Goal: Task Accomplishment & Management: Manage account settings

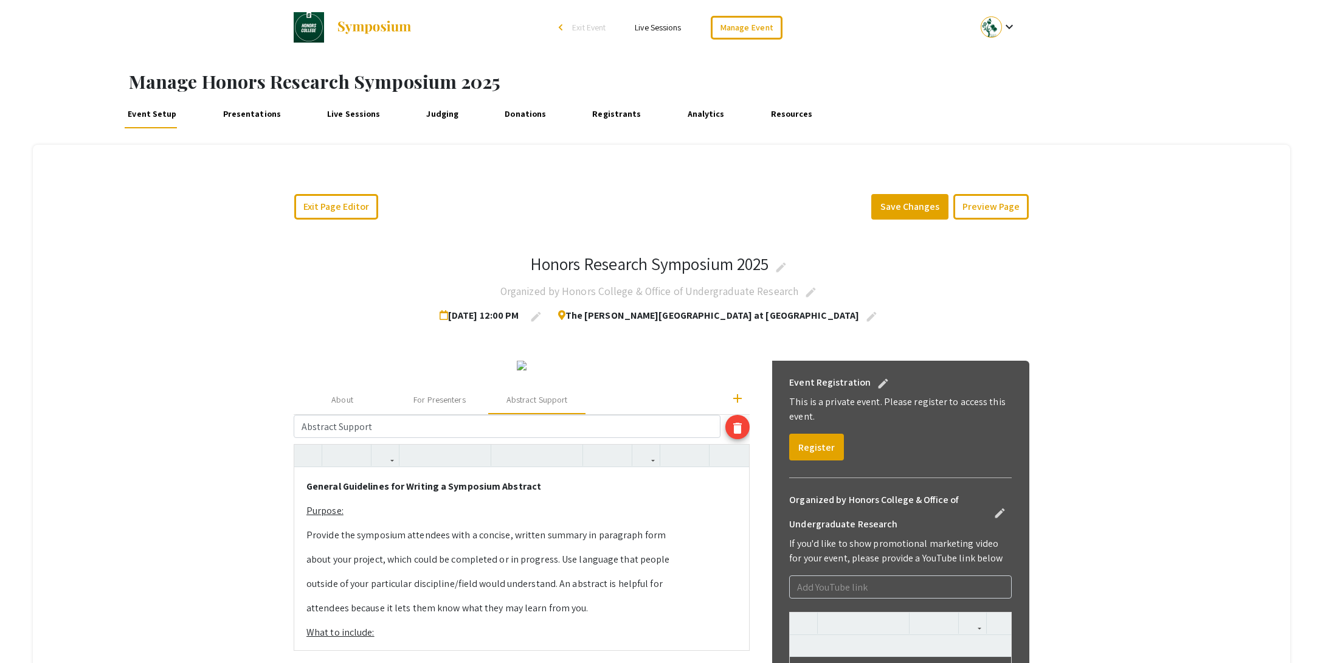
click at [140, 117] on link "Event Setup" at bounding box center [152, 113] width 55 height 29
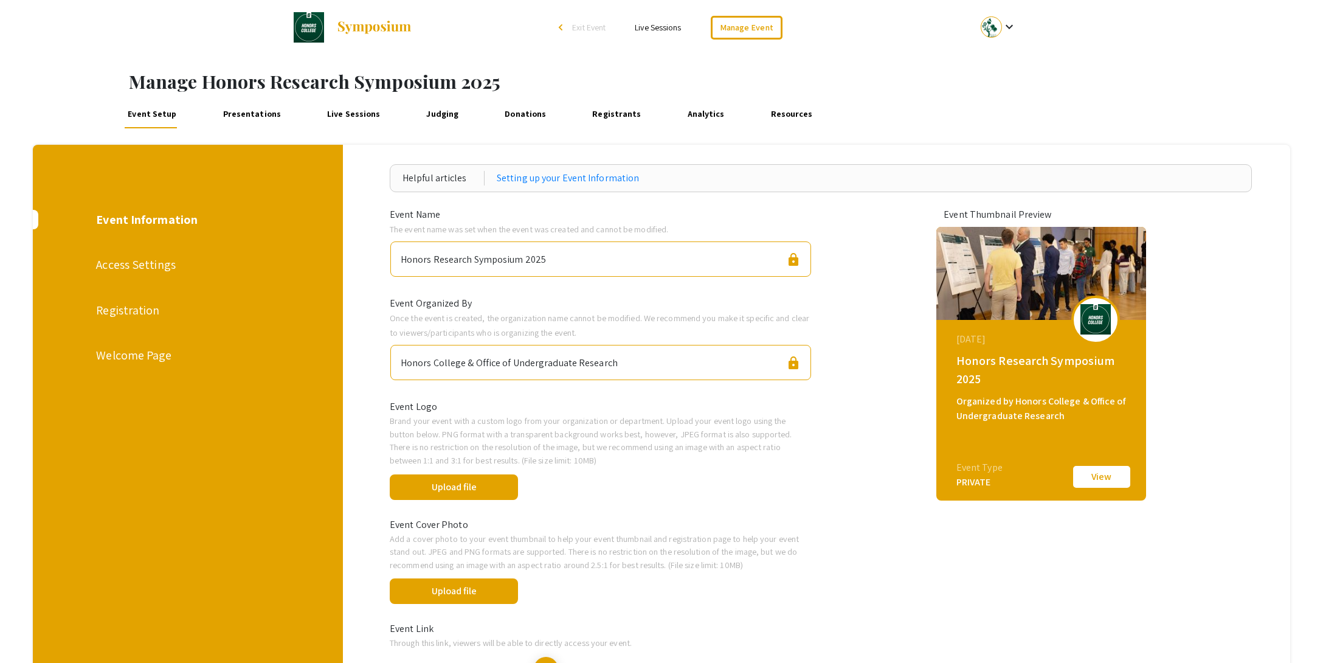
click at [586, 32] on span "Exit Event" at bounding box center [588, 27] width 33 height 11
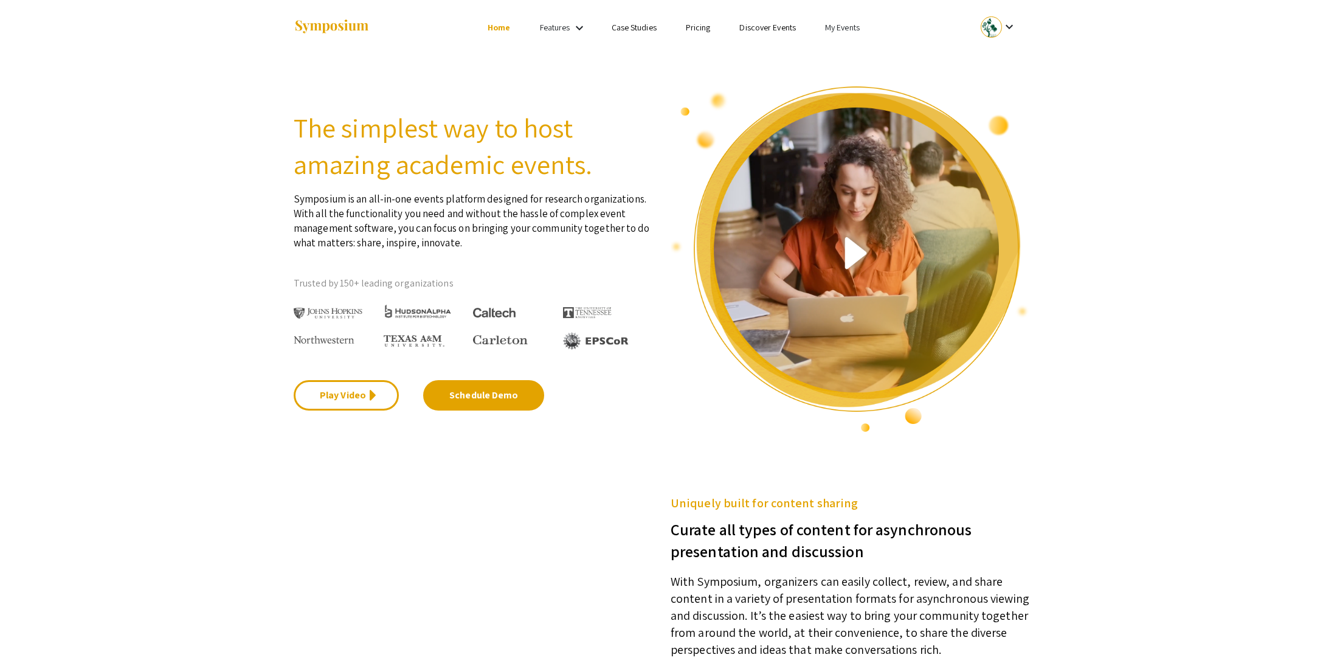
click at [842, 30] on link "My Events" at bounding box center [842, 27] width 35 height 11
click at [844, 50] on button "Events I've organized" at bounding box center [862, 54] width 104 height 29
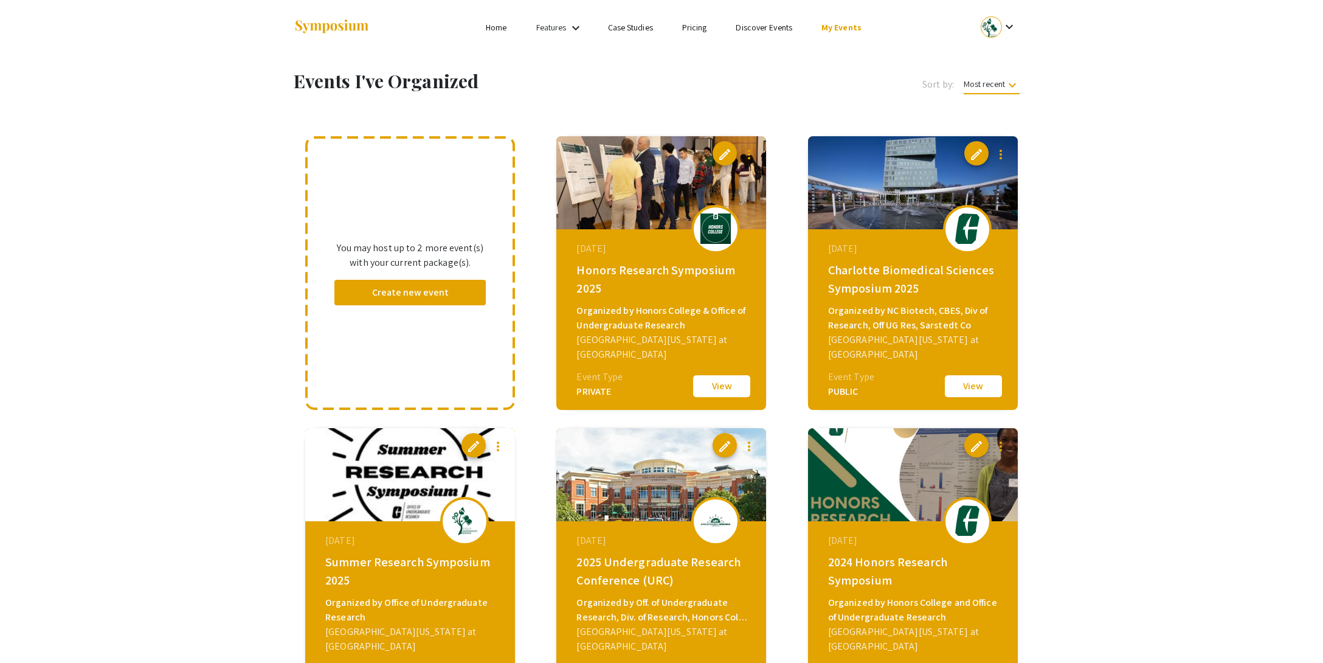
click at [728, 381] on button "View" at bounding box center [721, 386] width 61 height 26
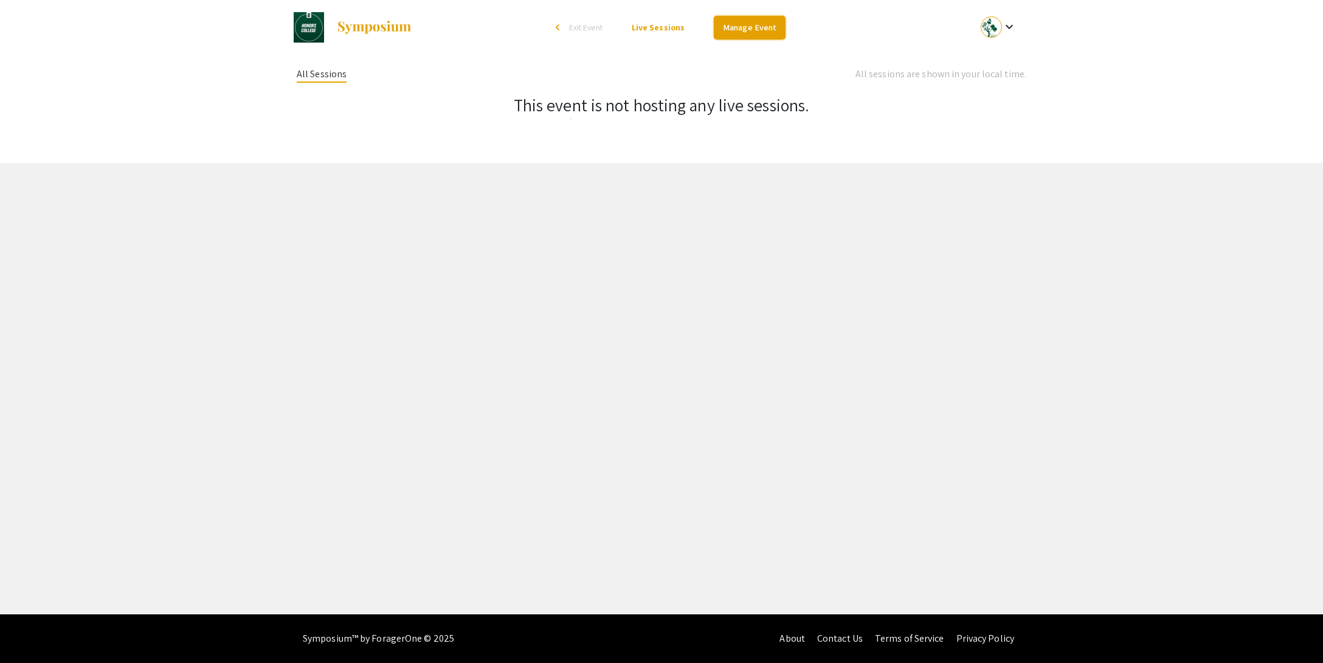
click at [742, 32] on link "Manage Event" at bounding box center [750, 28] width 72 height 24
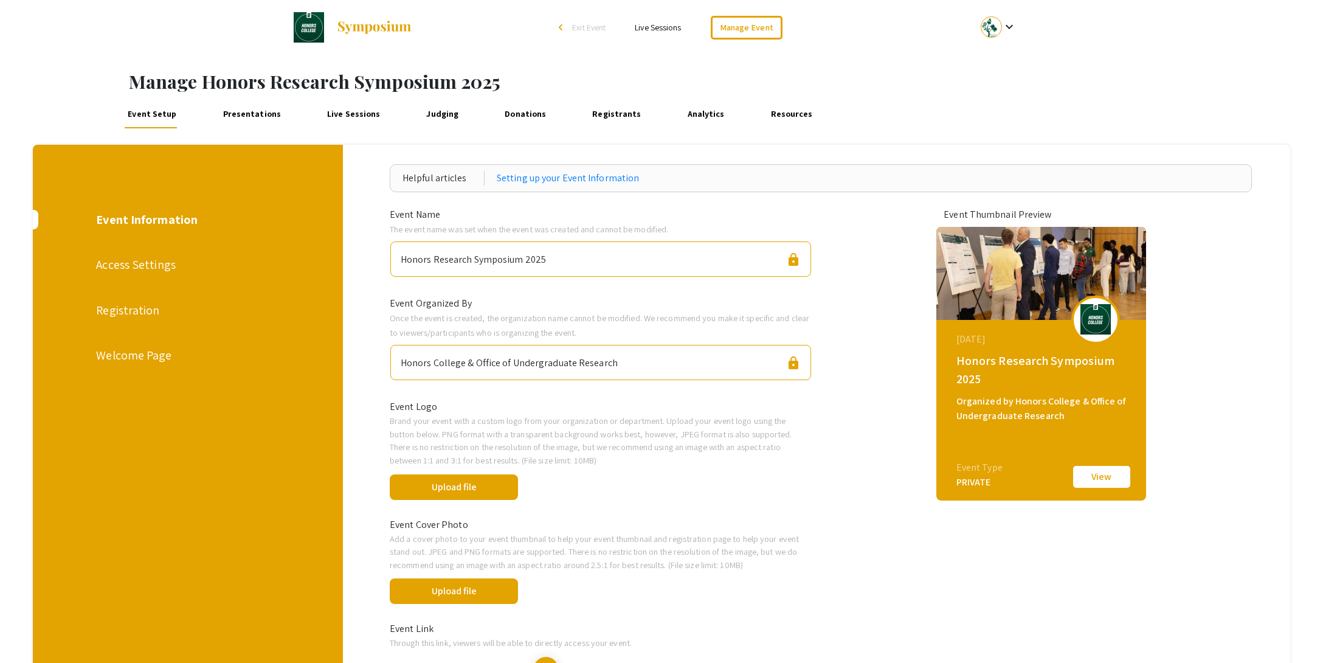
click at [120, 268] on div "Access Settings" at bounding box center [187, 264] width 182 height 18
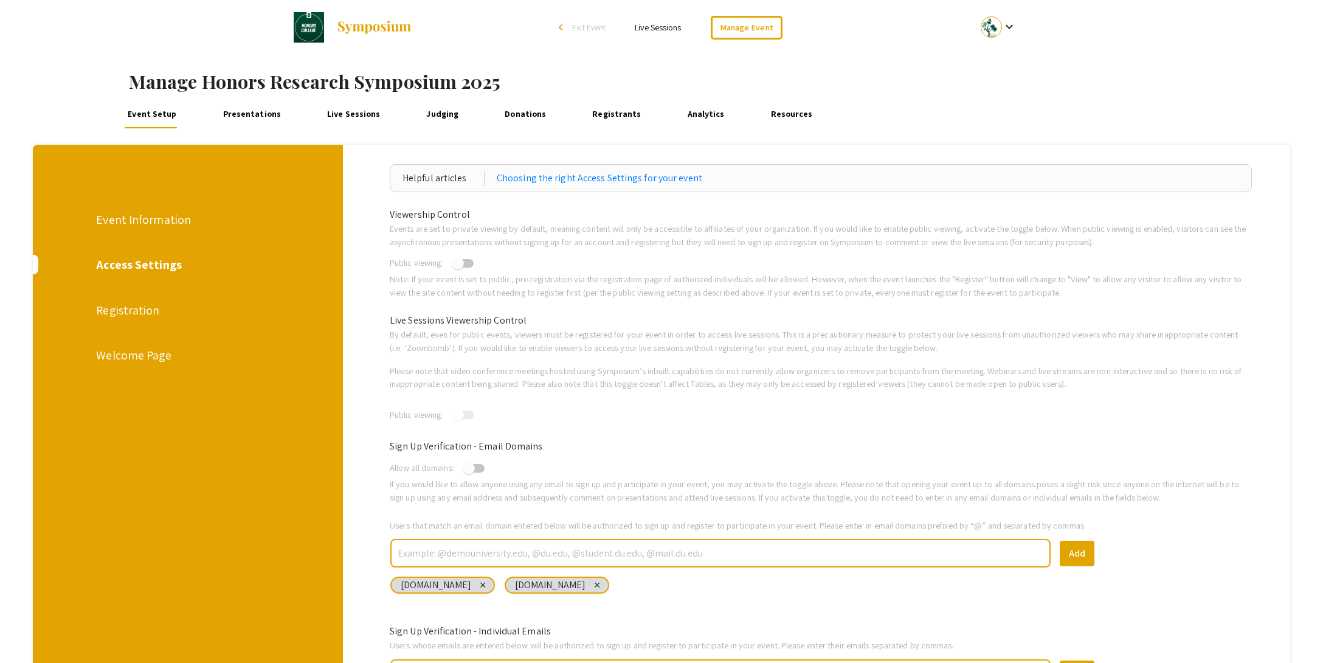
click at [128, 313] on div "Registration" at bounding box center [187, 310] width 182 height 18
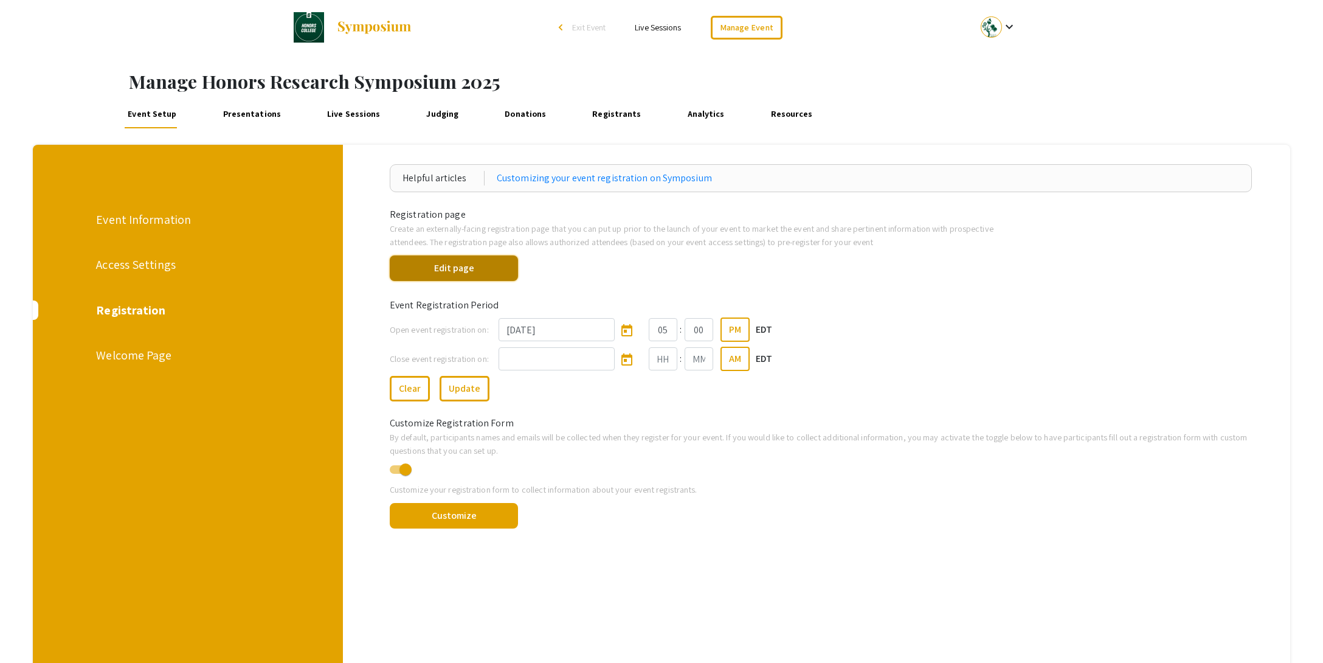
click at [443, 263] on button "Edit page" at bounding box center [454, 268] width 128 height 26
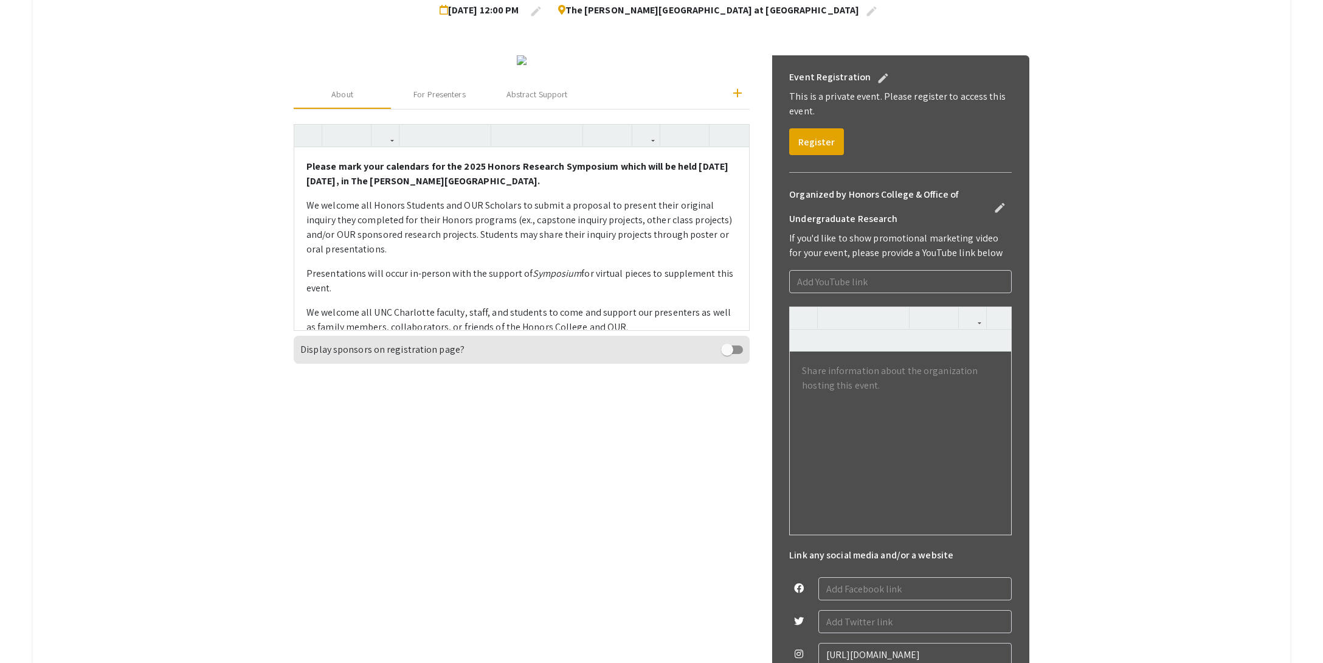
scroll to position [423, 0]
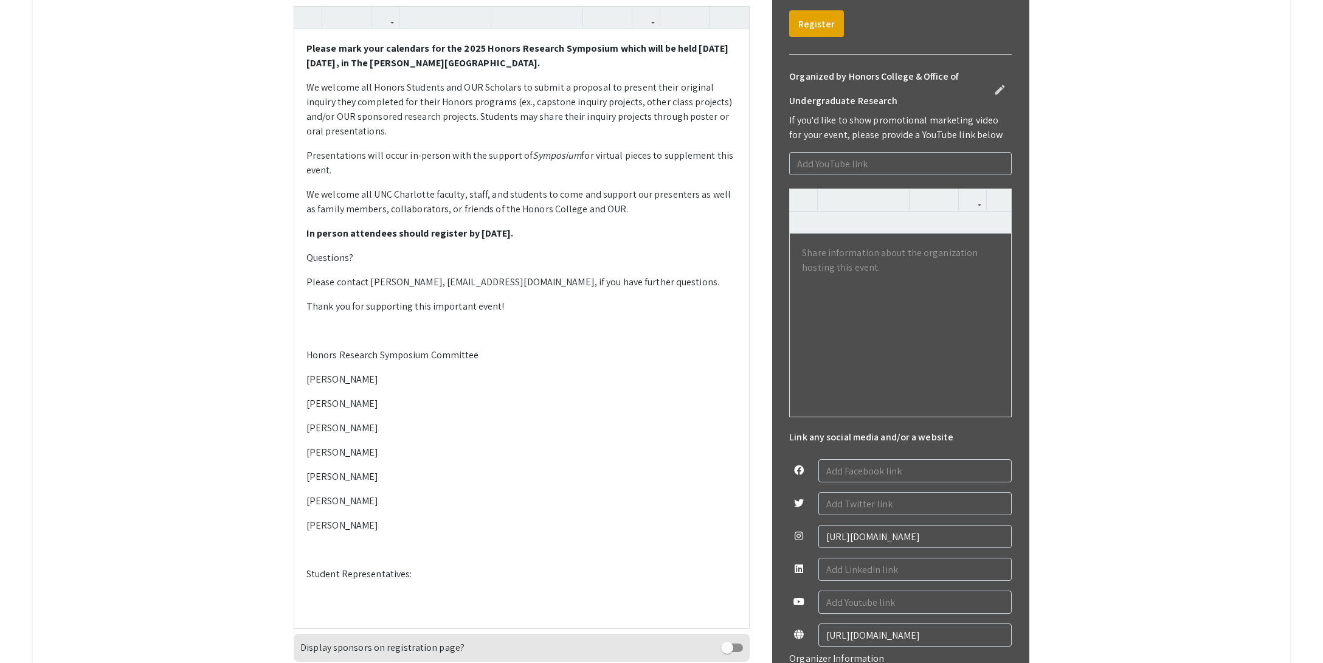
click at [592, 409] on div "Please mark your calendars for the 2025 Honors Research Symposium which will be…" at bounding box center [521, 328] width 455 height 598
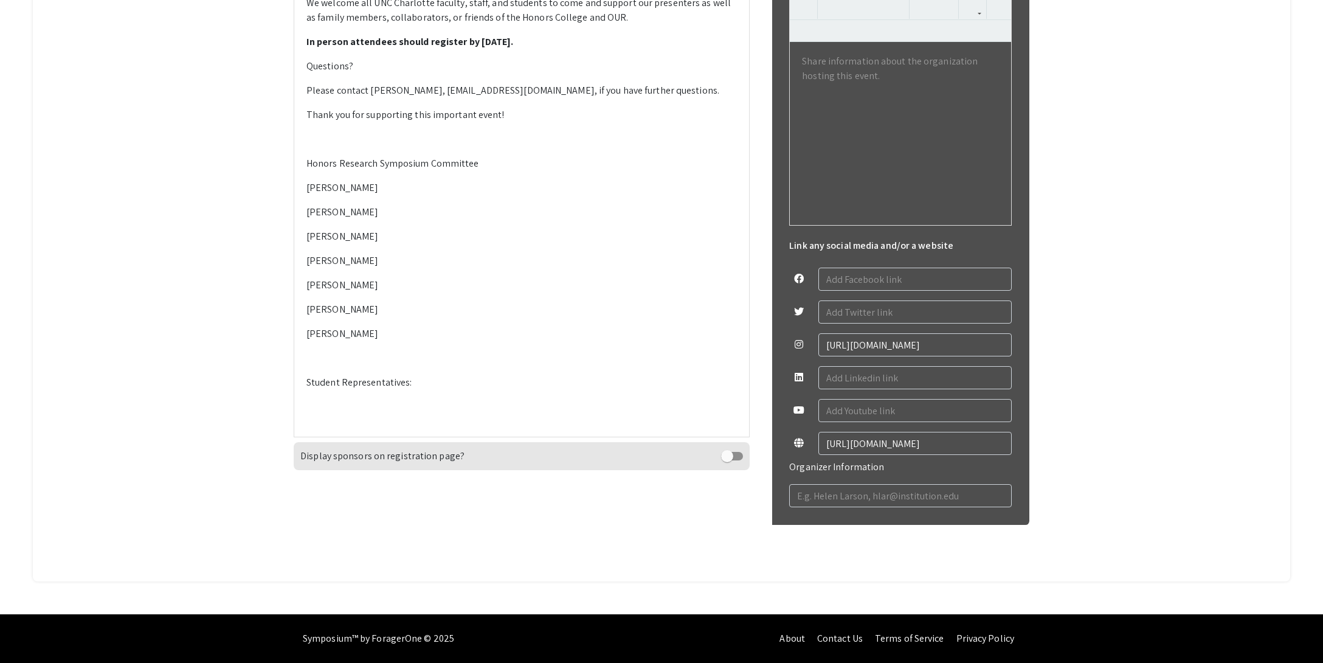
scroll to position [742, 0]
click at [350, 414] on p at bounding box center [521, 406] width 430 height 15
drag, startPoint x: 372, startPoint y: 535, endPoint x: 299, endPoint y: 534, distance: 73.0
click at [299, 436] on div "Please mark your calendars for the 2025 Honors Research Symposium which will be…" at bounding box center [521, 137] width 455 height 598
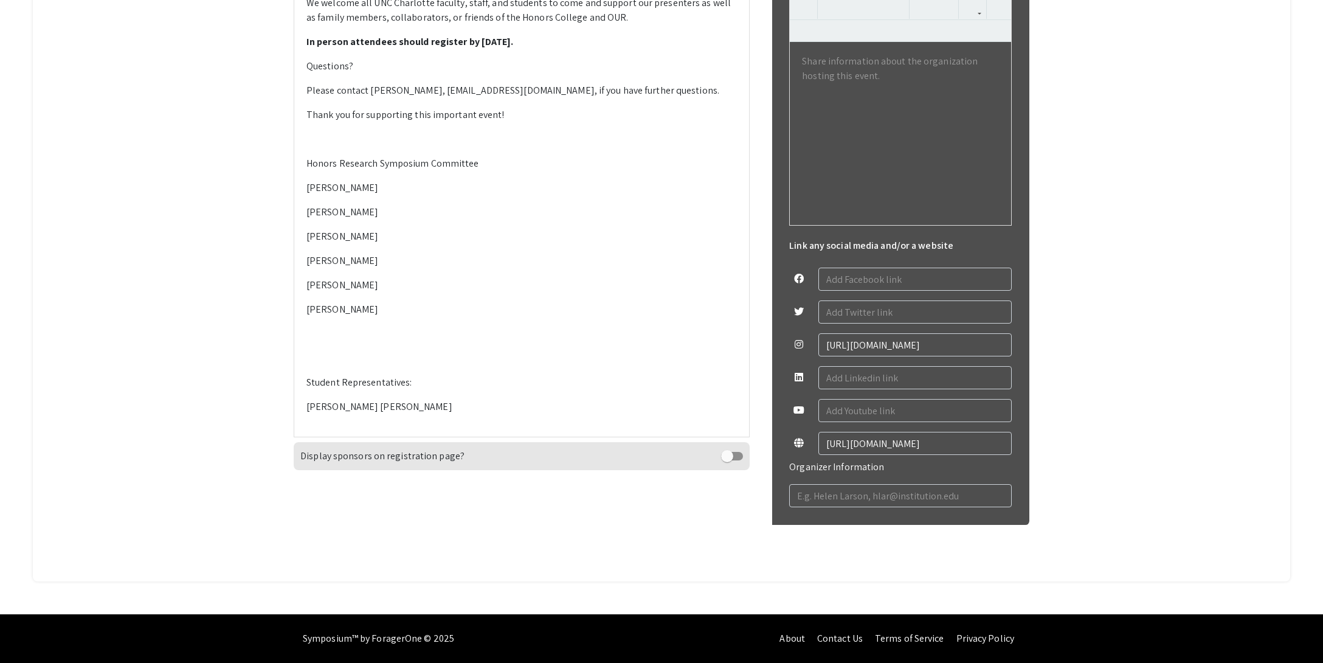
type textarea "<p><strong>Please mark your calendars for the 2025 Honors Research Symposium wh…"
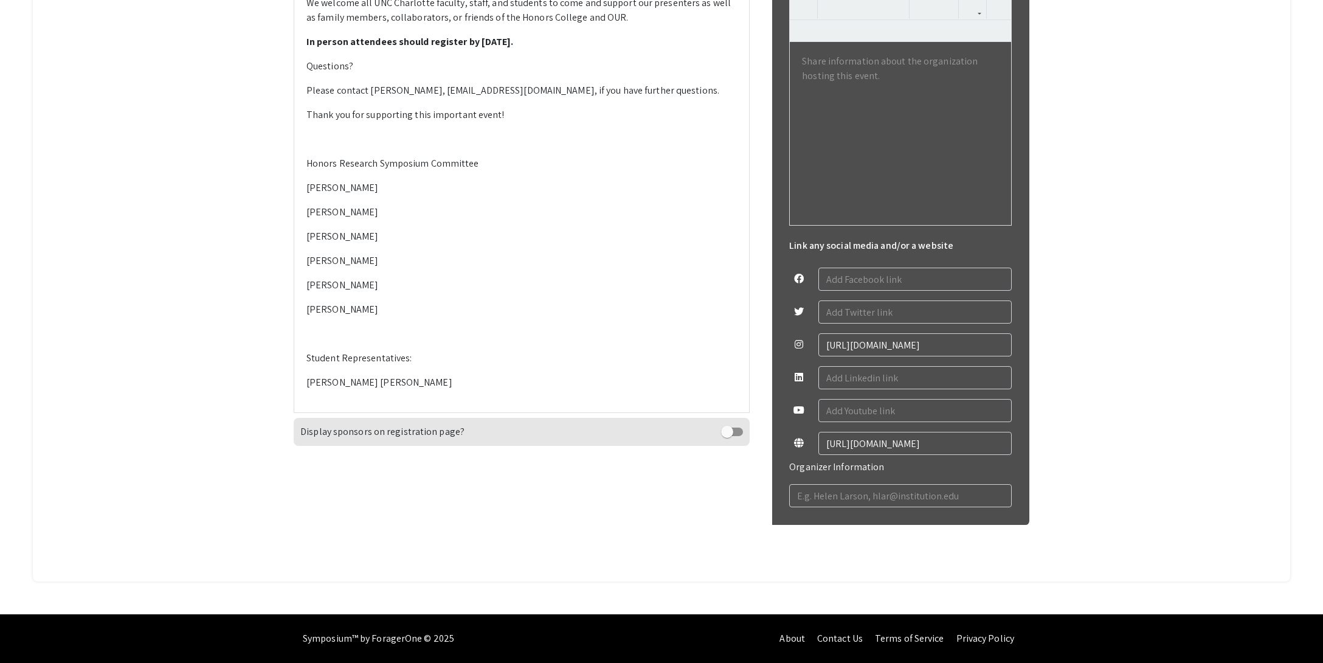
scroll to position [626, 0]
drag, startPoint x: 442, startPoint y: 41, endPoint x: 437, endPoint y: 56, distance: 16.2
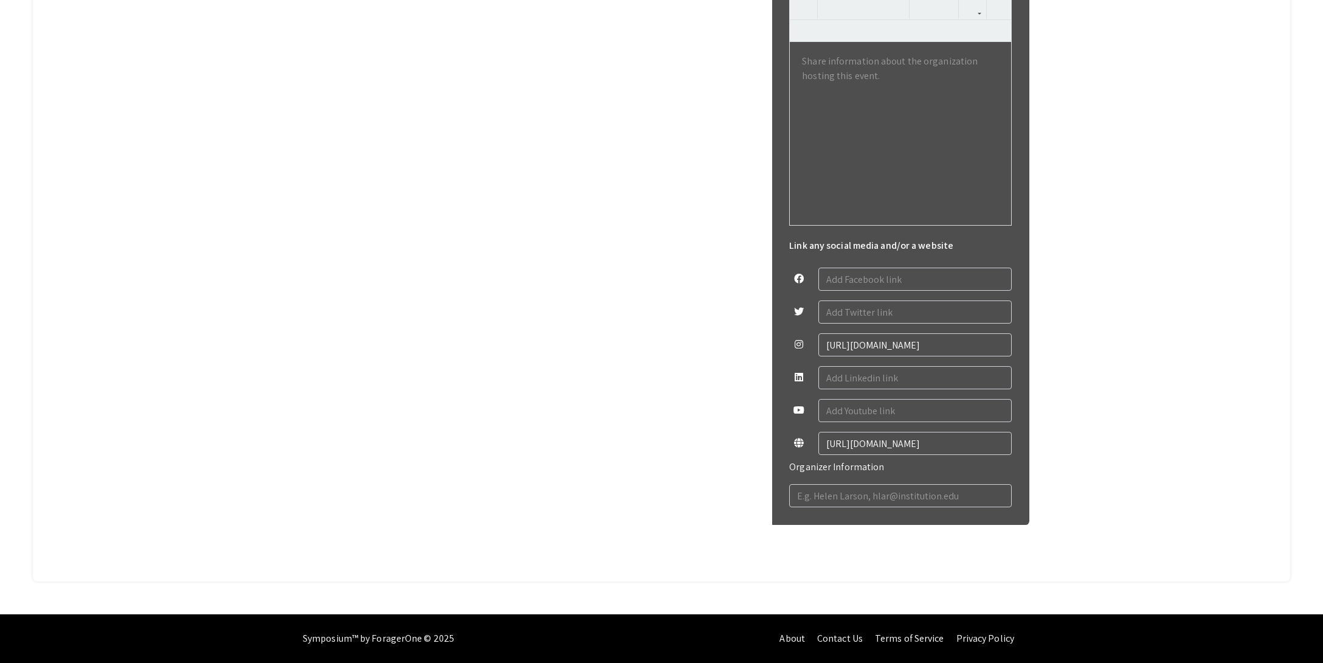
scroll to position [614, 0]
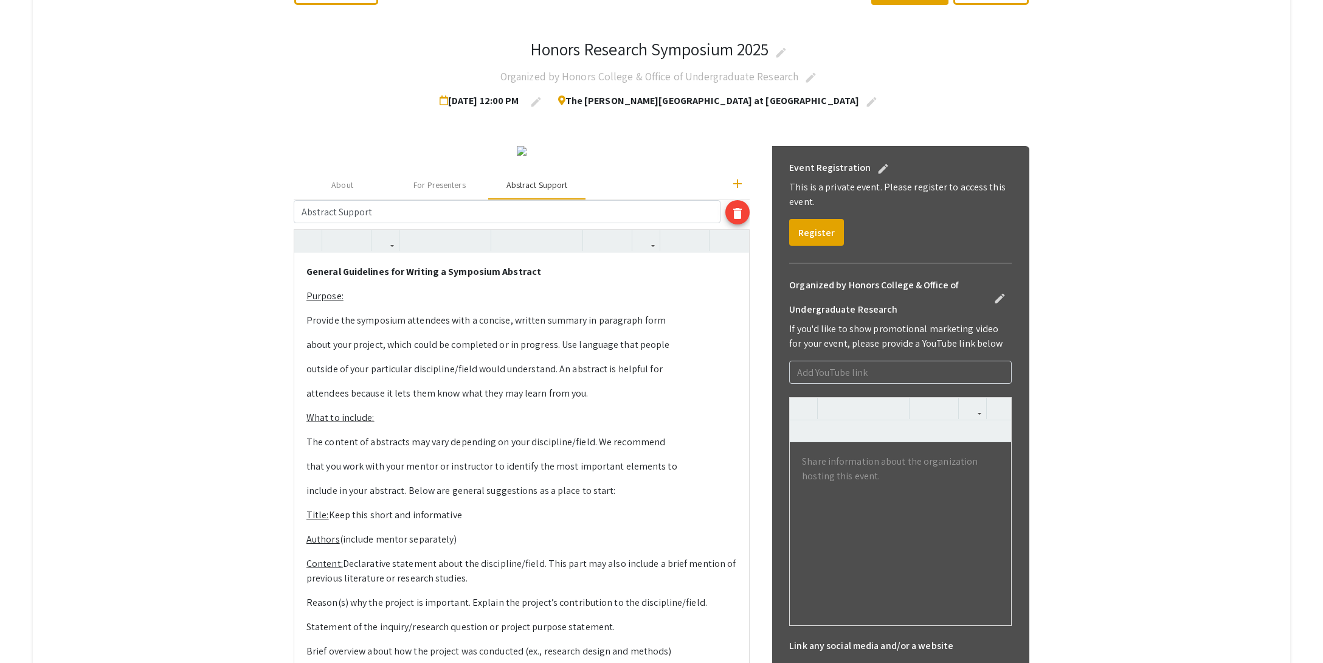
scroll to position [175, 0]
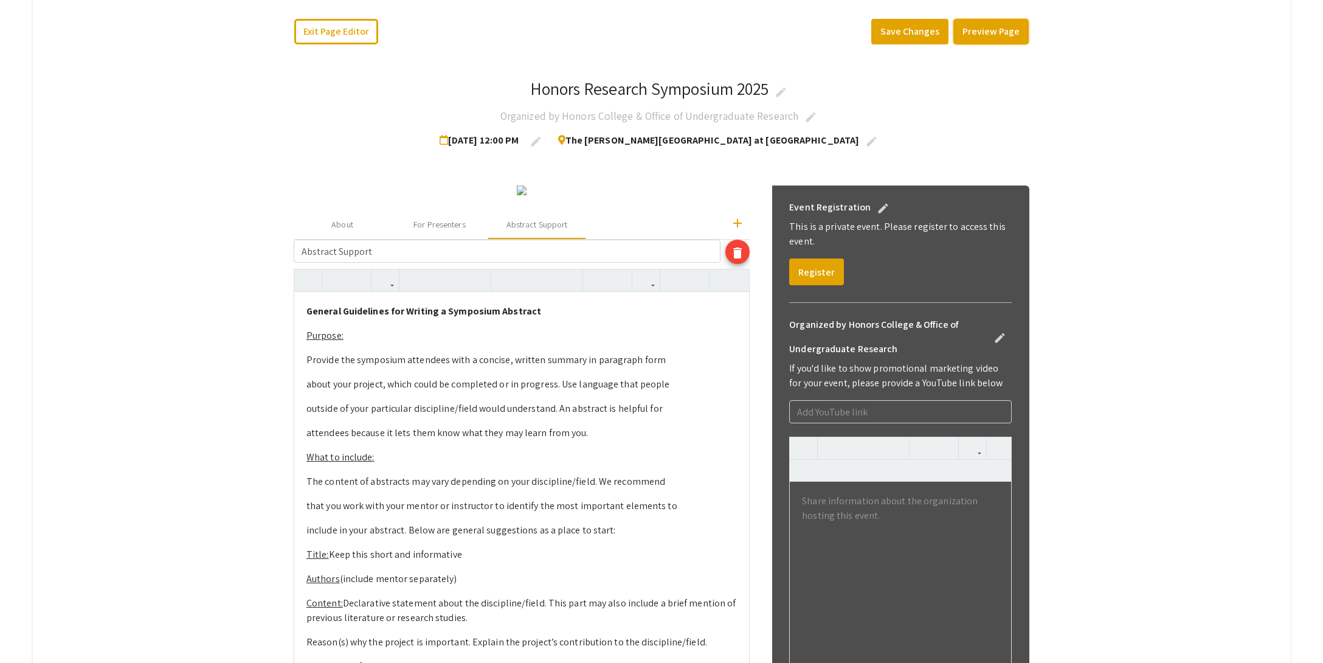
click at [993, 38] on button "Preview Page" at bounding box center [990, 32] width 75 height 26
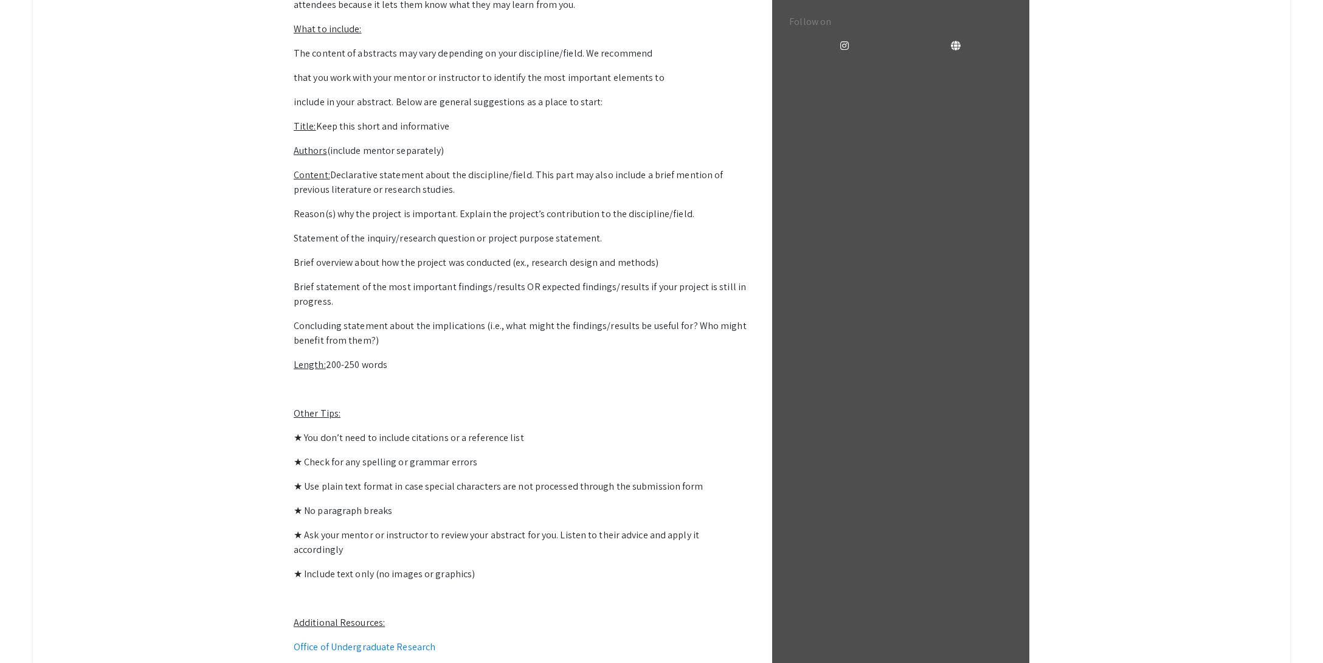
scroll to position [527, 0]
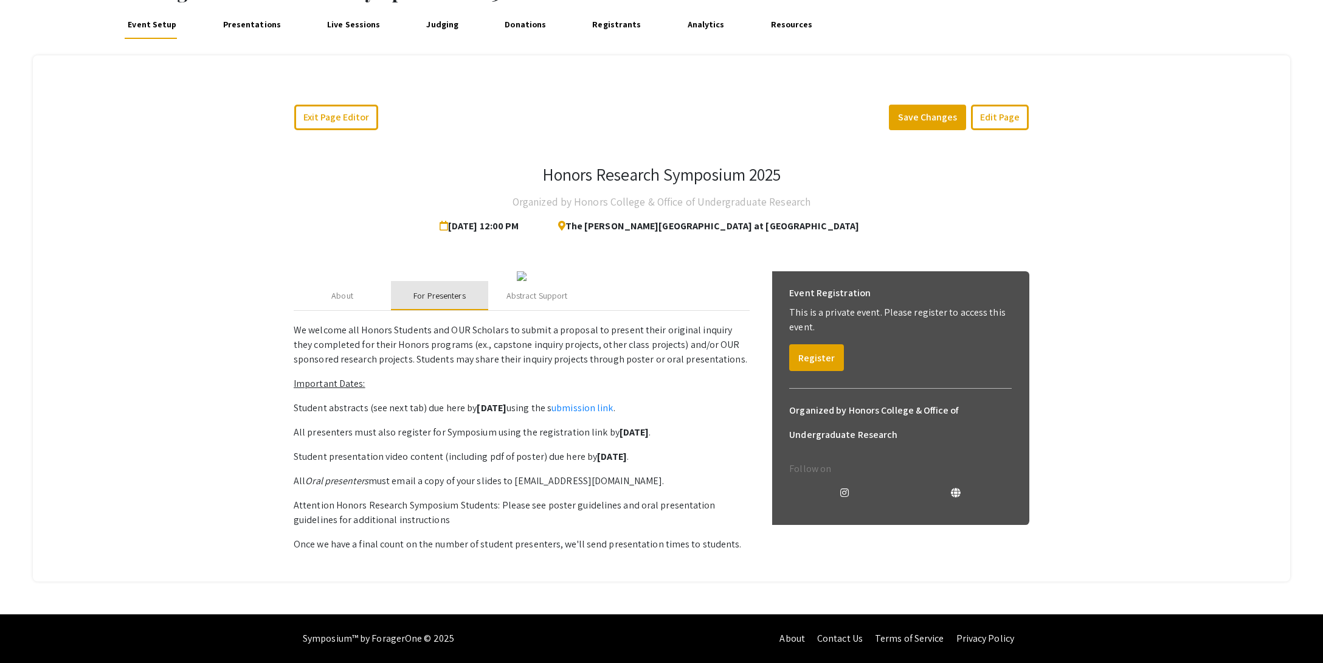
scroll to position [353, 0]
click at [340, 300] on div "About" at bounding box center [342, 295] width 22 height 13
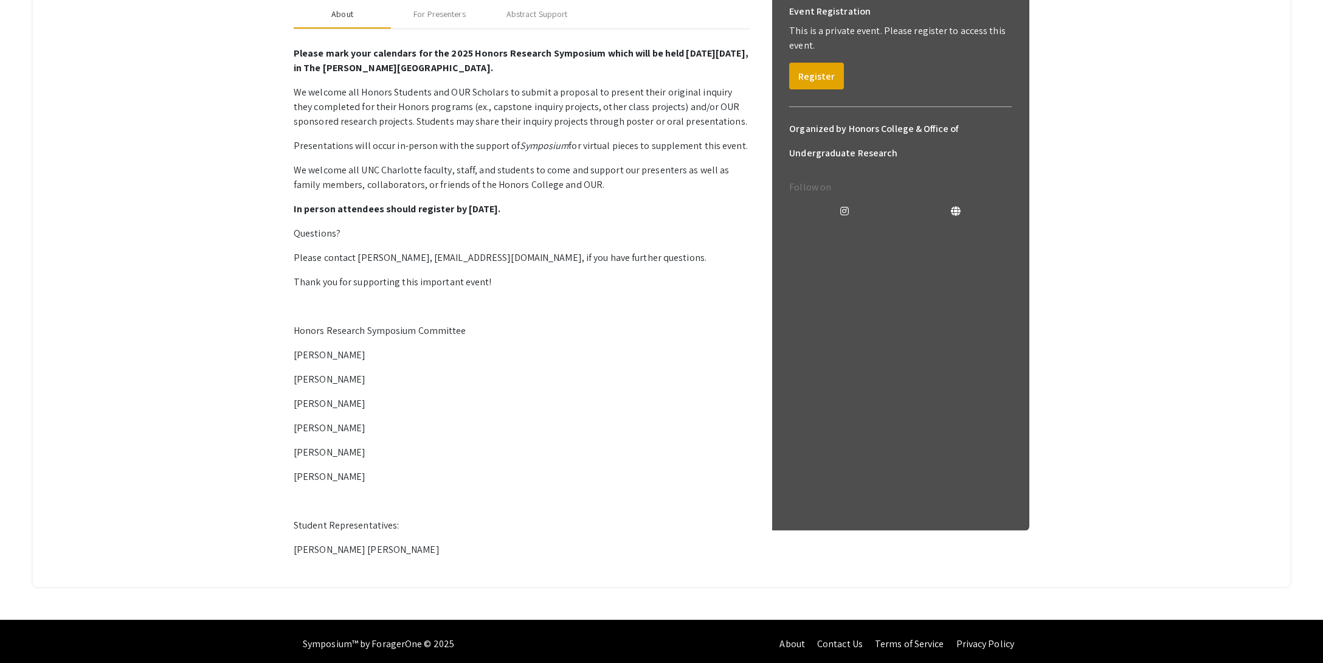
scroll to position [0, 0]
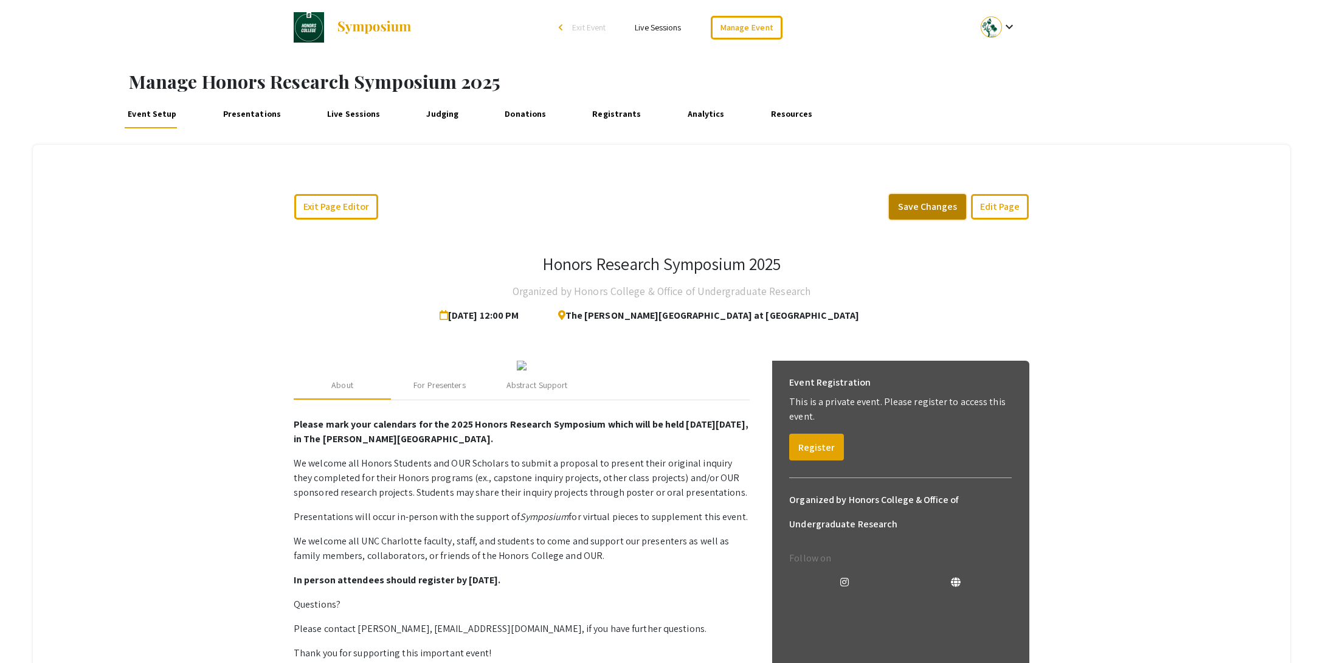
click at [933, 210] on button "Save Changes" at bounding box center [927, 207] width 77 height 26
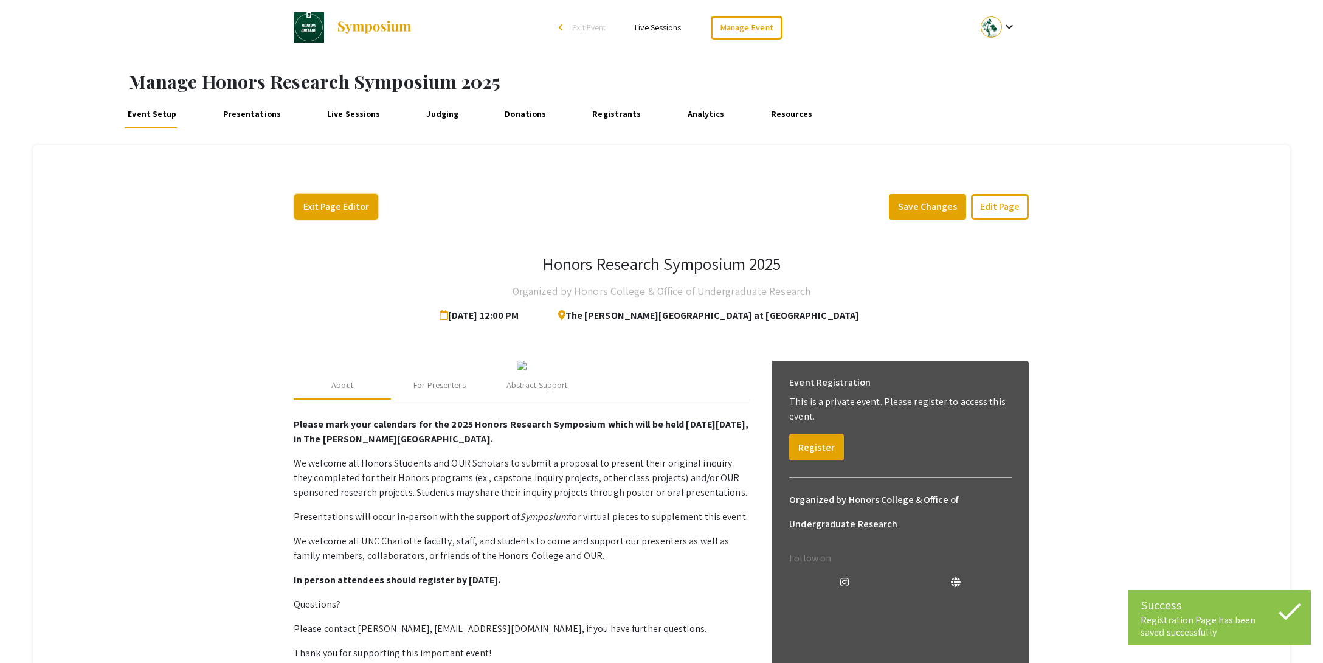
click at [354, 212] on button "Exit Page Editor" at bounding box center [336, 207] width 84 height 26
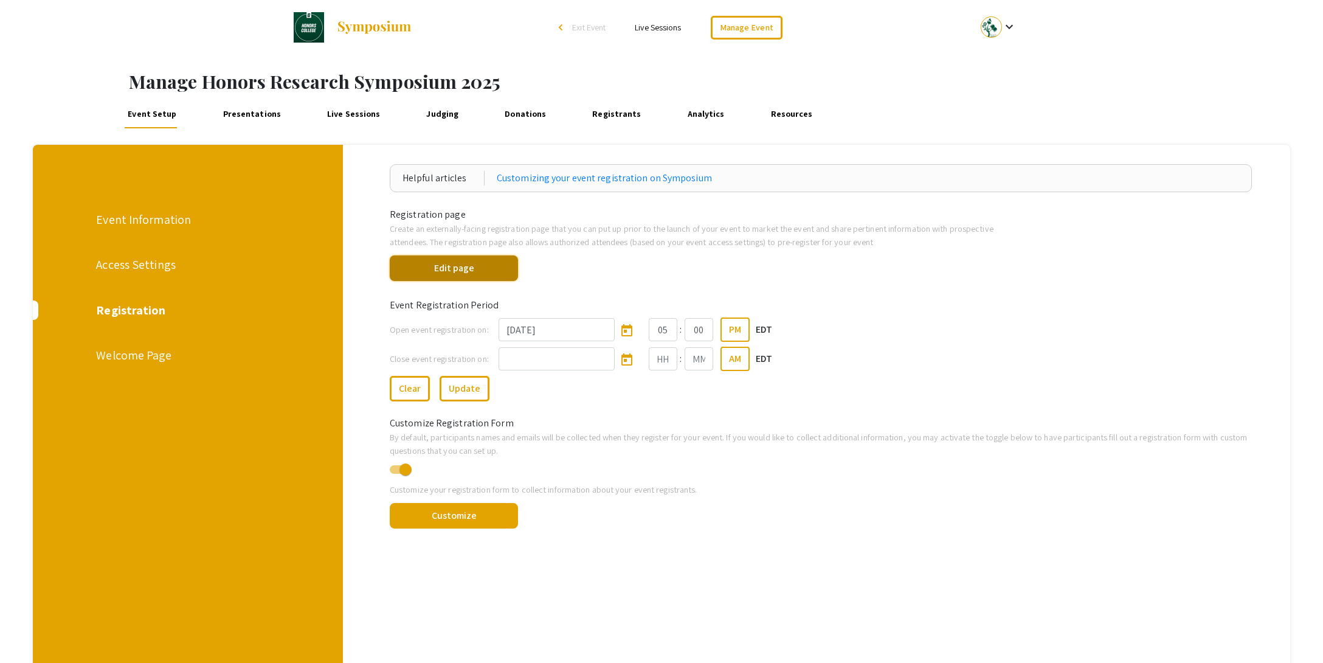
click at [472, 271] on button "Edit page" at bounding box center [454, 268] width 128 height 26
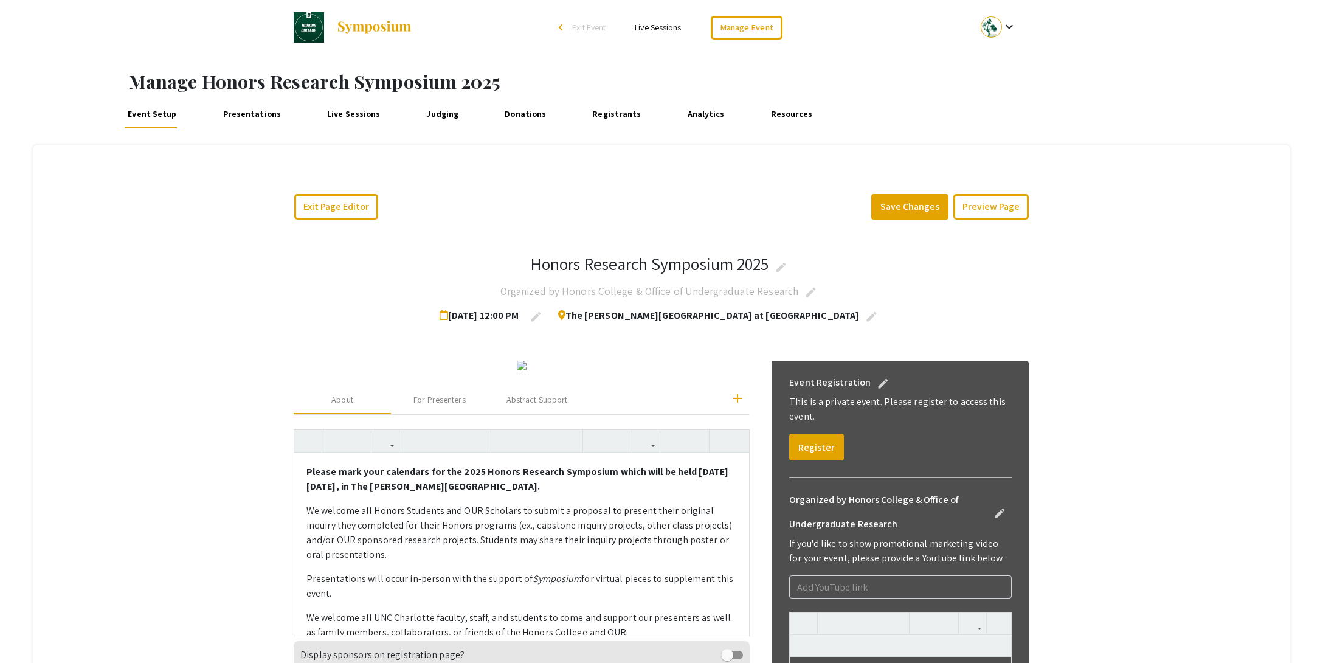
scroll to position [57, 0]
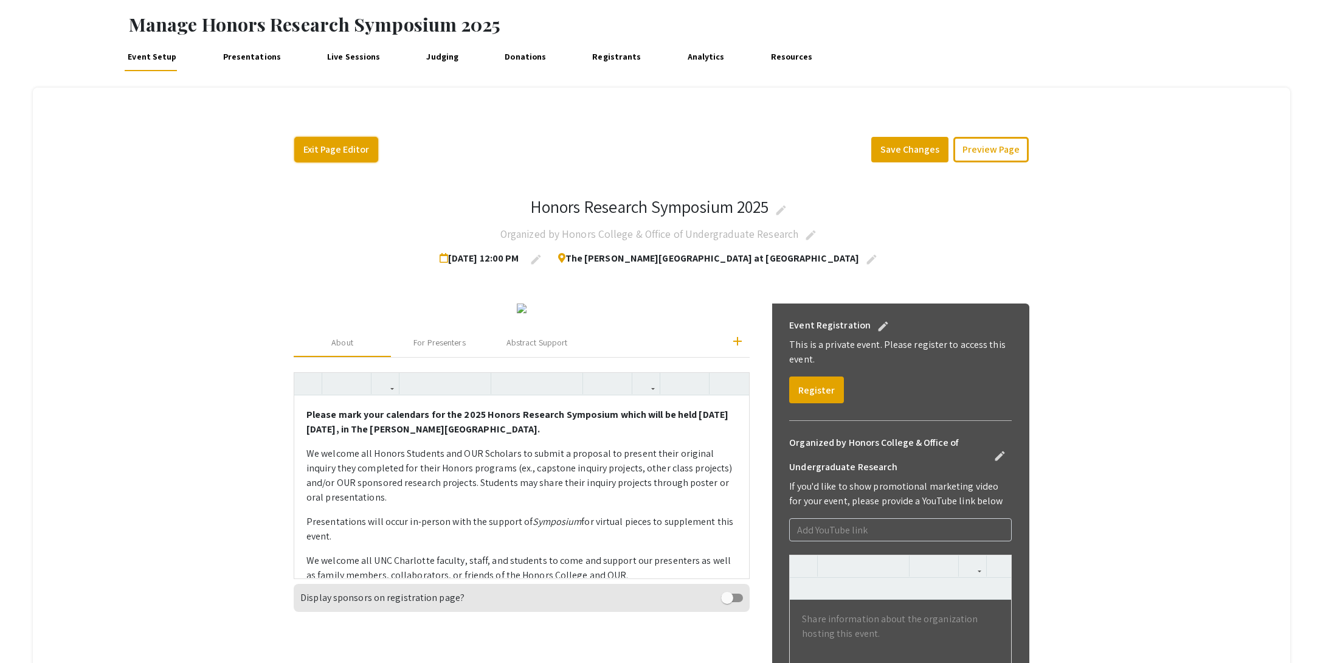
click at [362, 153] on button "Exit Page Editor" at bounding box center [336, 150] width 84 height 26
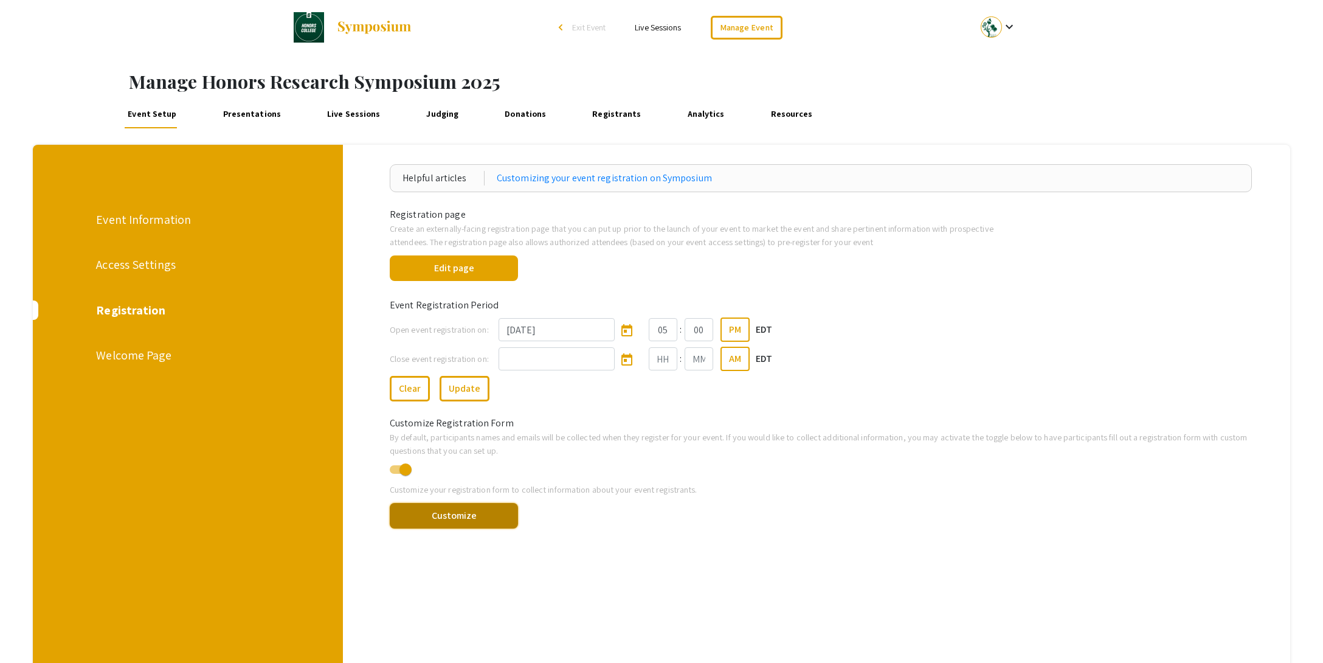
click at [457, 517] on button "Customize" at bounding box center [454, 516] width 128 height 26
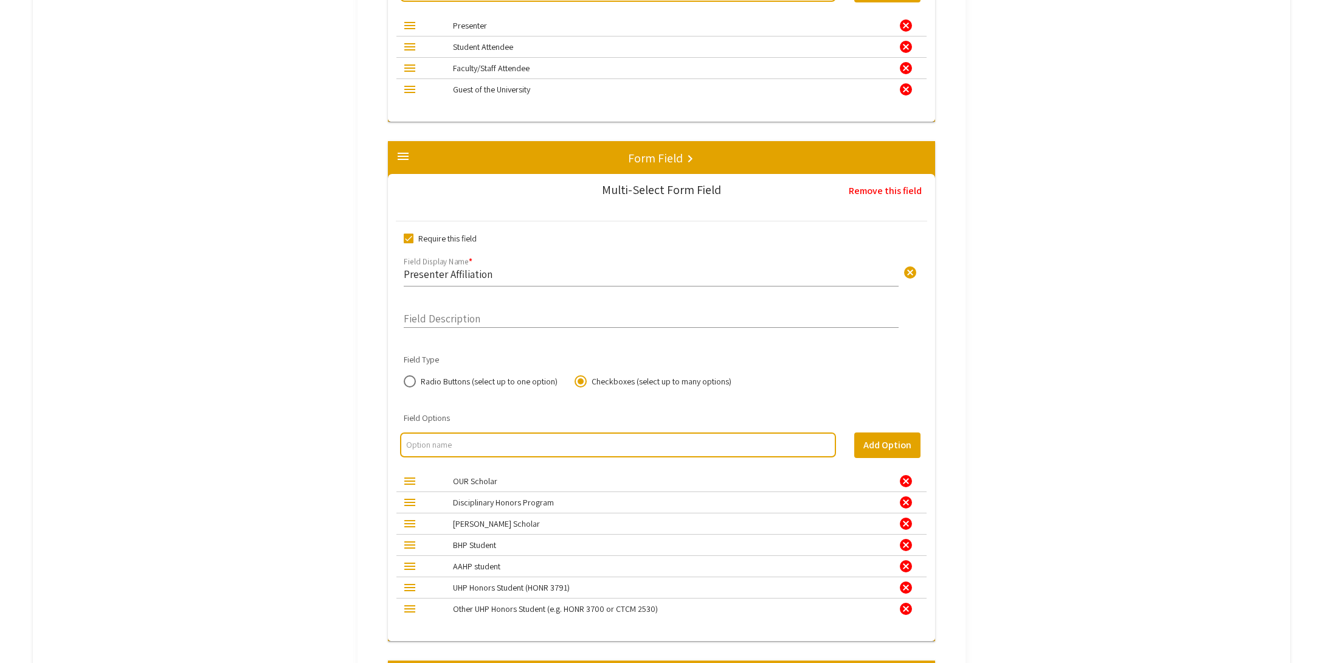
scroll to position [1988, 0]
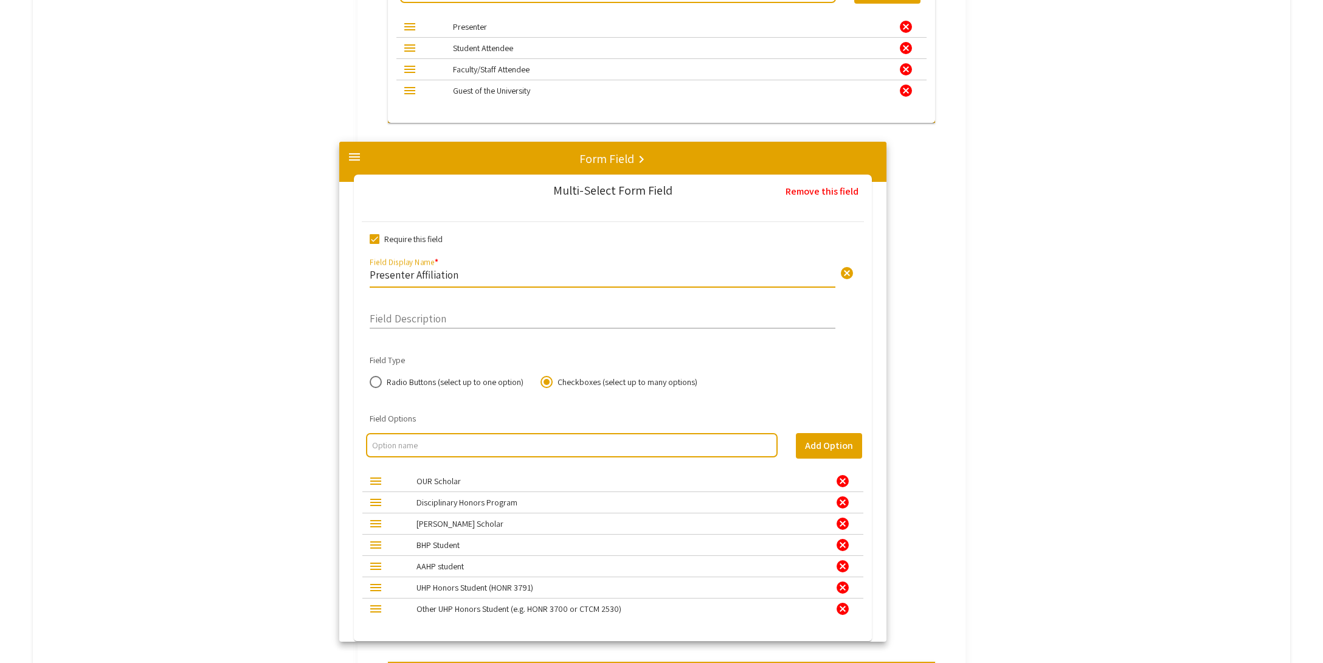
drag, startPoint x: 449, startPoint y: 273, endPoint x: 400, endPoint y: 274, distance: 48.6
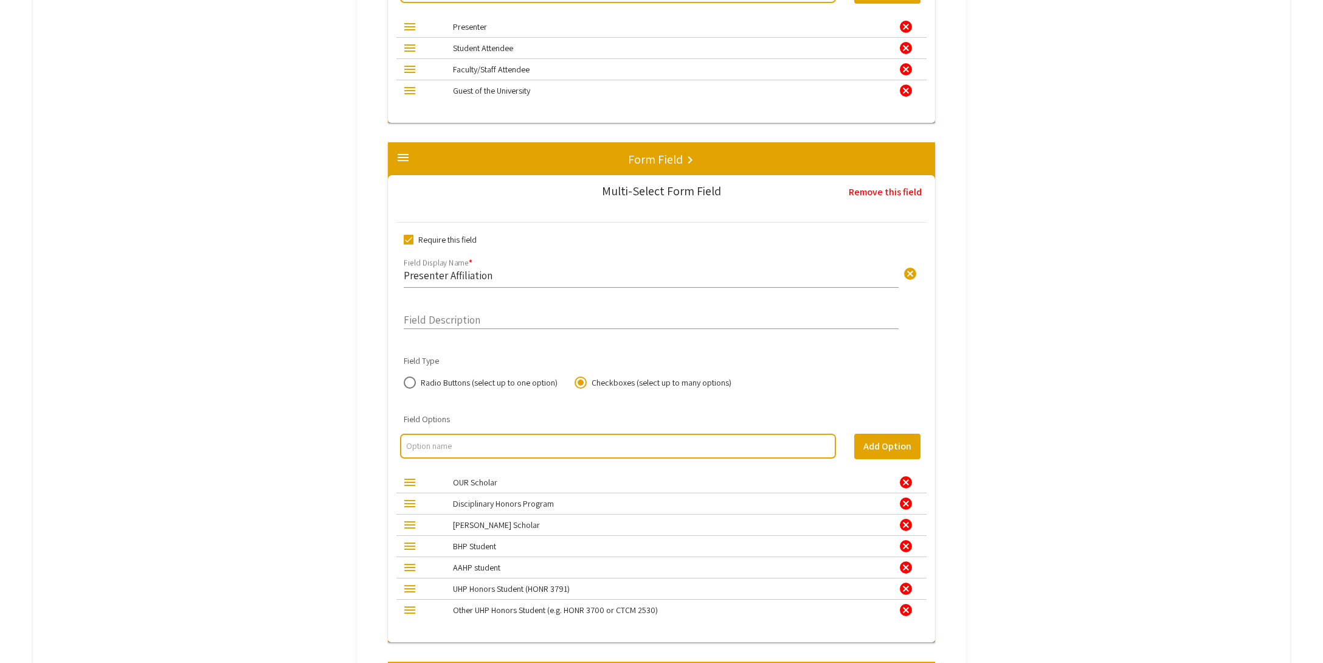
click at [447, 275] on input "Presenter Affiliation" at bounding box center [651, 275] width 495 height 14
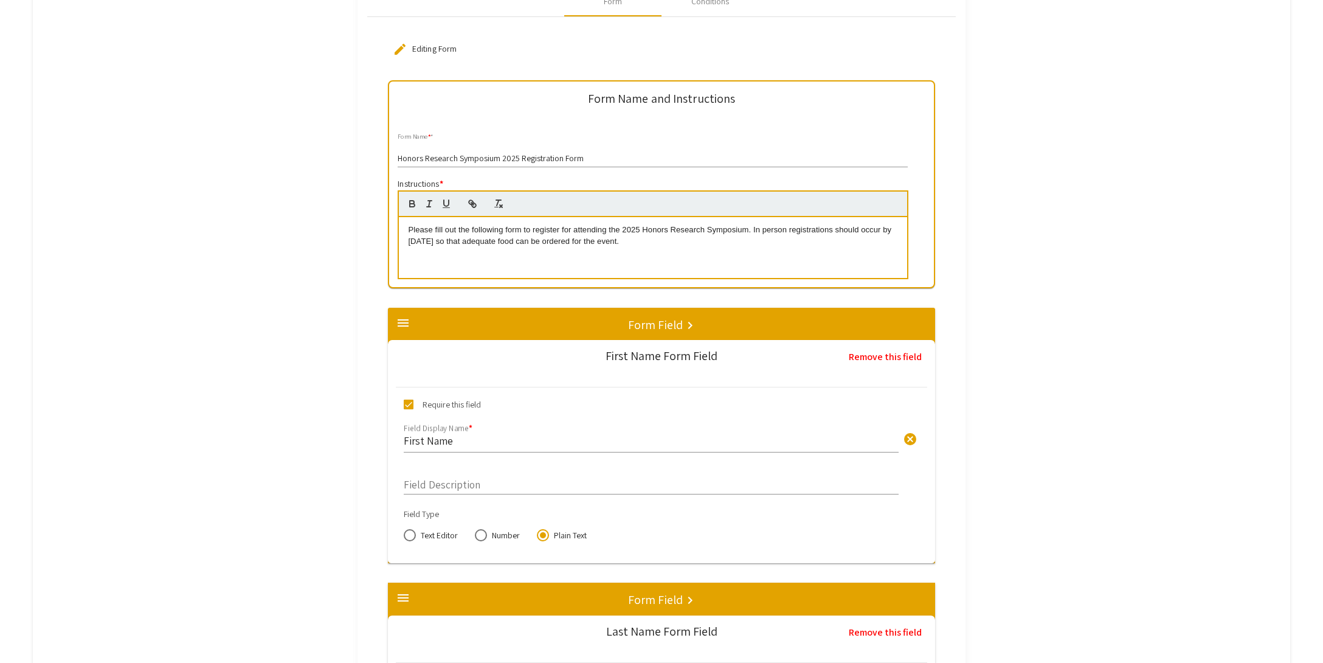
scroll to position [0, 0]
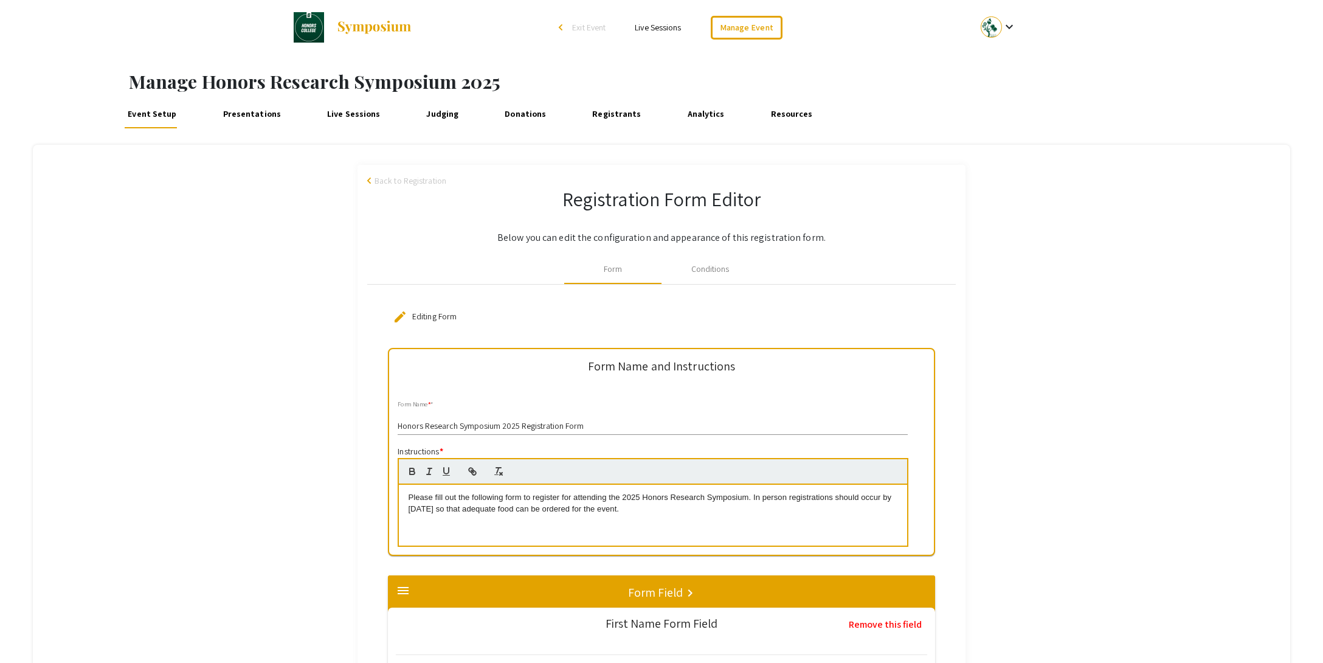
type input "Student Attendee Affiliation"
click at [715, 273] on div "Conditions" at bounding box center [710, 269] width 38 height 13
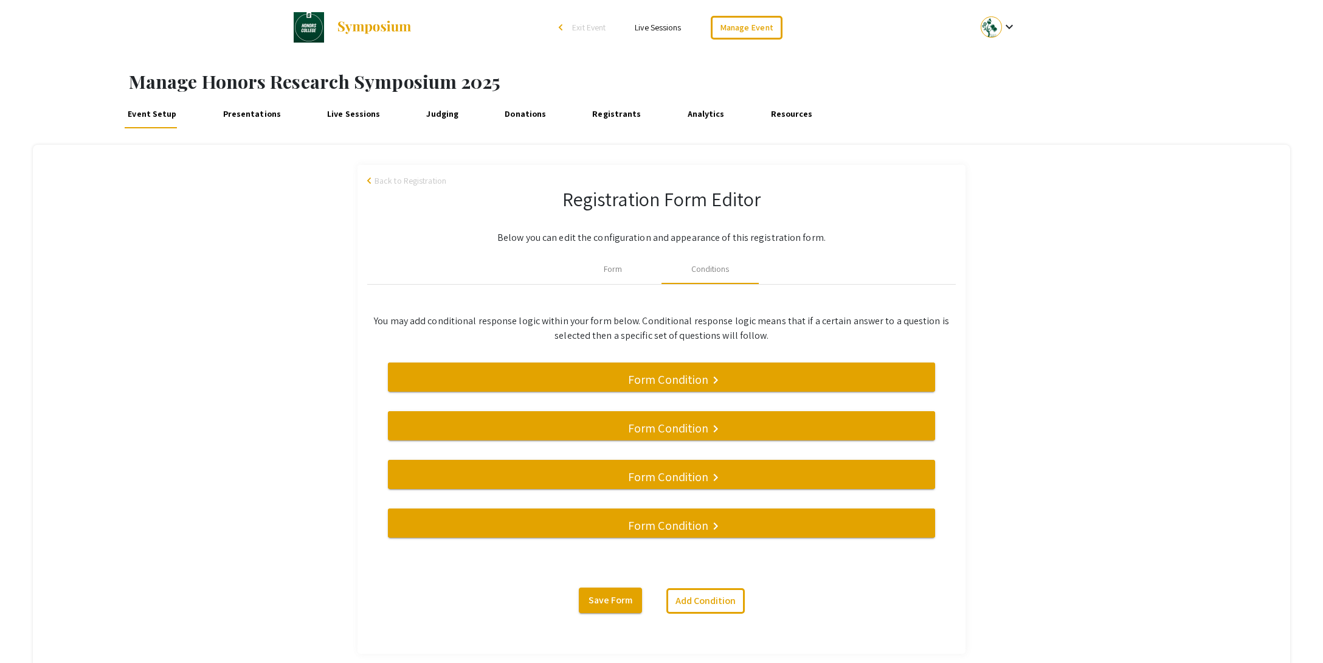
click at [669, 476] on h5 "Form Condition" at bounding box center [668, 476] width 80 height 15
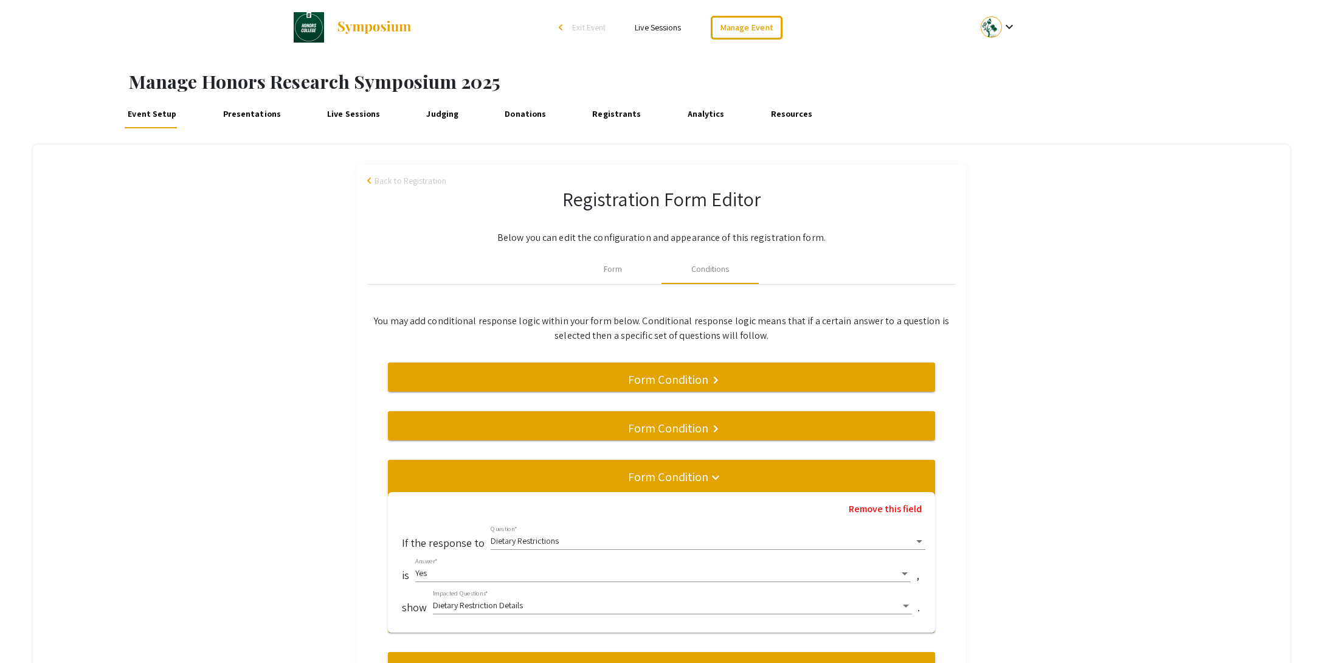
drag, startPoint x: 657, startPoint y: 475, endPoint x: 666, endPoint y: 458, distance: 19.3
click at [657, 475] on h5 "Form Condition" at bounding box center [668, 476] width 80 height 15
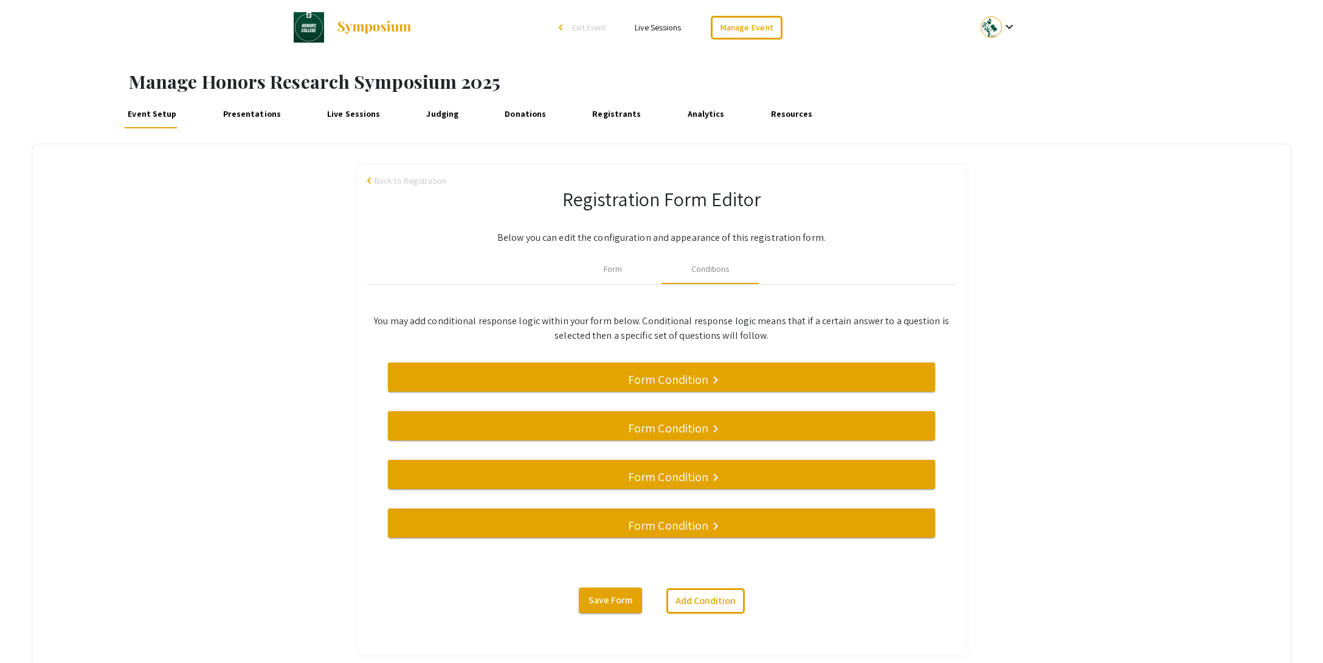
click at [674, 427] on h5 "Form Condition" at bounding box center [668, 428] width 80 height 15
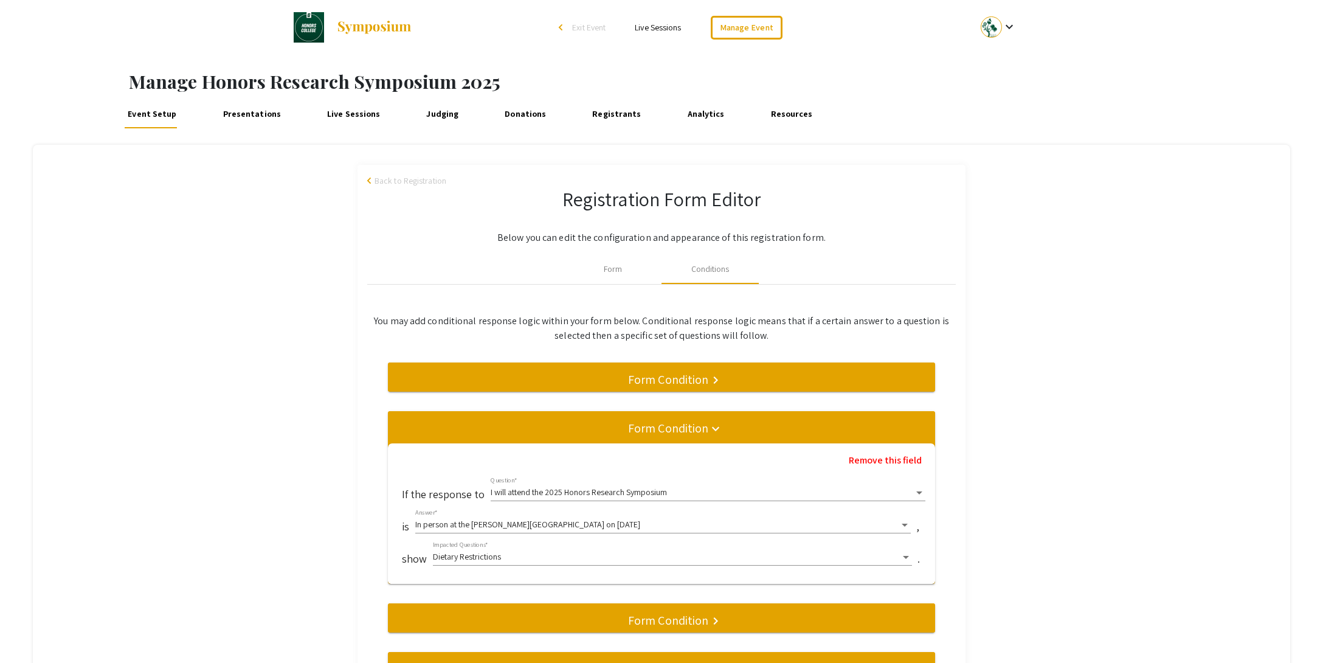
click at [674, 427] on h5 "Form Condition" at bounding box center [668, 428] width 80 height 15
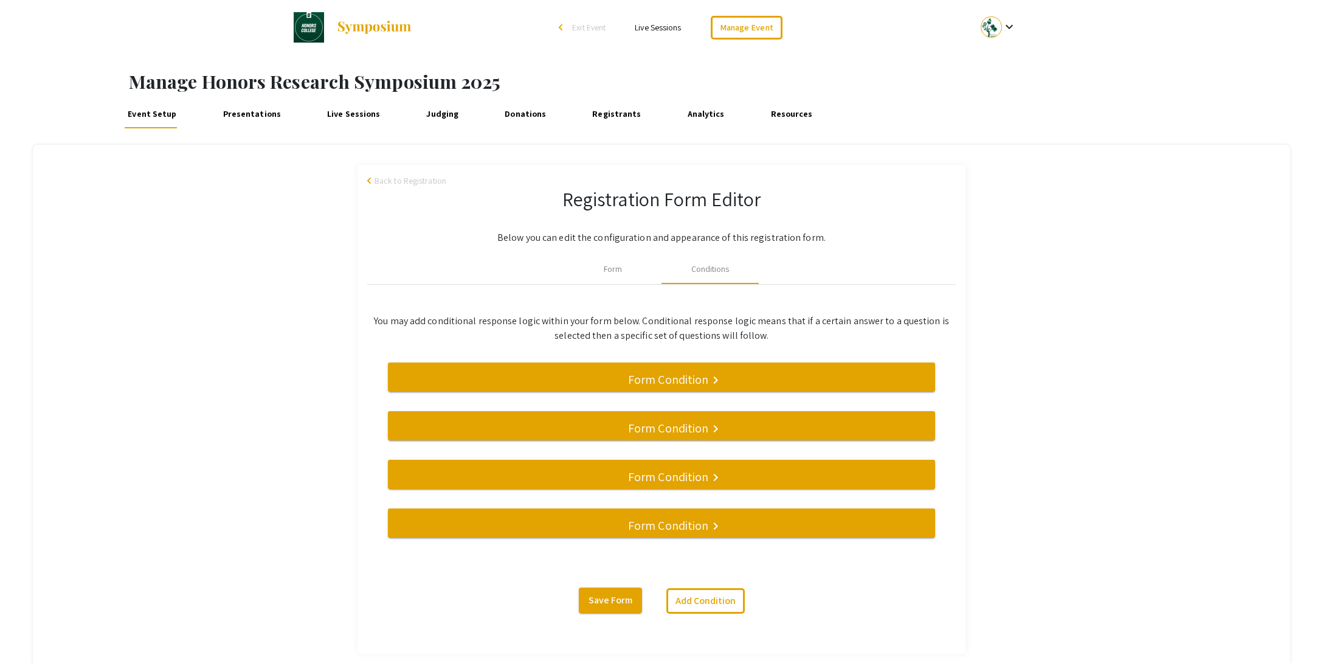
click at [671, 384] on h5 "Form Condition" at bounding box center [668, 379] width 80 height 15
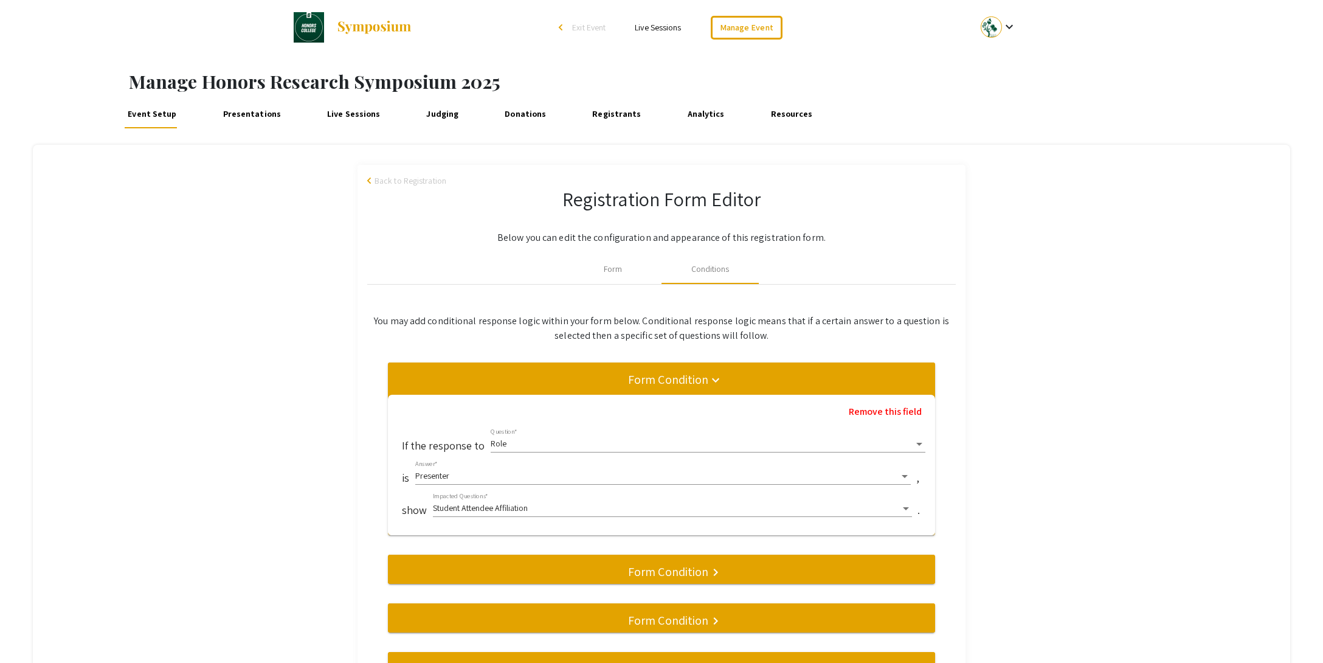
click at [590, 507] on div "Student Attendee Affiliation" at bounding box center [667, 508] width 468 height 10
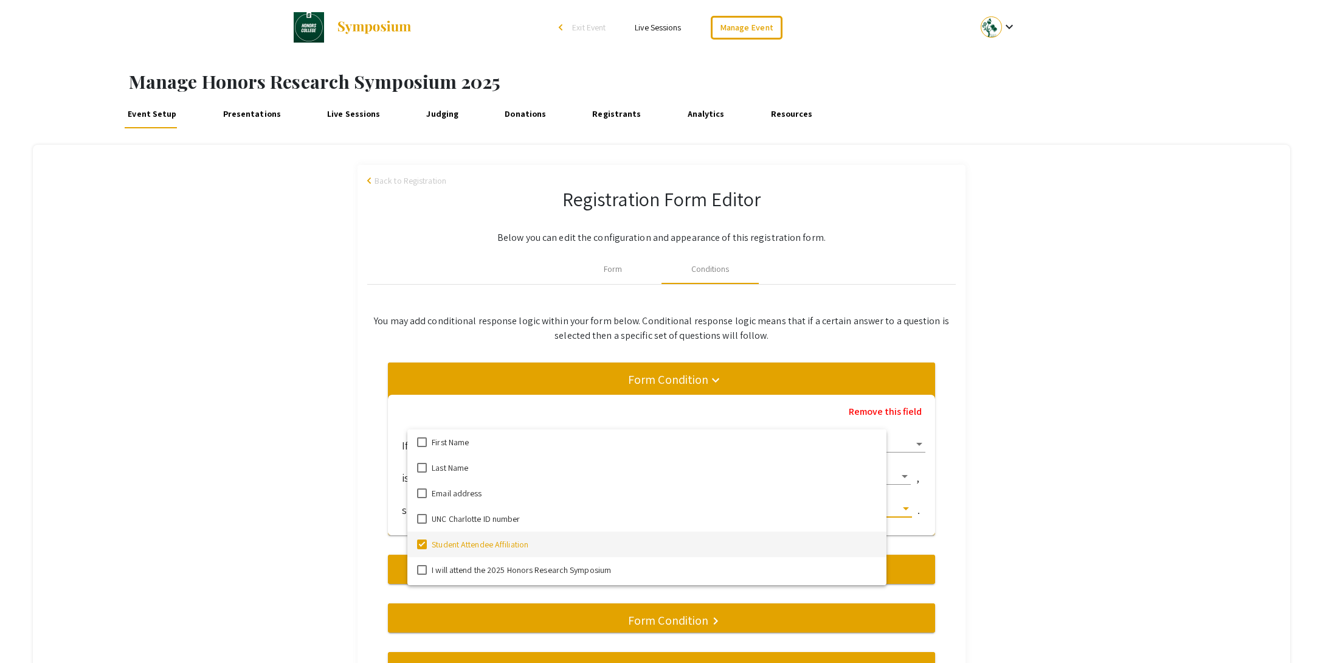
scroll to position [37, 0]
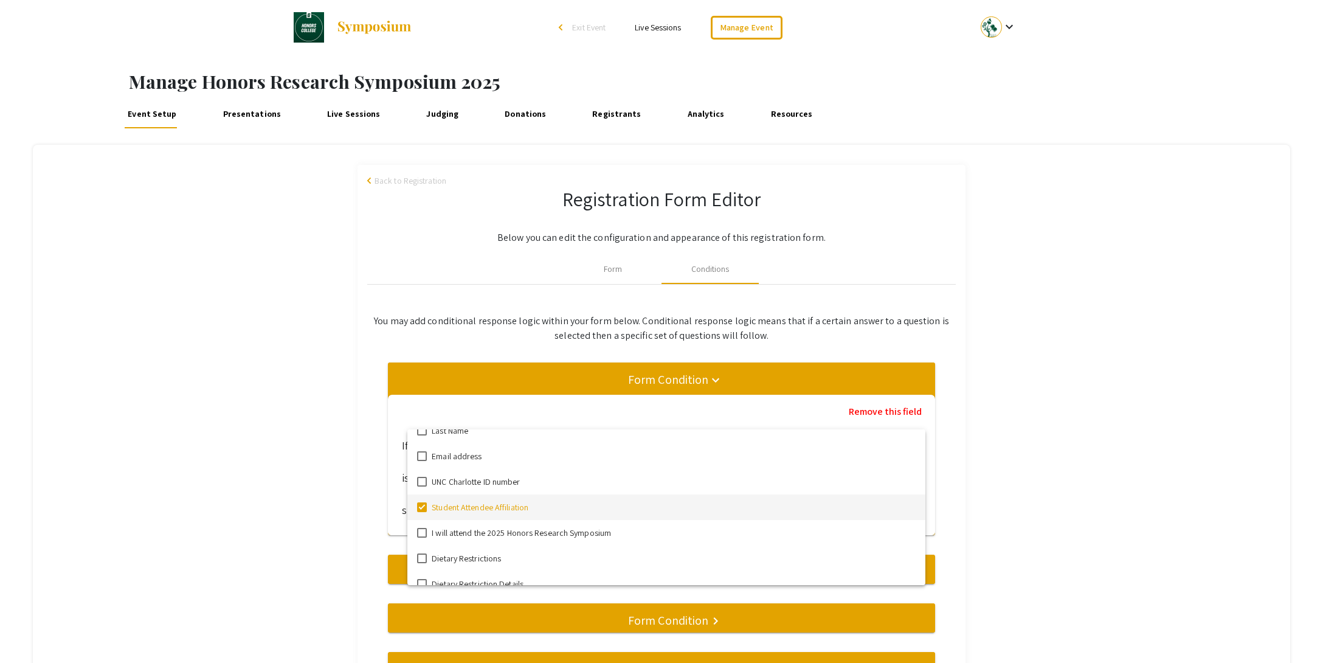
click at [544, 509] on span "Student Attendee Affiliation" at bounding box center [674, 507] width 484 height 26
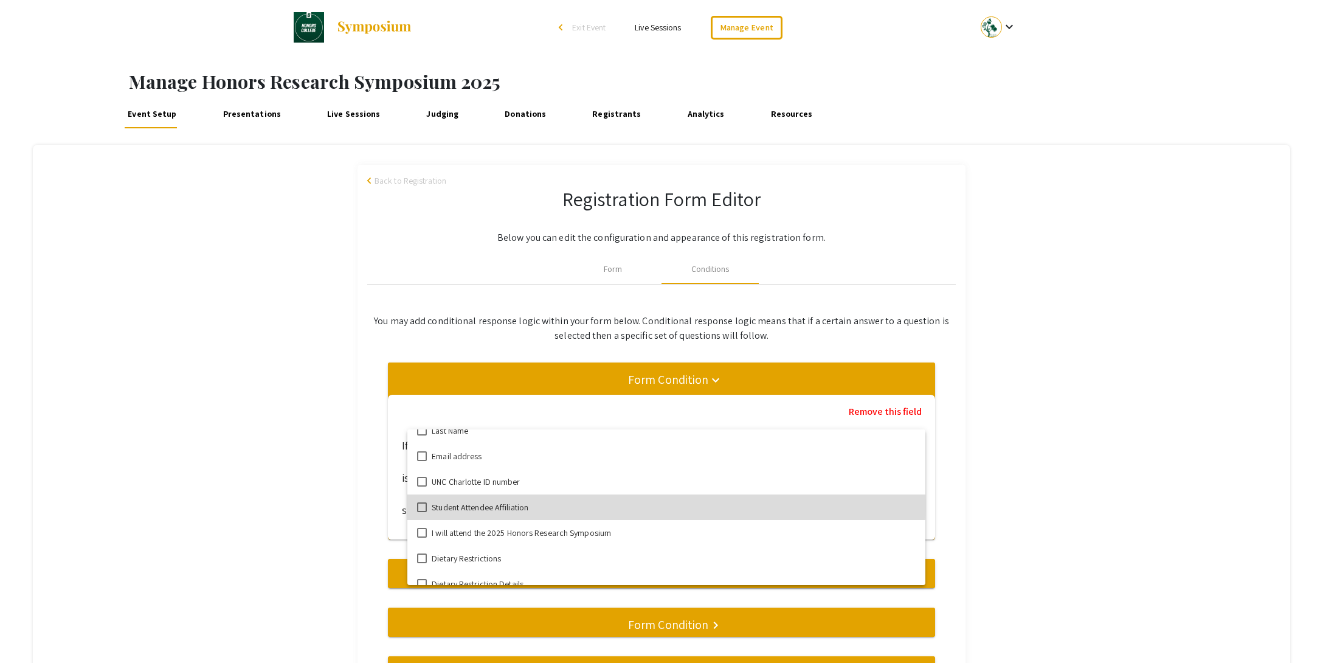
click at [534, 505] on span "Student Attendee Affiliation" at bounding box center [674, 507] width 484 height 26
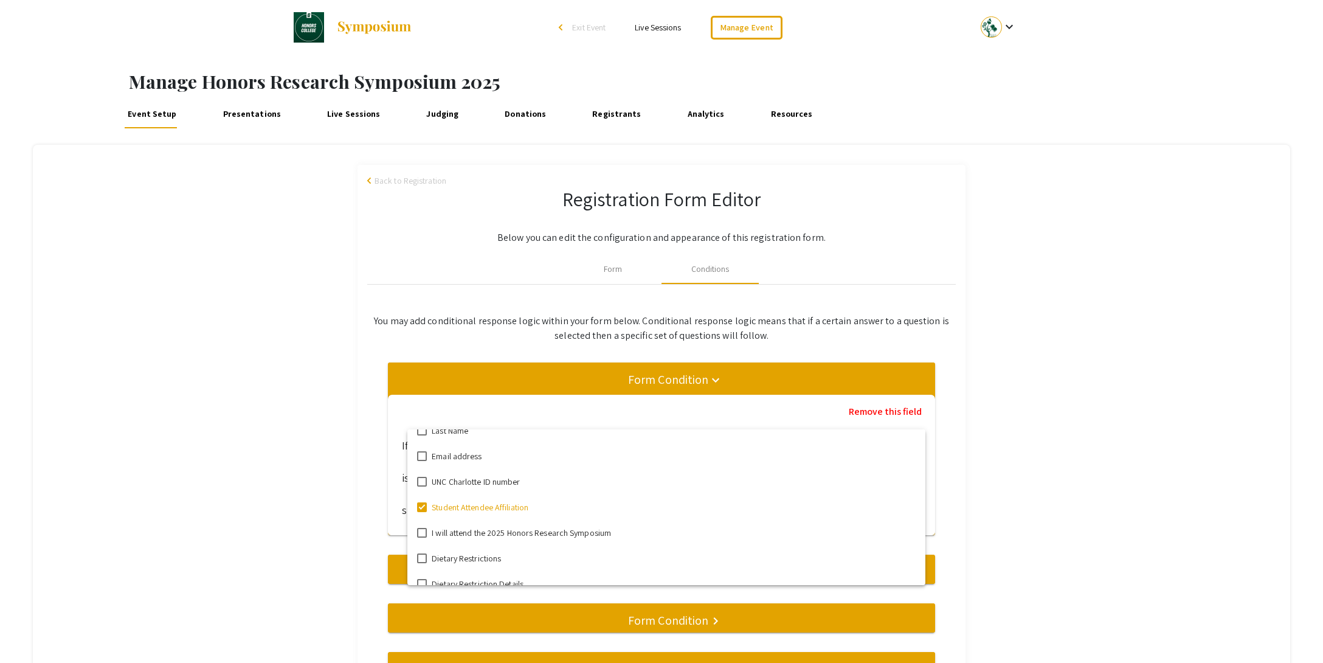
click at [962, 469] on div at bounding box center [661, 331] width 1323 height 663
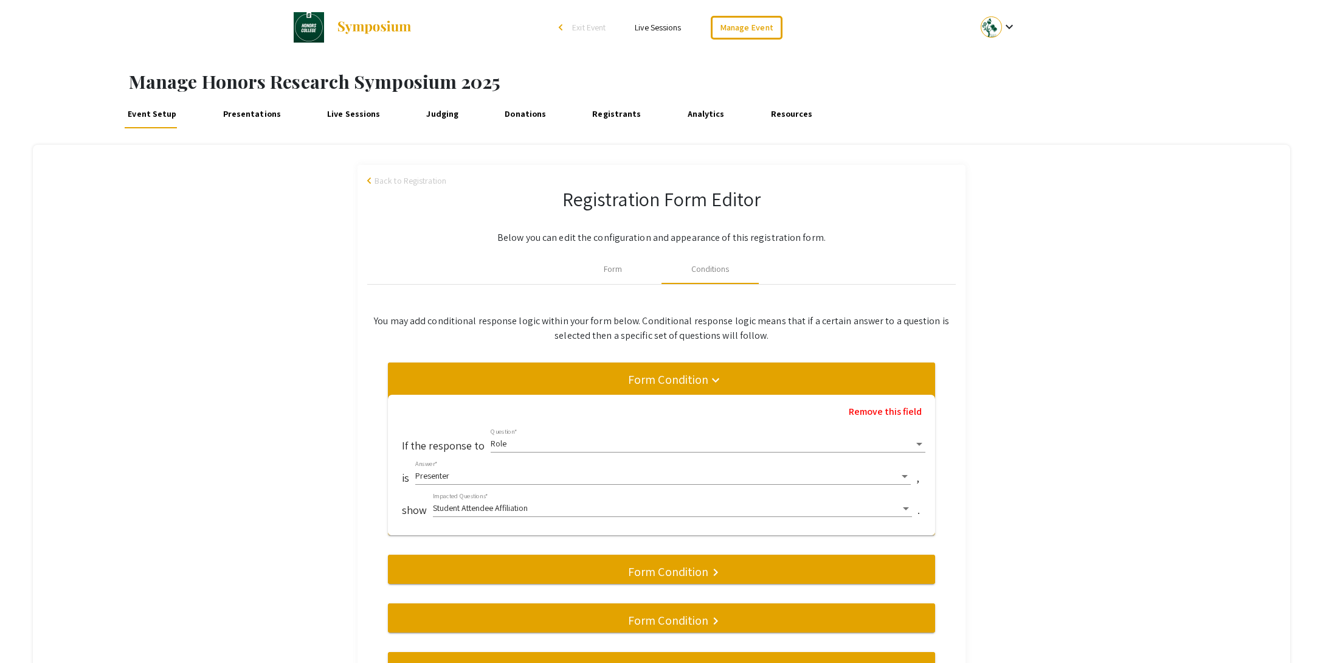
click at [447, 474] on span "Presenter" at bounding box center [432, 475] width 34 height 11
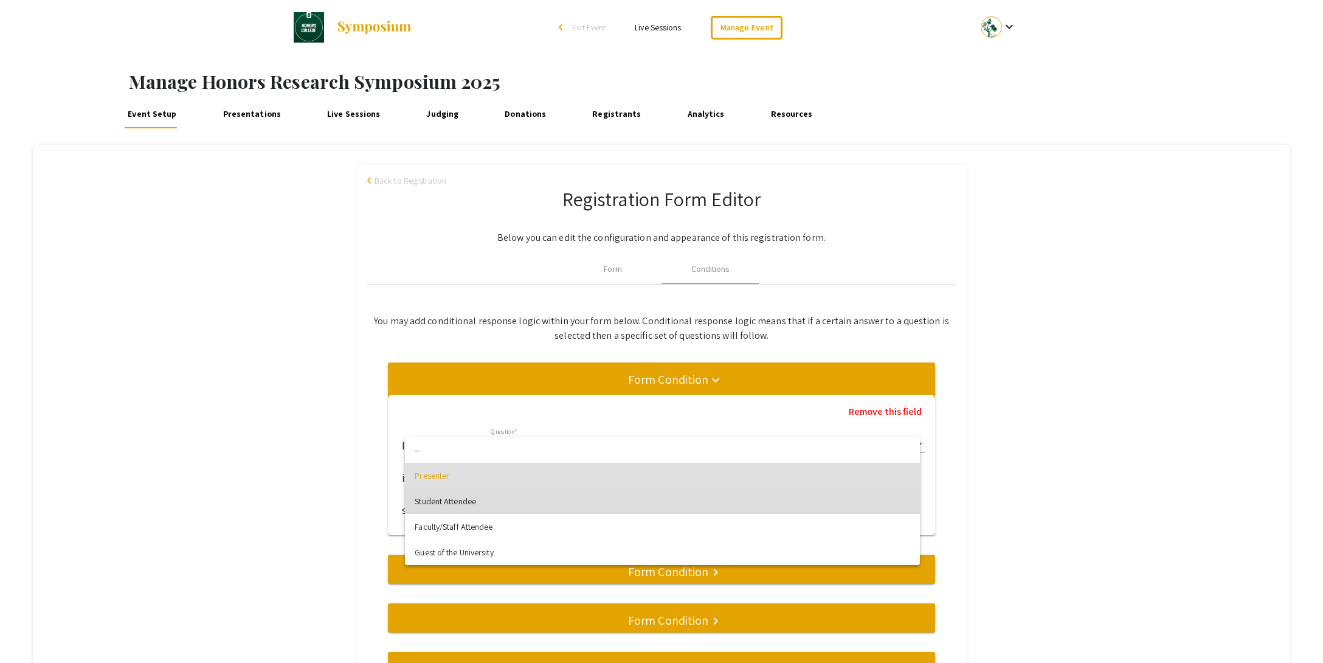
click at [452, 502] on span "Student Attendee" at bounding box center [663, 501] width 496 height 26
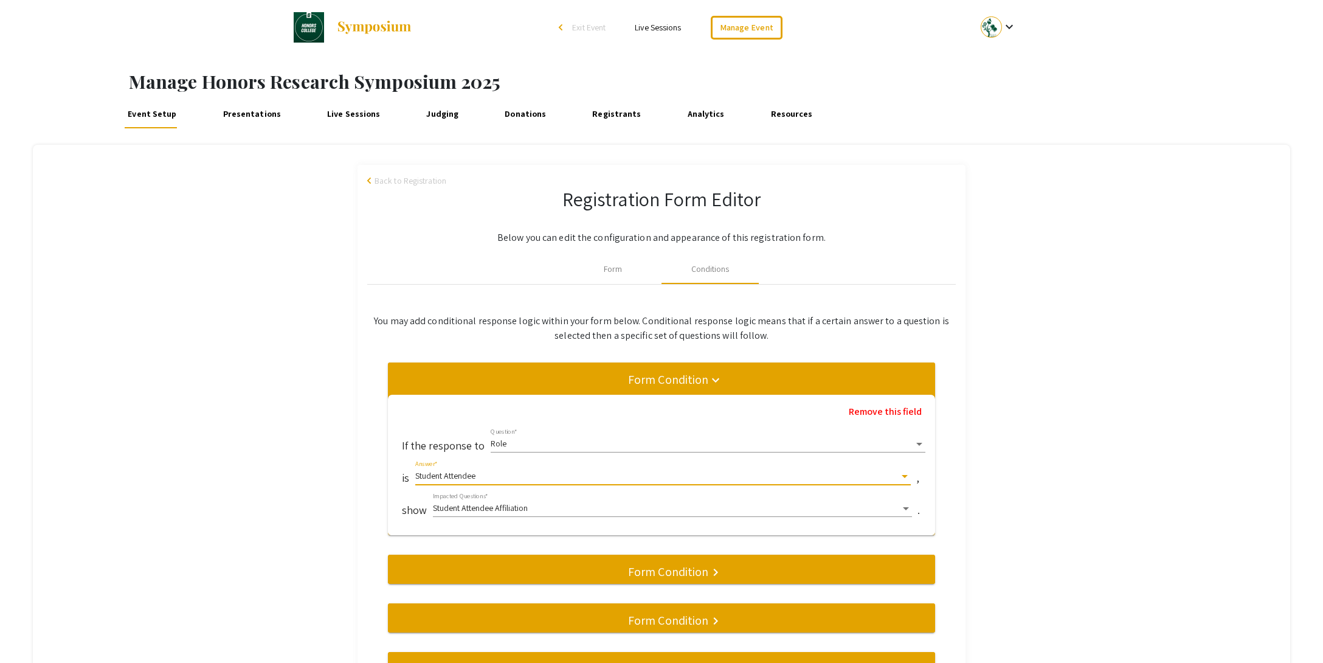
click at [490, 474] on div "Student Attendee" at bounding box center [657, 476] width 485 height 10
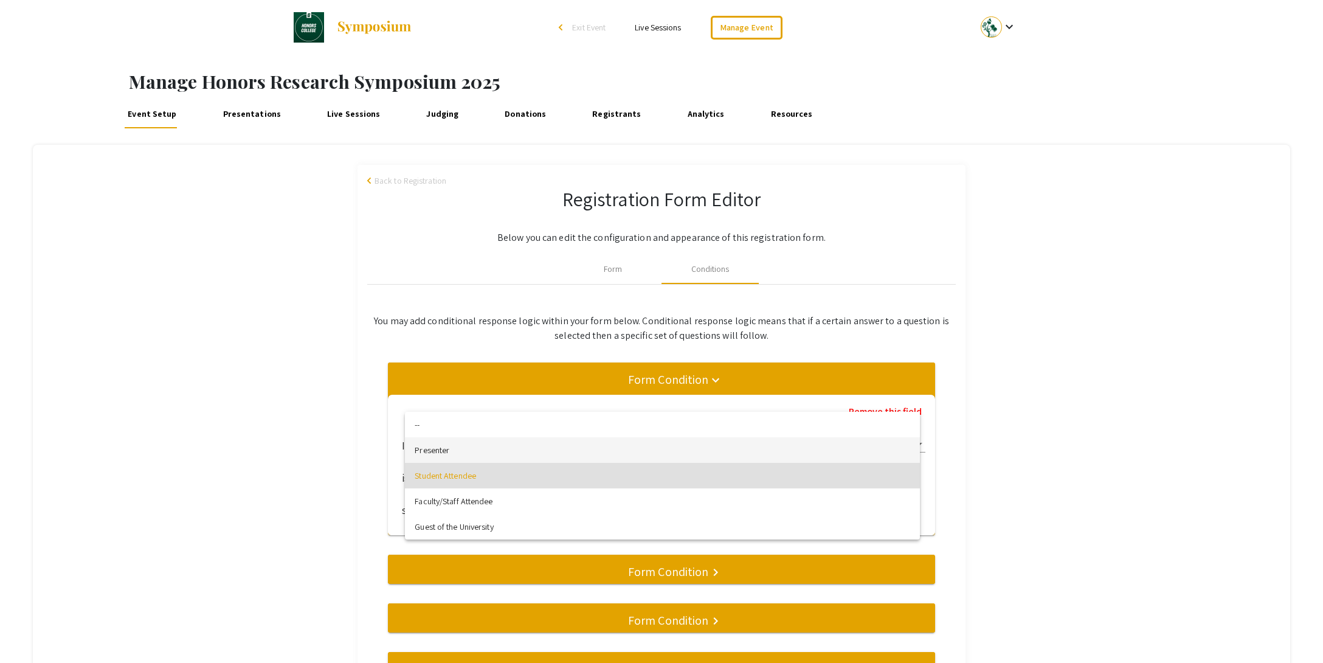
click at [452, 450] on span "Presenter" at bounding box center [663, 450] width 496 height 26
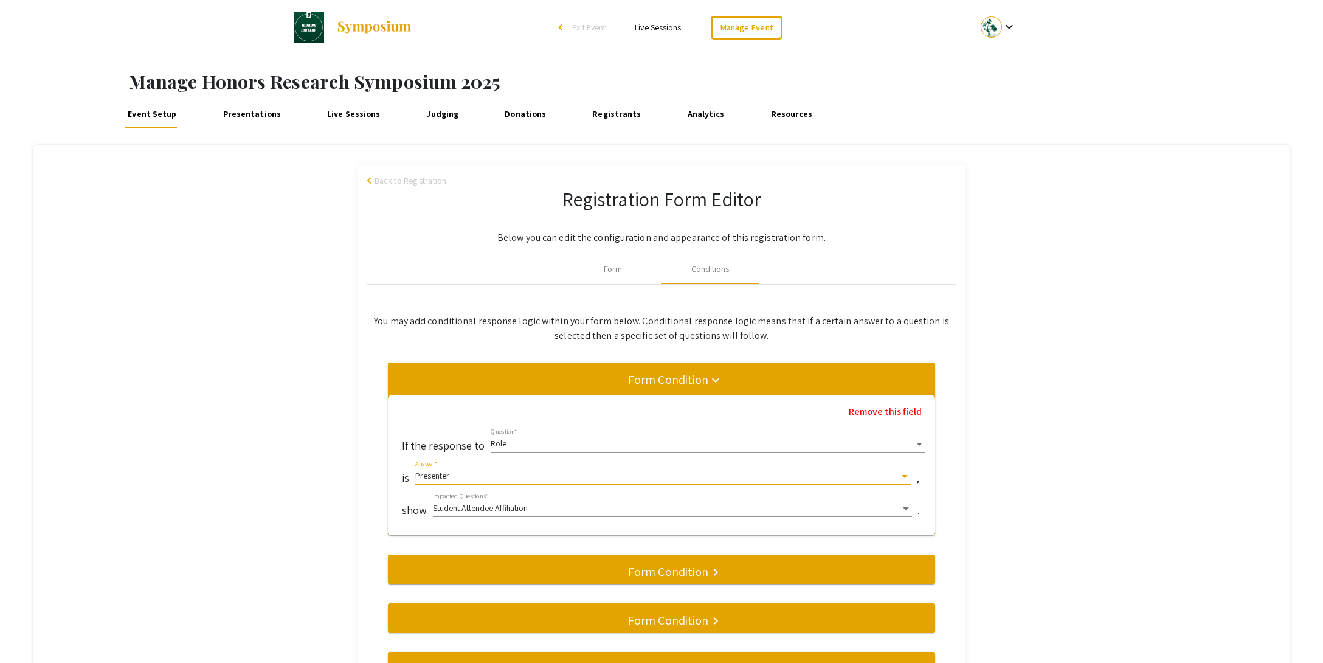
click at [461, 471] on div "Presenter" at bounding box center [657, 476] width 485 height 10
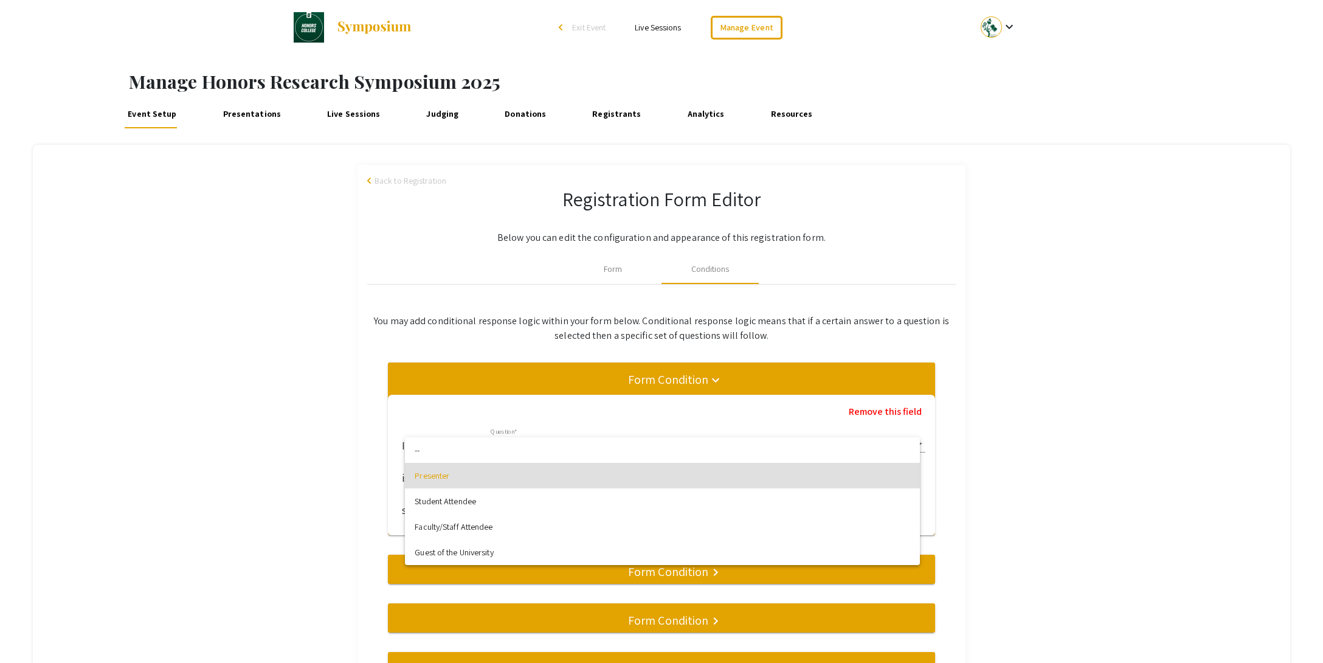
click at [1020, 479] on div at bounding box center [661, 331] width 1323 height 663
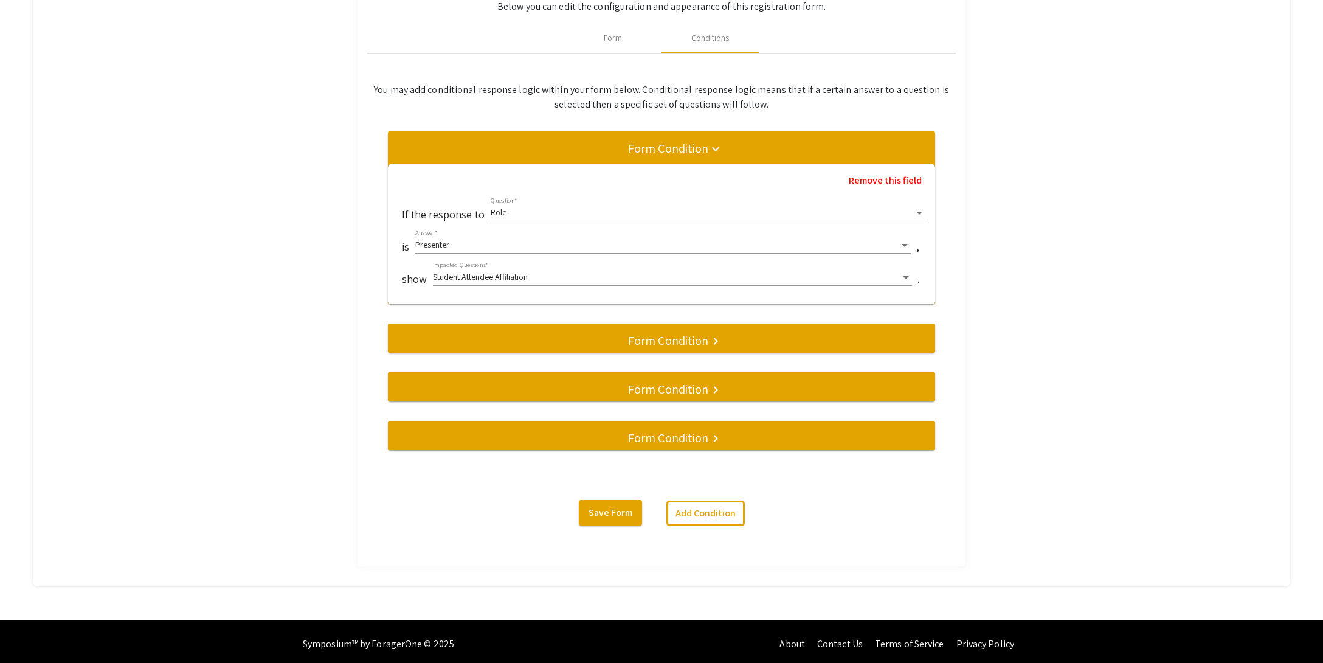
scroll to position [234, 0]
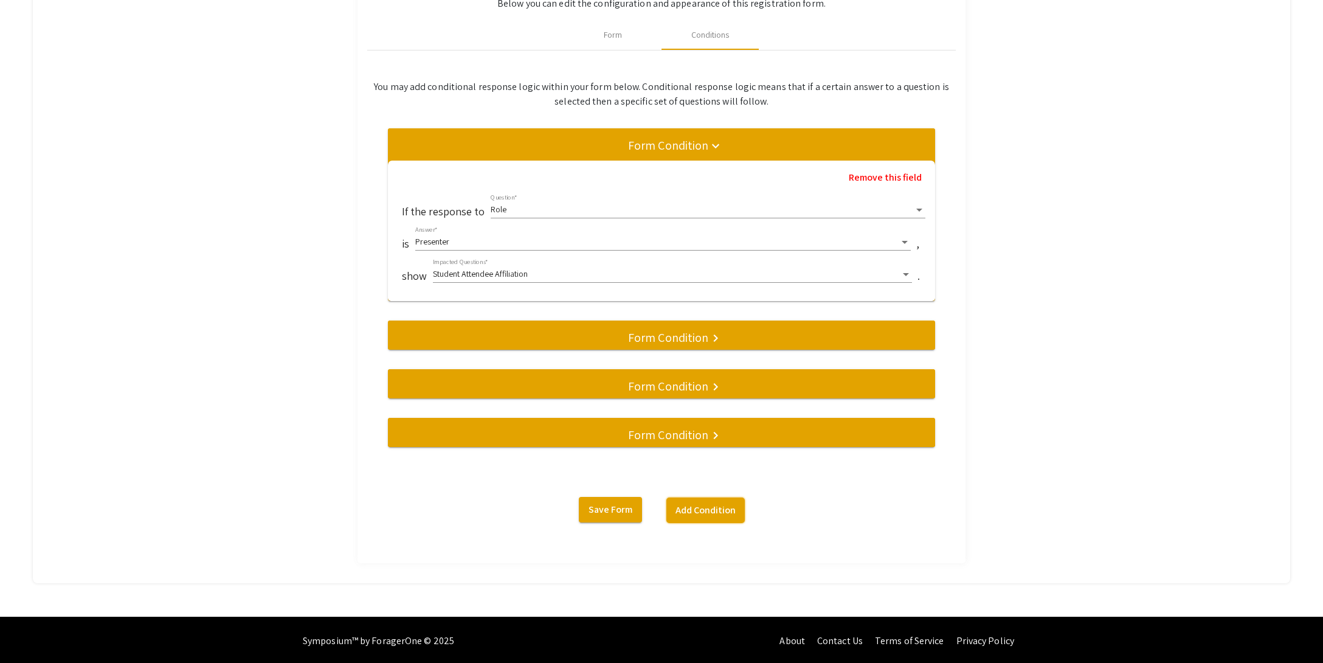
click at [710, 505] on button "Add Condition" at bounding box center [705, 510] width 78 height 26
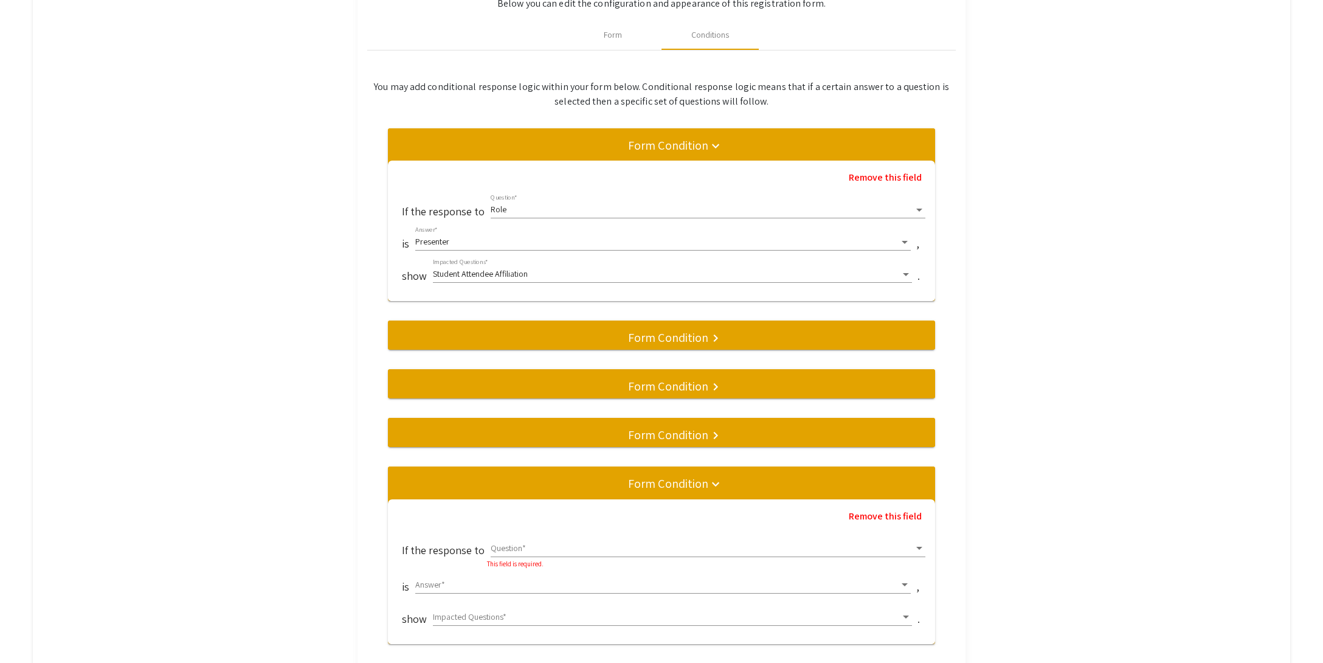
click at [512, 544] on span at bounding box center [703, 549] width 424 height 10
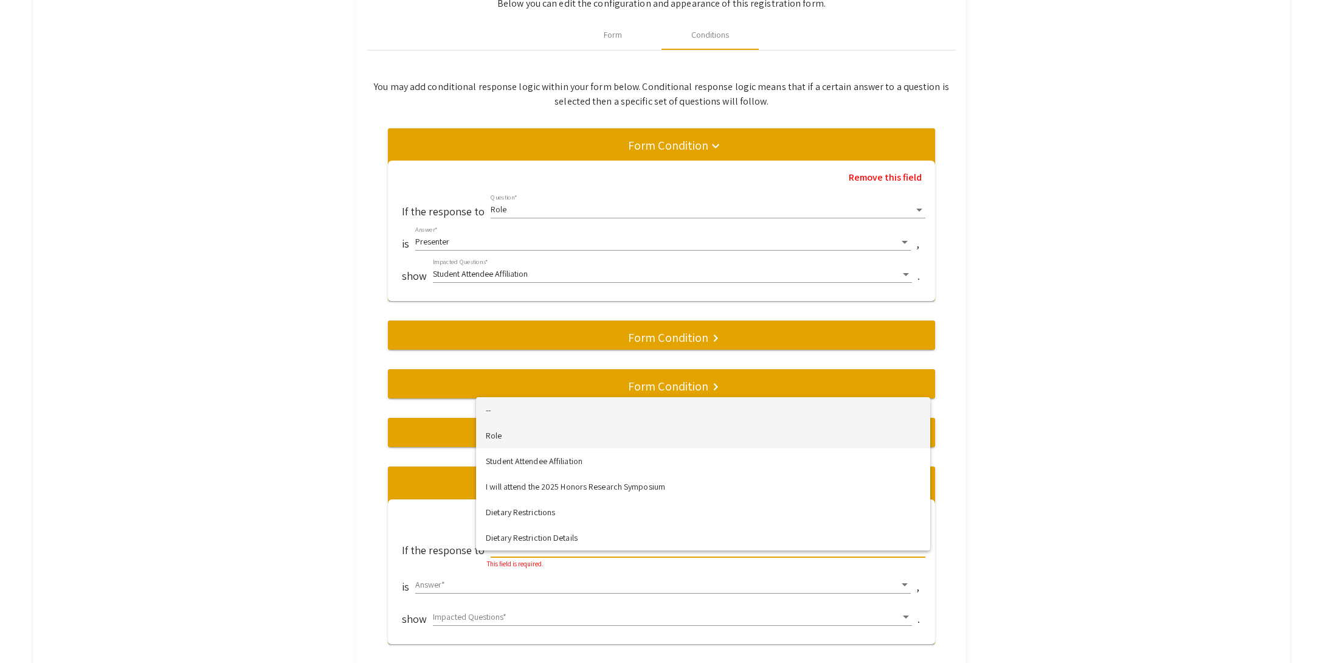
click at [514, 438] on span "Role" at bounding box center [703, 436] width 435 height 26
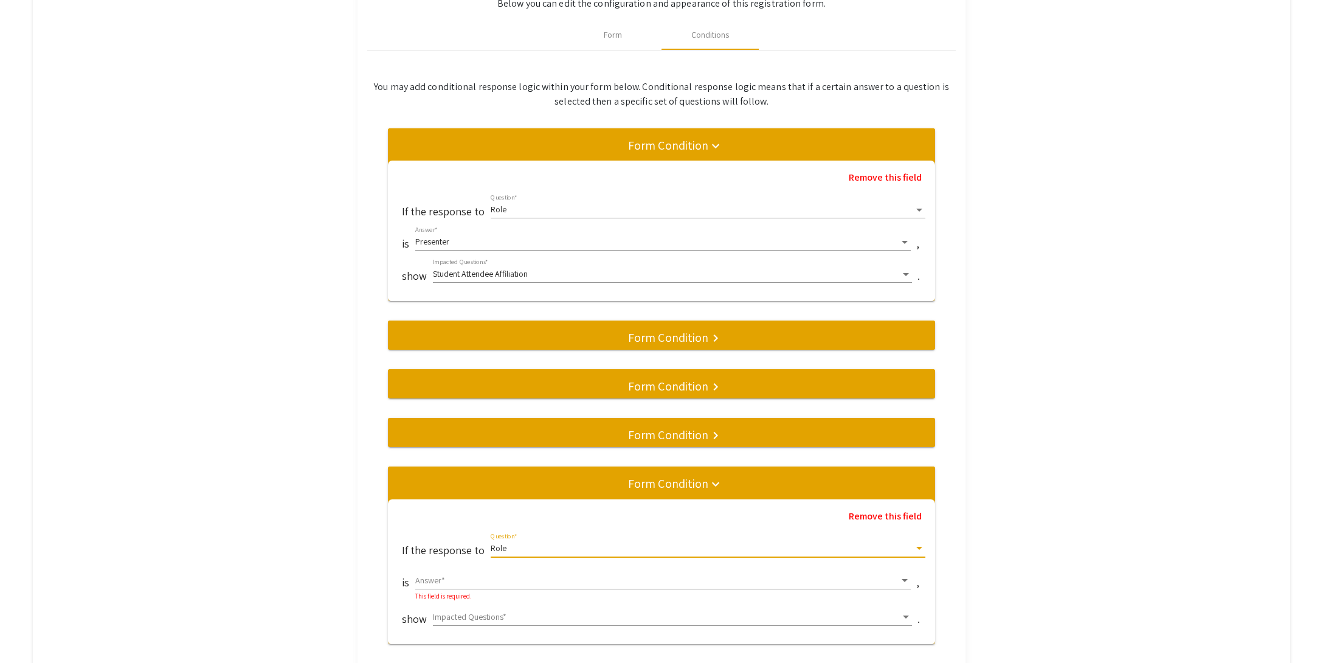
click at [503, 578] on span at bounding box center [657, 581] width 485 height 10
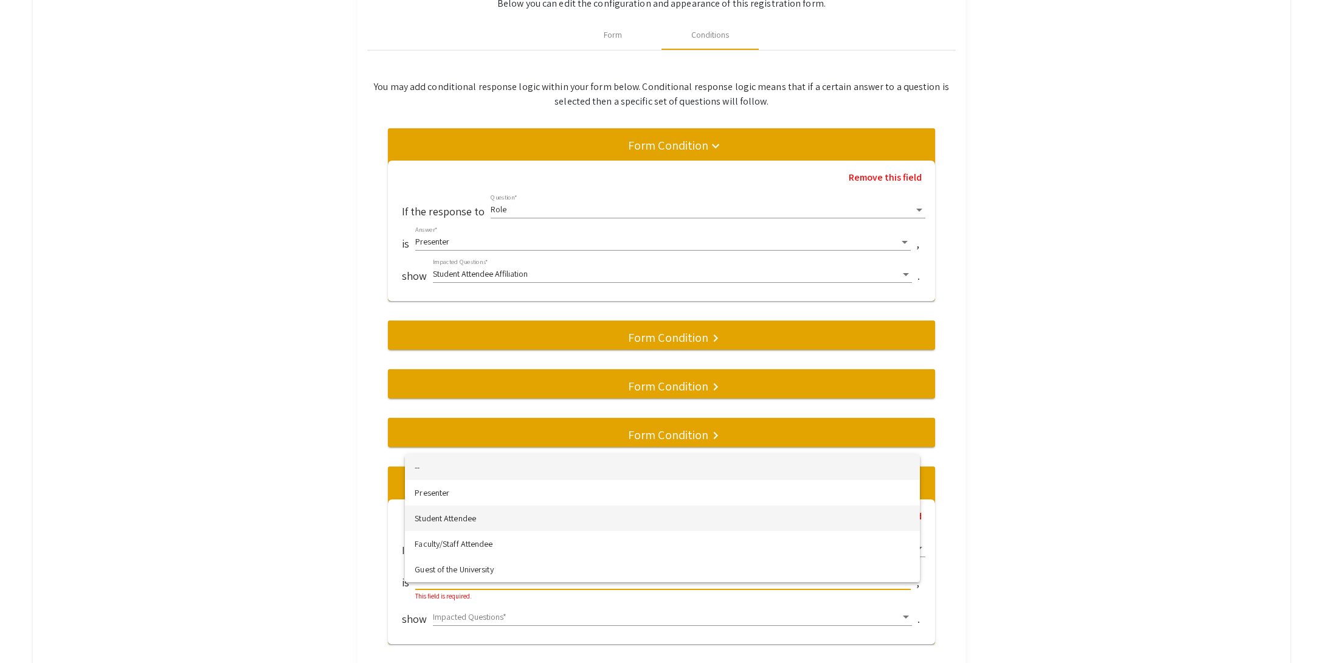
click at [482, 522] on span "Student Attendee" at bounding box center [663, 518] width 496 height 26
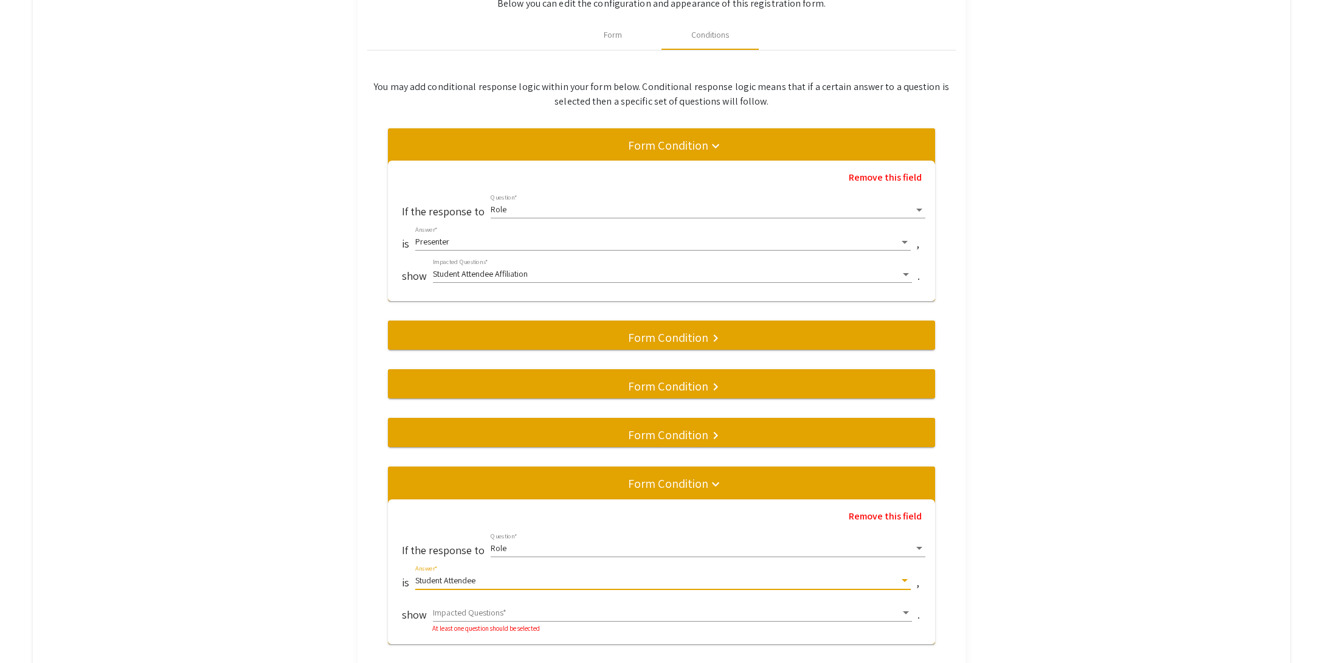
click at [478, 608] on span at bounding box center [667, 613] width 468 height 10
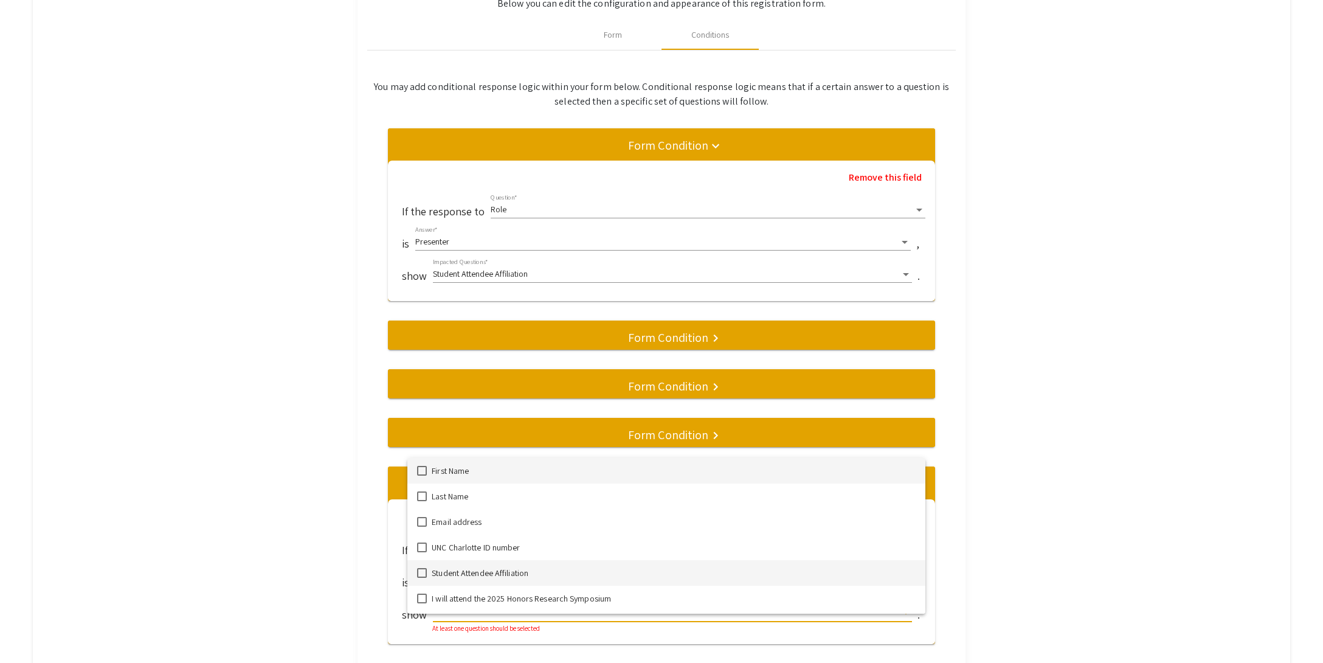
click at [434, 572] on span "Student Attendee Affiliation" at bounding box center [674, 573] width 484 height 26
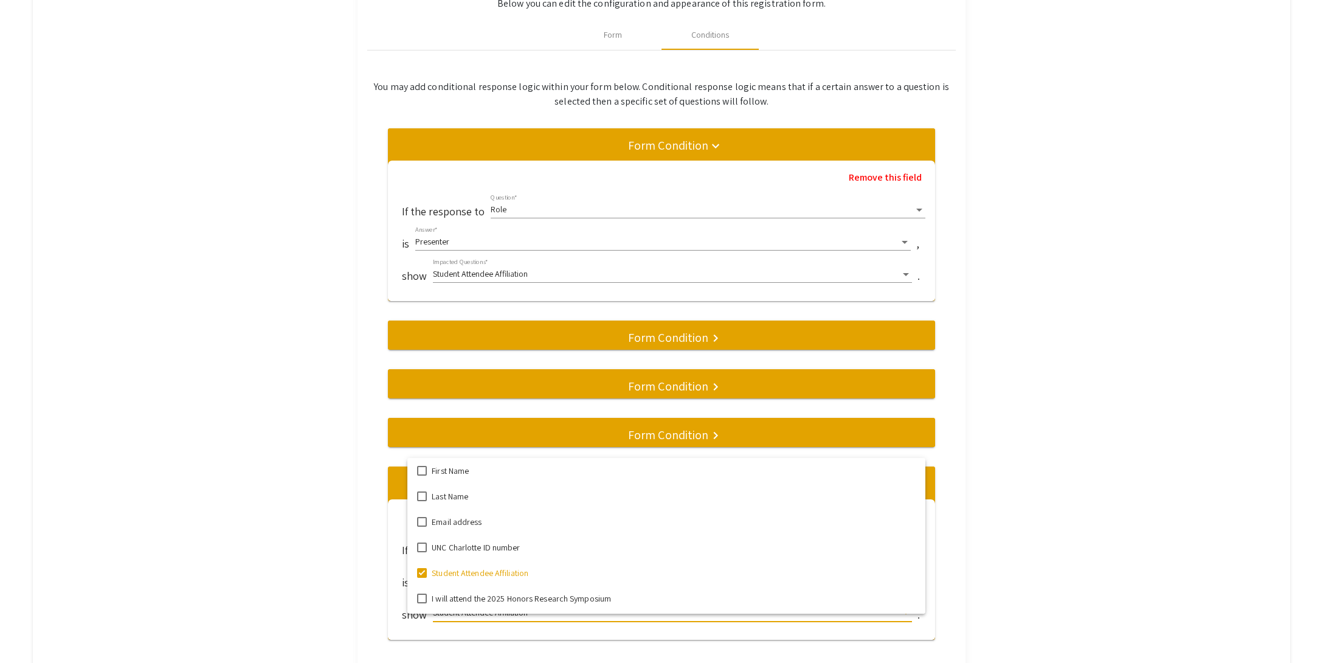
click at [955, 578] on div at bounding box center [661, 331] width 1323 height 663
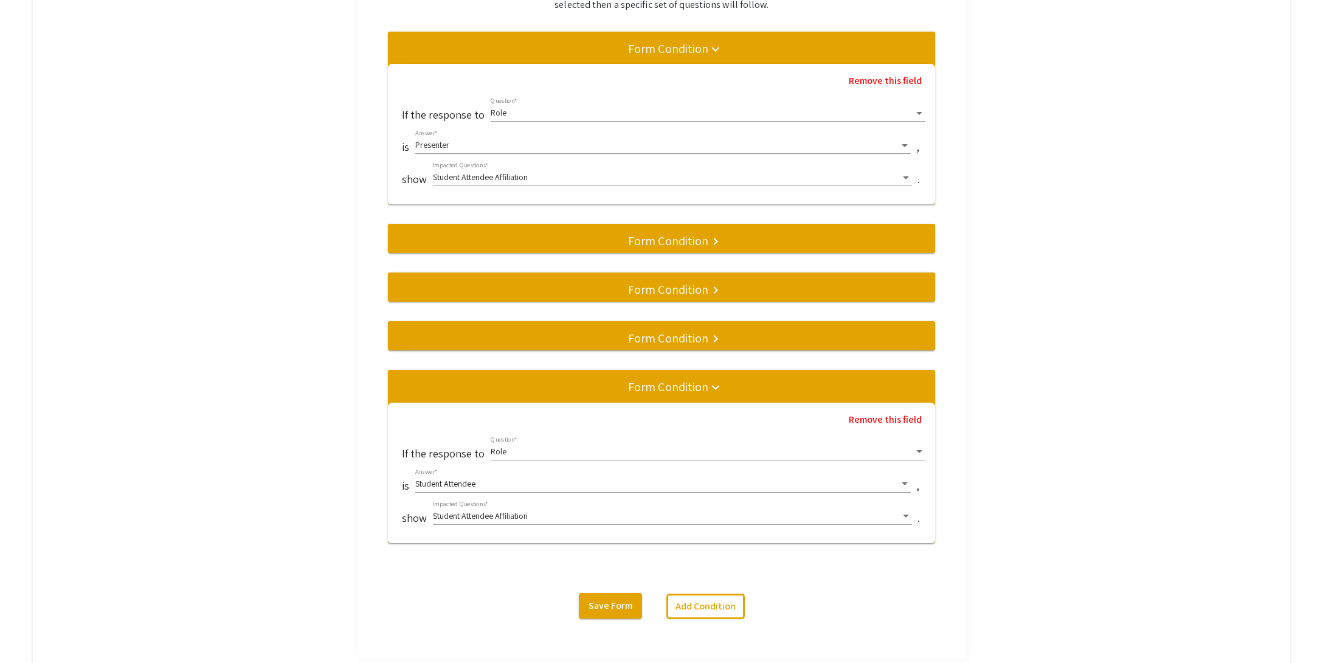
scroll to position [424, 0]
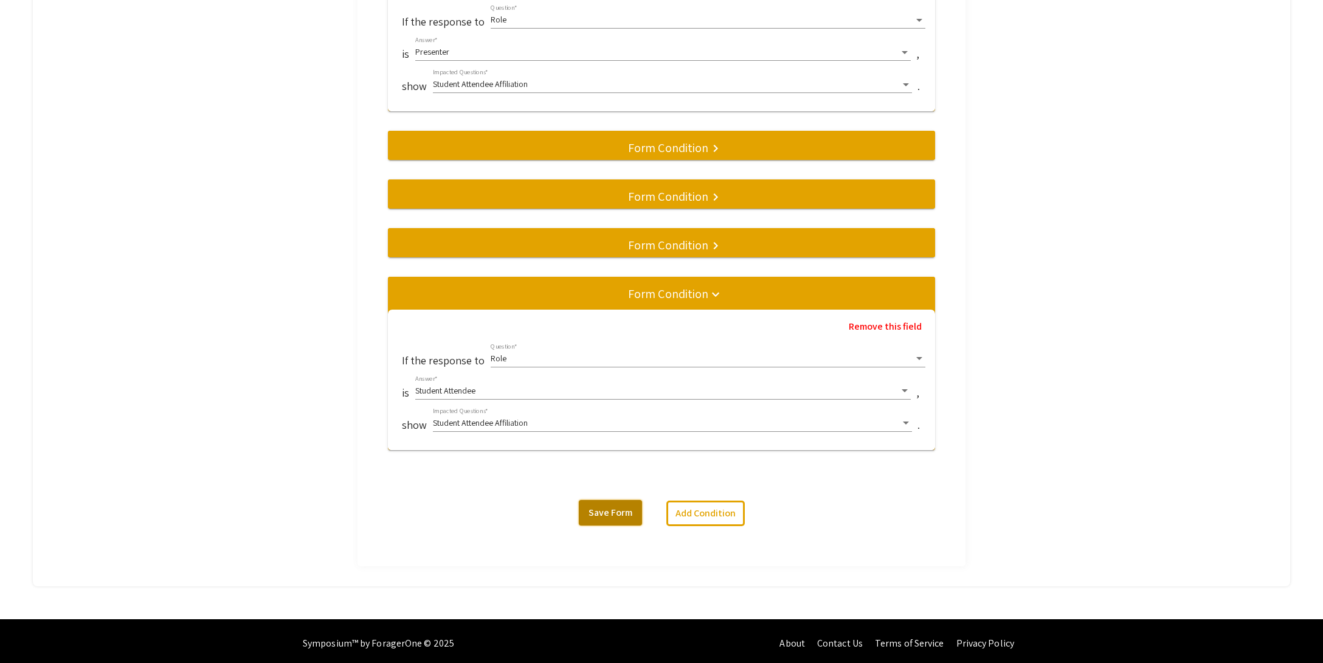
click at [604, 508] on span "Save Form" at bounding box center [611, 512] width 44 height 13
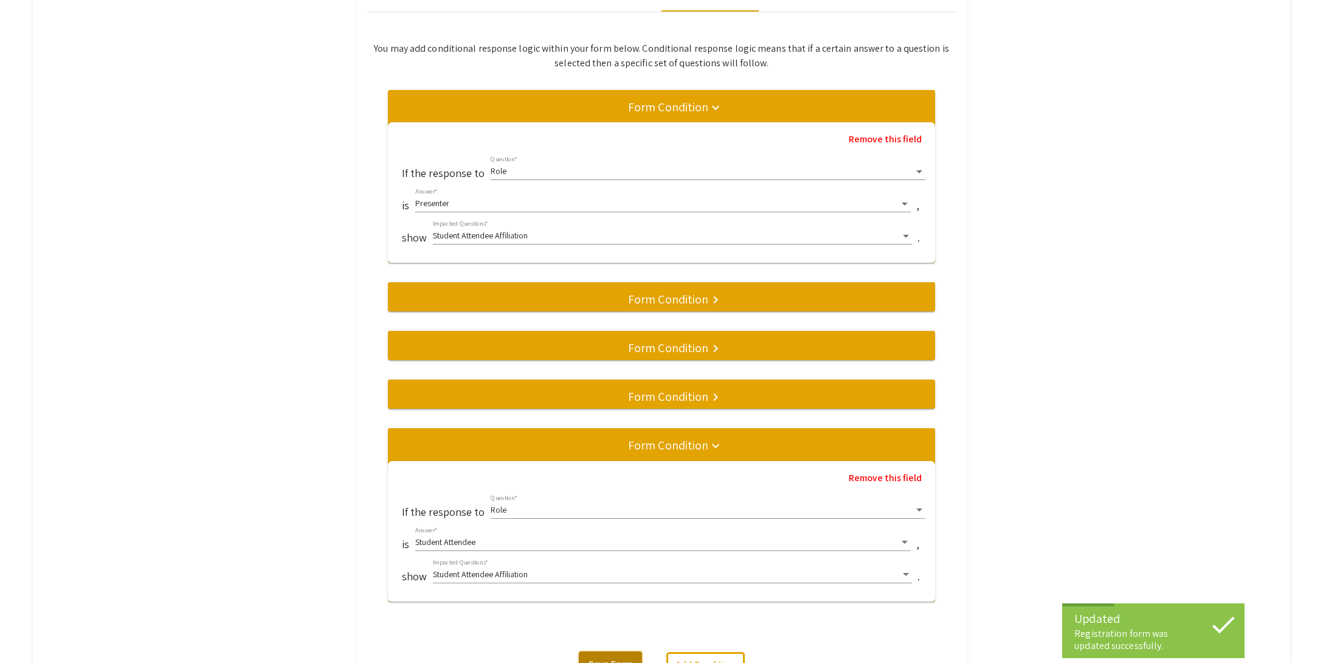
scroll to position [129, 0]
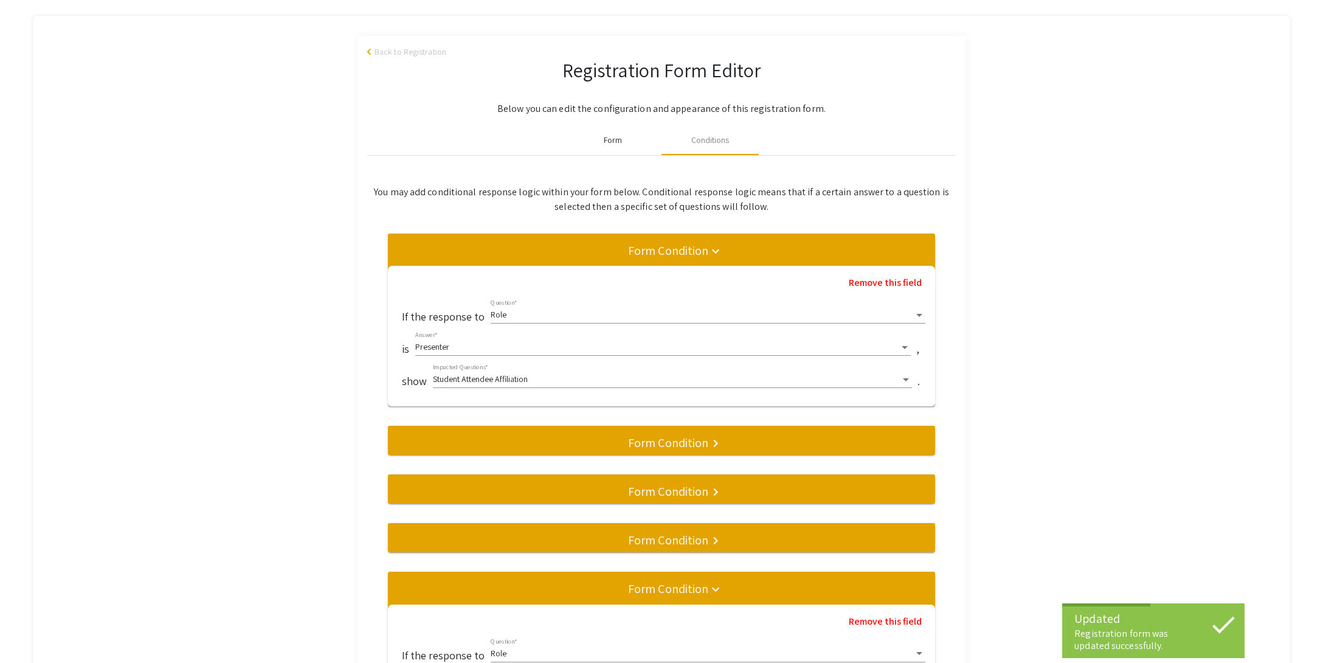
click at [591, 135] on div "Form" at bounding box center [612, 140] width 97 height 29
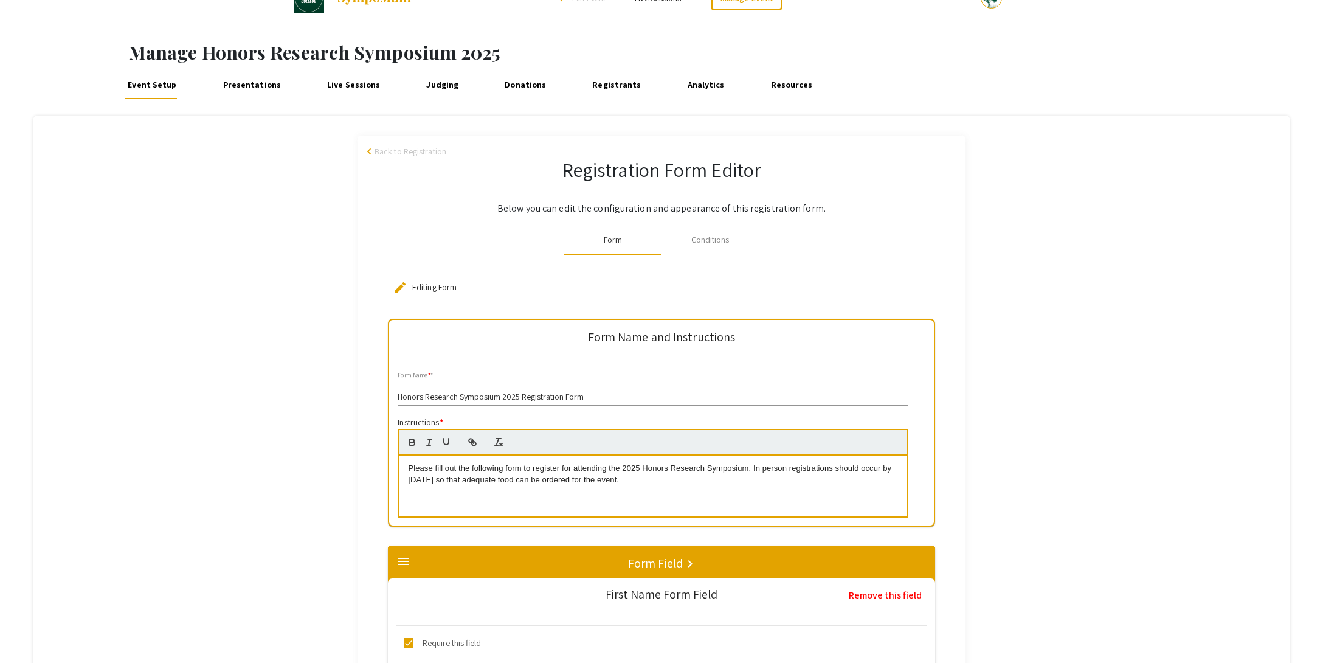
scroll to position [32, 0]
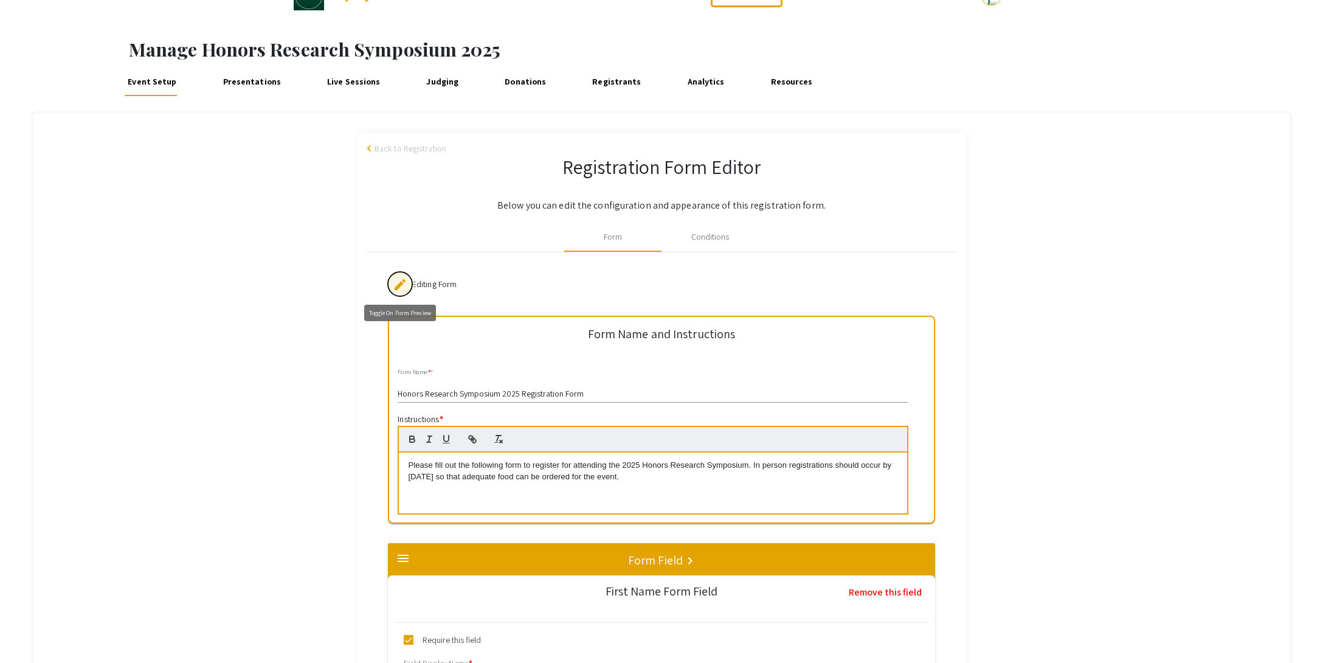
click at [398, 288] on mat-icon "edit" at bounding box center [400, 284] width 15 height 15
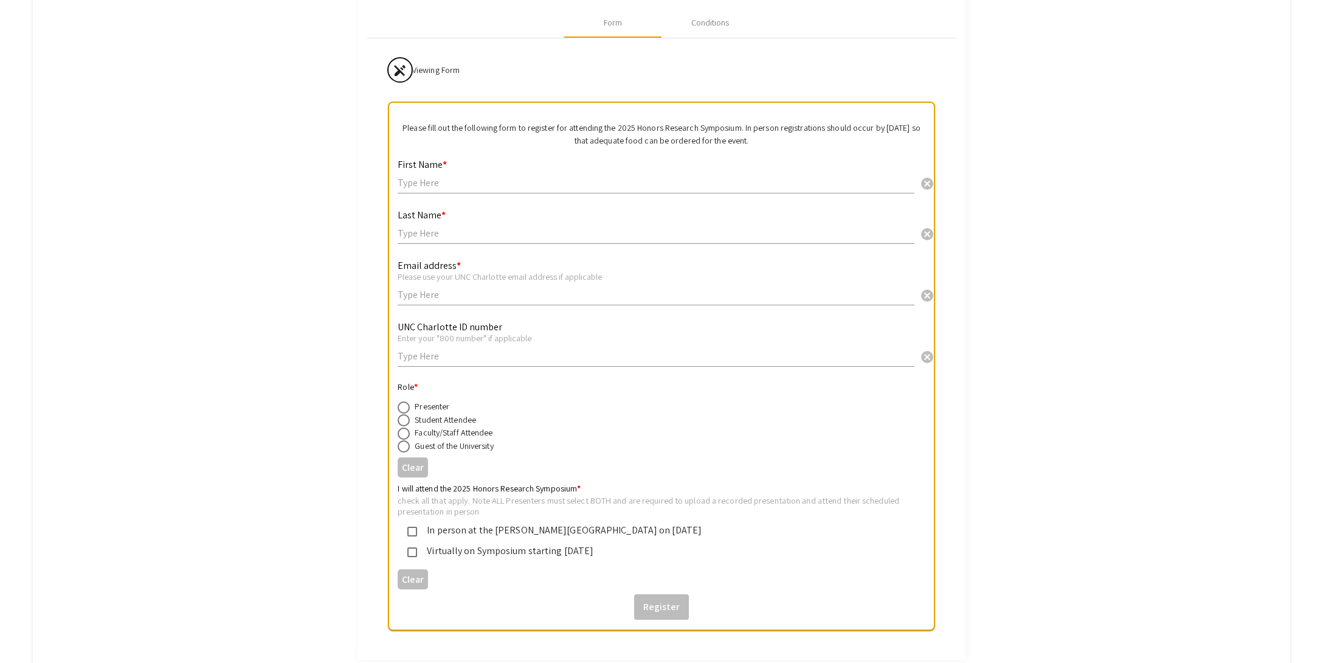
scroll to position [275, 0]
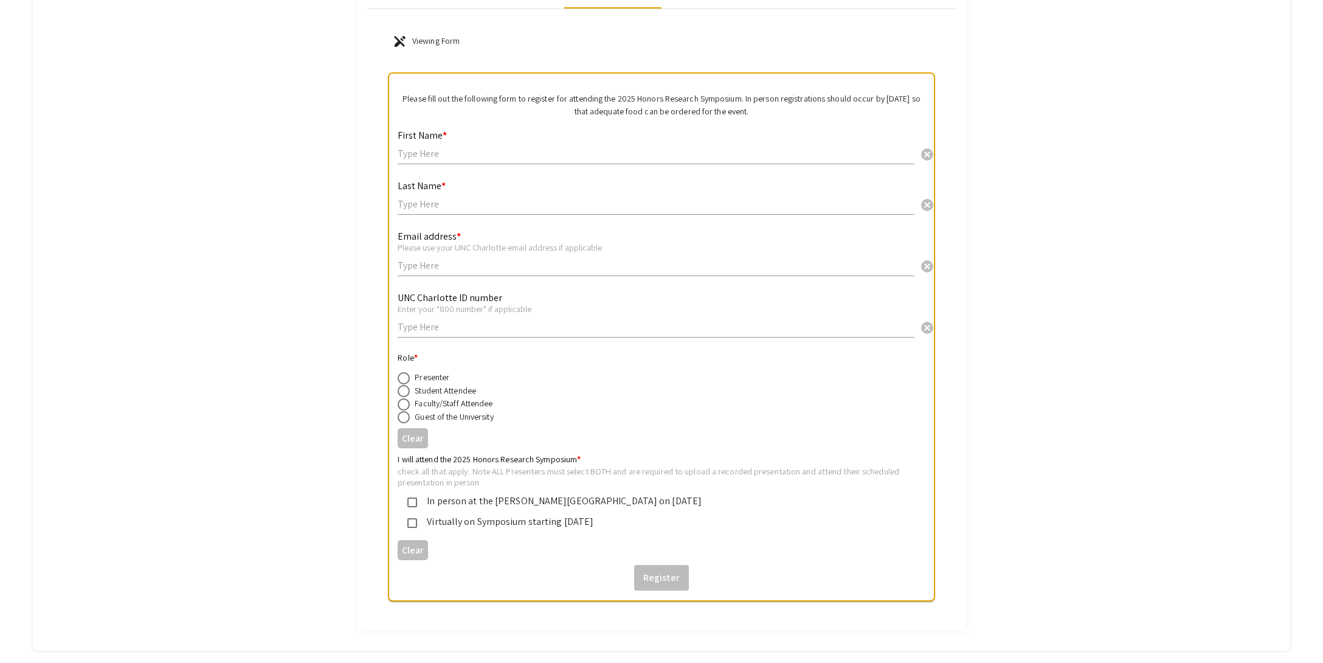
click at [404, 373] on span at bounding box center [404, 378] width 12 height 12
click at [404, 373] on input "radio" at bounding box center [404, 378] width 12 height 12
radio input "true"
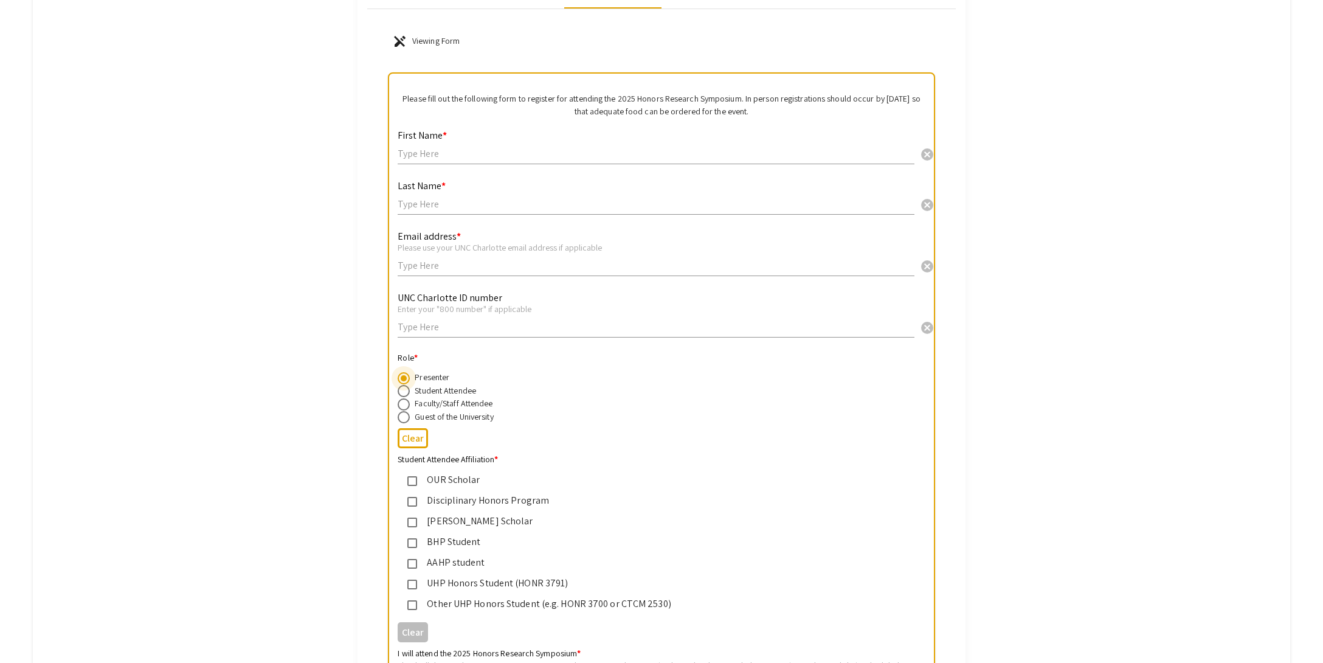
click at [404, 388] on span at bounding box center [404, 391] width 12 height 12
click at [404, 388] on input "radio" at bounding box center [404, 391] width 12 height 12
radio input "true"
click at [406, 403] on span at bounding box center [404, 404] width 12 height 12
click at [406, 403] on input "radio" at bounding box center [404, 404] width 12 height 12
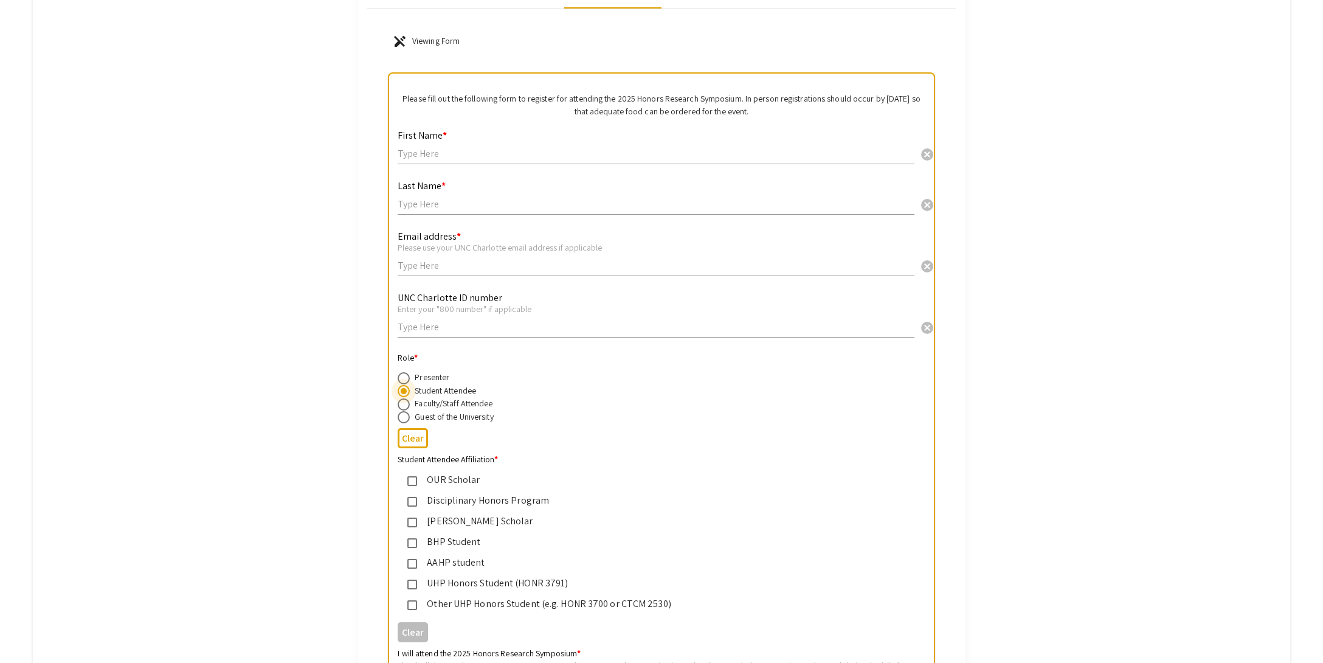
radio input "true"
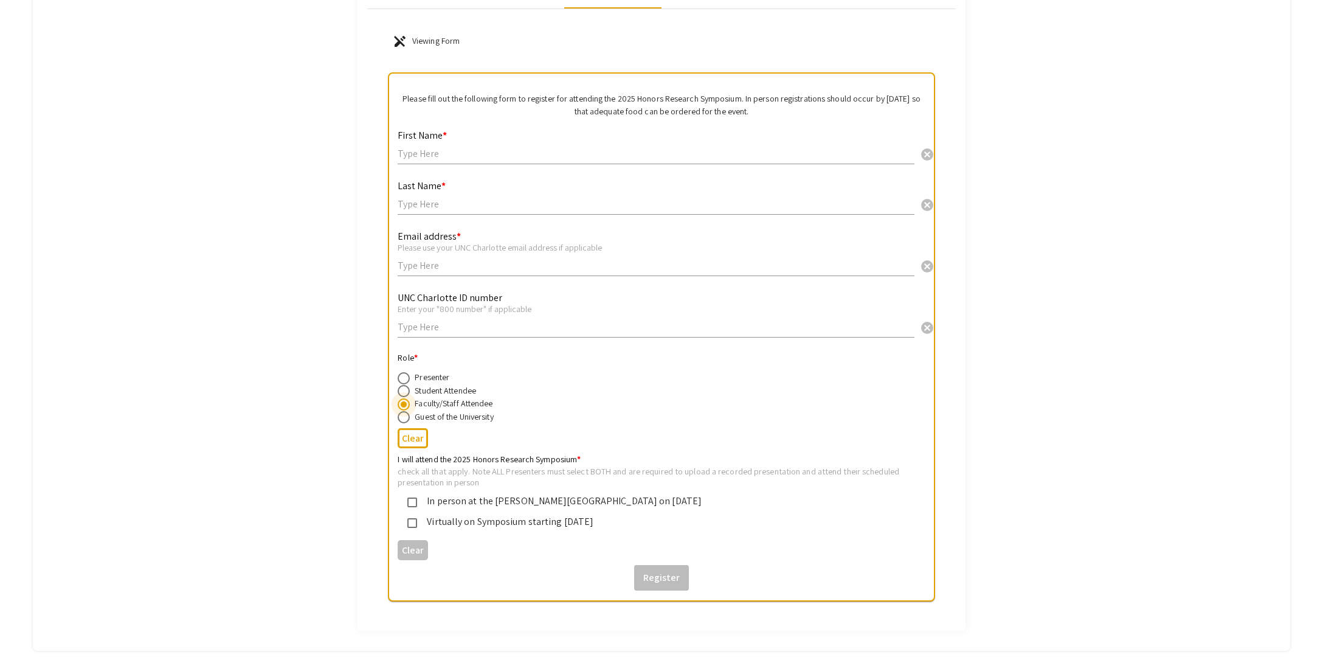
click at [407, 389] on span at bounding box center [404, 391] width 12 height 12
click at [407, 389] on input "radio" at bounding box center [404, 391] width 12 height 12
radio input "true"
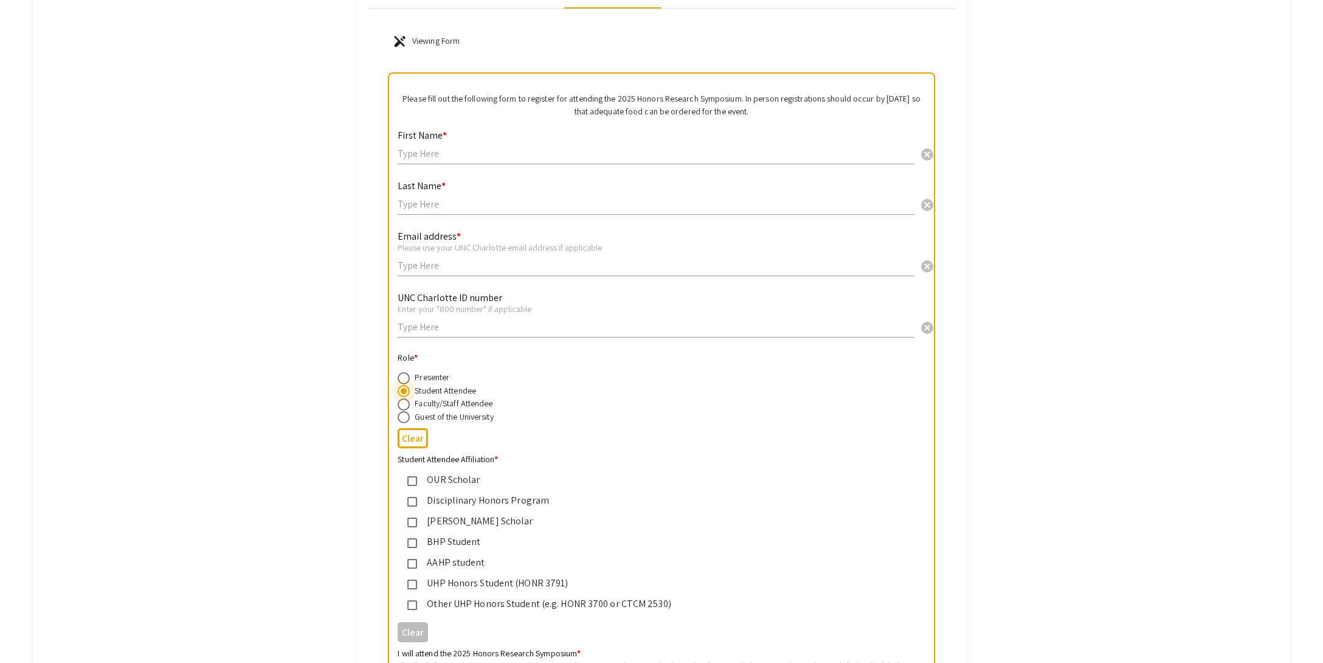
scroll to position [388, 0]
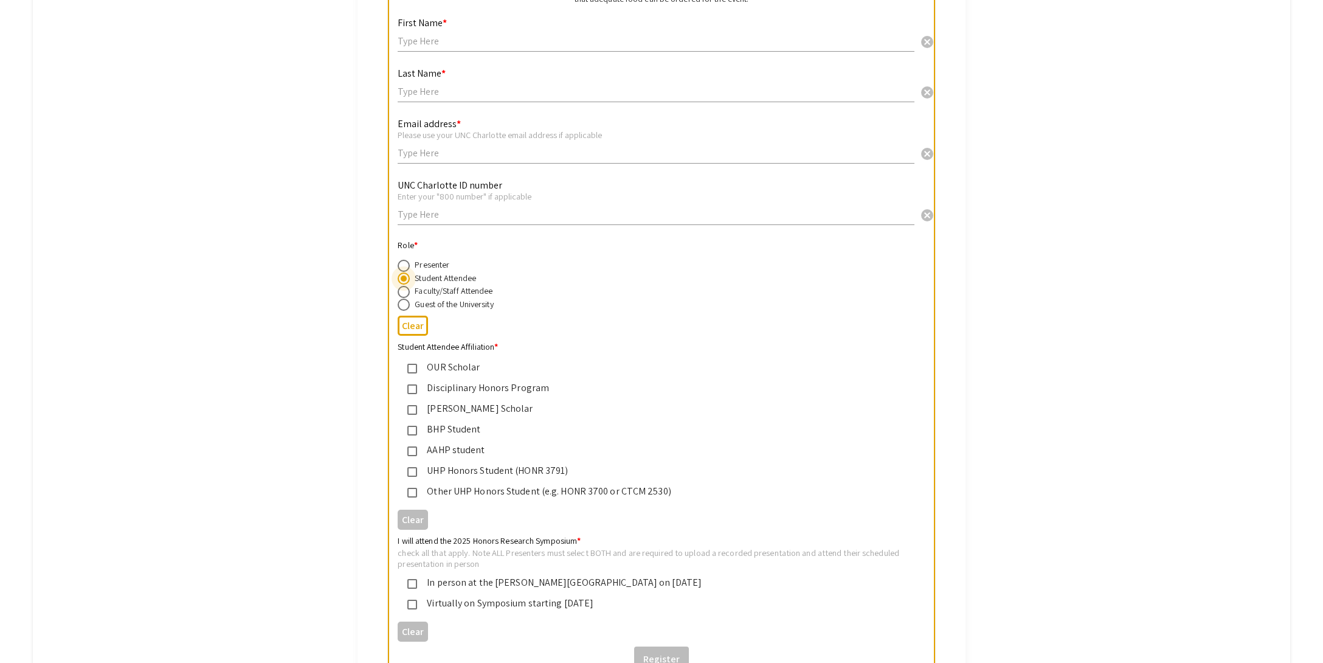
click at [404, 292] on span at bounding box center [404, 292] width 12 height 12
click at [404, 292] on input "radio" at bounding box center [404, 292] width 12 height 12
radio input "true"
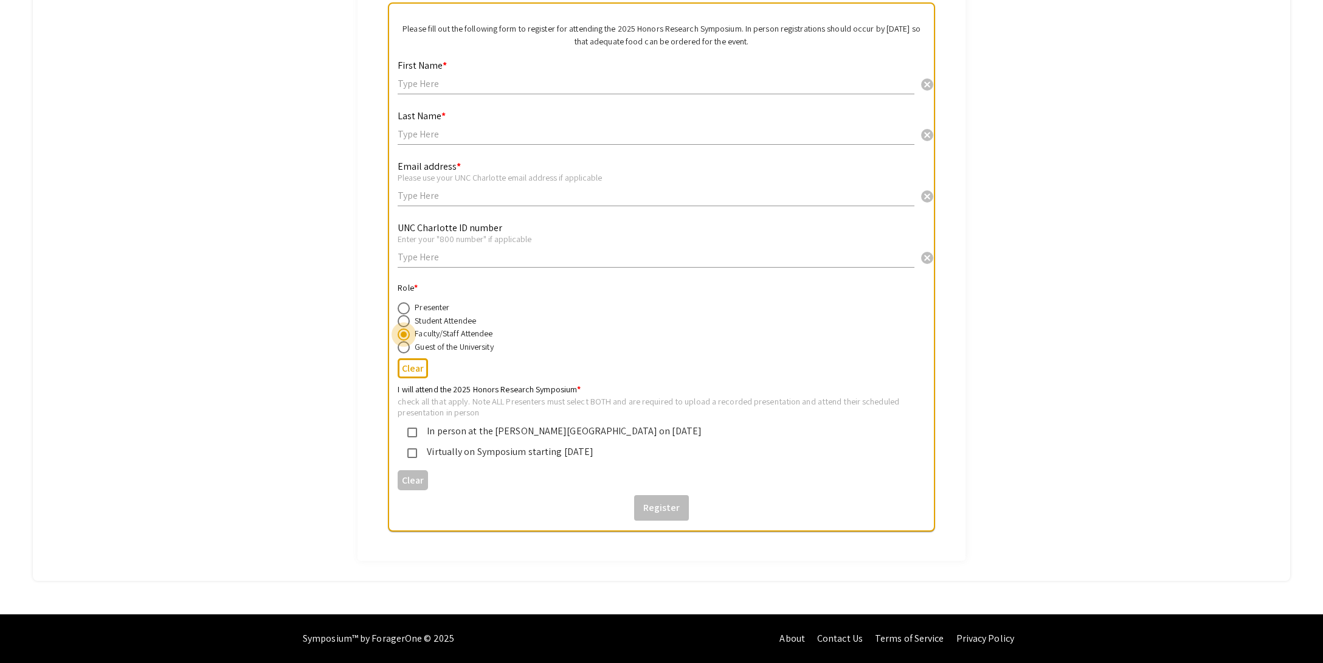
scroll to position [340, 0]
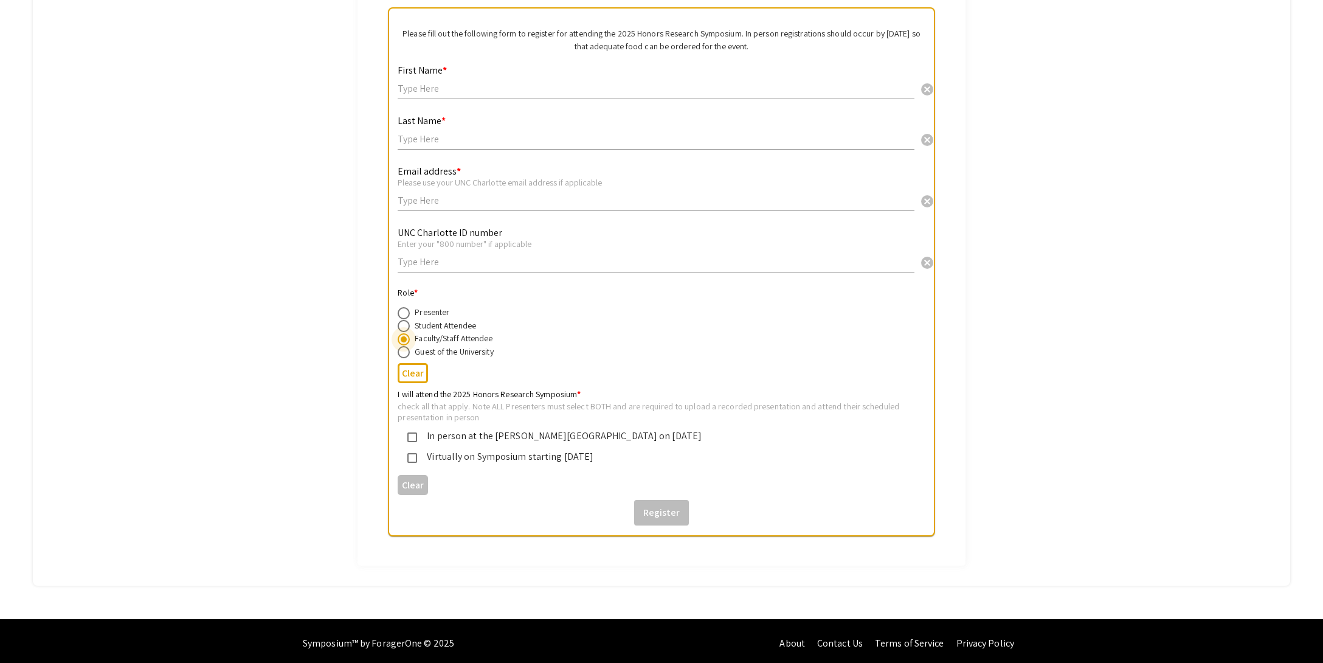
click at [413, 454] on mat-pseudo-checkbox at bounding box center [412, 458] width 10 height 10
click at [412, 456] on mat-pseudo-checkbox at bounding box center [412, 458] width 10 height 10
click at [407, 453] on mat-pseudo-checkbox at bounding box center [412, 458] width 10 height 10
click at [410, 433] on mat-pseudo-checkbox at bounding box center [412, 437] width 10 height 10
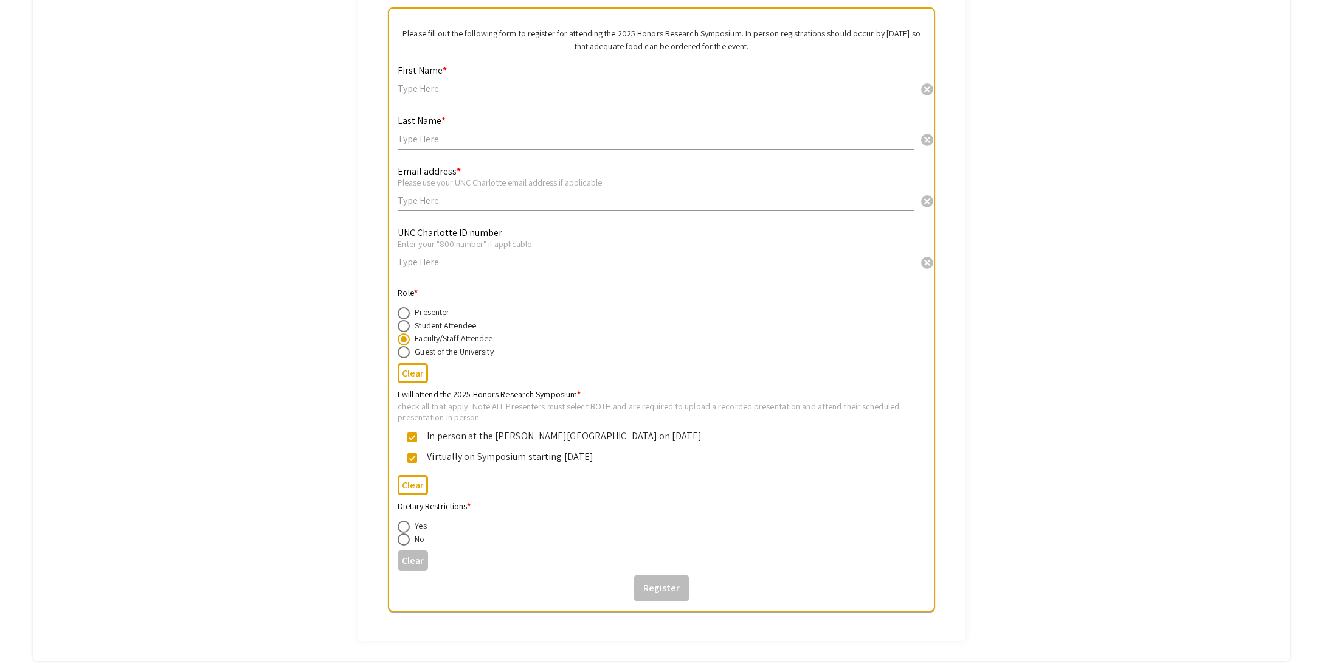
click at [409, 520] on span at bounding box center [404, 526] width 12 height 12
click at [409, 520] on input "radio" at bounding box center [404, 526] width 12 height 12
radio input "true"
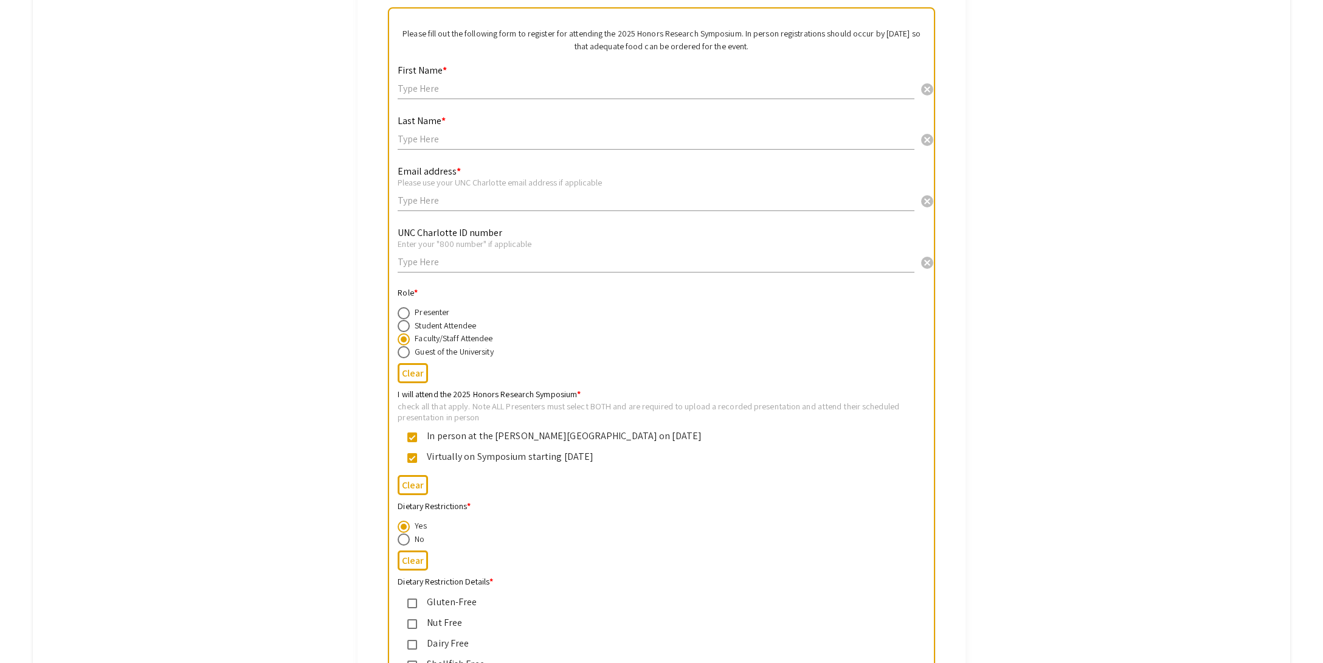
scroll to position [507, 0]
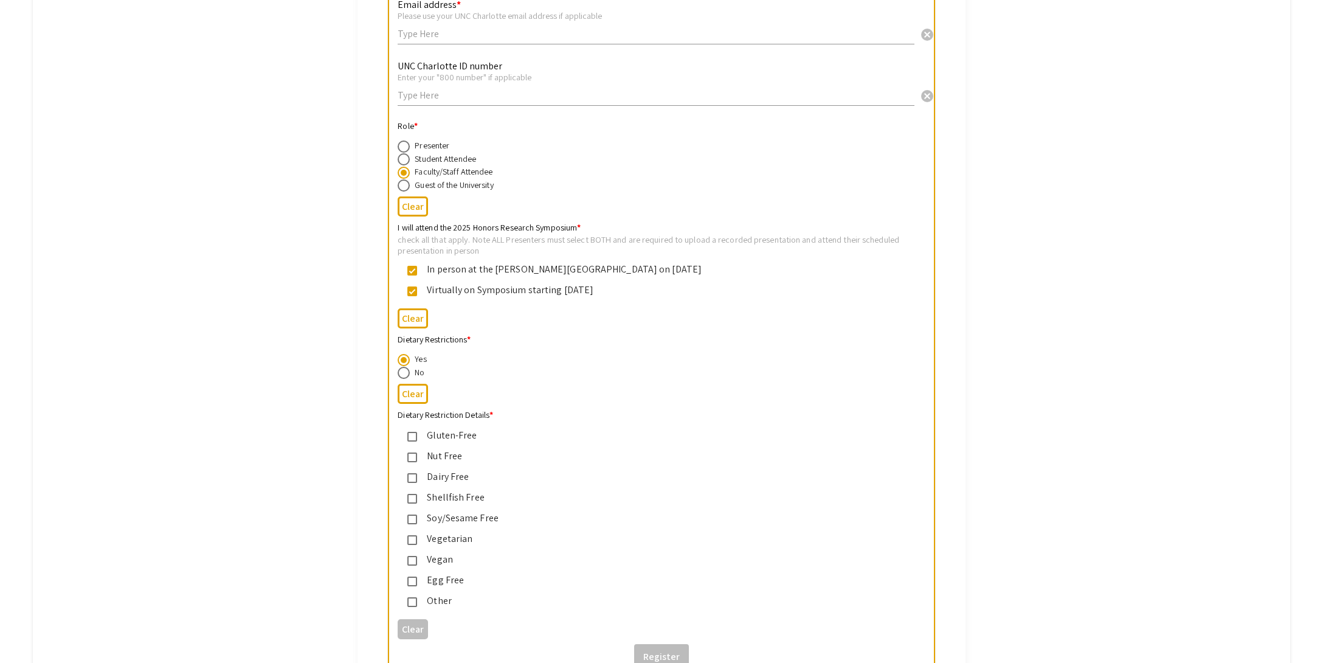
click at [413, 603] on div "Other" at bounding box center [653, 600] width 510 height 15
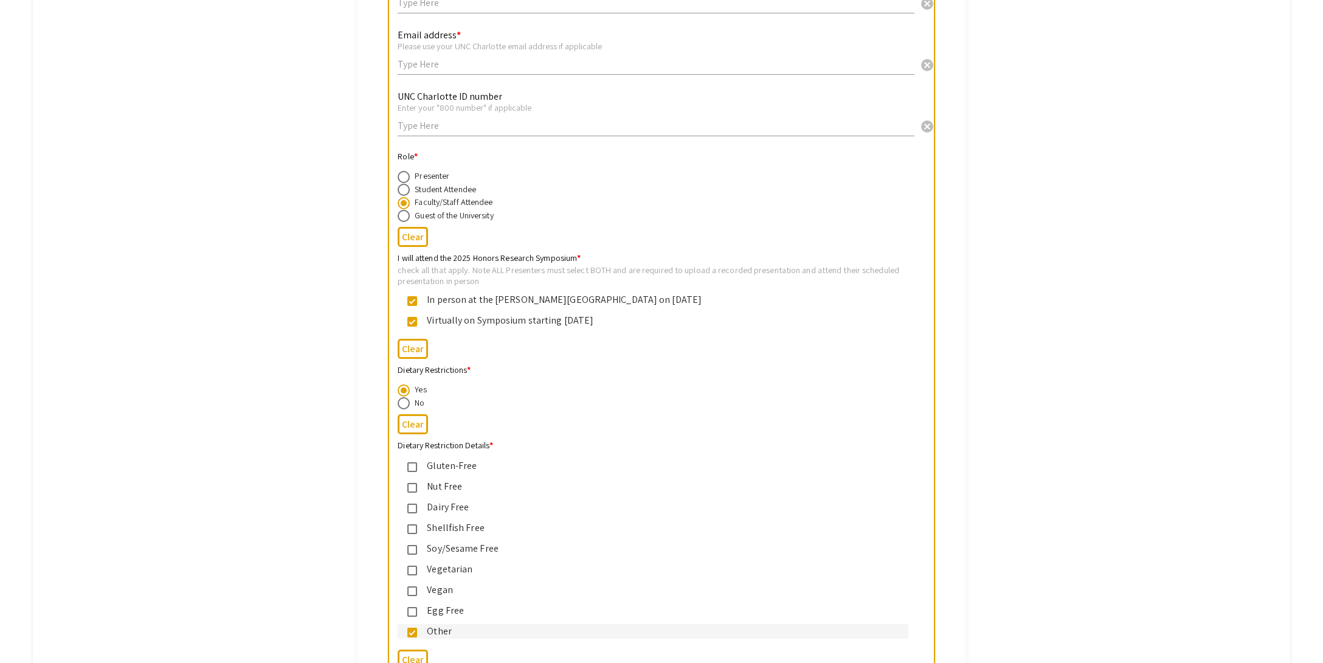
scroll to position [185, 0]
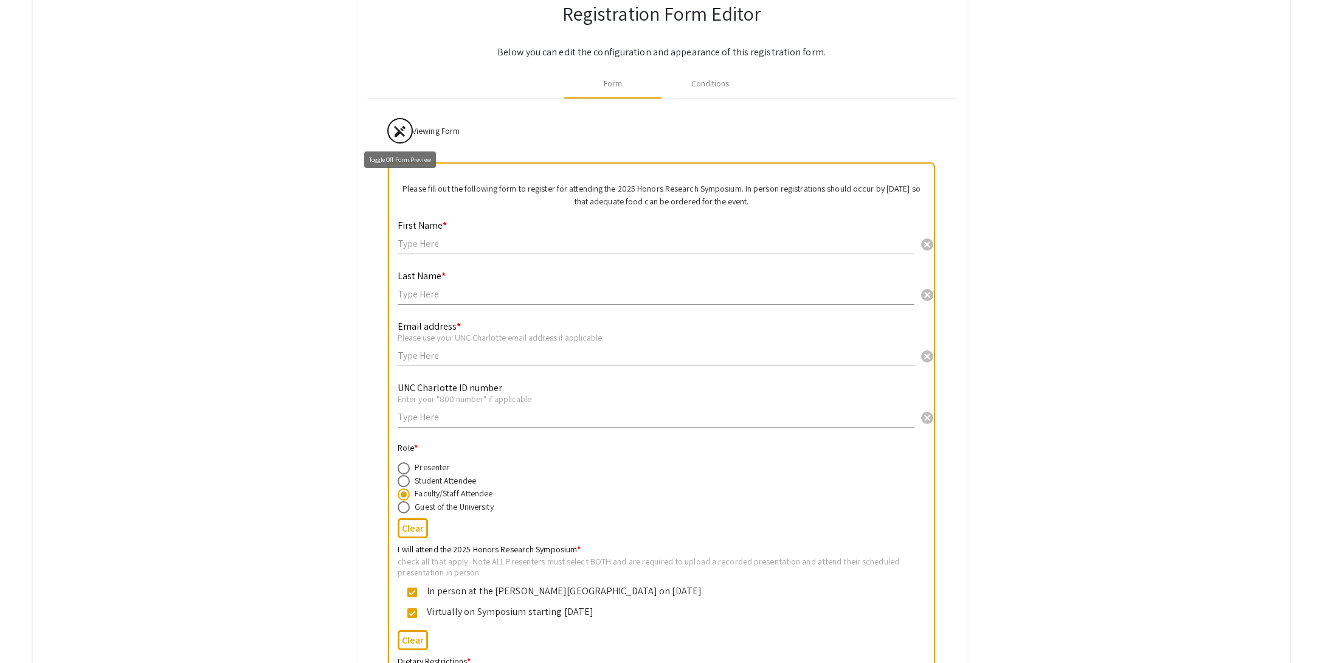
click at [399, 128] on mat-icon "edit_off" at bounding box center [400, 131] width 15 height 15
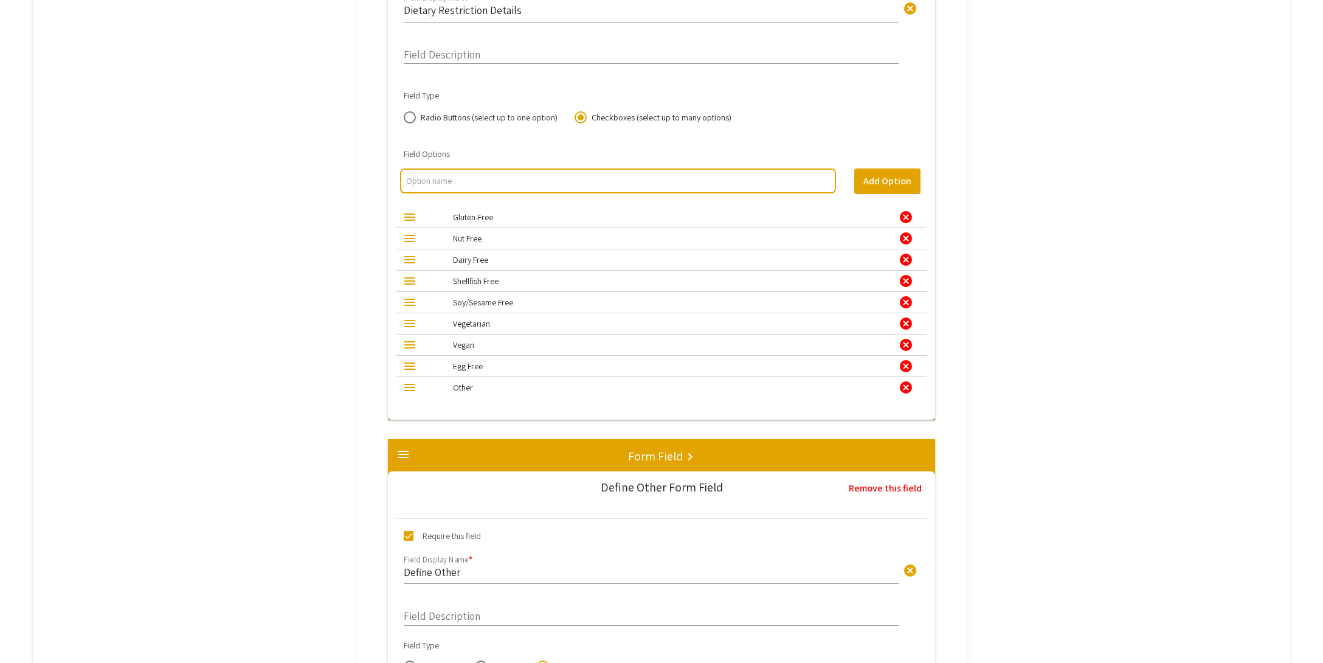
scroll to position [3972, 0]
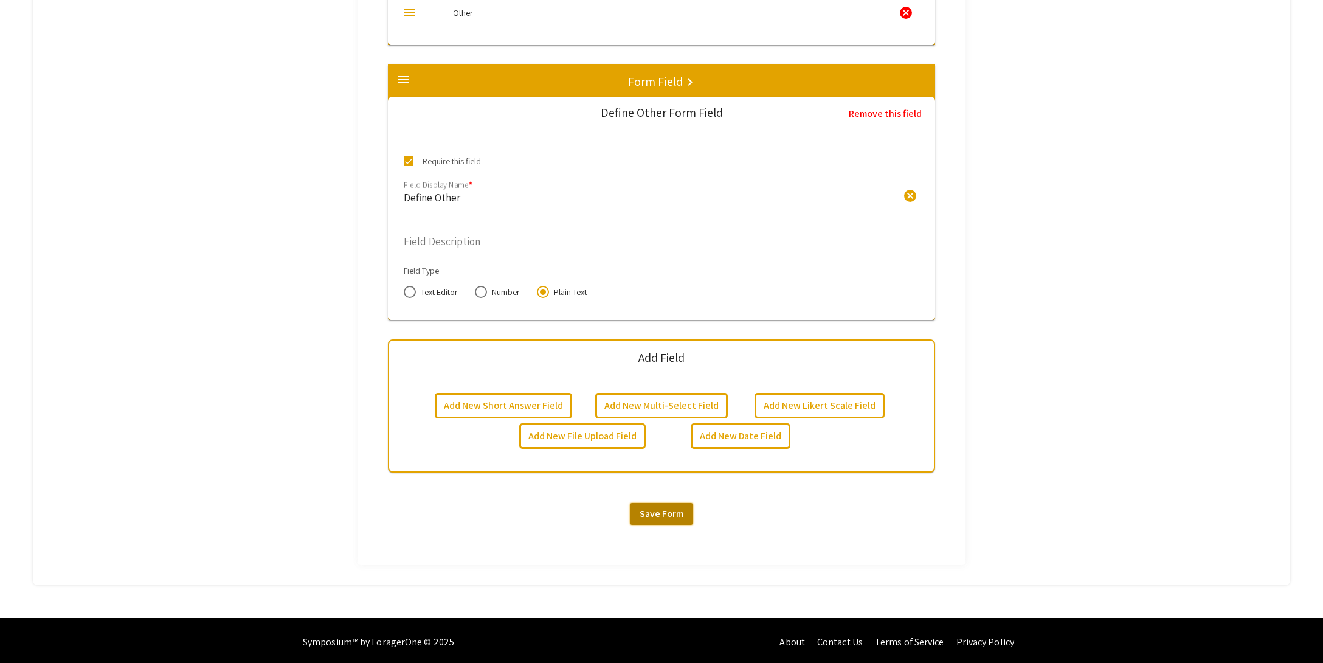
click at [663, 503] on button "Save Form" at bounding box center [661, 514] width 63 height 22
click at [661, 507] on span "Save Form" at bounding box center [662, 513] width 44 height 13
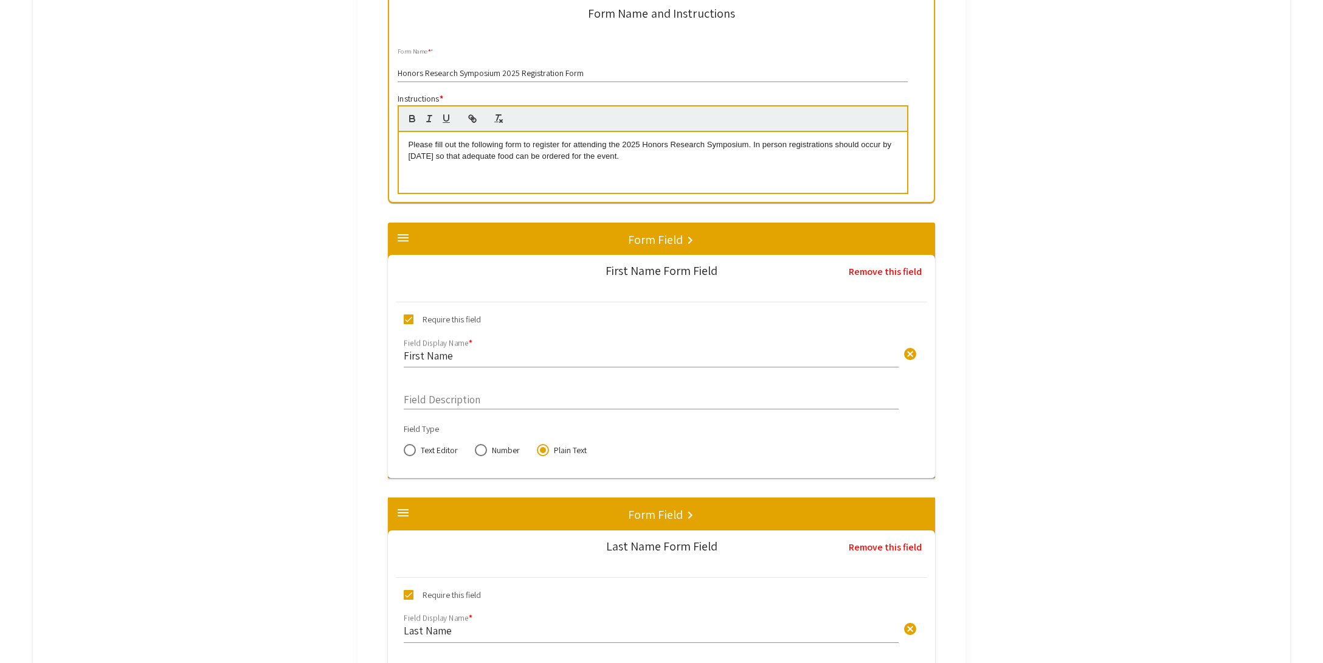
scroll to position [0, 0]
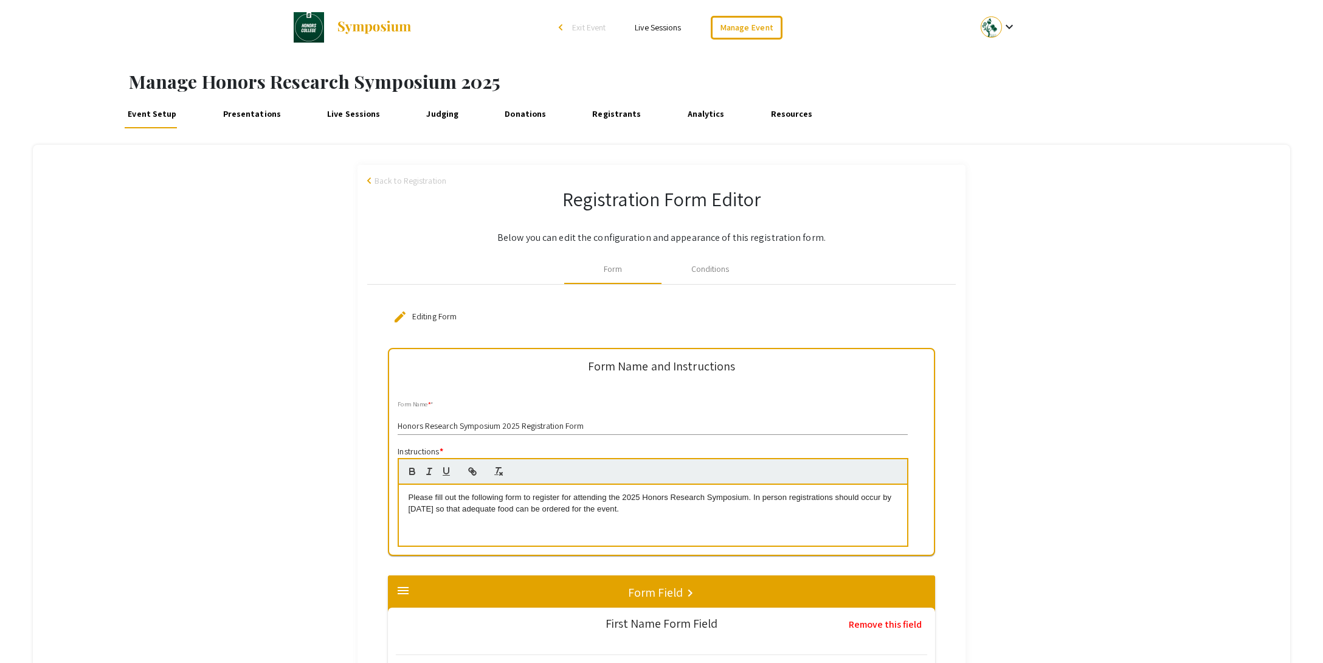
click at [394, 184] on span "Back to Registration" at bounding box center [411, 180] width 72 height 13
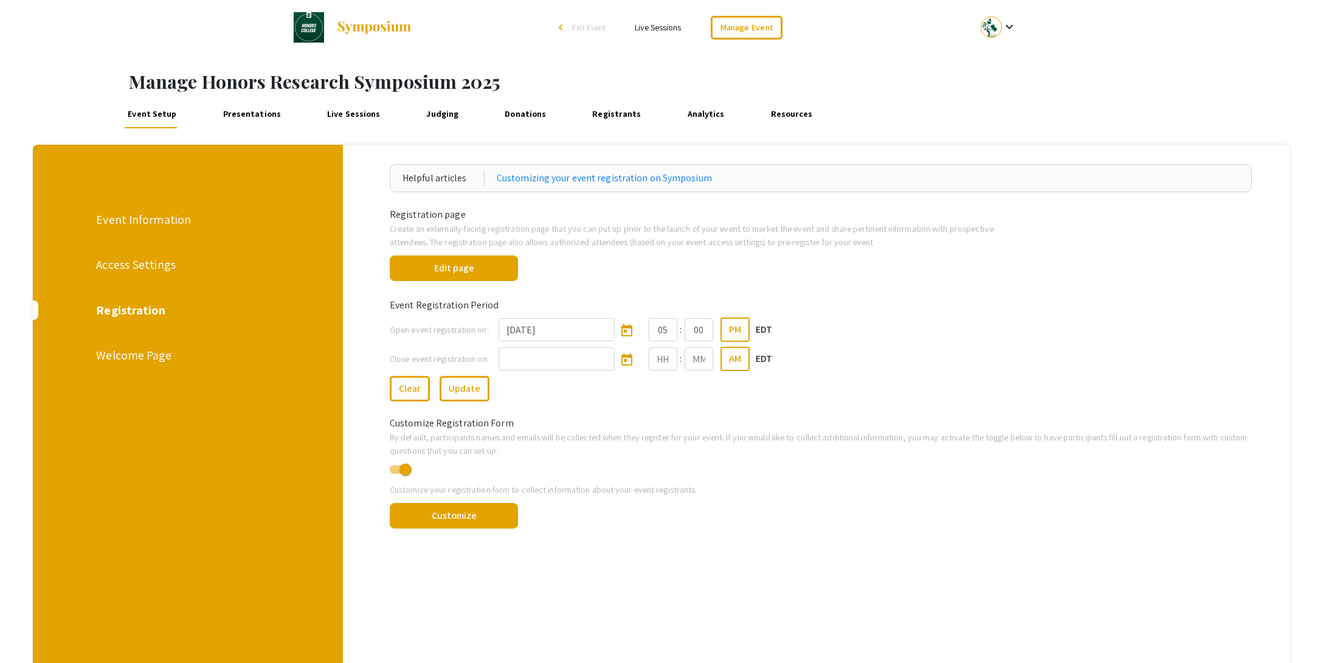
click at [151, 356] on div "Welcome Page" at bounding box center [187, 355] width 182 height 18
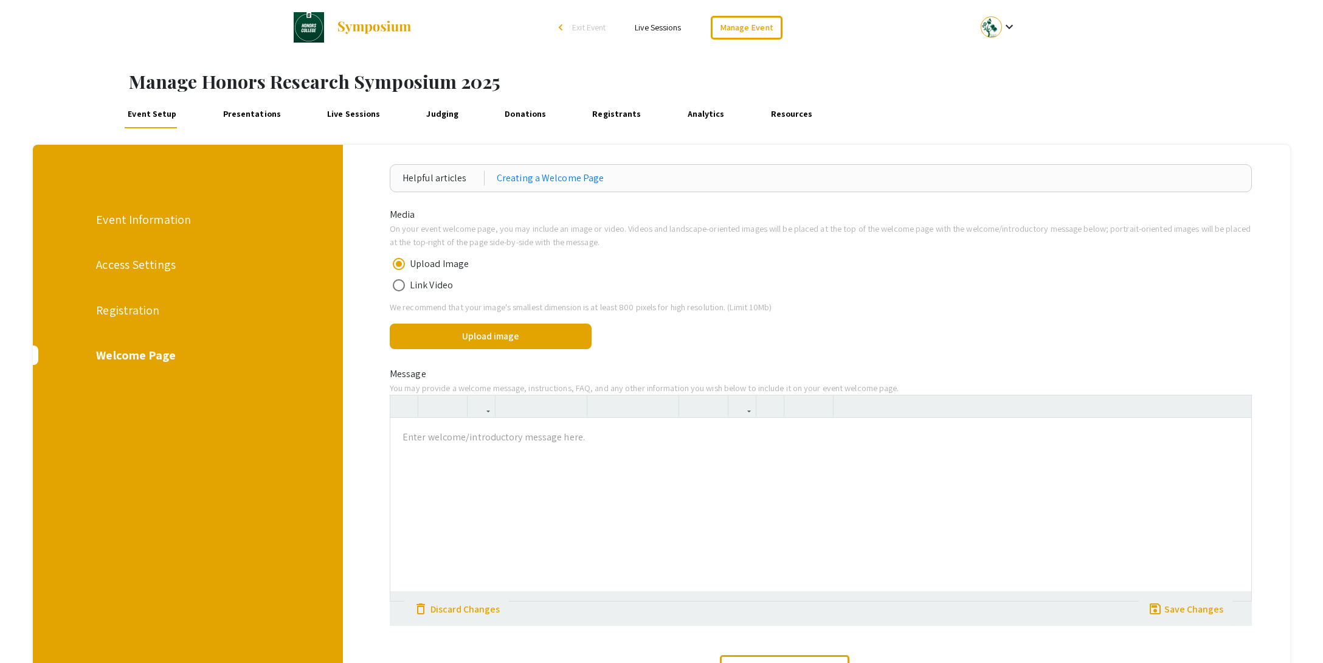
click at [249, 120] on link "Presentations" at bounding box center [251, 113] width 64 height 29
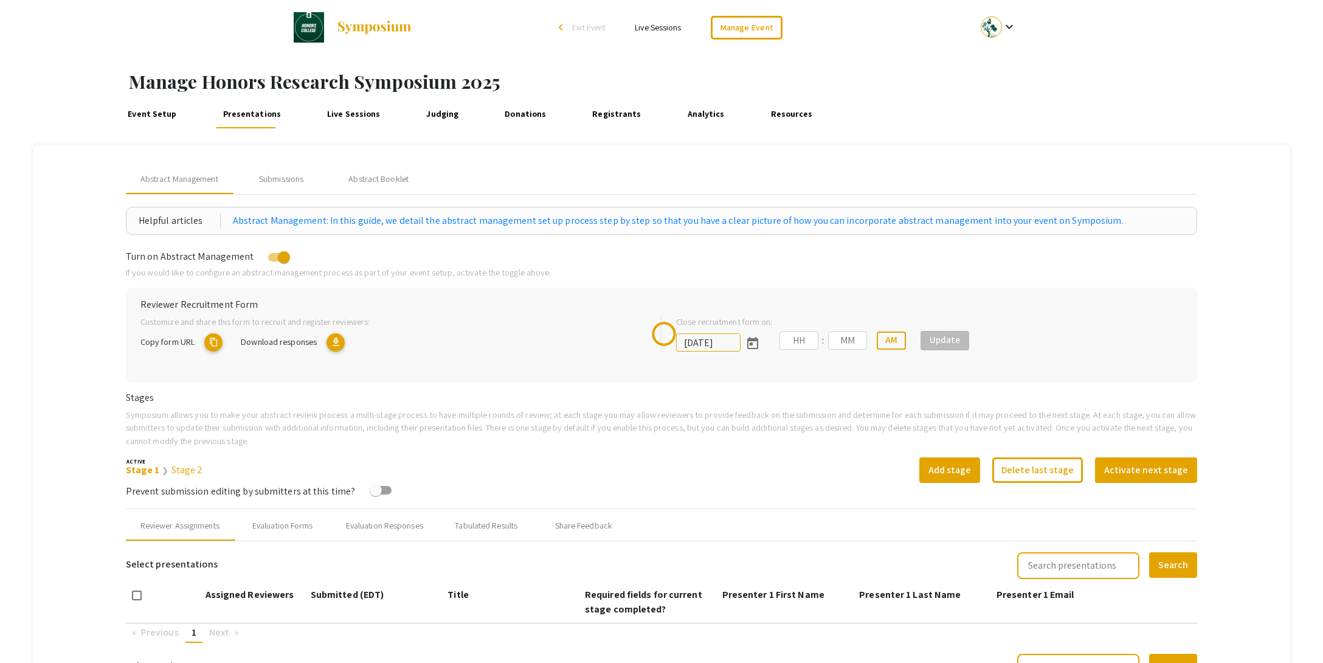
type input "[DATE]"
type input "11"
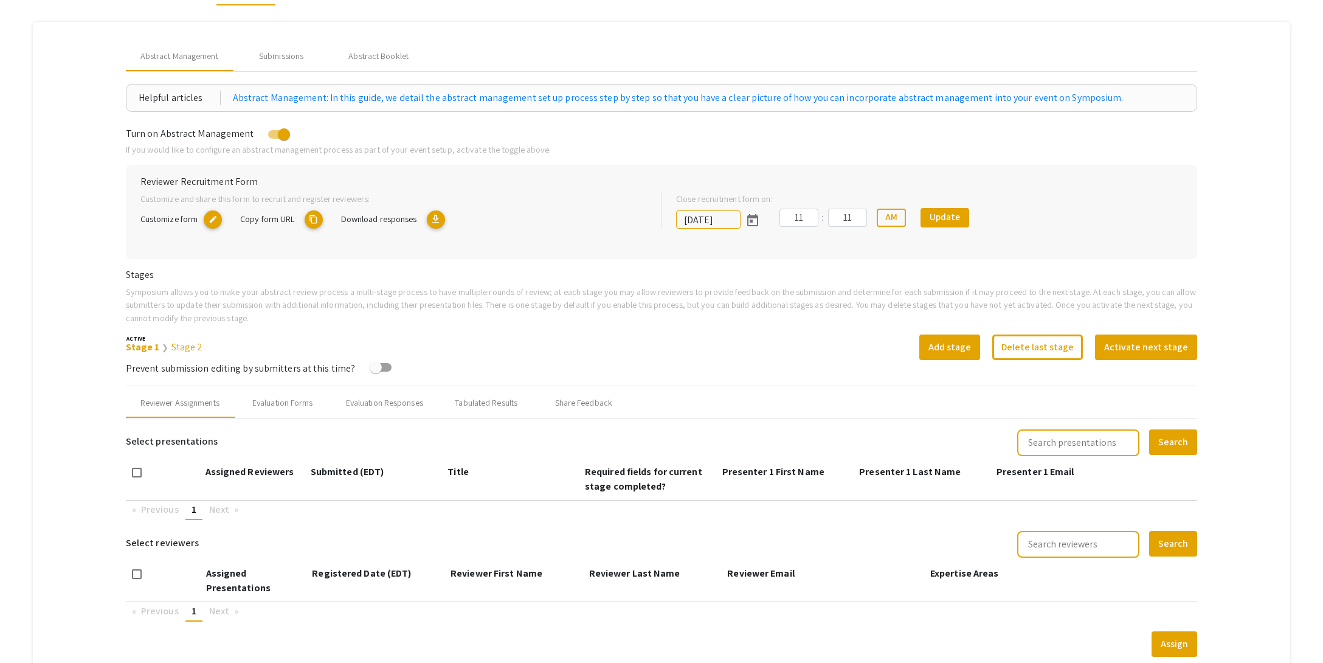
scroll to position [140, 0]
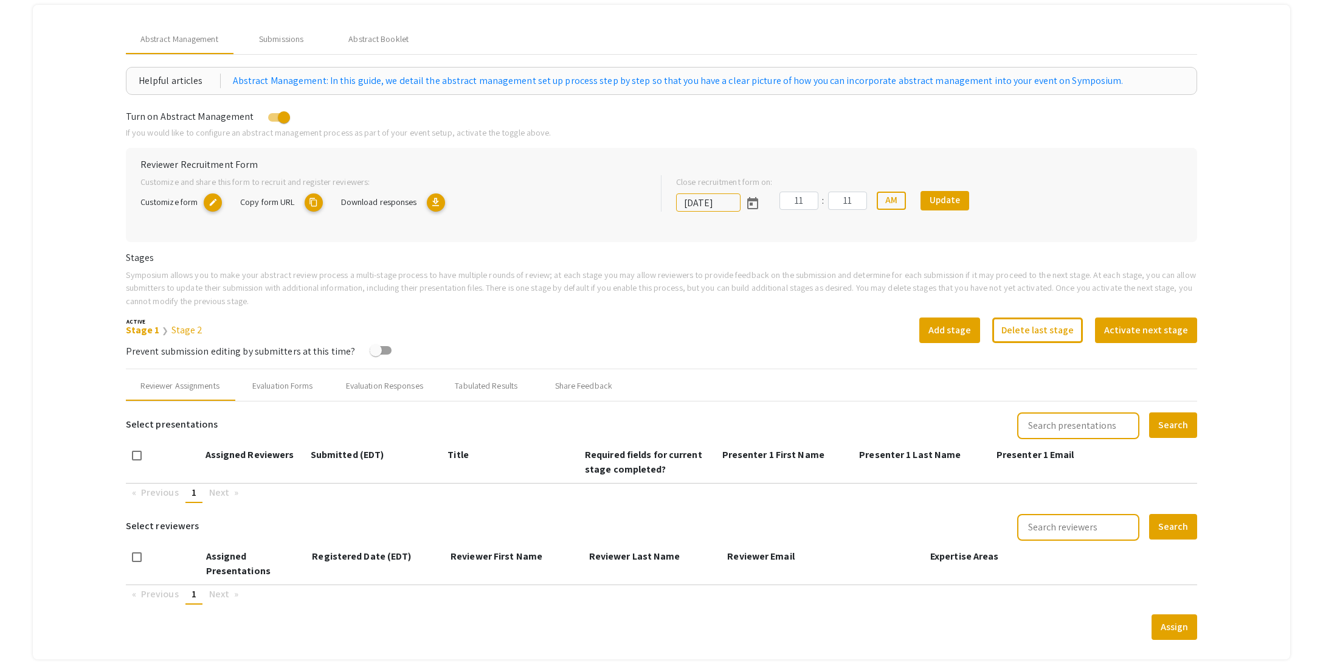
click at [218, 202] on mat-icon "edit" at bounding box center [213, 202] width 18 height 18
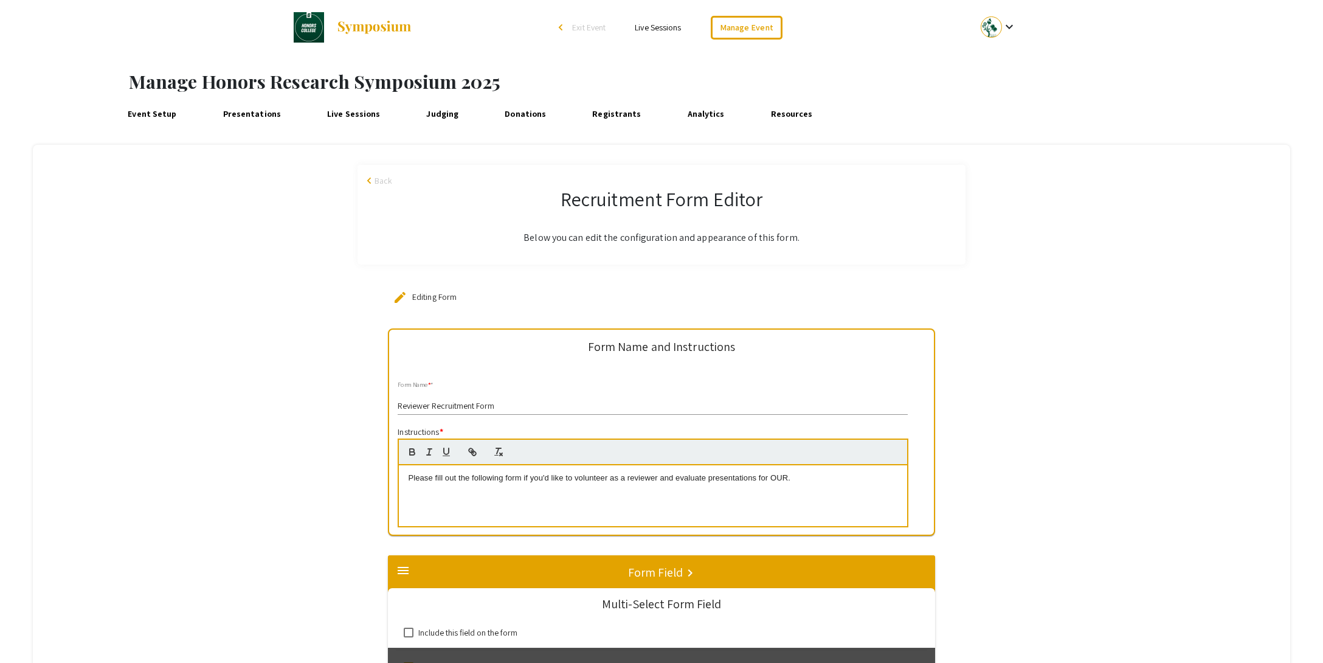
click at [376, 183] on span "Back" at bounding box center [384, 180] width 18 height 13
click at [375, 181] on span "Back" at bounding box center [384, 180] width 18 height 13
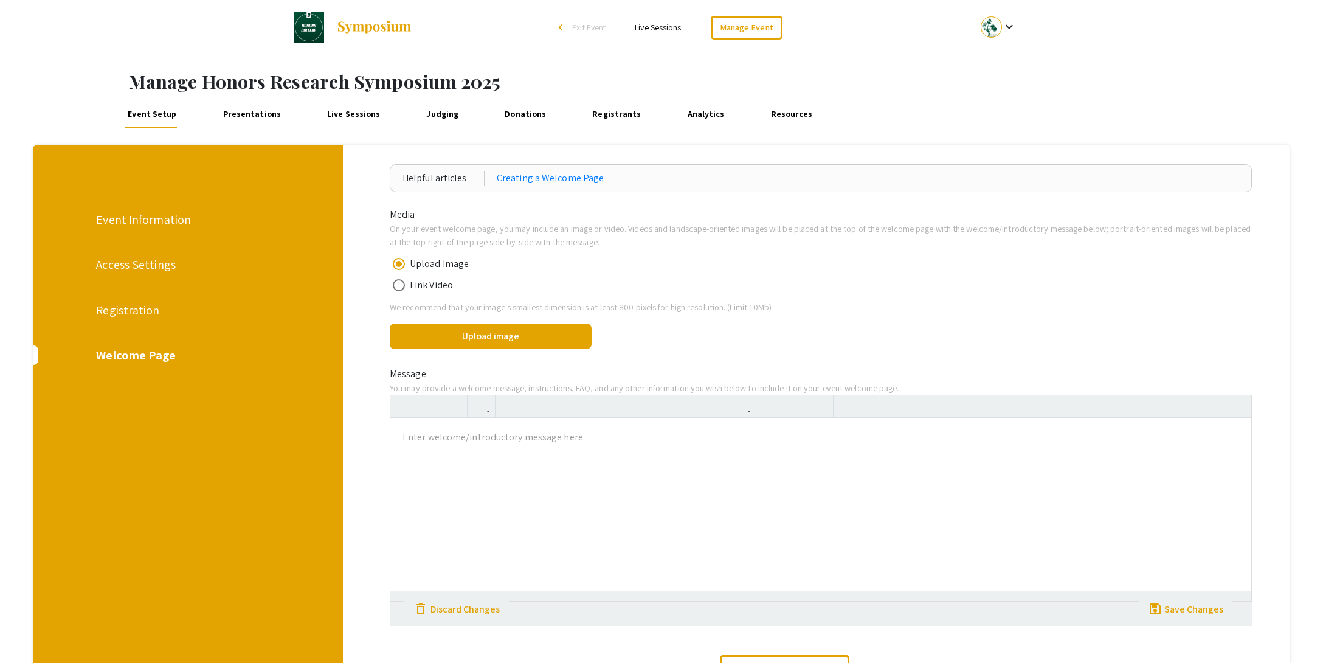
click at [261, 111] on link "Presentations" at bounding box center [251, 113] width 64 height 29
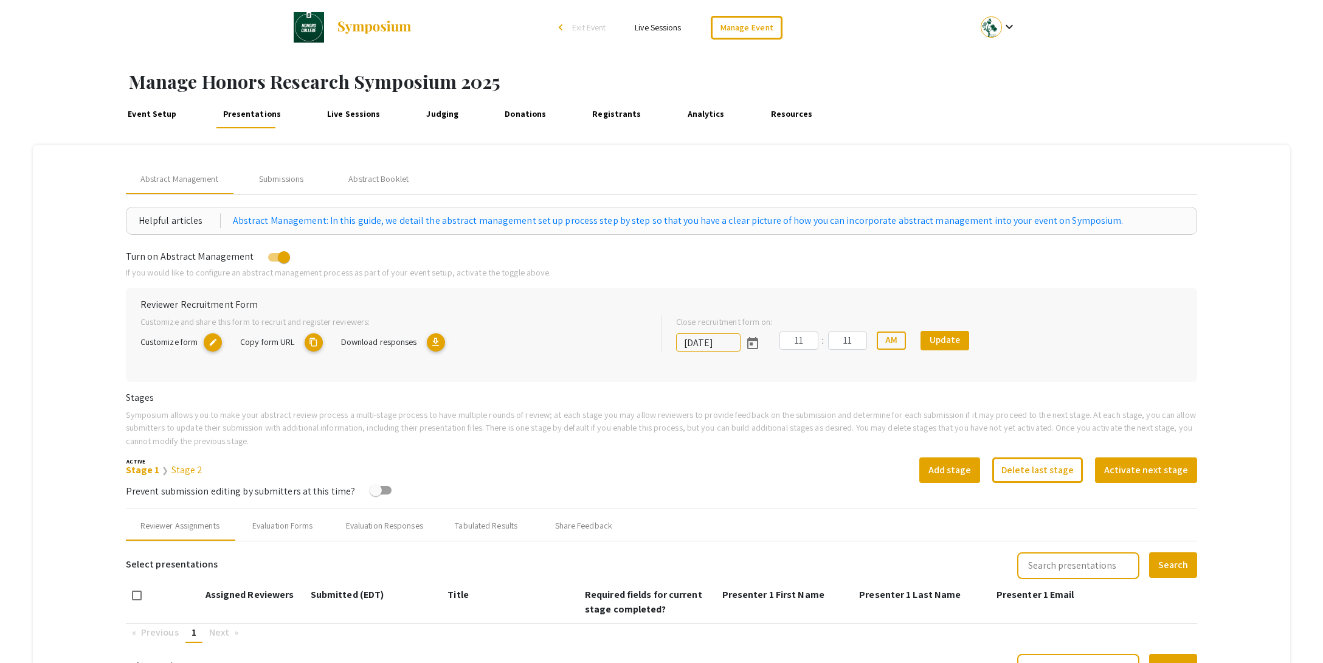
scroll to position [216, 0]
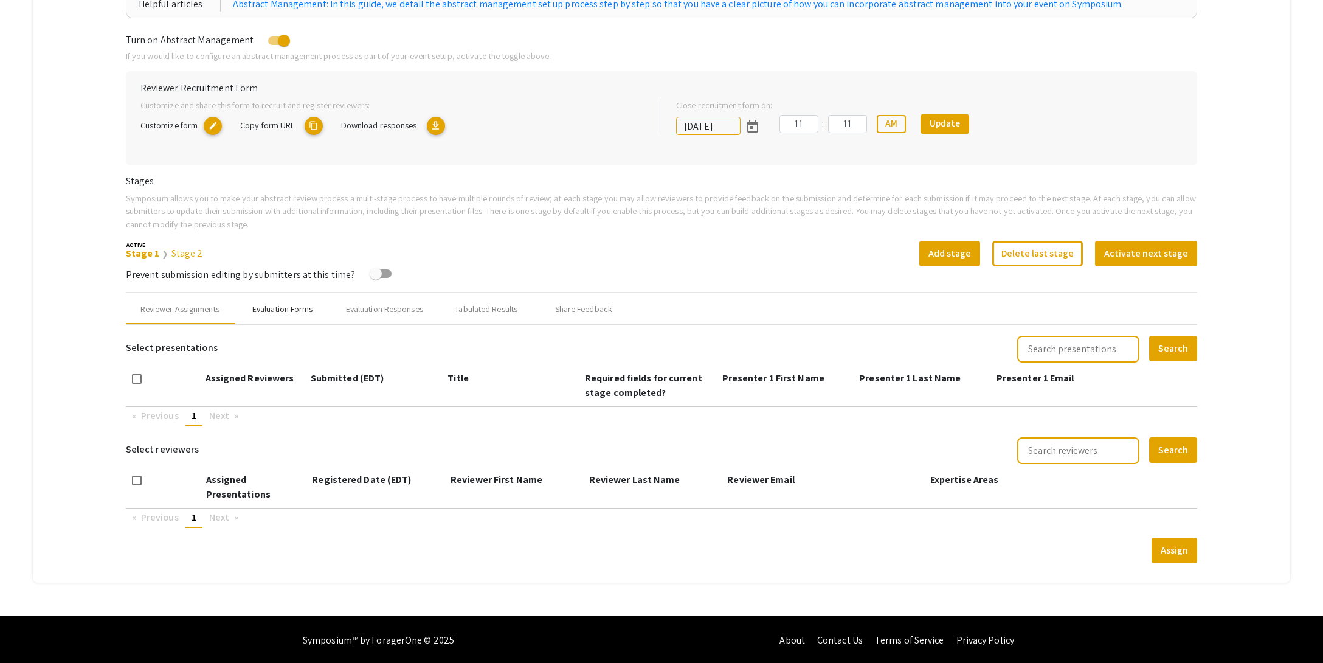
click at [283, 318] on div "Evaluation Forms" at bounding box center [282, 309] width 97 height 29
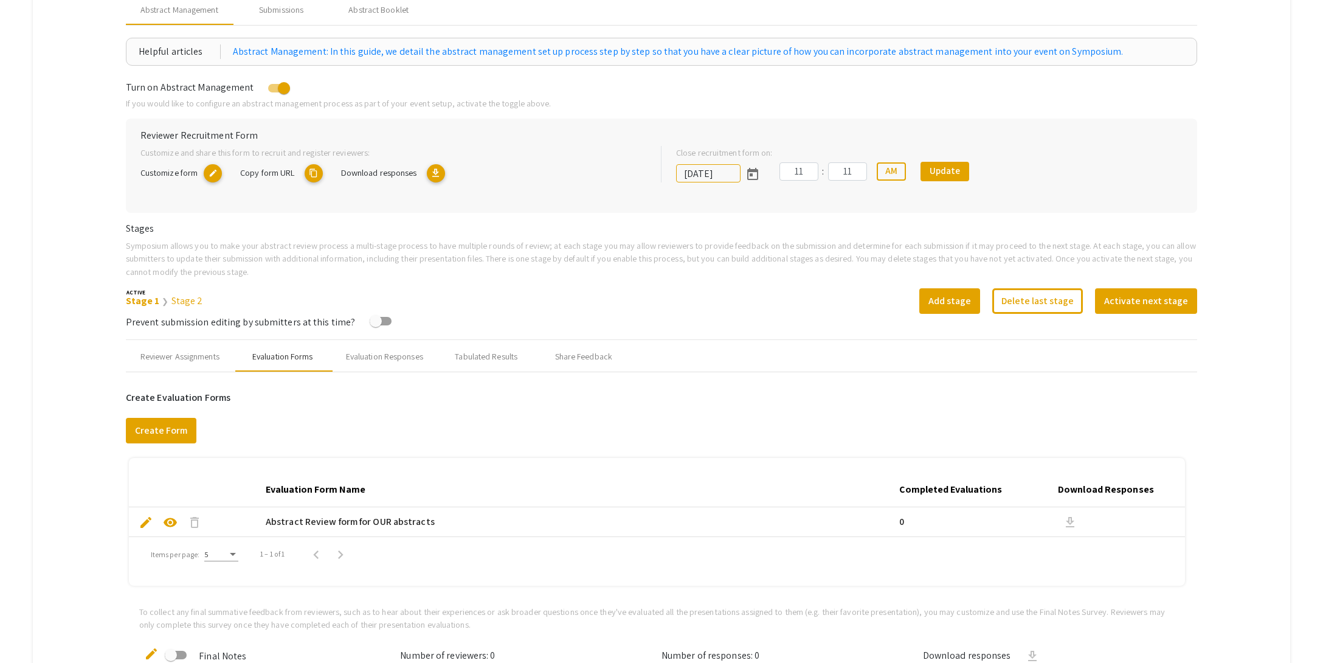
scroll to position [168, 0]
click at [582, 359] on div "Share Feedback" at bounding box center [583, 357] width 57 height 13
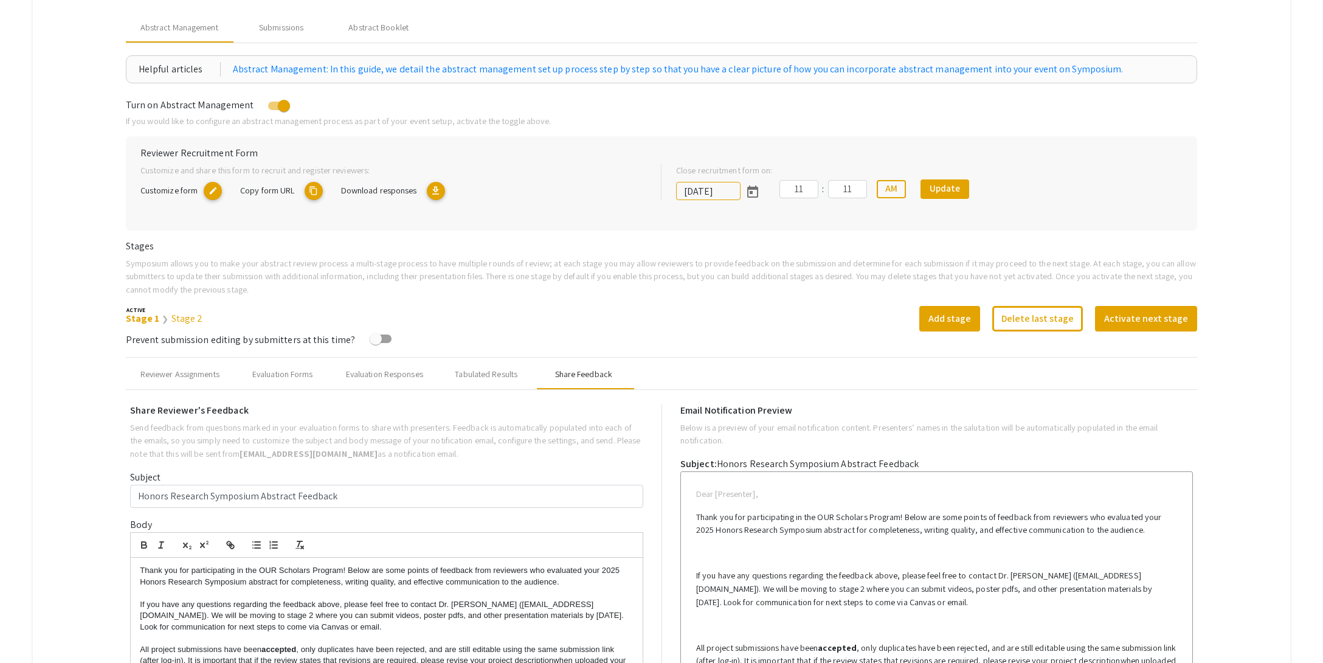
scroll to position [63, 0]
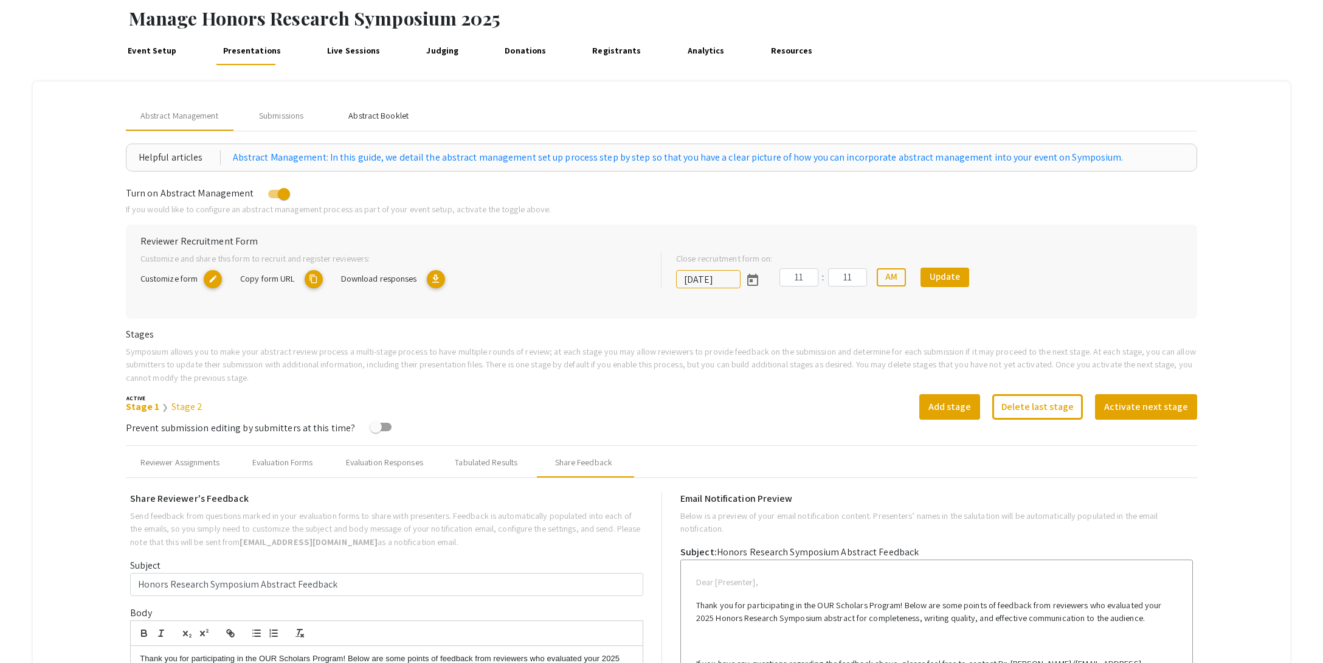
click at [365, 119] on div "Abstract Booklet" at bounding box center [378, 115] width 60 height 13
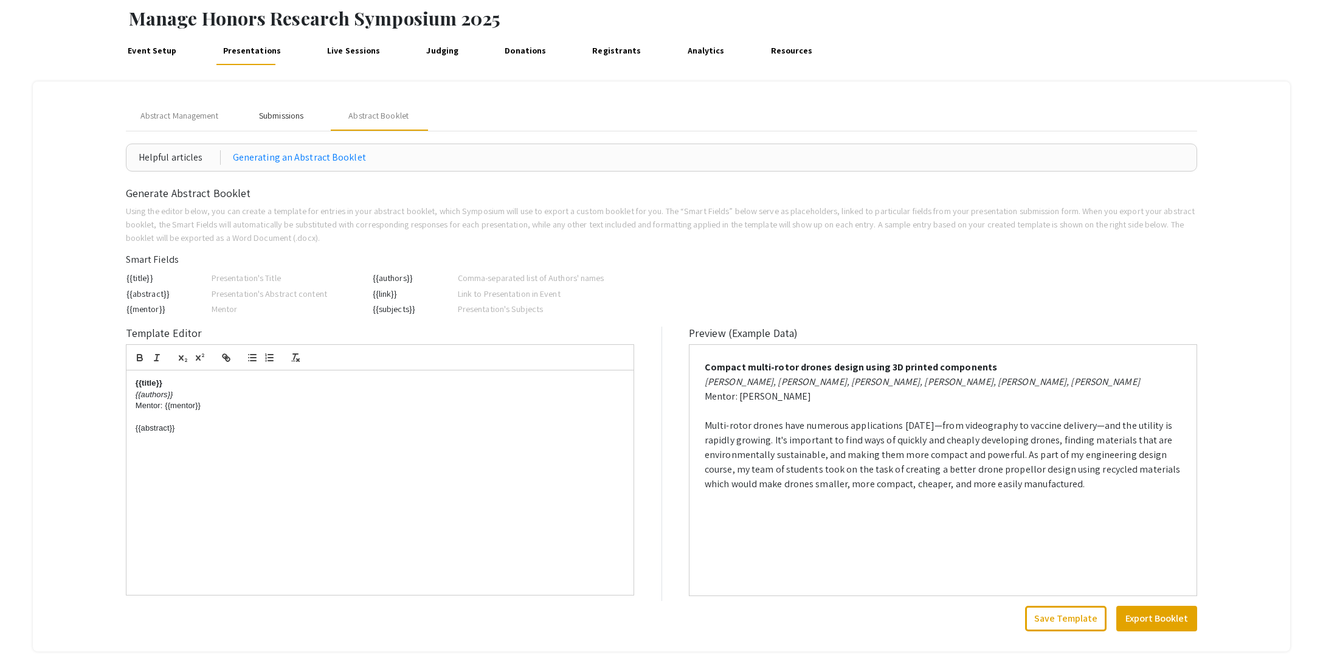
click at [275, 115] on div "Submissions" at bounding box center [281, 115] width 44 height 13
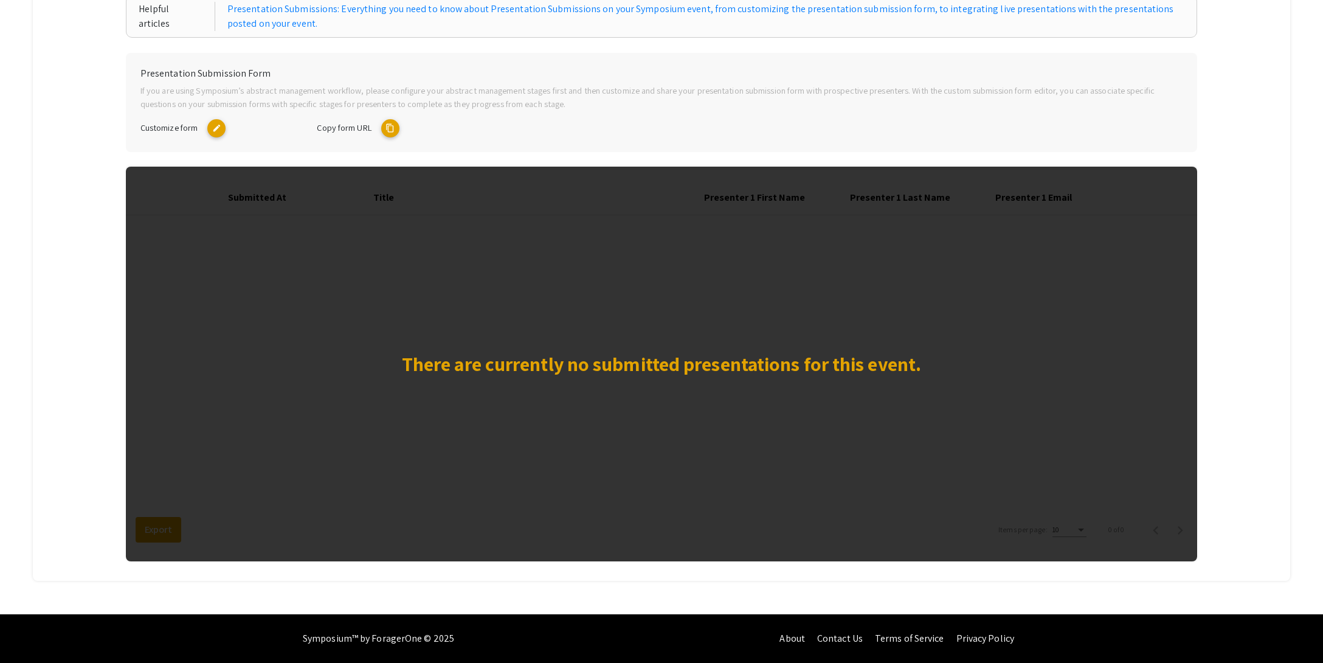
scroll to position [0, 0]
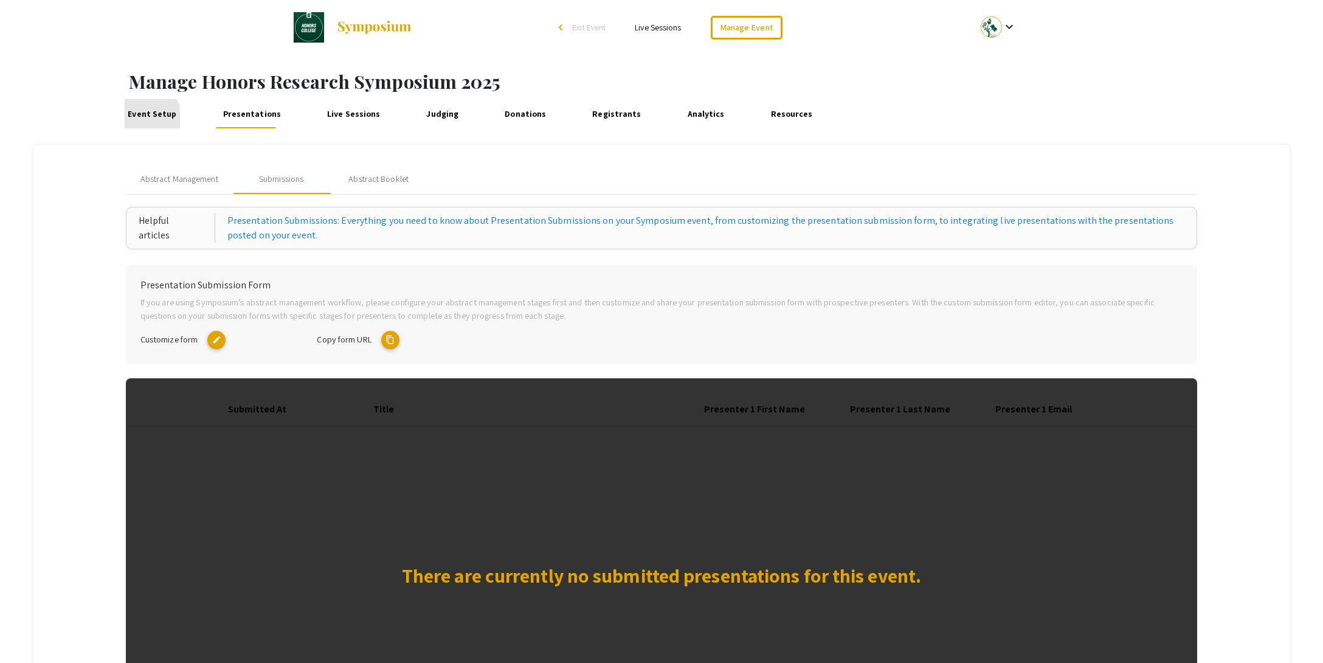
click at [145, 118] on link "Event Setup" at bounding box center [152, 113] width 55 height 29
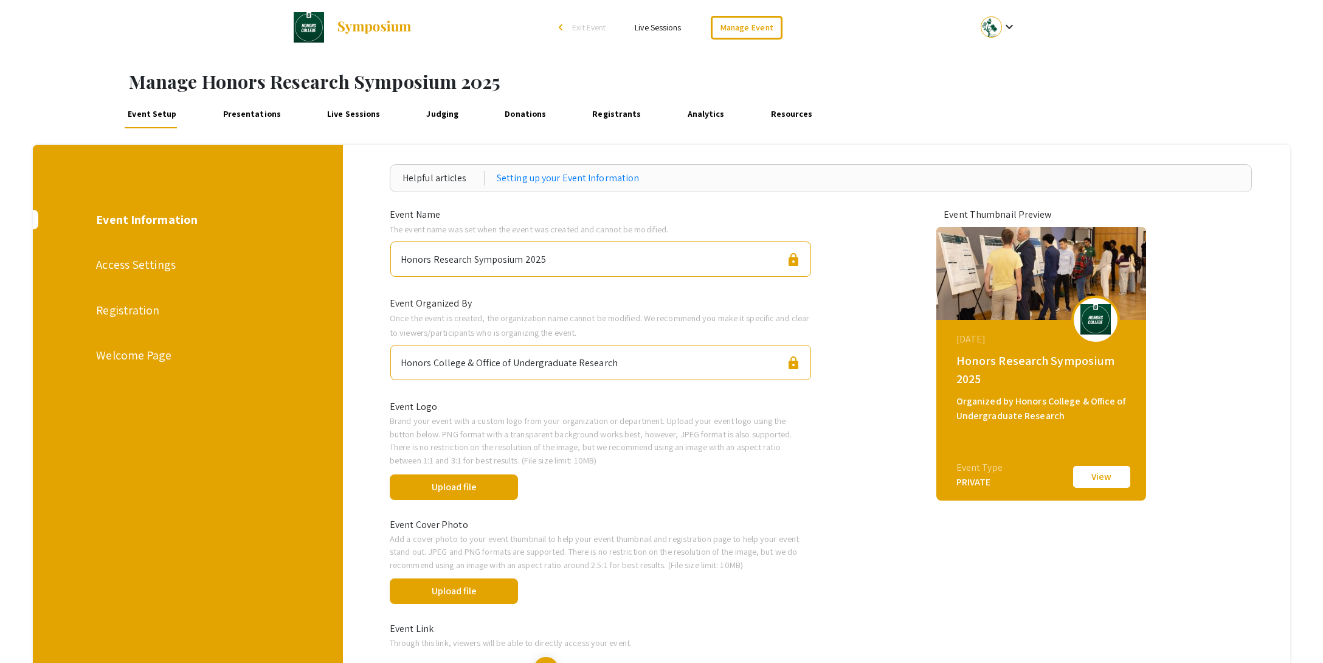
click at [121, 309] on div "Registration" at bounding box center [187, 310] width 182 height 18
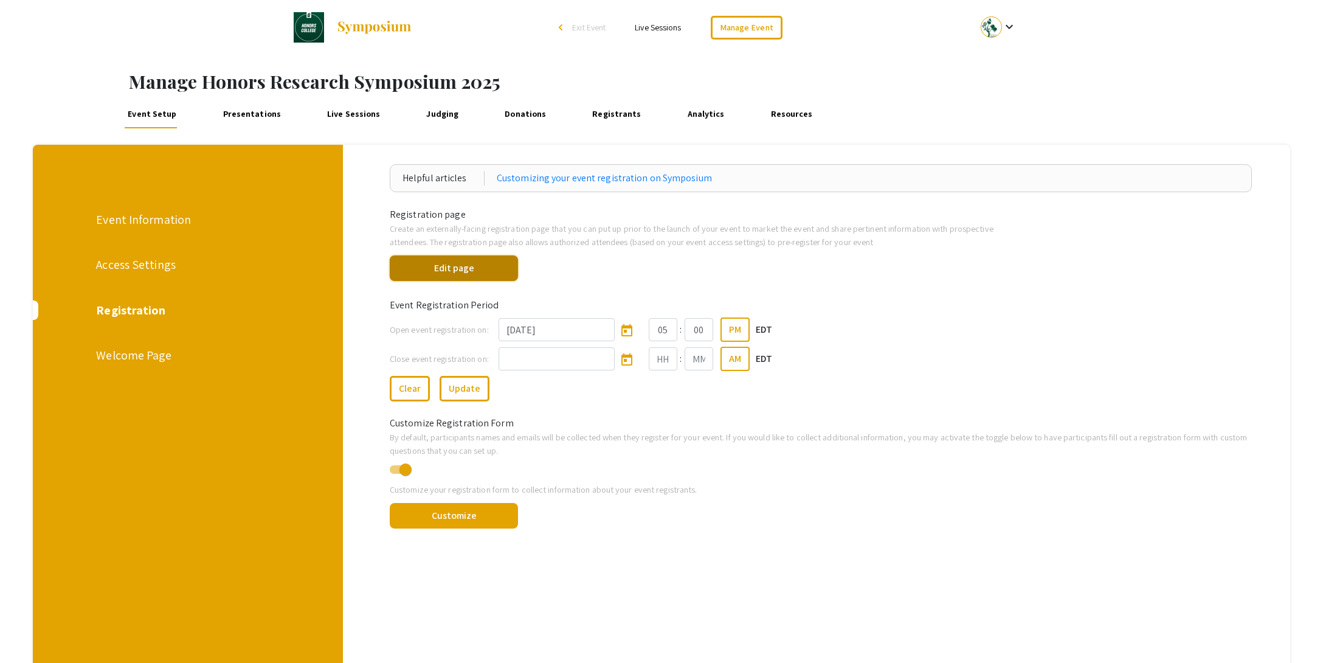
click at [469, 265] on button "Edit page" at bounding box center [454, 268] width 128 height 26
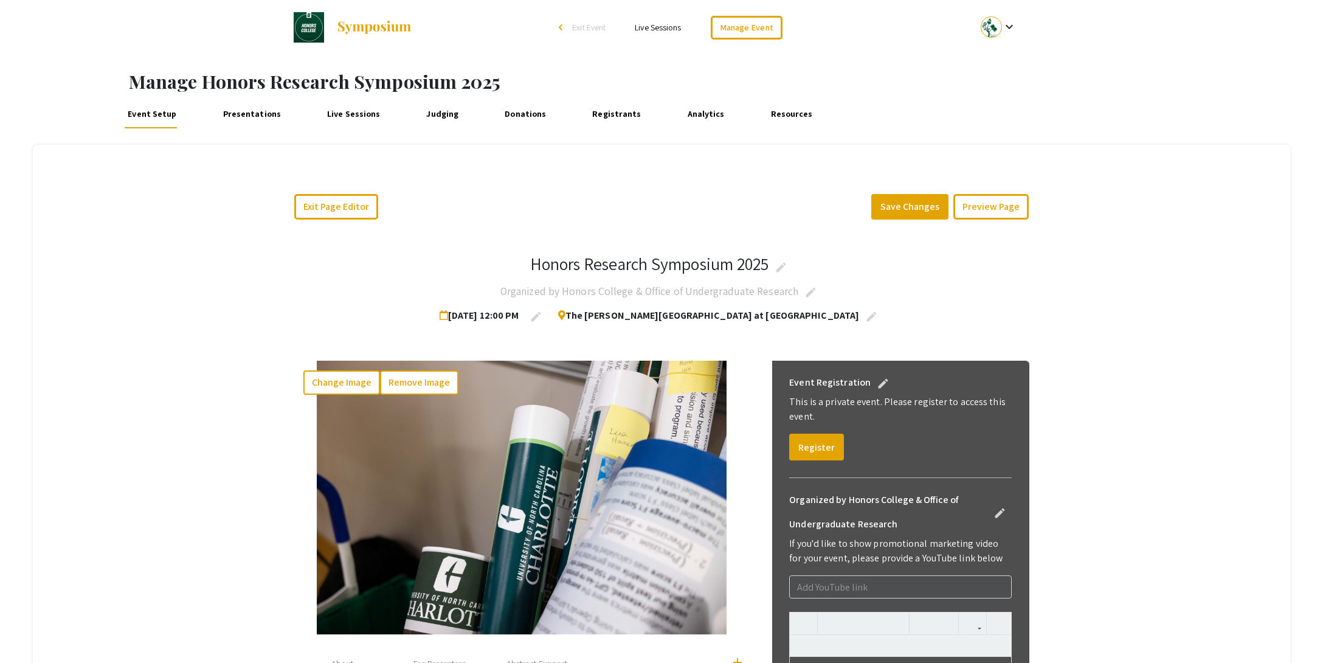
click at [573, 27] on span "Exit Event" at bounding box center [588, 27] width 33 height 11
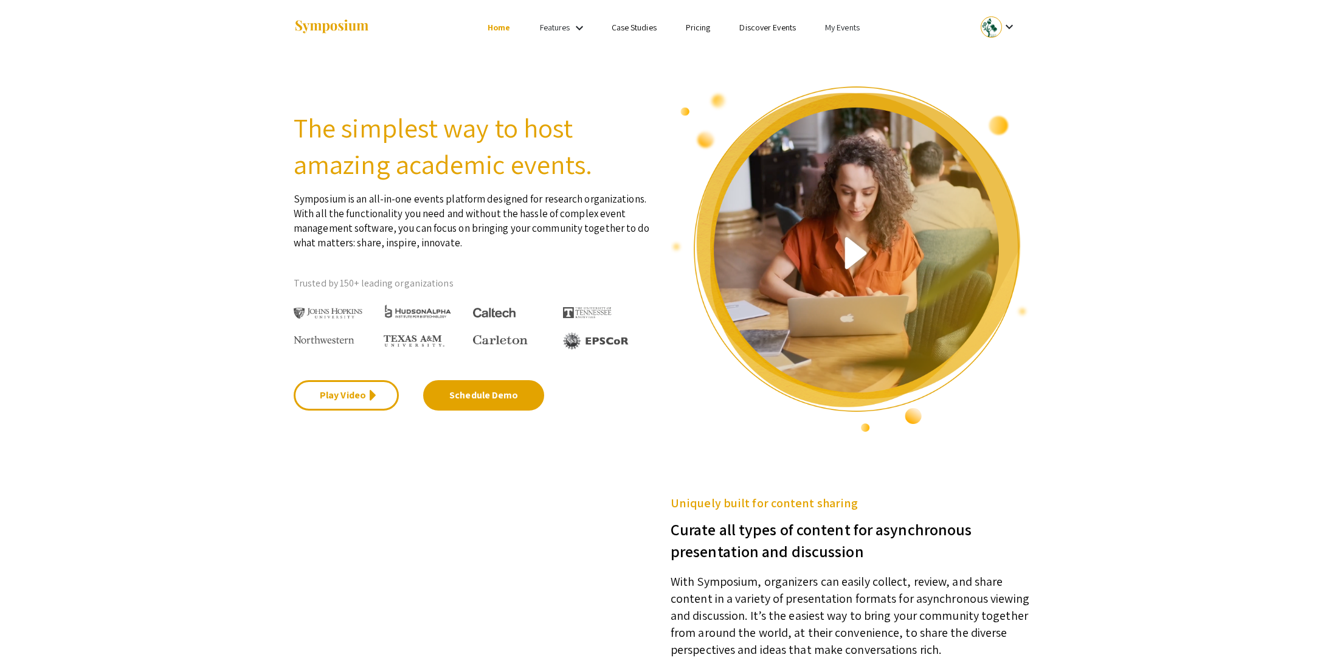
click at [838, 29] on link "My Events" at bounding box center [842, 27] width 35 height 11
click at [835, 47] on button "Events I've organized" at bounding box center [862, 54] width 104 height 29
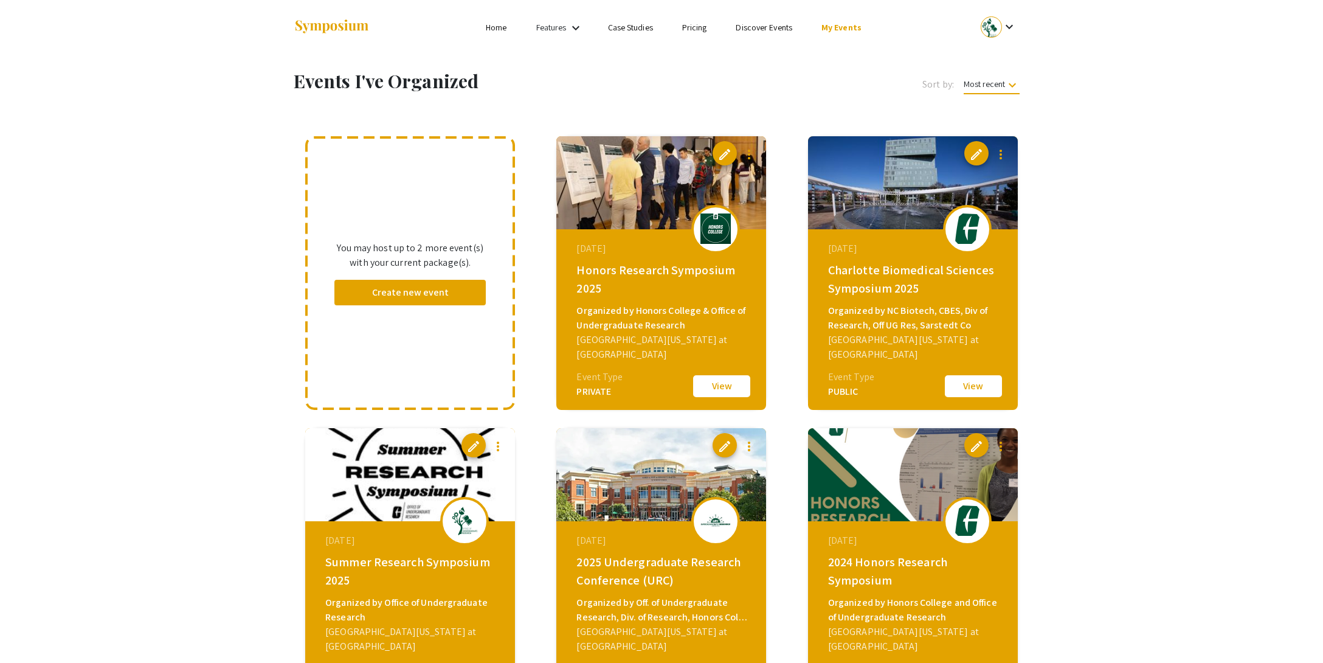
click at [652, 570] on div "2025 Undergraduate Research Conference (URC)" at bounding box center [662, 571] width 173 height 36
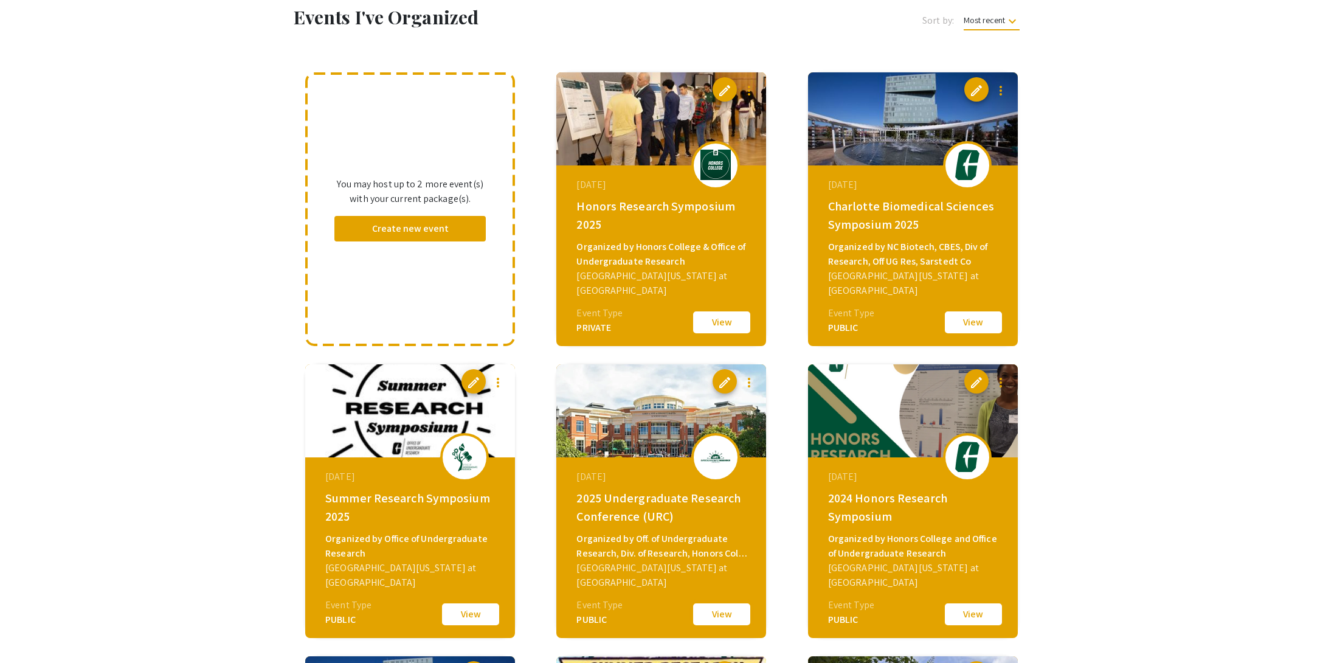
click at [711, 620] on button "View" at bounding box center [721, 614] width 61 height 26
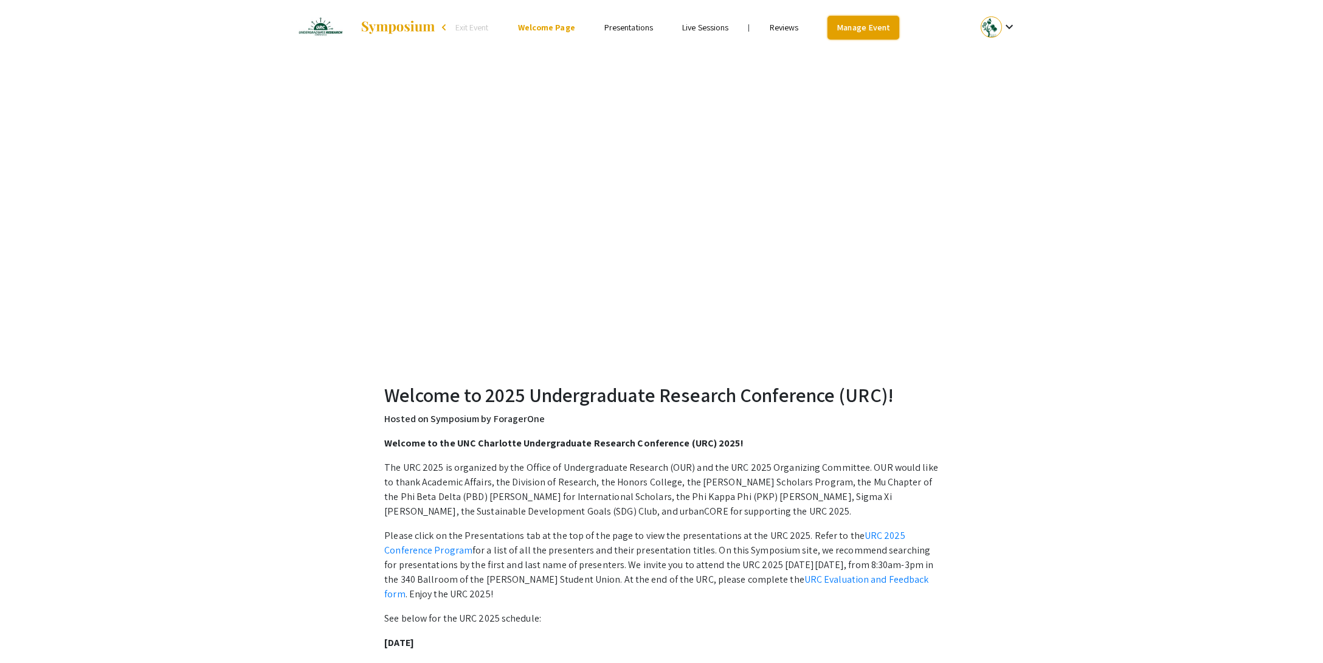
click at [891, 32] on link "Manage Event" at bounding box center [864, 28] width 72 height 24
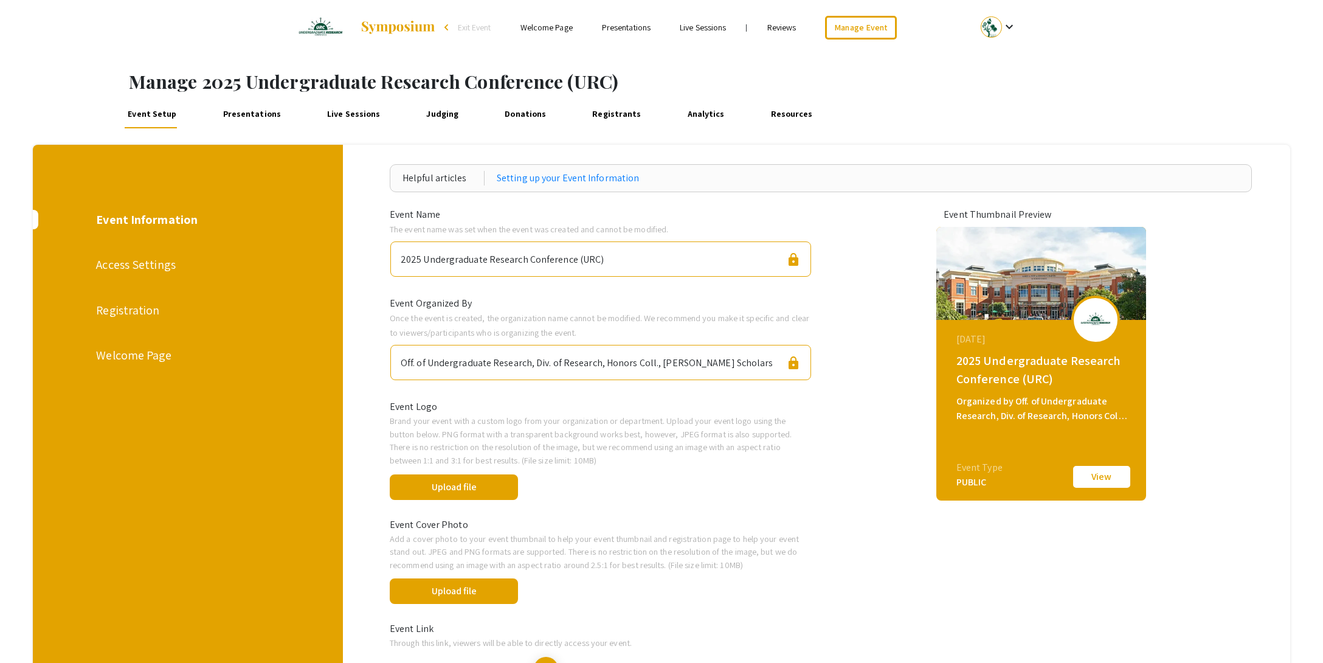
click at [134, 309] on div "Registration" at bounding box center [187, 310] width 182 height 18
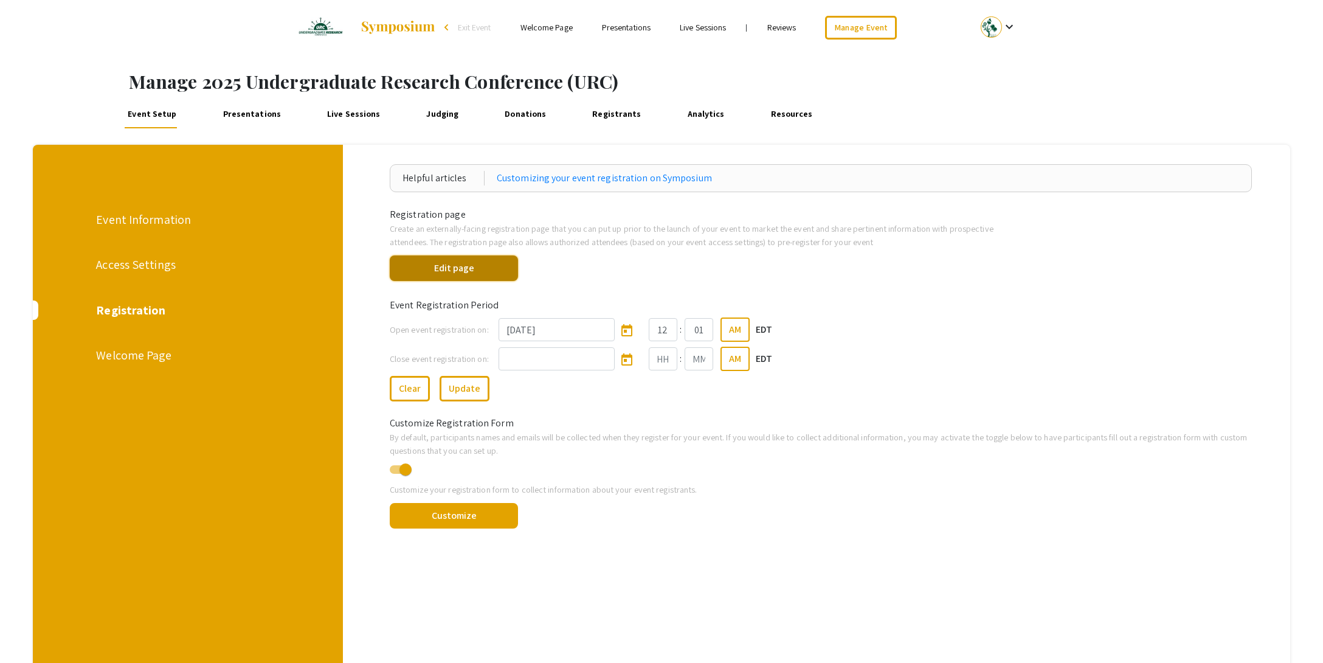
click at [471, 272] on button "Edit page" at bounding box center [454, 268] width 128 height 26
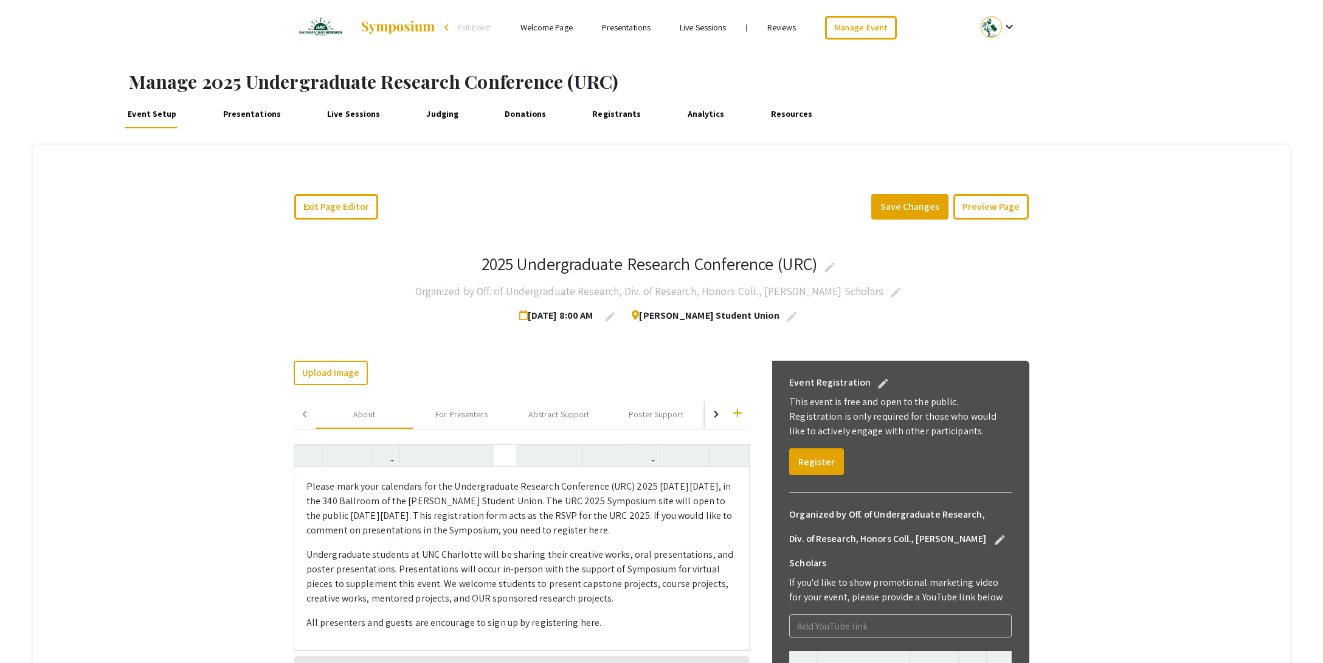
scroll to position [101, 0]
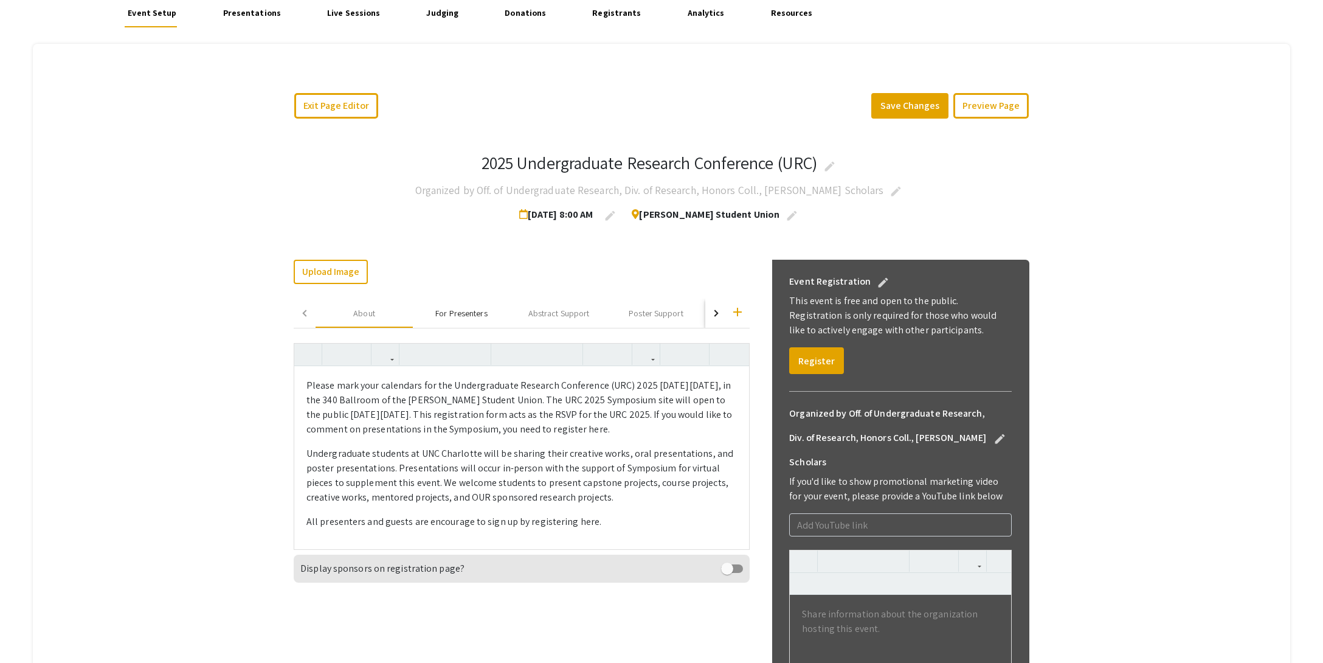
click at [494, 313] on div "For Presenters" at bounding box center [461, 313] width 97 height 29
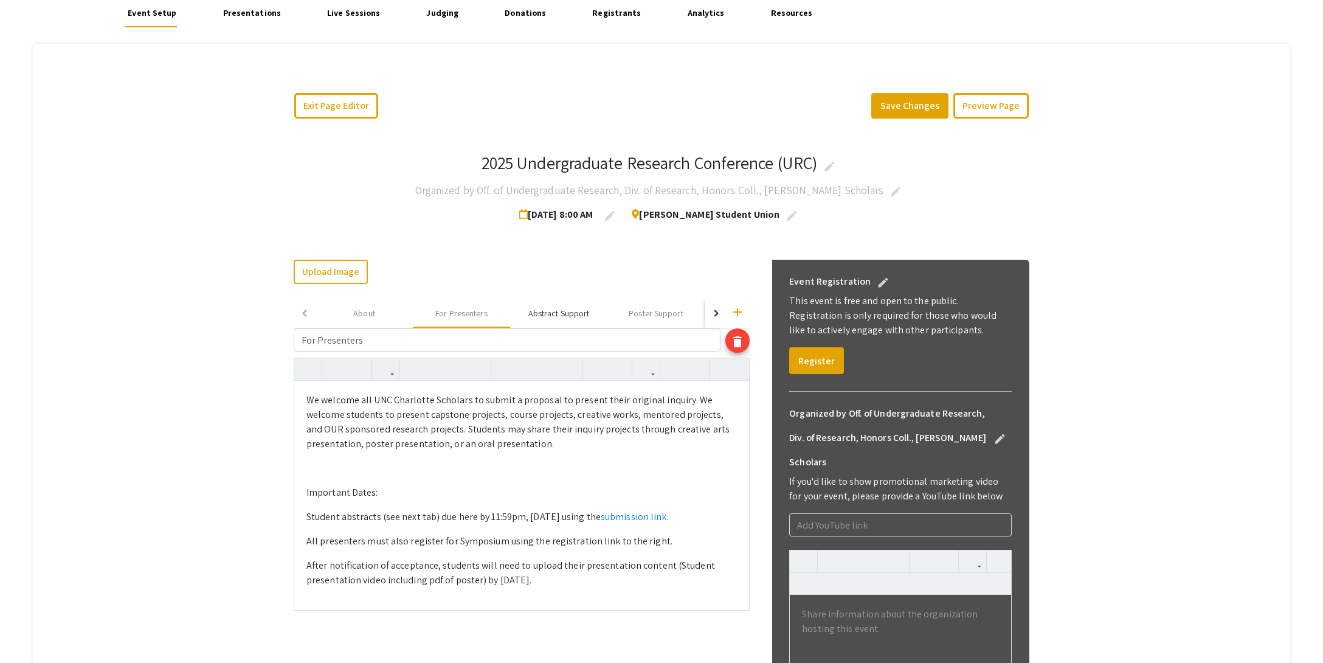
click at [540, 314] on div "Abstract Support" at bounding box center [558, 313] width 61 height 13
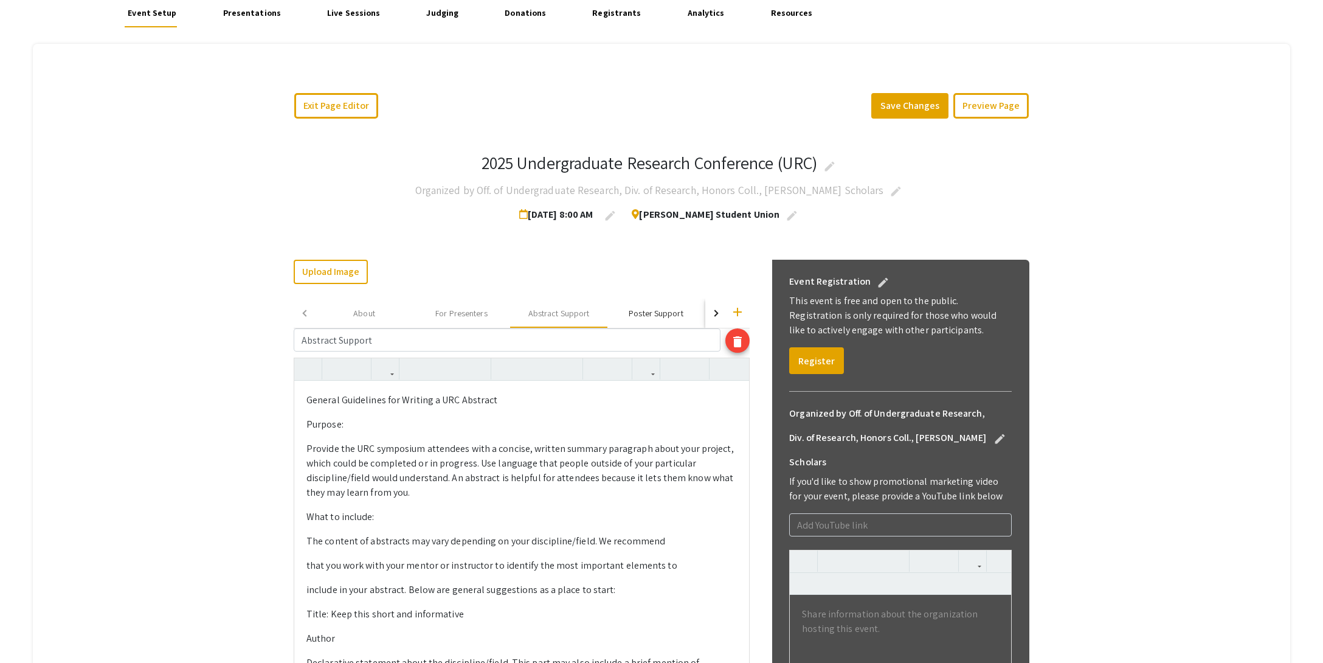
click at [655, 311] on div "Poster Support" at bounding box center [656, 313] width 54 height 13
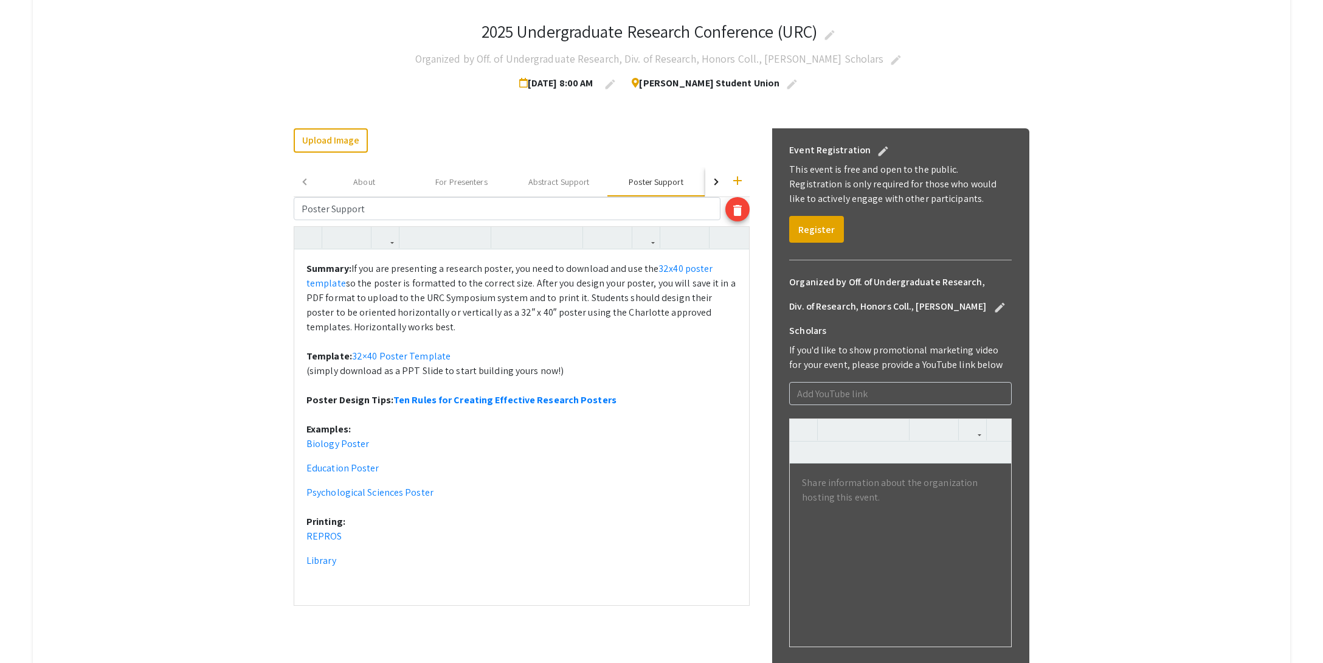
scroll to position [166, 0]
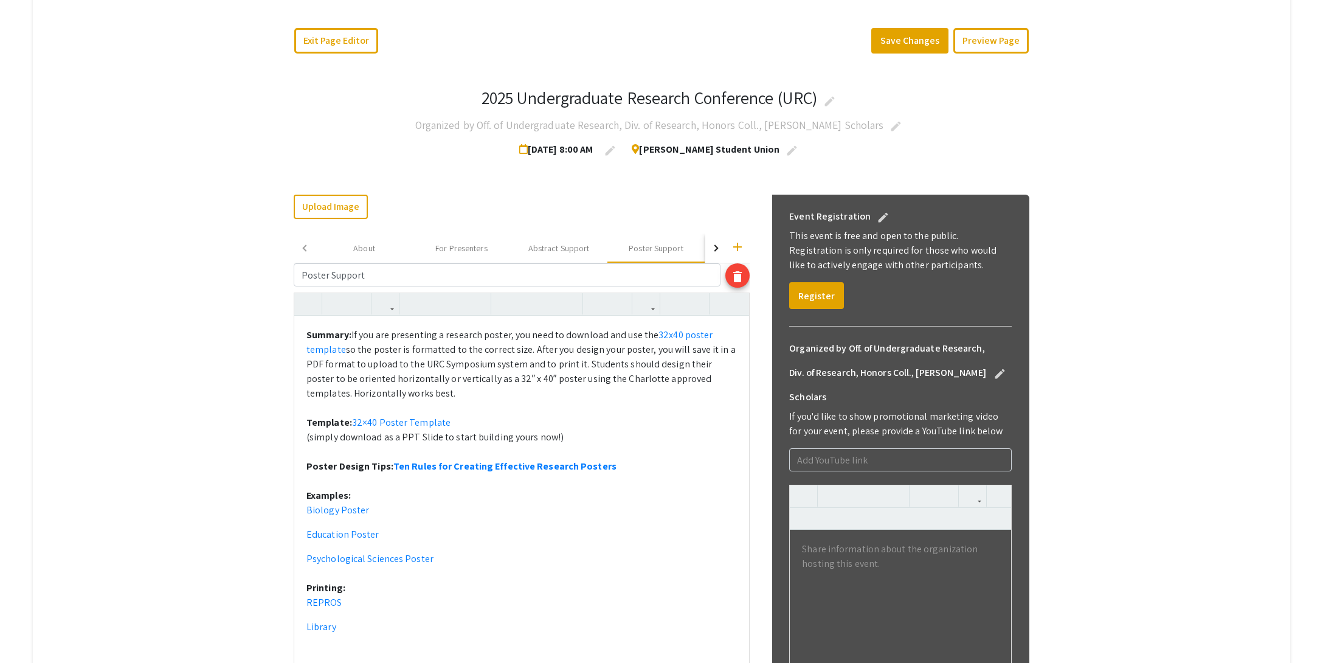
click at [714, 244] on div "button" at bounding box center [714, 247] width 7 height 7
click at [624, 252] on div "Video Recording Support" at bounding box center [646, 248] width 90 height 13
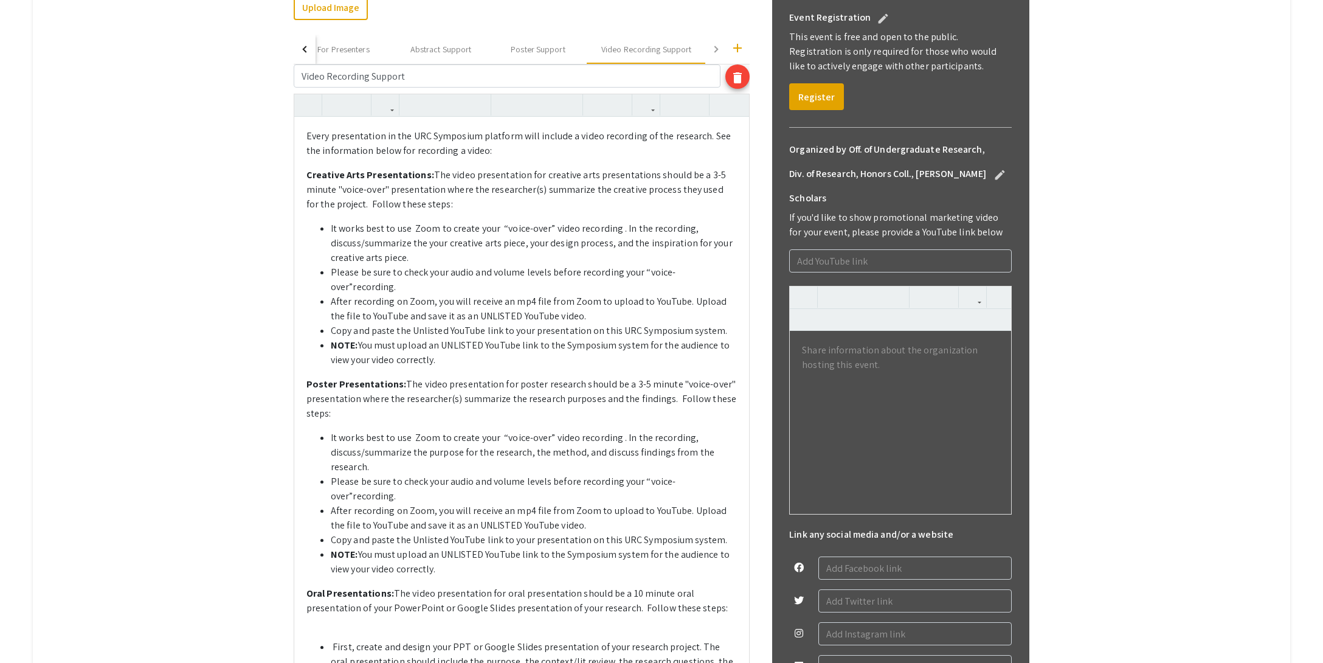
scroll to position [362, 0]
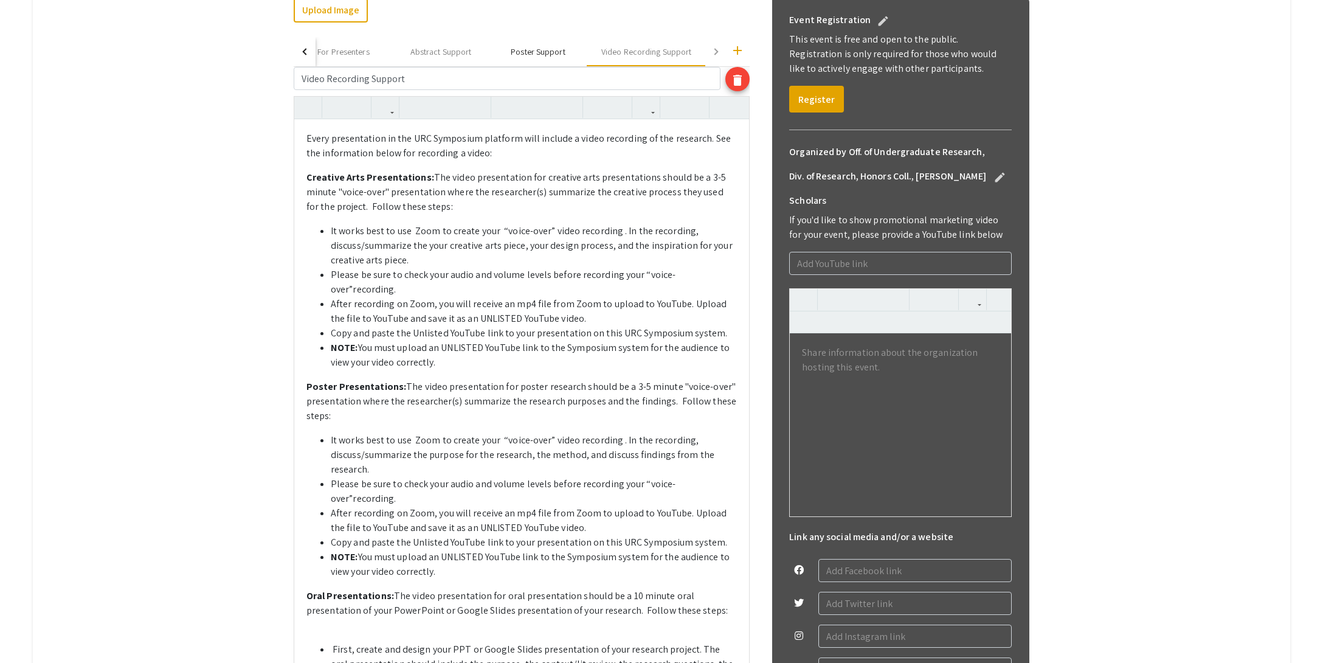
click at [537, 49] on div "Poster Support" at bounding box center [538, 52] width 54 height 13
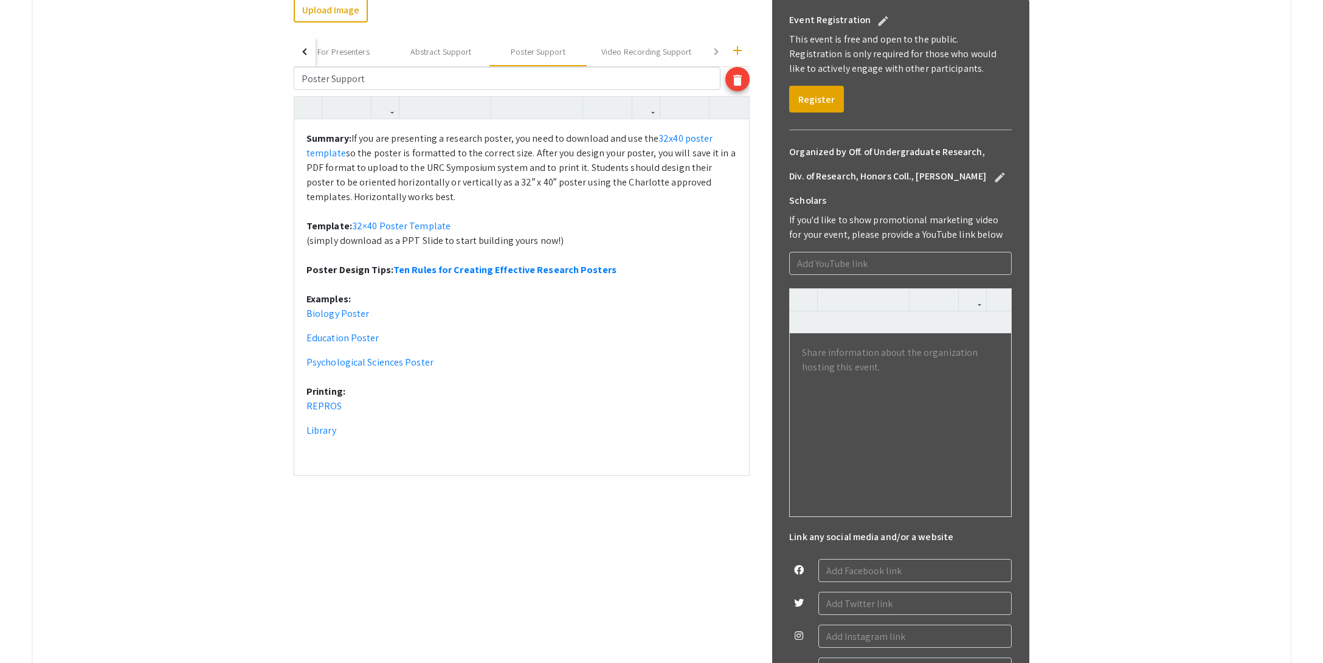
click at [305, 52] on div "button" at bounding box center [305, 51] width 7 height 7
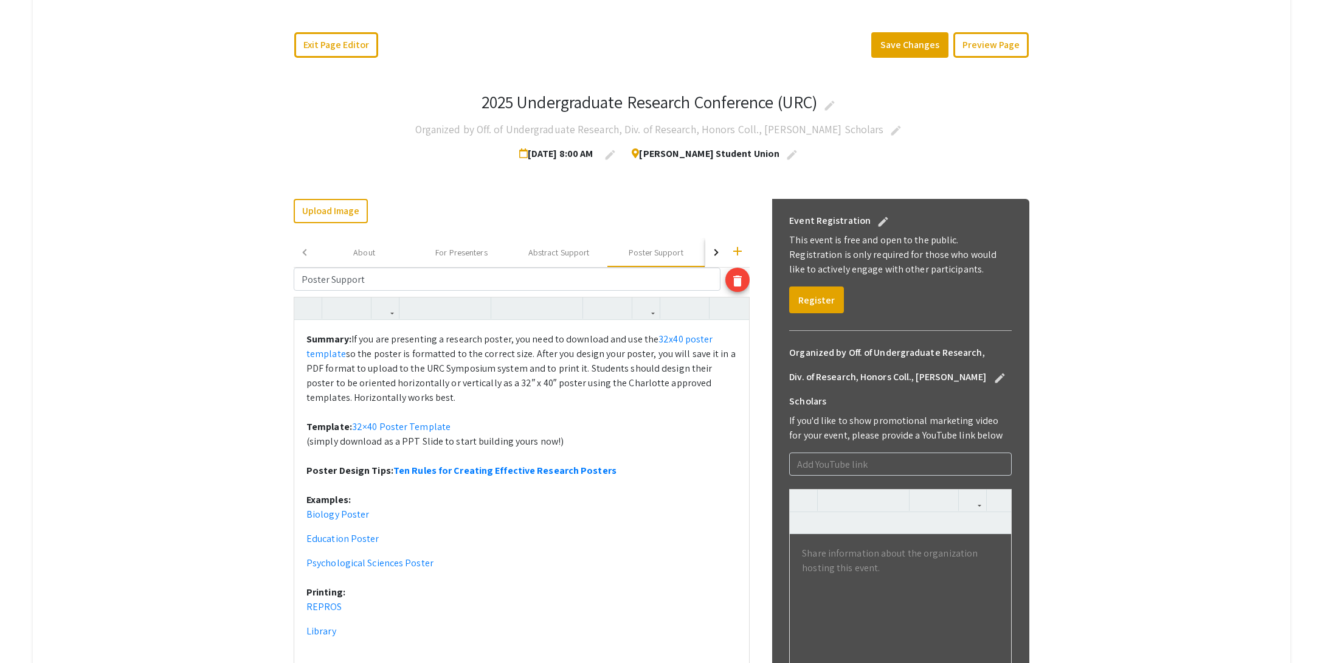
scroll to position [161, 0]
click at [1002, 45] on button "Preview Page" at bounding box center [990, 46] width 75 height 26
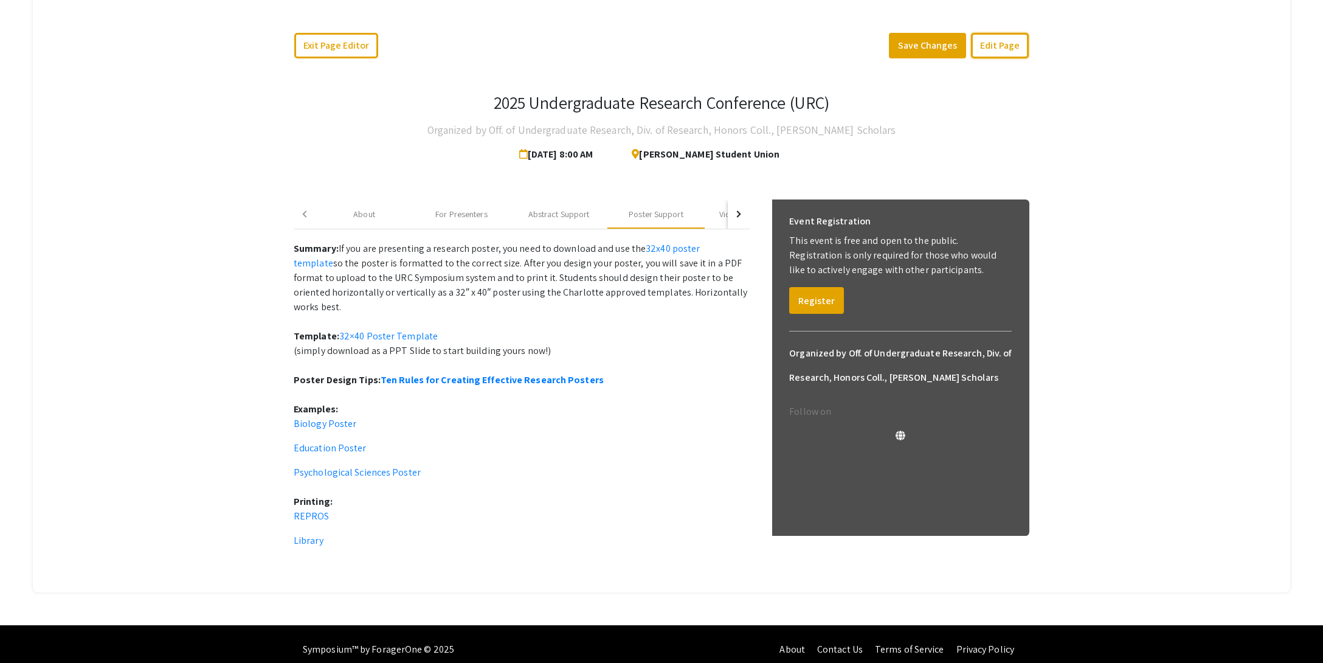
scroll to position [157, 0]
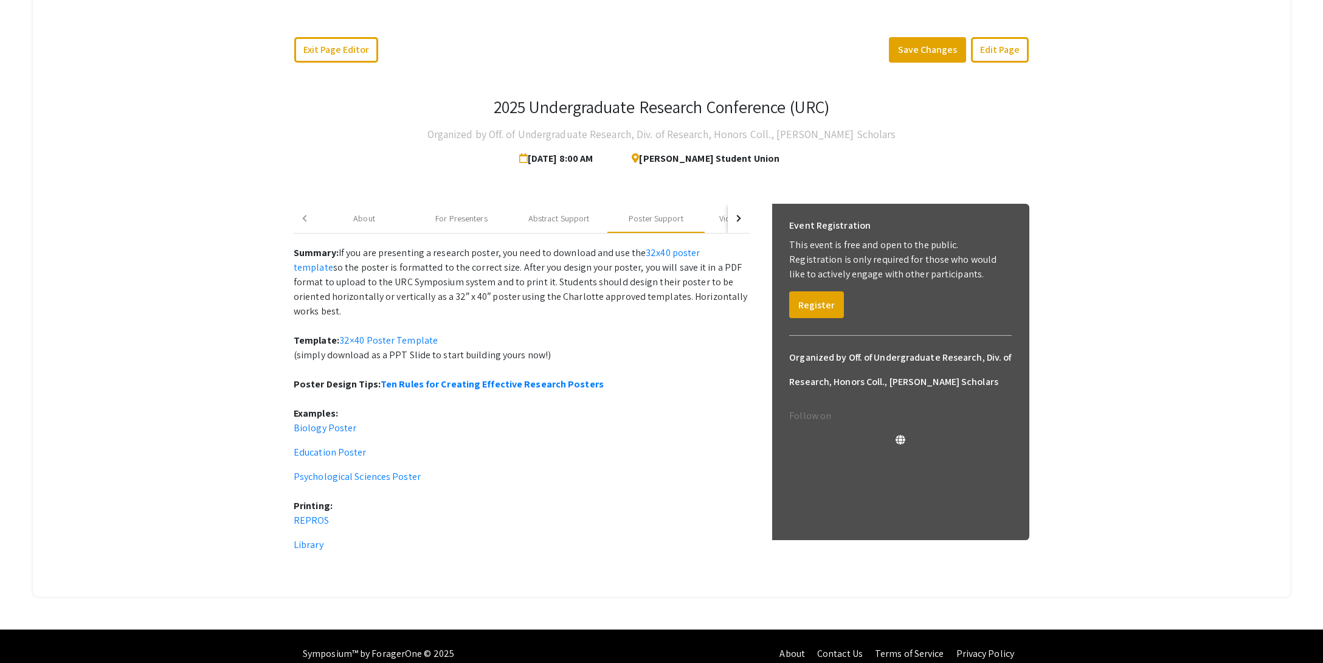
click at [742, 218] on button "button" at bounding box center [739, 218] width 22 height 29
click at [311, 216] on button "button" at bounding box center [305, 218] width 22 height 29
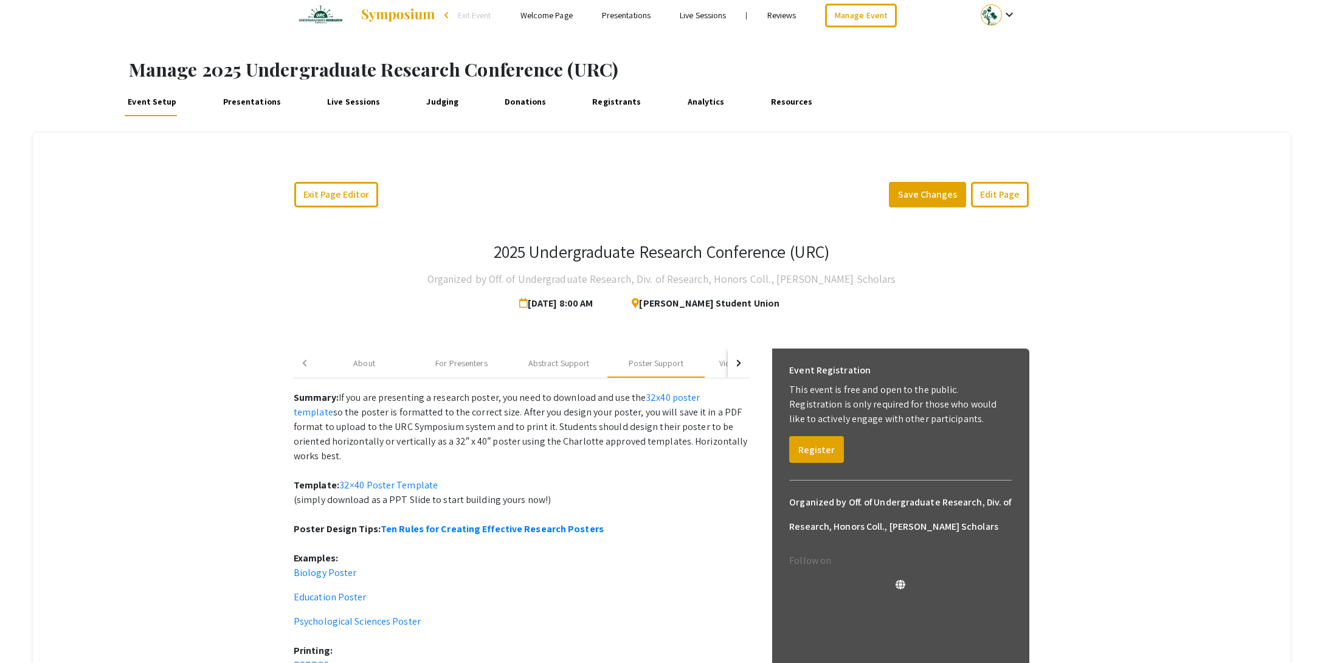
scroll to position [0, 0]
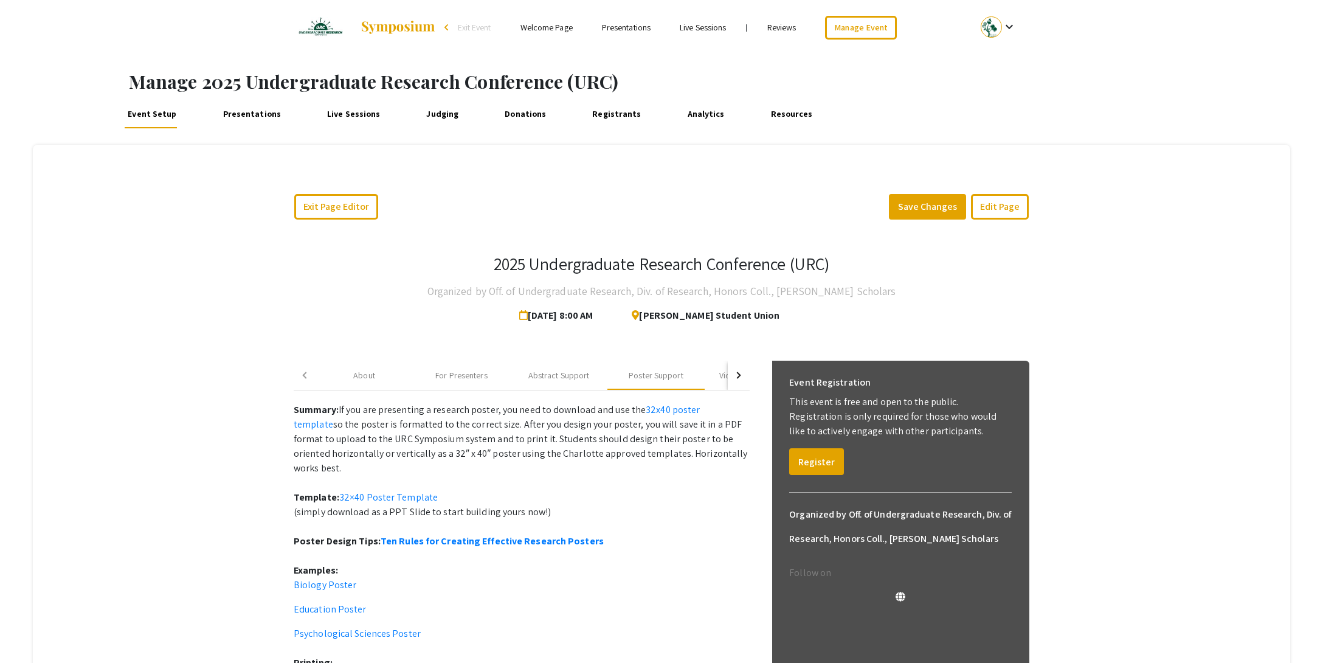
click at [464, 28] on span "Exit Event" at bounding box center [474, 27] width 33 height 11
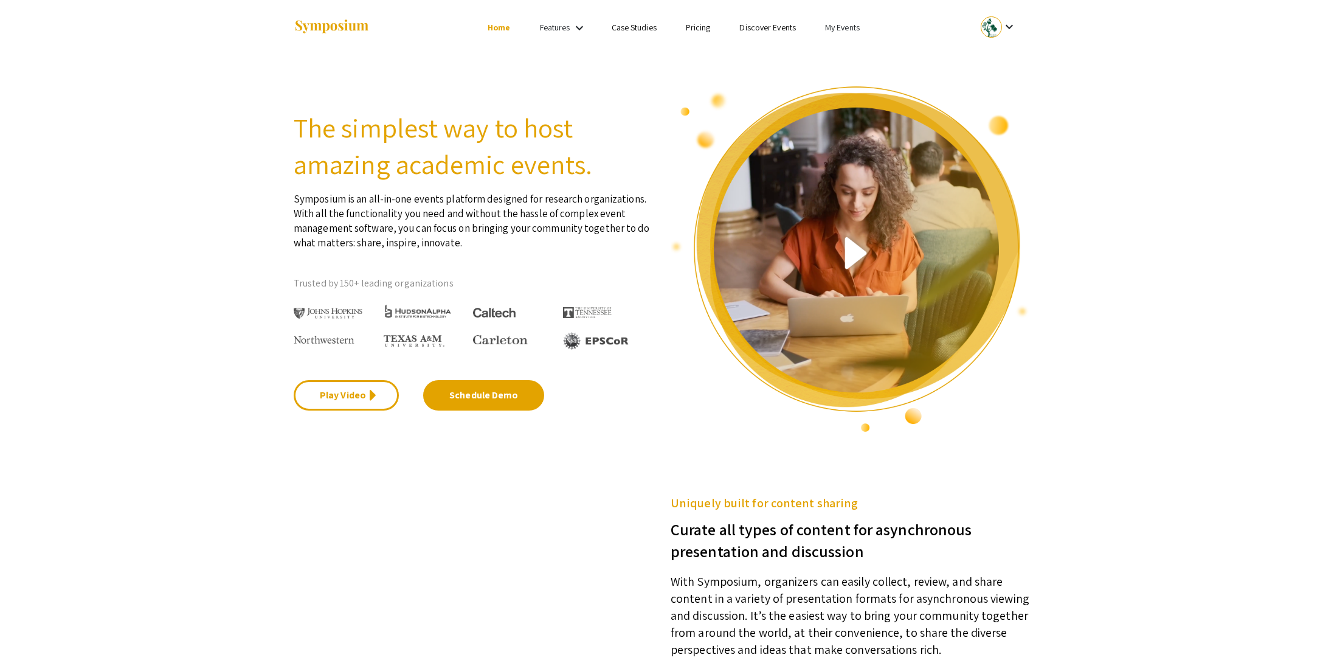
click at [846, 30] on link "My Events" at bounding box center [842, 27] width 35 height 11
click at [846, 48] on button "Events I've organized" at bounding box center [862, 54] width 104 height 29
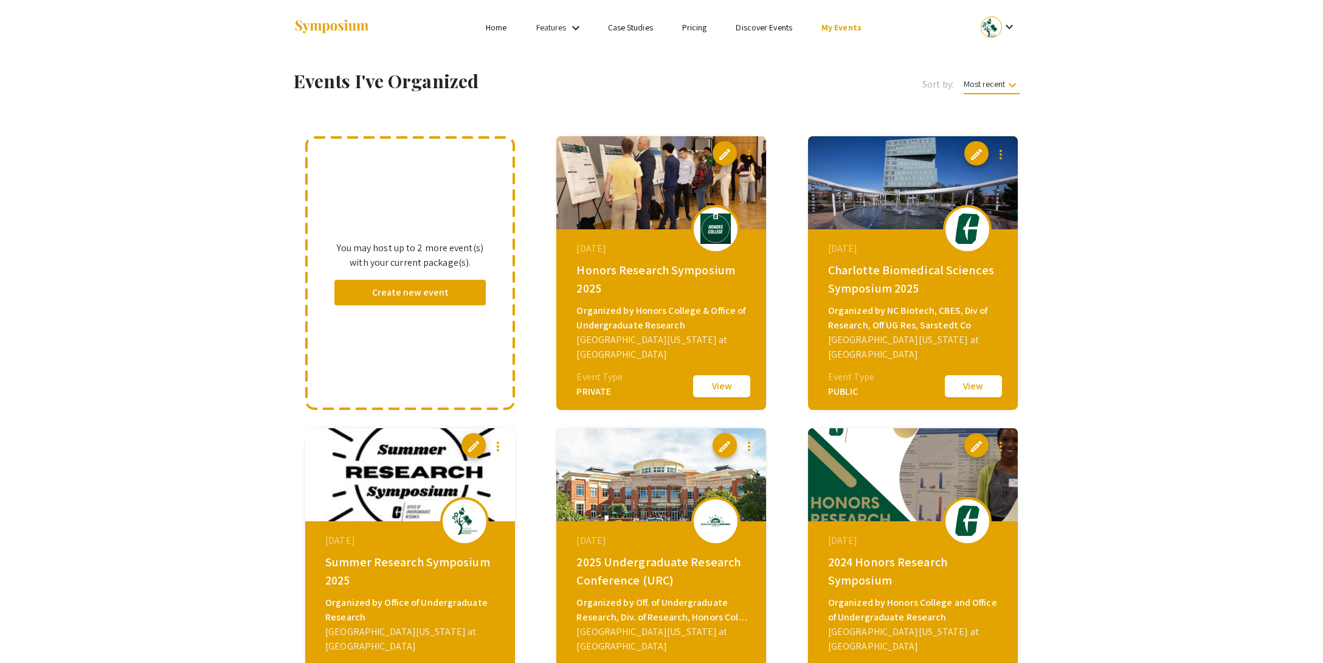
click at [713, 392] on button "View" at bounding box center [721, 386] width 61 height 26
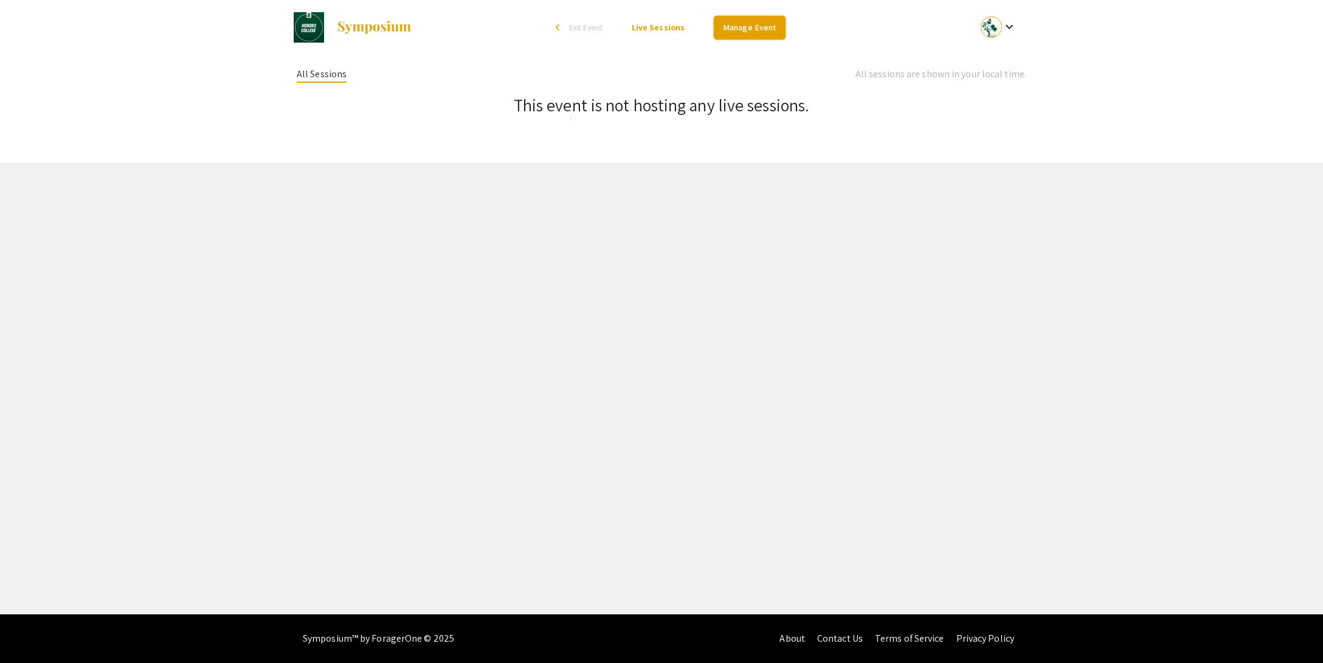
click at [753, 25] on link "Manage Event" at bounding box center [750, 28] width 72 height 24
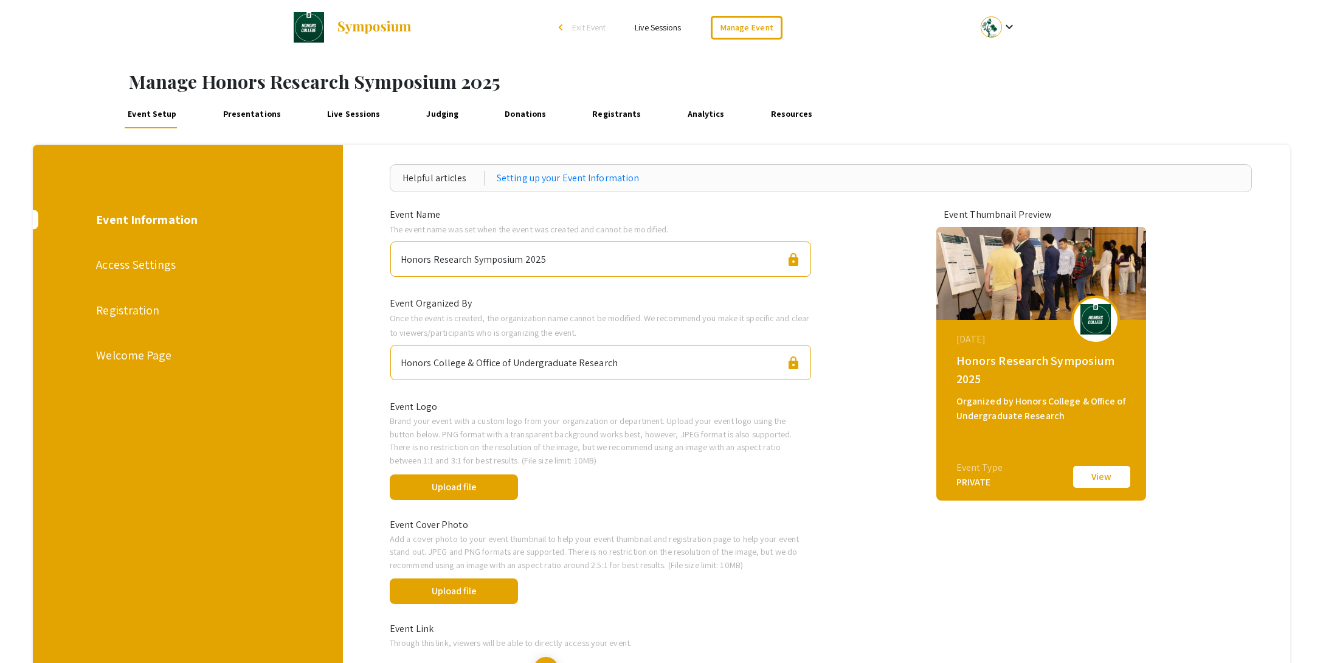
click at [118, 313] on div "Registration" at bounding box center [187, 310] width 182 height 18
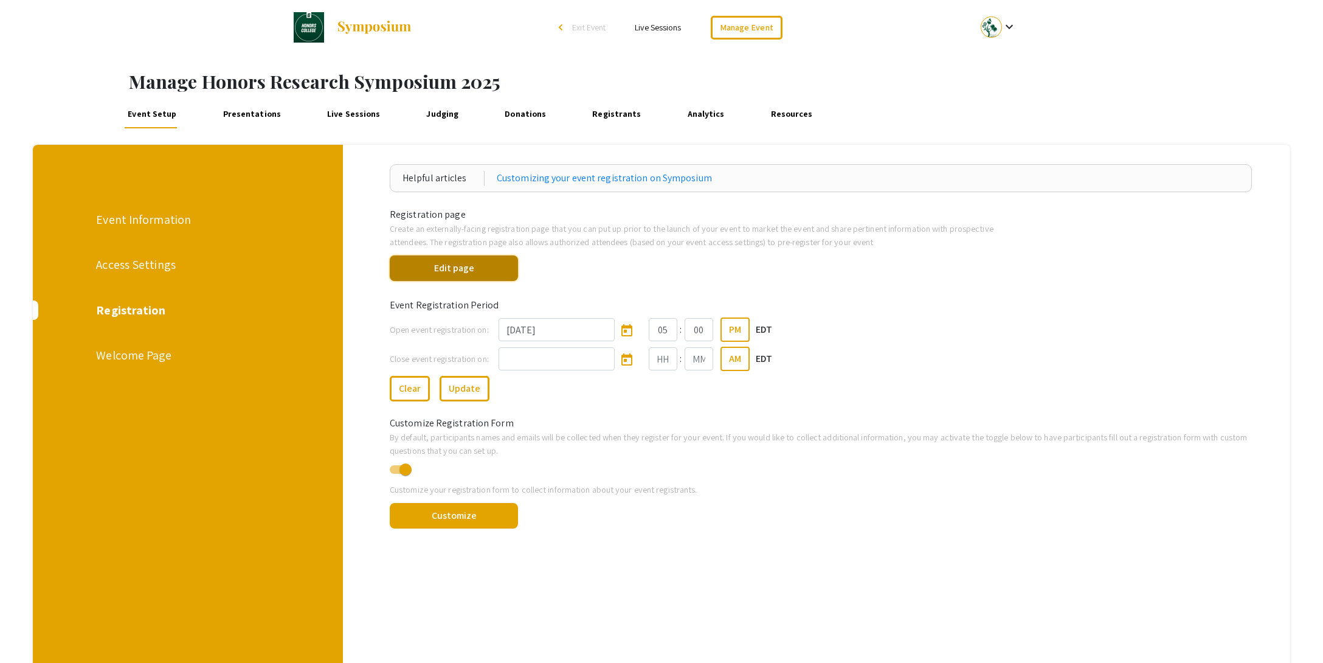
click at [489, 268] on button "Edit page" at bounding box center [454, 268] width 128 height 26
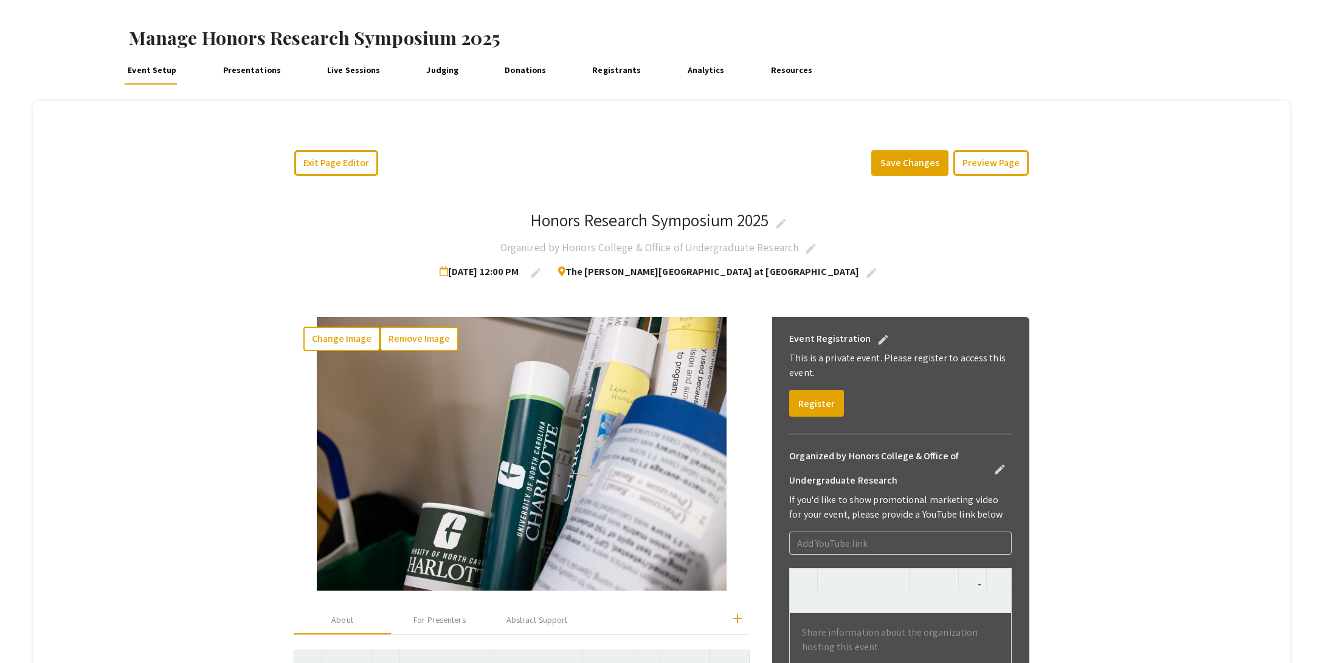
scroll to position [539, 0]
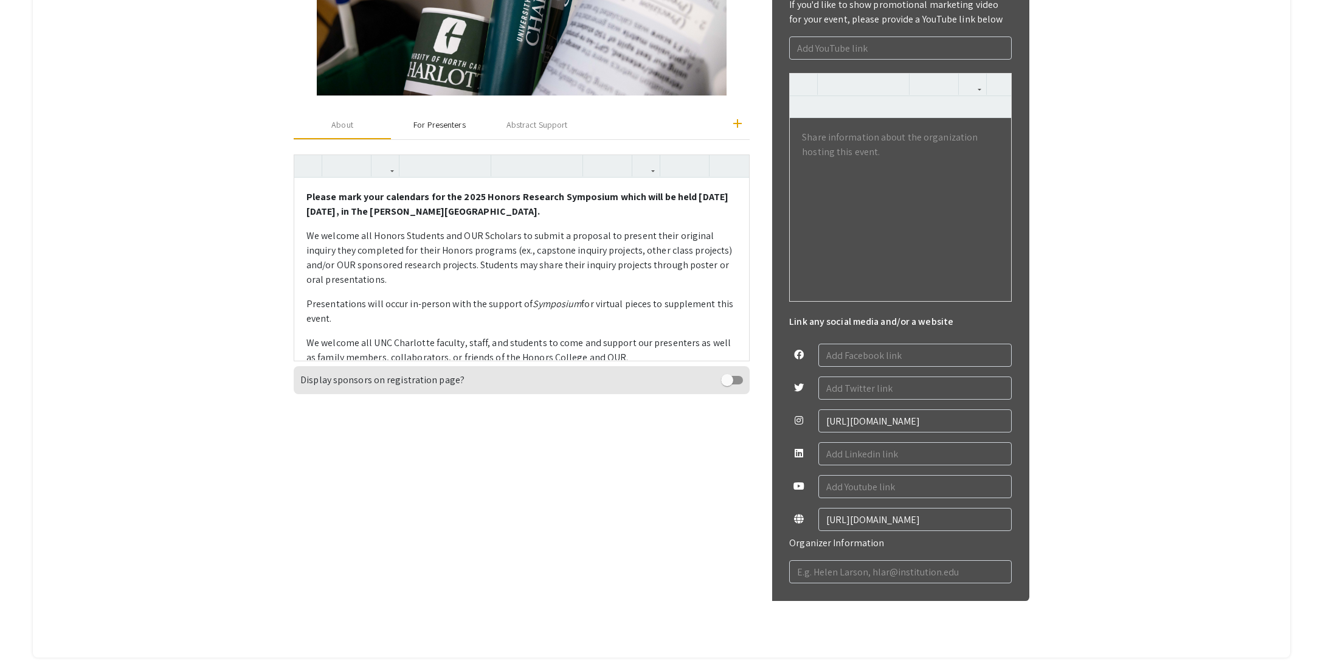
click at [434, 126] on div "For Presenters" at bounding box center [439, 125] width 52 height 13
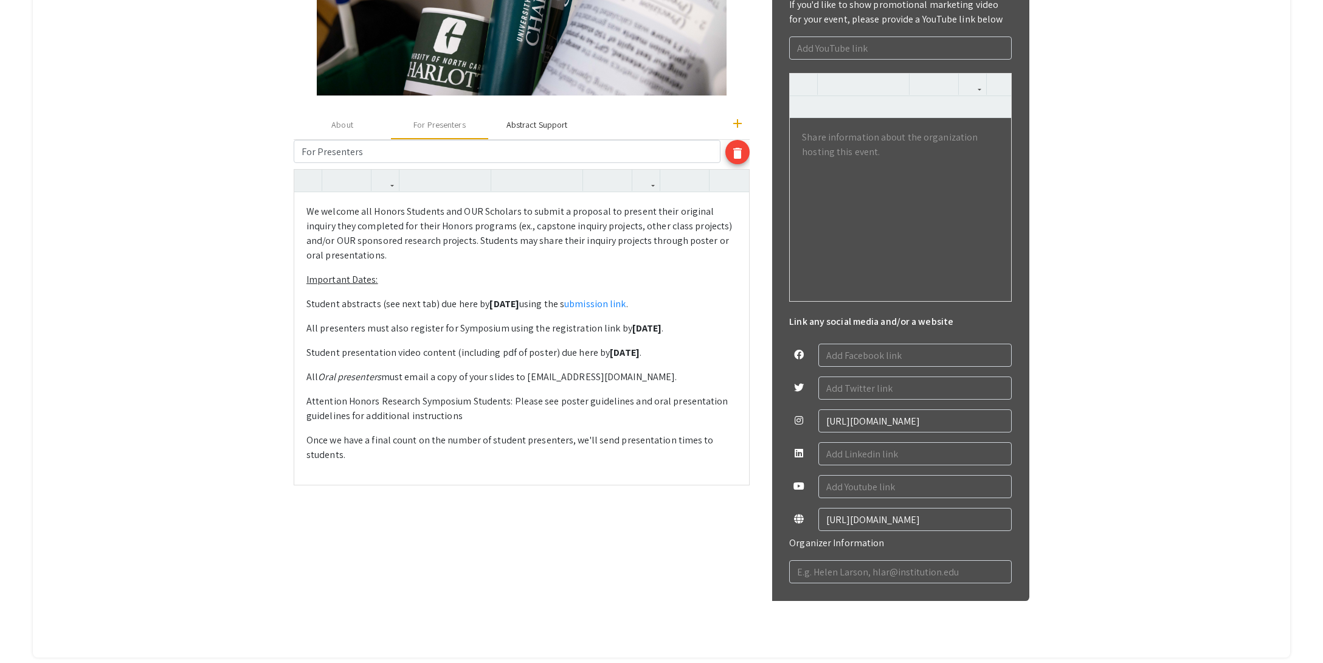
click at [523, 126] on div "Abstract Support" at bounding box center [536, 125] width 61 height 13
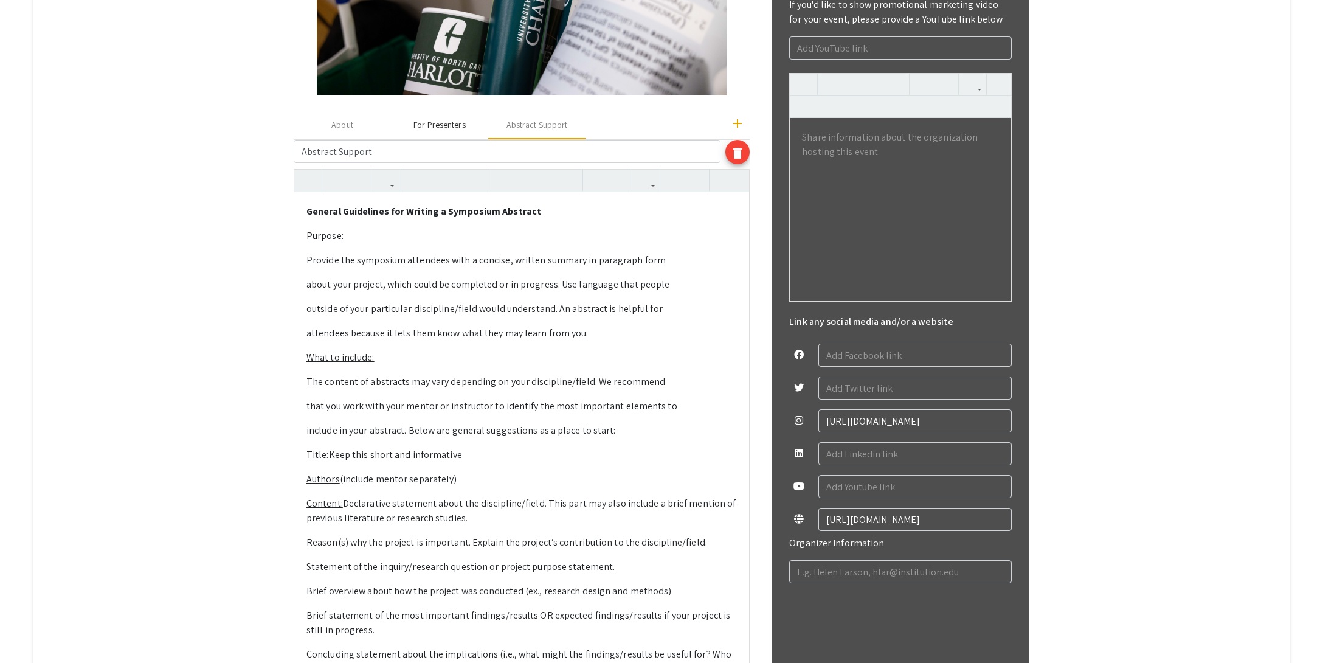
click at [450, 126] on div "For Presenters" at bounding box center [439, 125] width 52 height 13
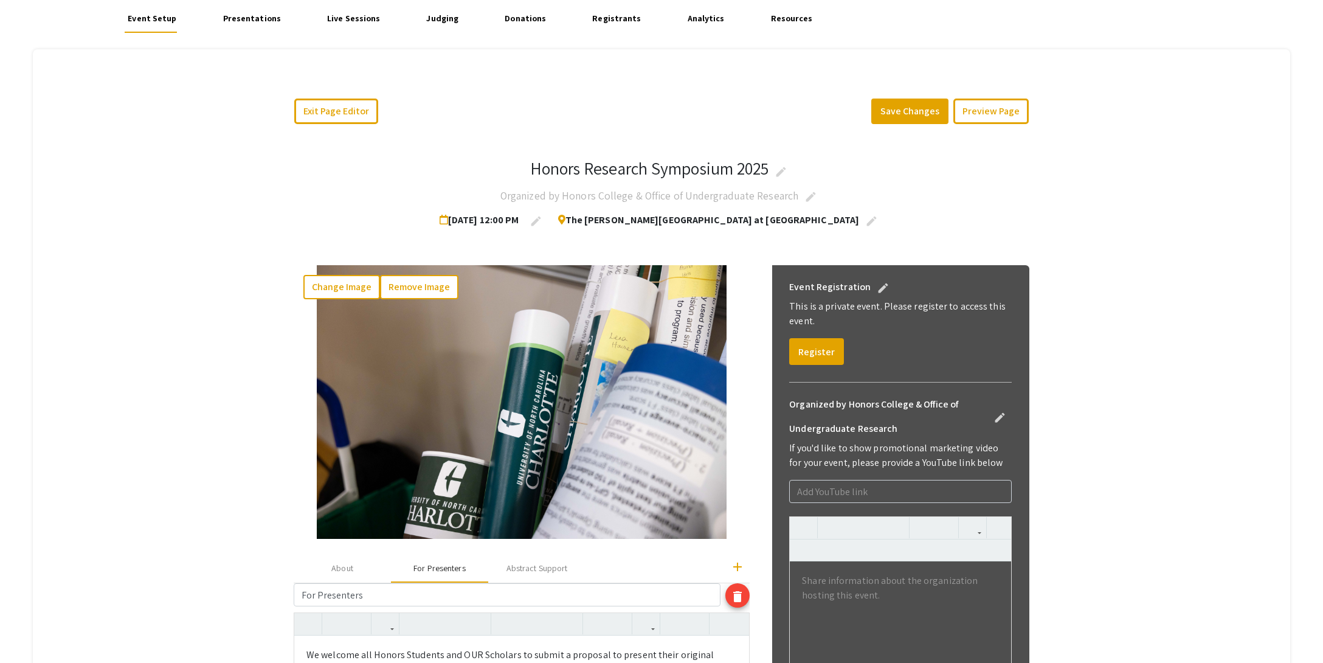
scroll to position [40, 0]
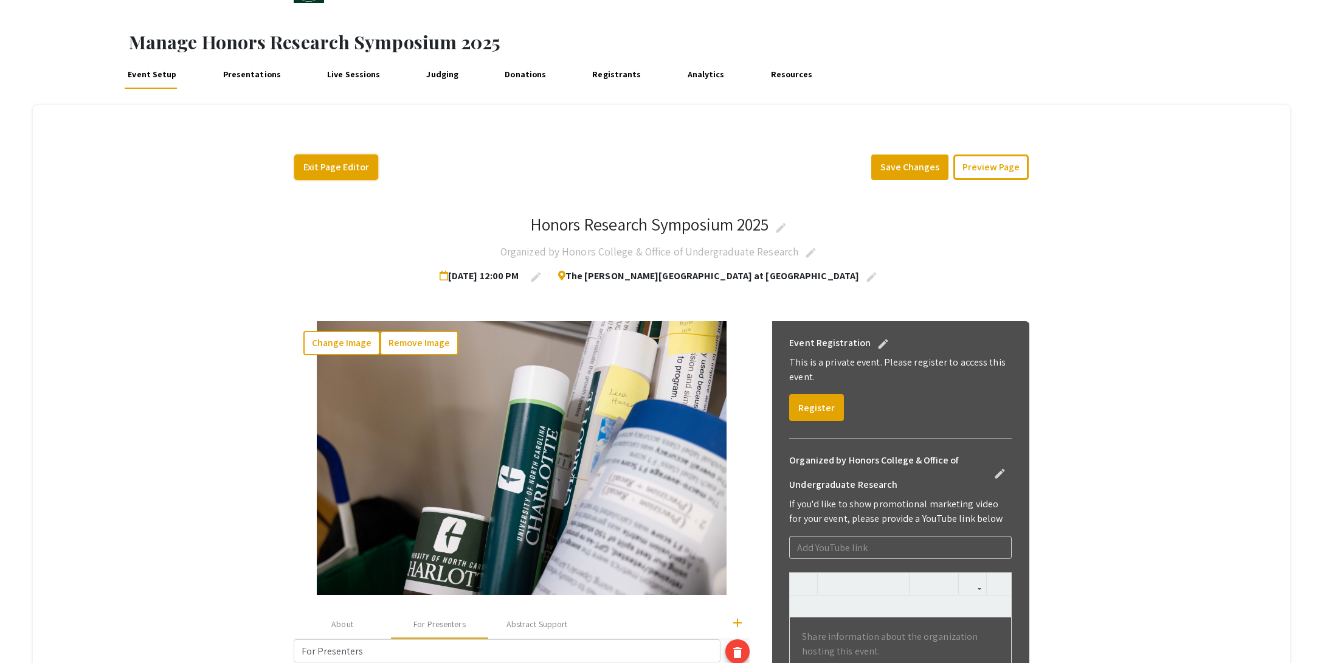
click at [331, 164] on button "Exit Page Editor" at bounding box center [336, 167] width 84 height 26
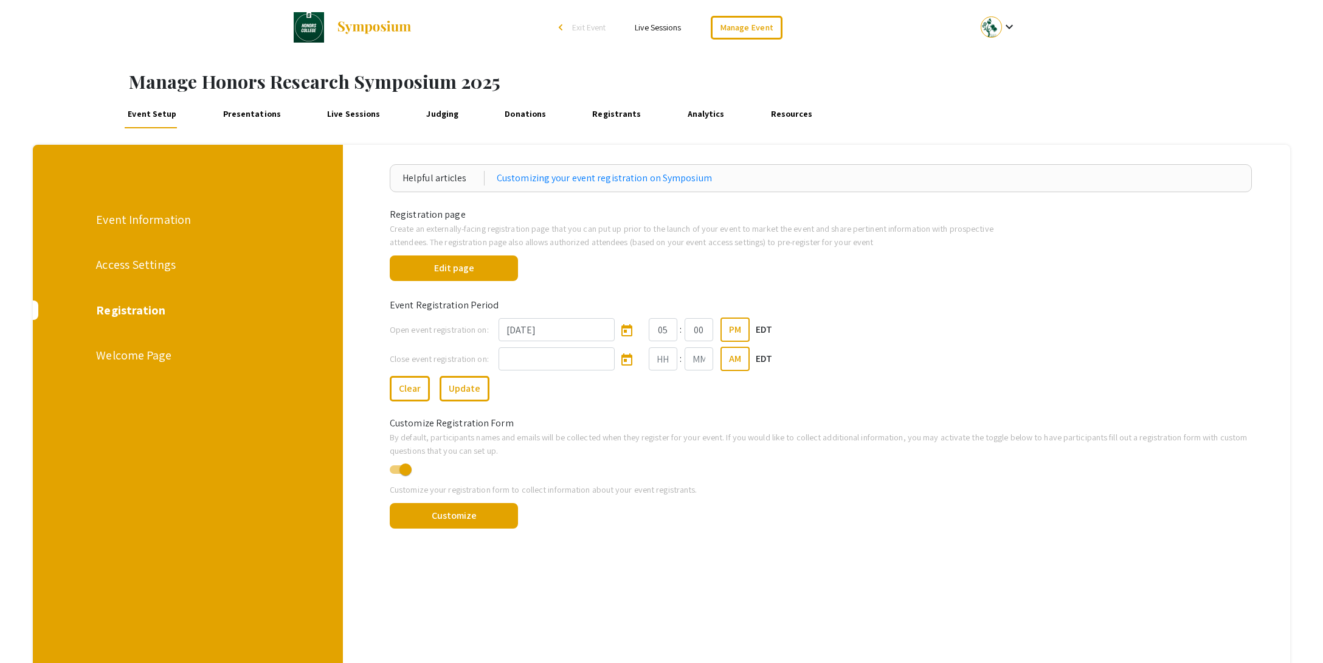
drag, startPoint x: 255, startPoint y: 114, endPoint x: 262, endPoint y: 121, distance: 10.3
click at [255, 114] on link "Presentations" at bounding box center [251, 113] width 64 height 29
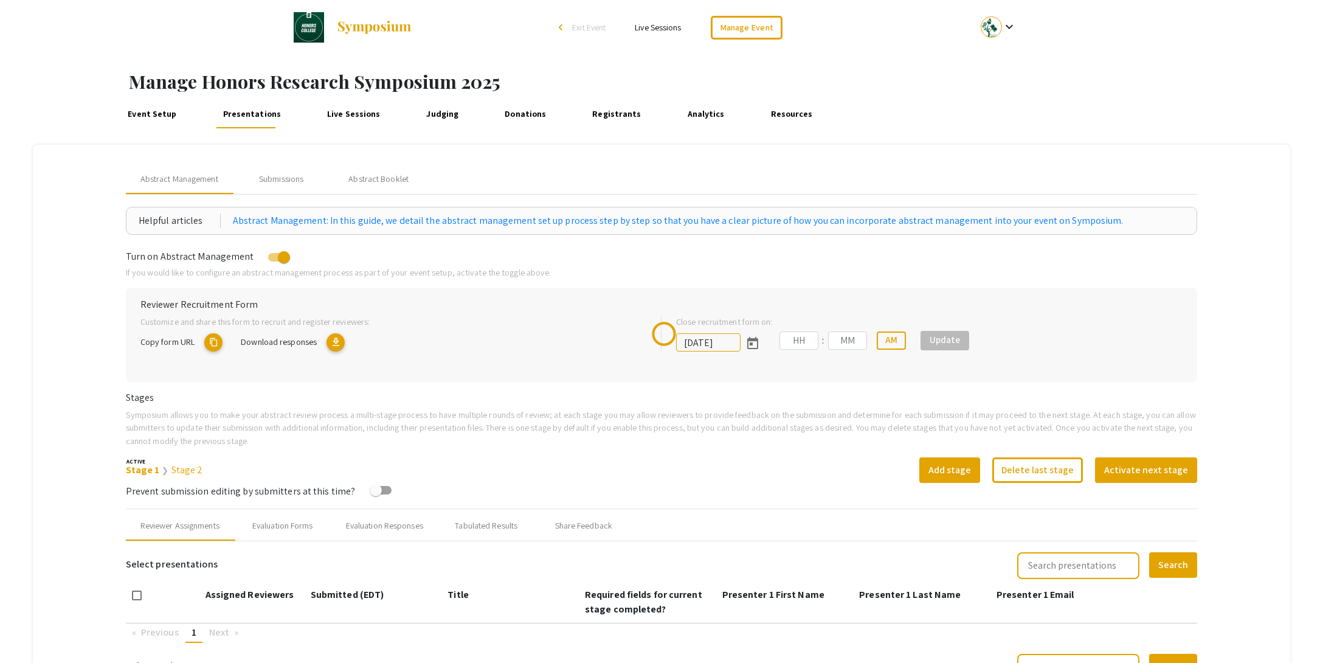
type input "[DATE]"
type input "11"
click at [207, 342] on mat-icon "edit" at bounding box center [213, 342] width 18 height 18
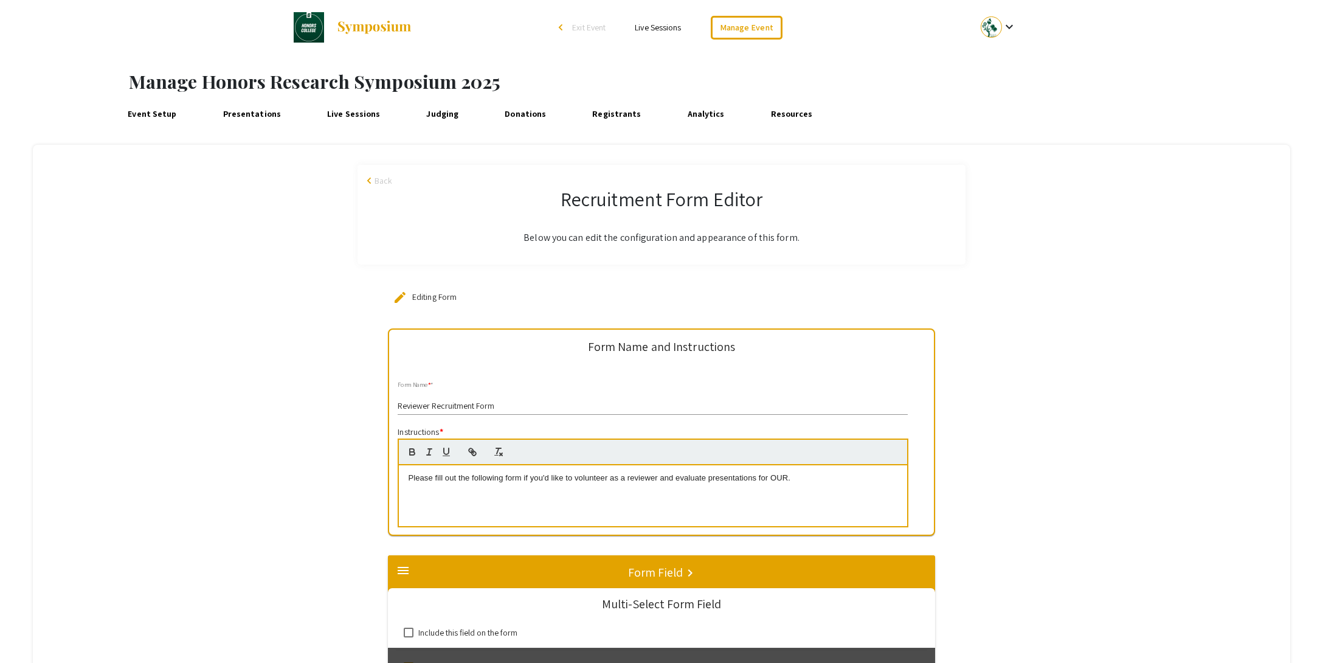
click at [243, 118] on link "Presentations" at bounding box center [251, 113] width 64 height 29
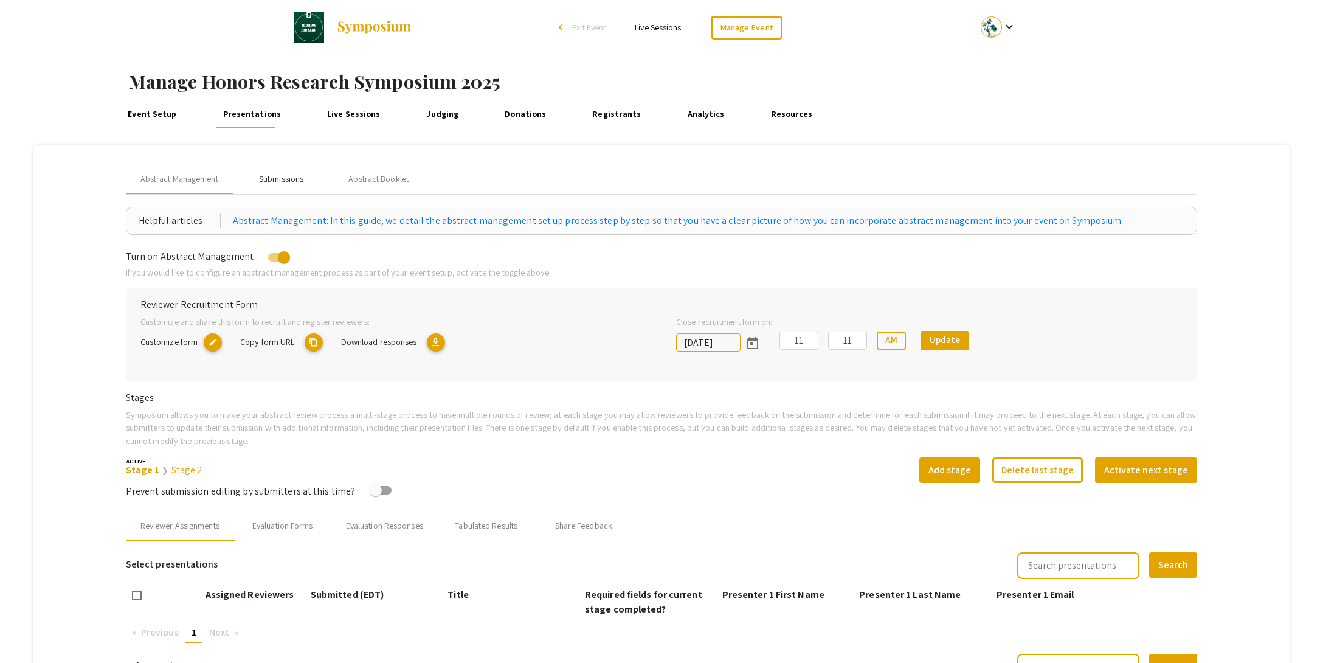
drag, startPoint x: 283, startPoint y: 179, endPoint x: 277, endPoint y: 180, distance: 6.2
click at [283, 179] on div "Submissions" at bounding box center [281, 179] width 44 height 13
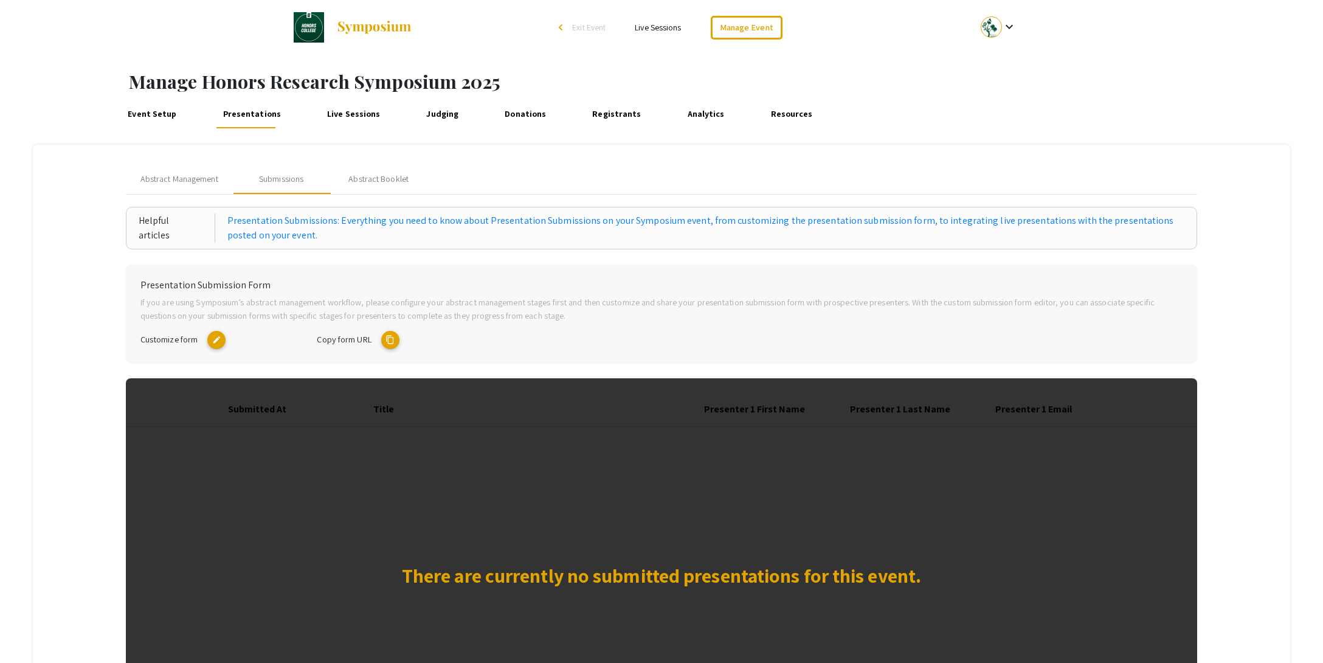
click at [218, 340] on mat-icon "edit" at bounding box center [216, 340] width 18 height 18
click at [390, 337] on mat-icon "content_copy" at bounding box center [390, 340] width 18 height 18
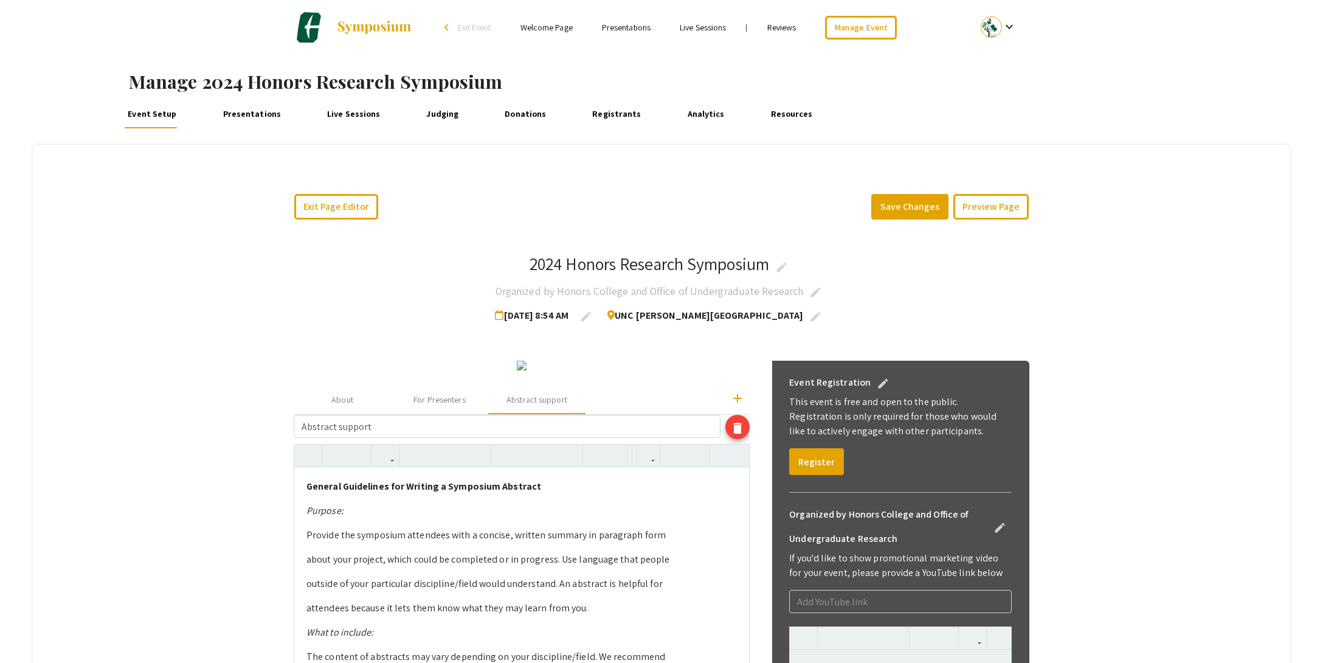
click at [249, 116] on link "Presentations" at bounding box center [251, 113] width 64 height 29
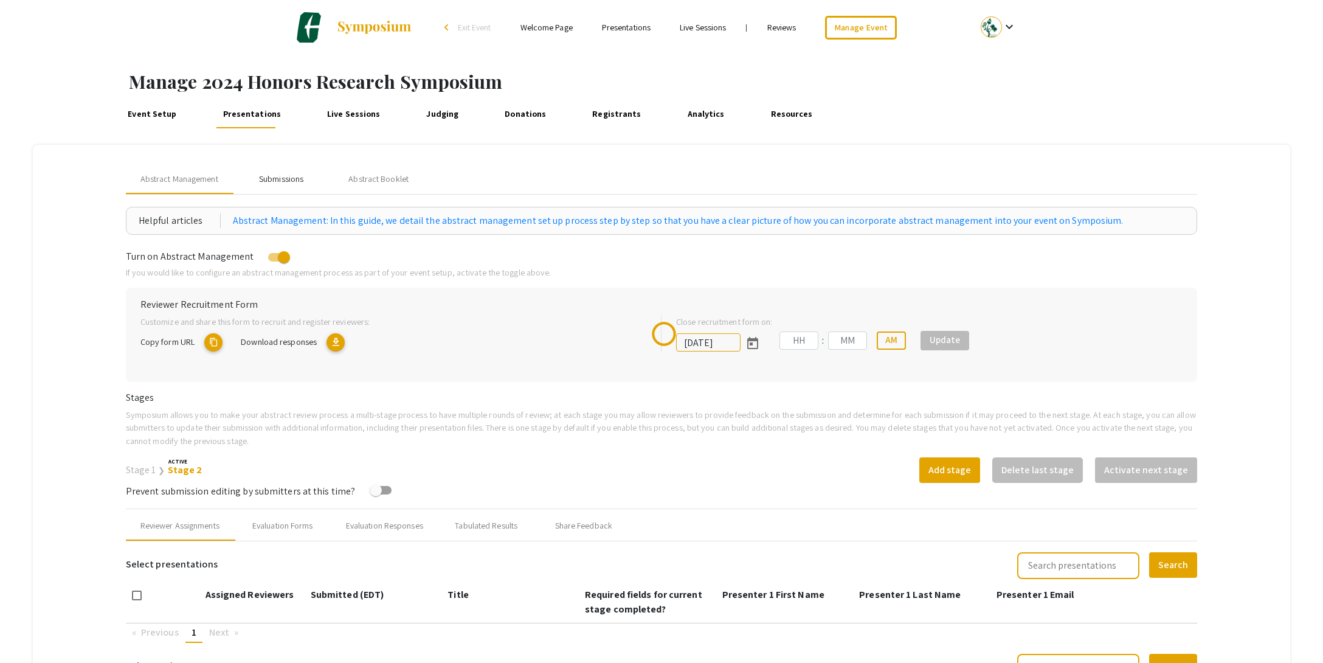
click at [272, 173] on div "Submissions" at bounding box center [281, 179] width 44 height 13
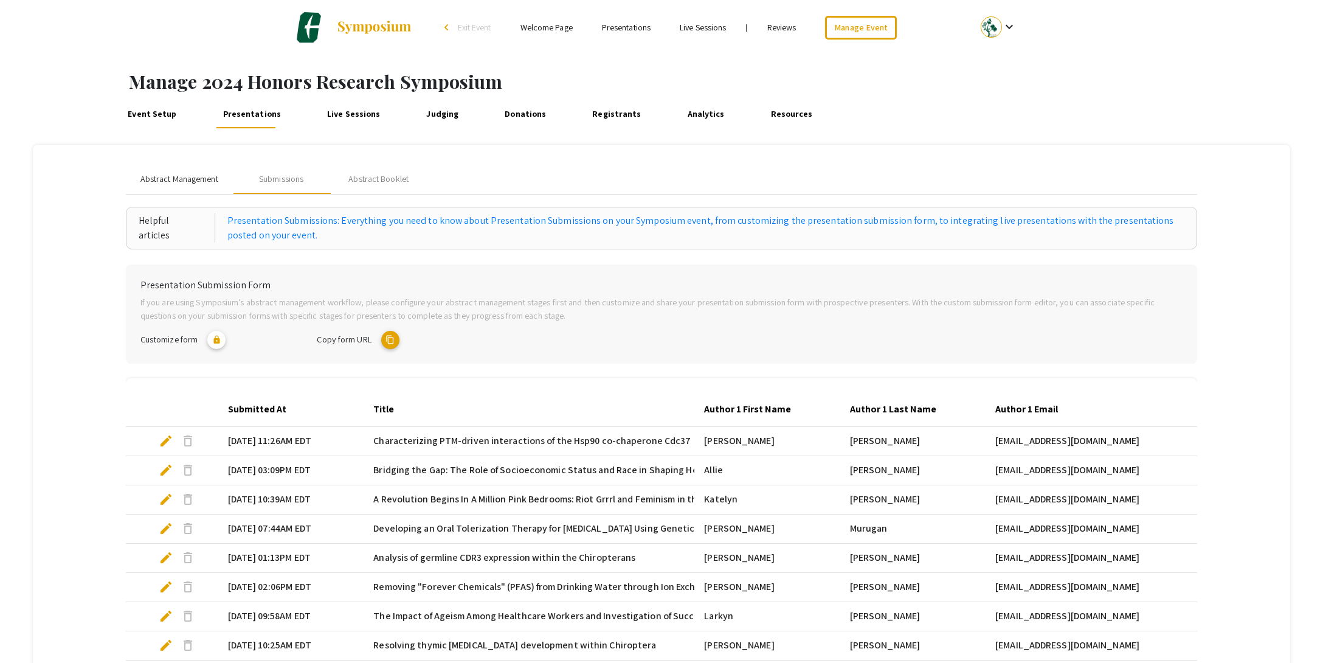
click at [167, 182] on span "Abstract Management" at bounding box center [179, 179] width 78 height 13
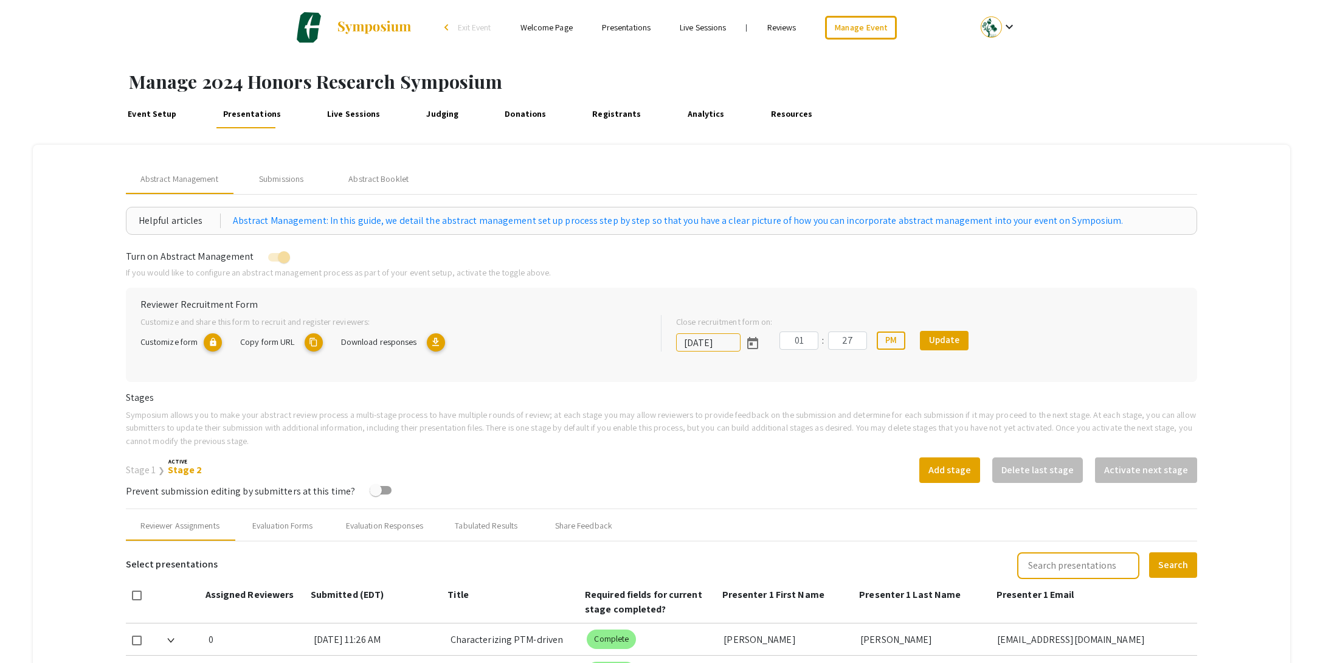
drag, startPoint x: 291, startPoint y: 75, endPoint x: 291, endPoint y: 83, distance: 7.9
click at [291, 83] on h1 "Manage 2024 Honors Research Symposium" at bounding box center [726, 82] width 1194 height 22
click at [283, 184] on div "Submissions" at bounding box center [281, 179] width 44 height 13
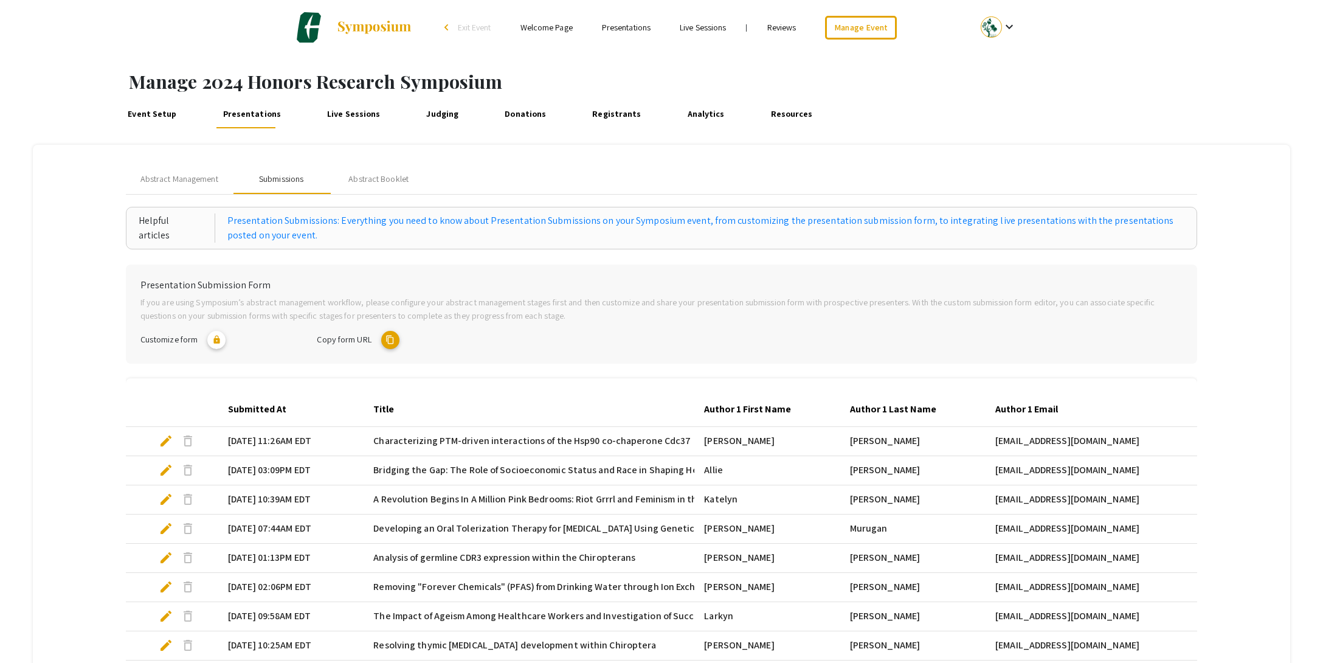
scroll to position [212, 0]
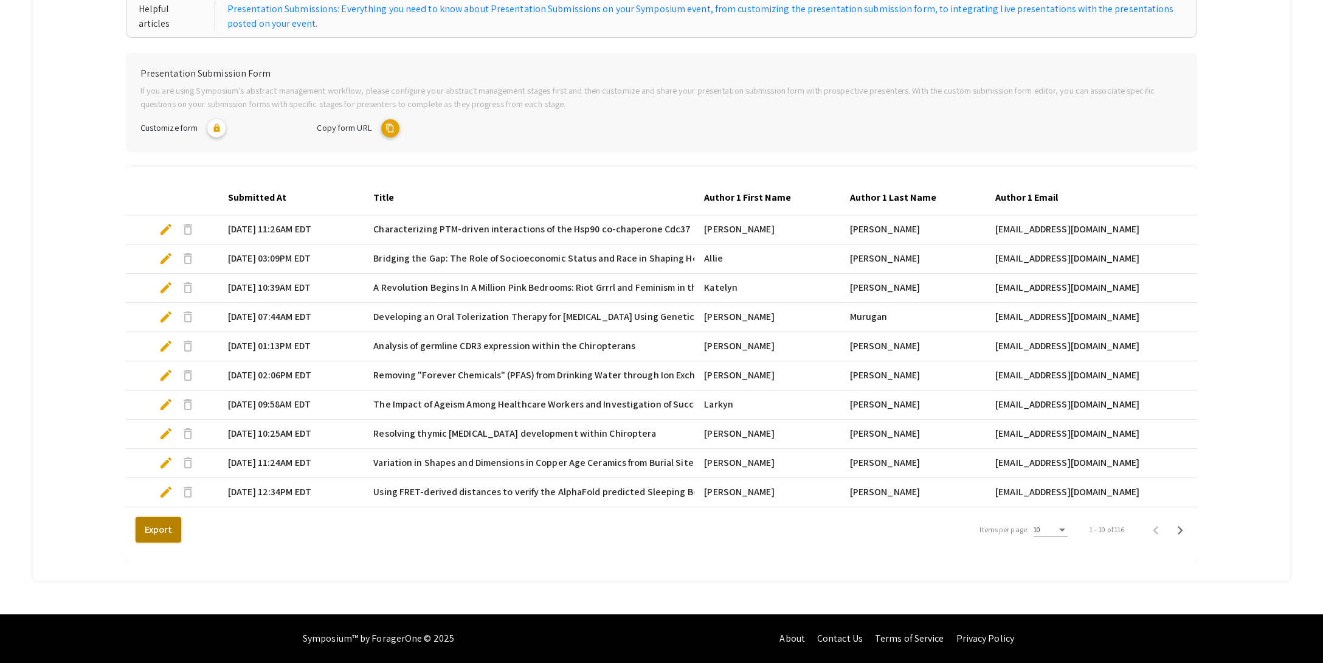
click at [164, 530] on button "Export" at bounding box center [159, 530] width 46 height 26
click at [392, 130] on mat-icon "content_copy" at bounding box center [390, 128] width 18 height 18
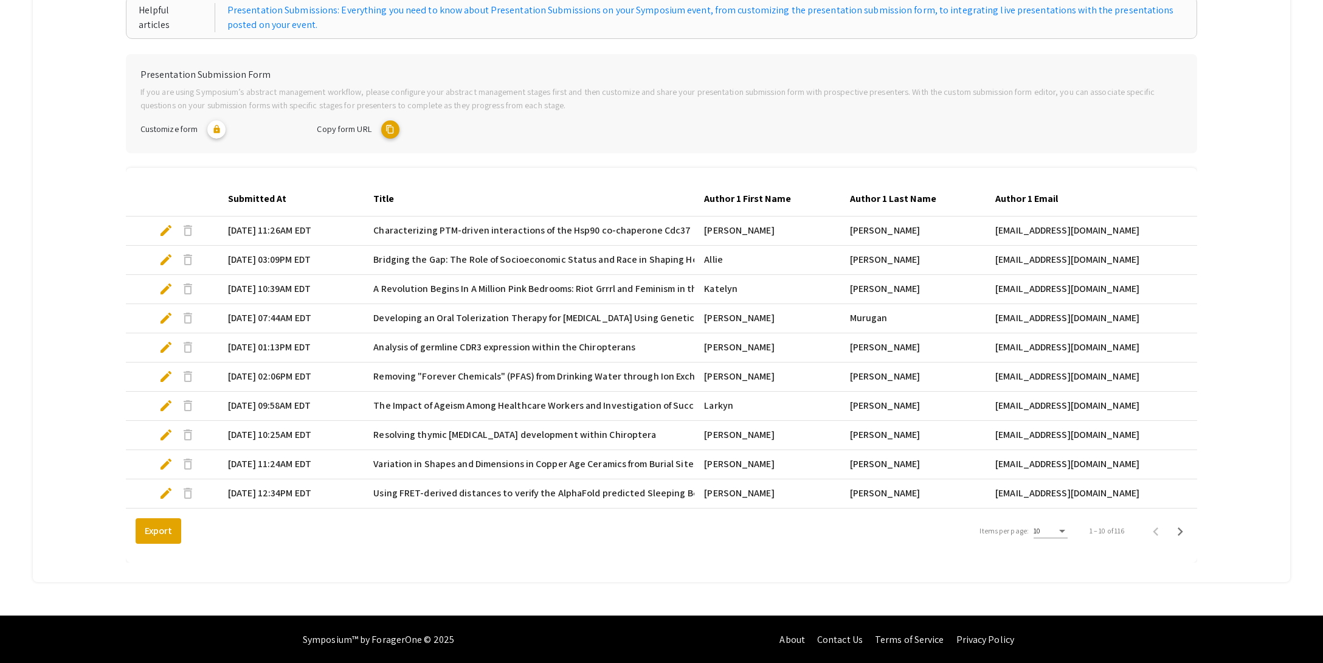
scroll to position [0, 0]
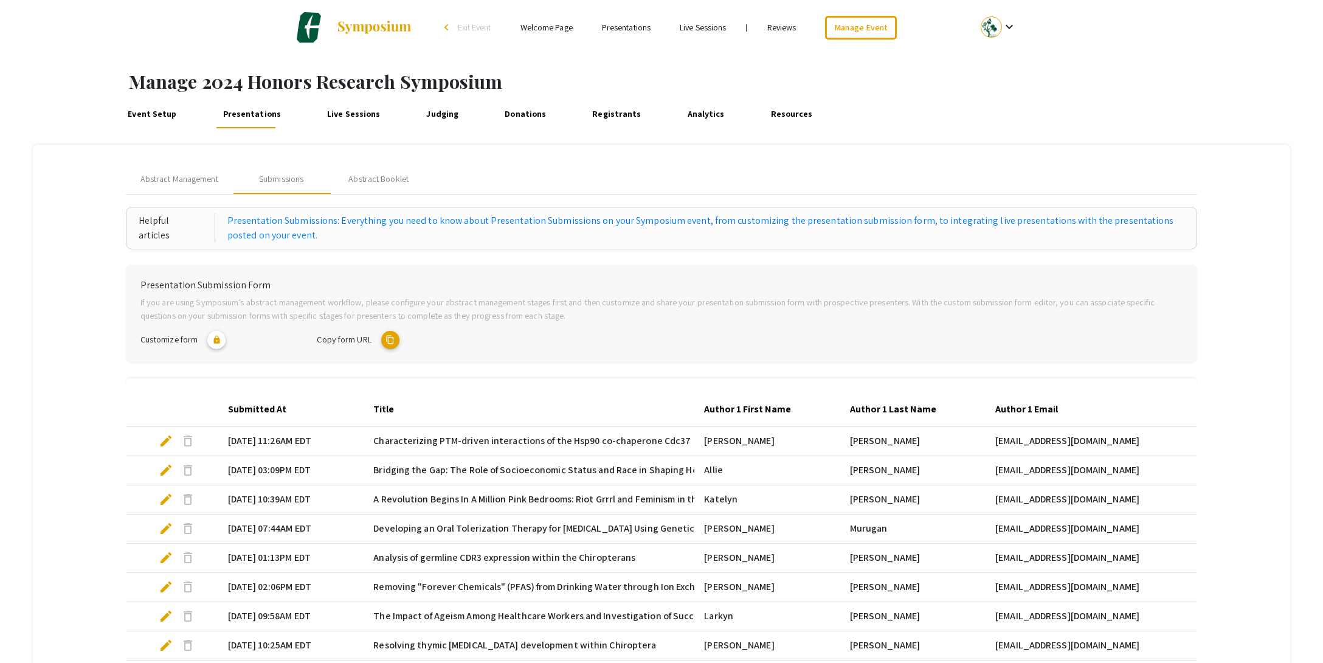
click at [624, 30] on link "Presentations" at bounding box center [626, 27] width 49 height 11
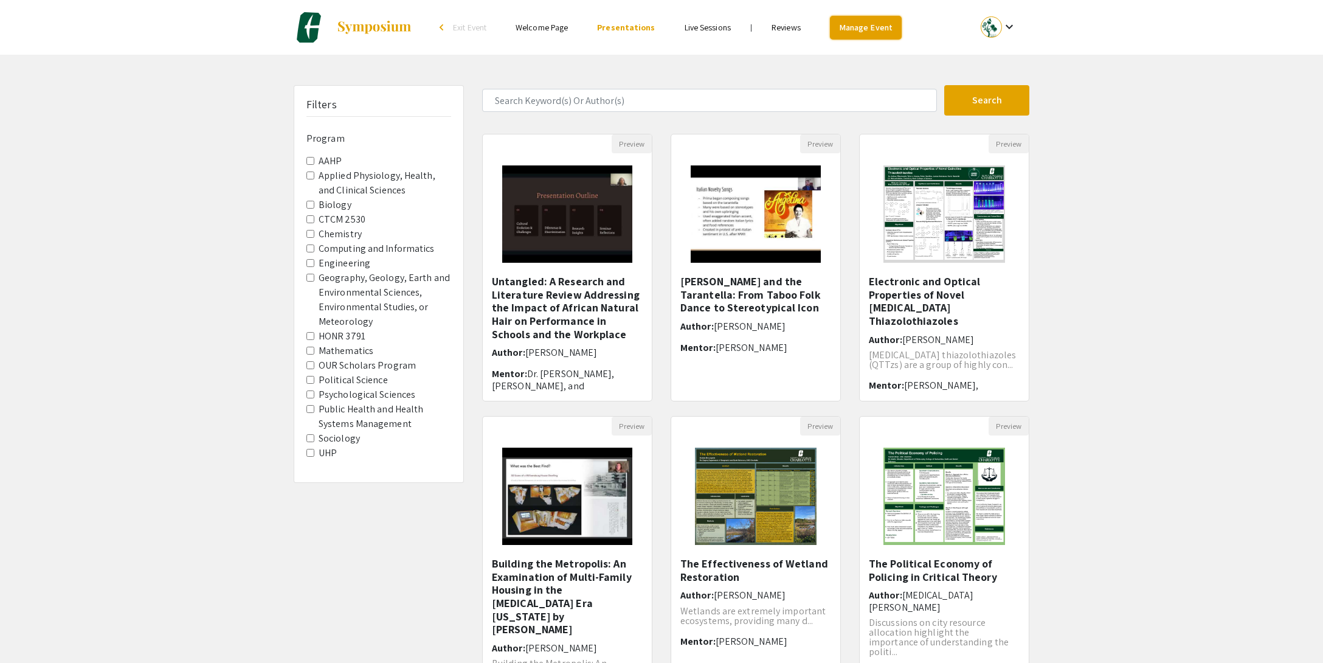
click at [854, 30] on link "Manage Event" at bounding box center [866, 28] width 72 height 24
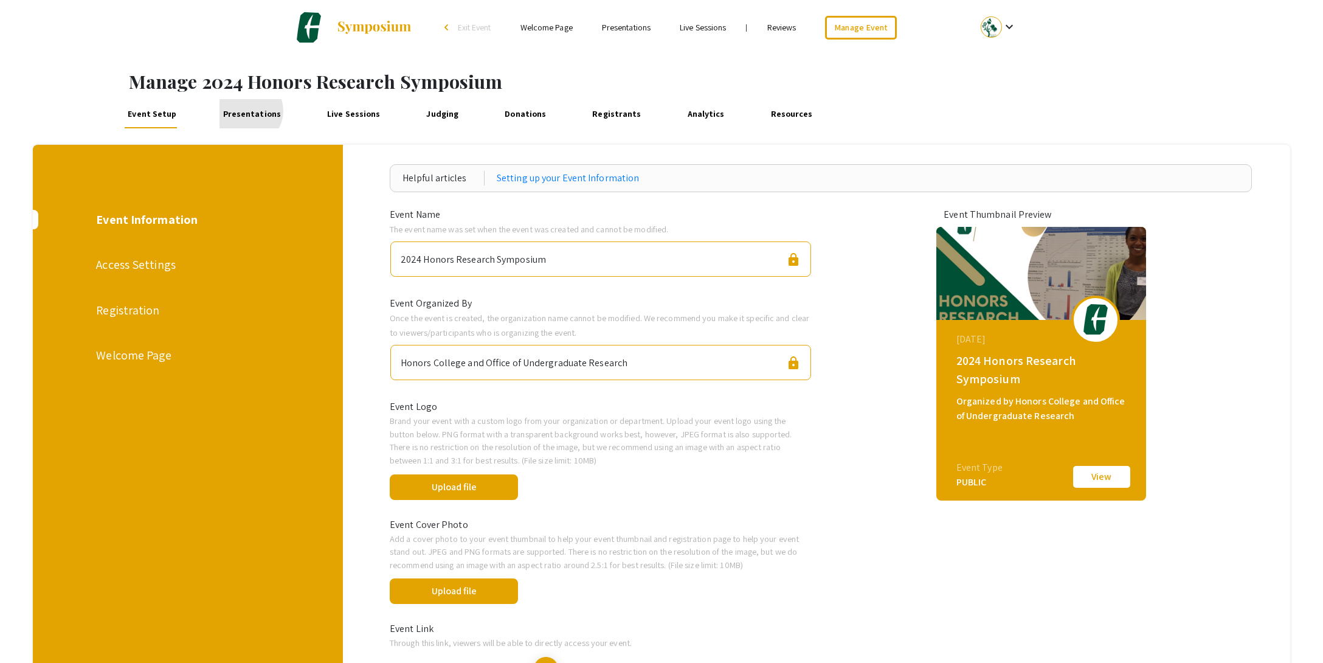
drag, startPoint x: 243, startPoint y: 111, endPoint x: 245, endPoint y: 137, distance: 26.9
click at [243, 111] on link "Presentations" at bounding box center [251, 113] width 64 height 29
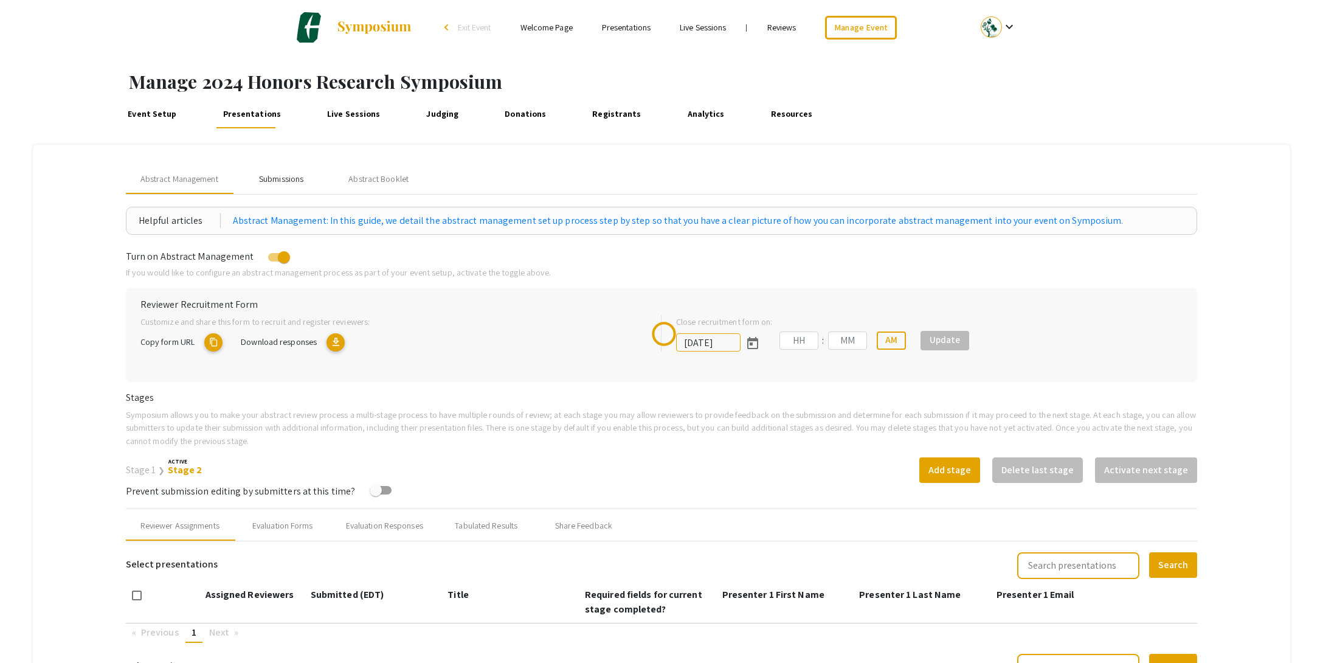
click at [291, 179] on div "Submissions" at bounding box center [281, 179] width 44 height 13
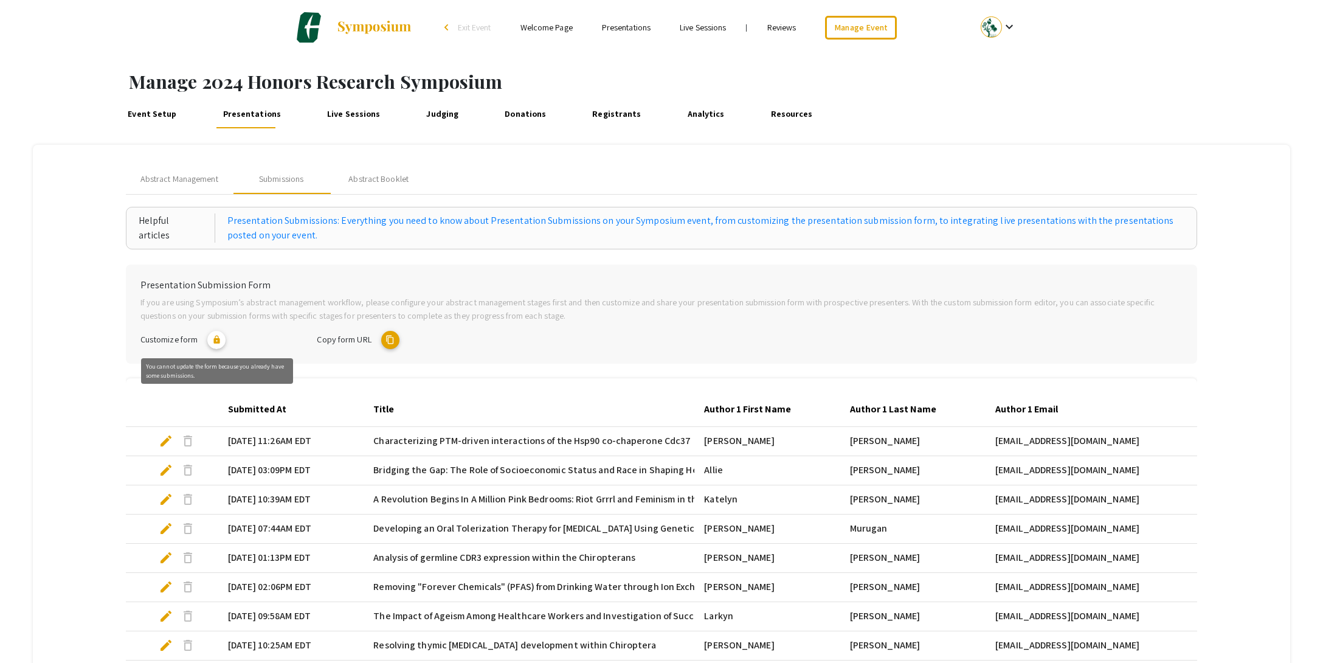
click at [216, 340] on mat-icon "lock" at bounding box center [216, 340] width 18 height 18
click at [176, 339] on span "Customize form" at bounding box center [168, 339] width 57 height 12
click at [220, 339] on mat-icon "lock" at bounding box center [216, 340] width 18 height 18
click at [392, 340] on mat-icon "content_copy" at bounding box center [390, 340] width 18 height 18
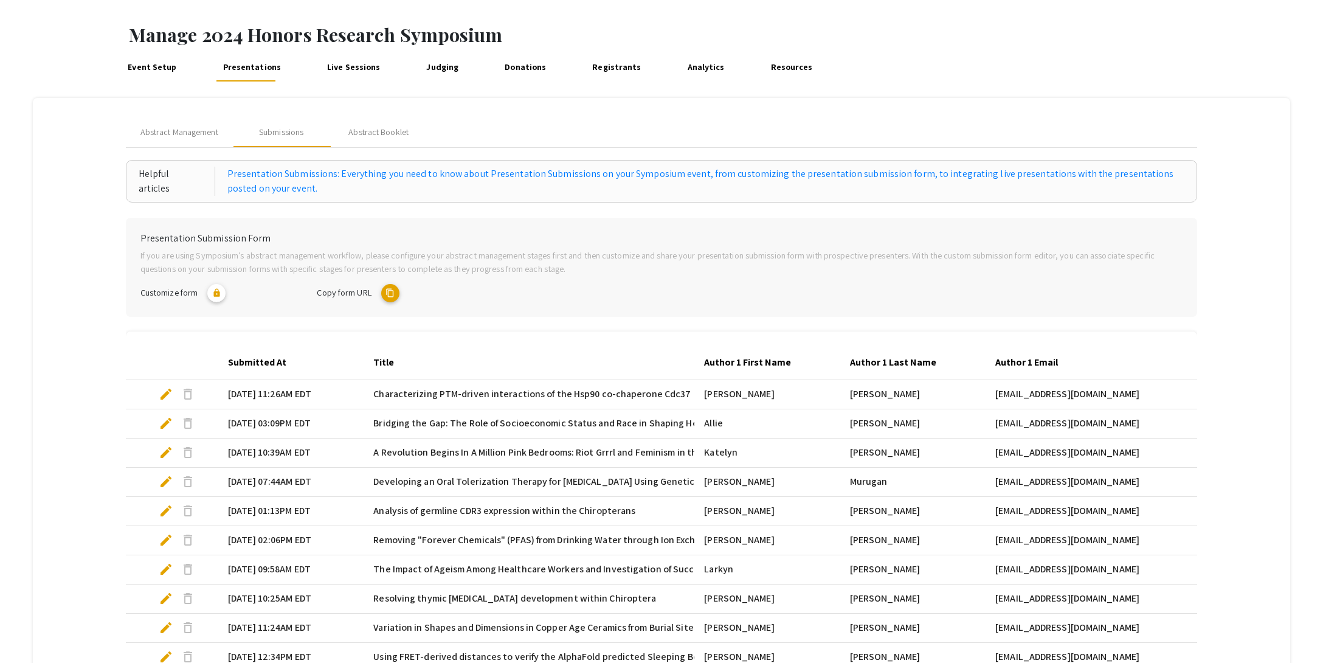
scroll to position [34, 0]
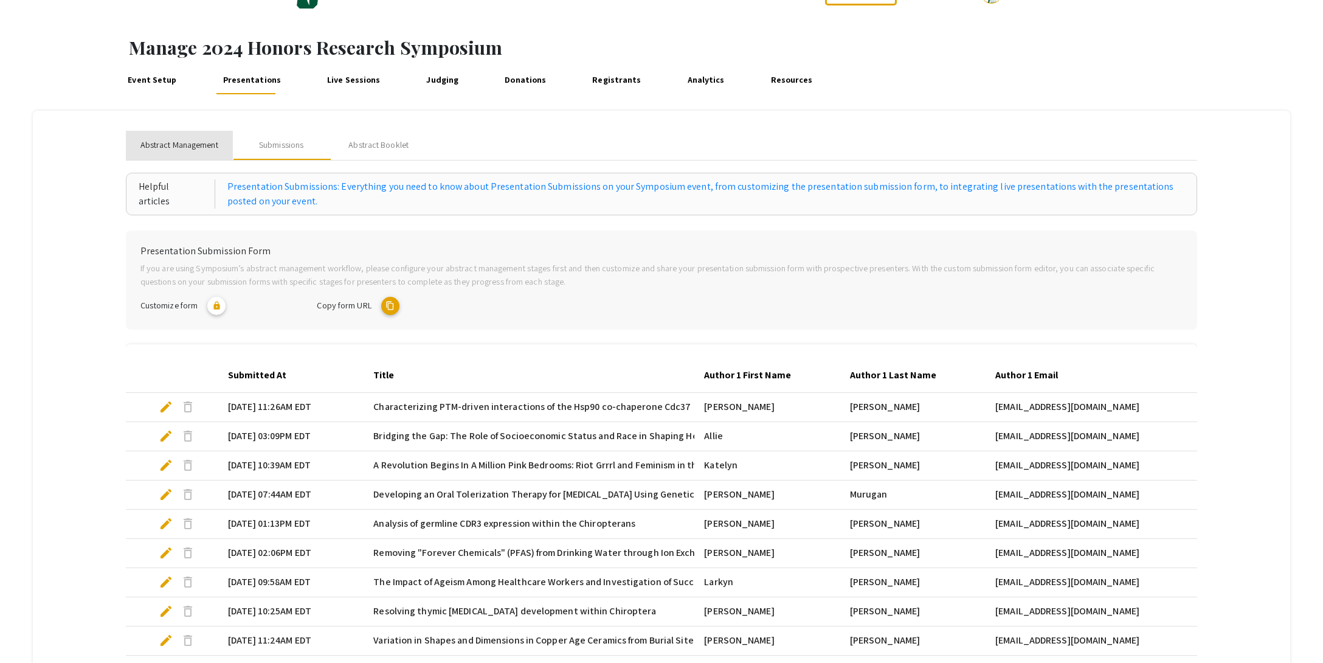
click at [192, 149] on span "Abstract Management" at bounding box center [179, 145] width 78 height 13
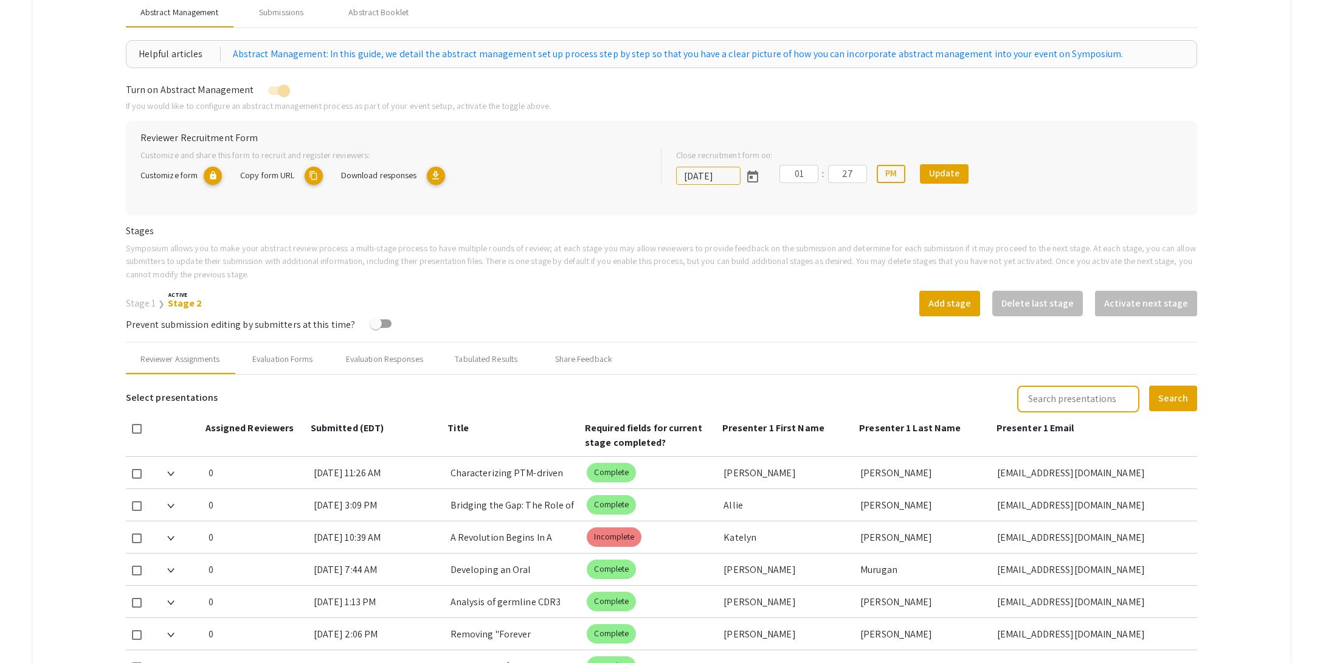
scroll to position [158, 0]
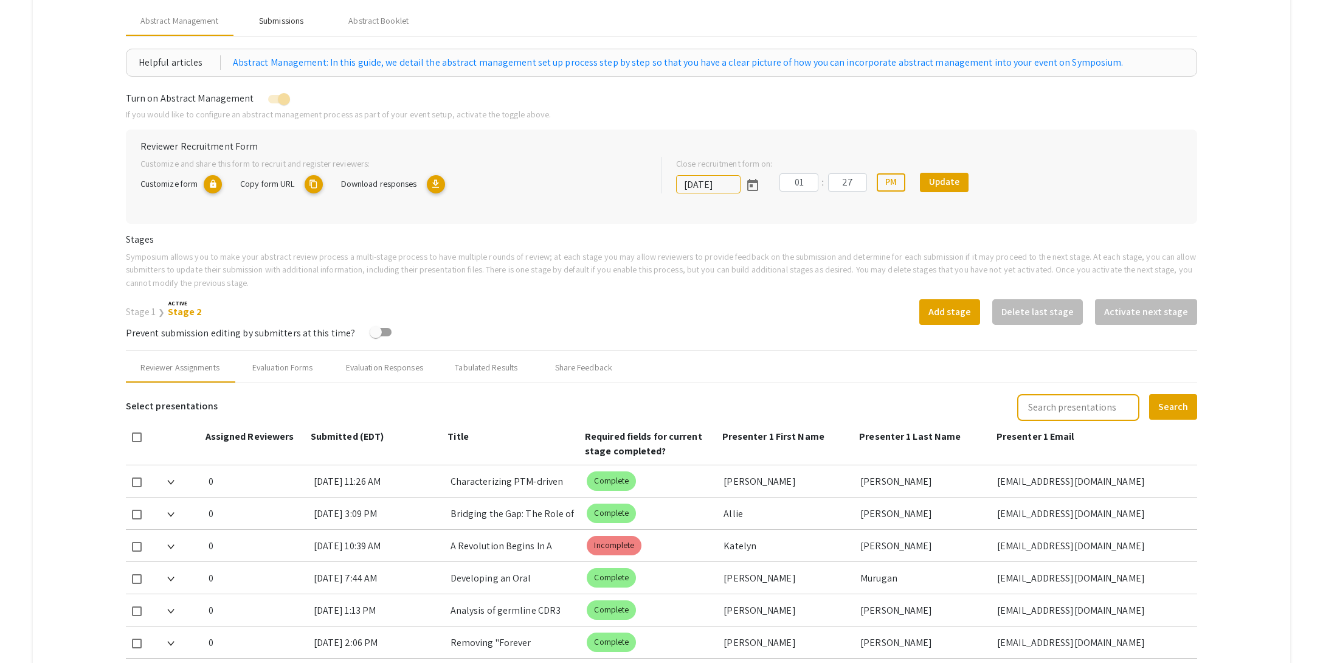
click at [291, 21] on div "Submissions" at bounding box center [281, 21] width 44 height 13
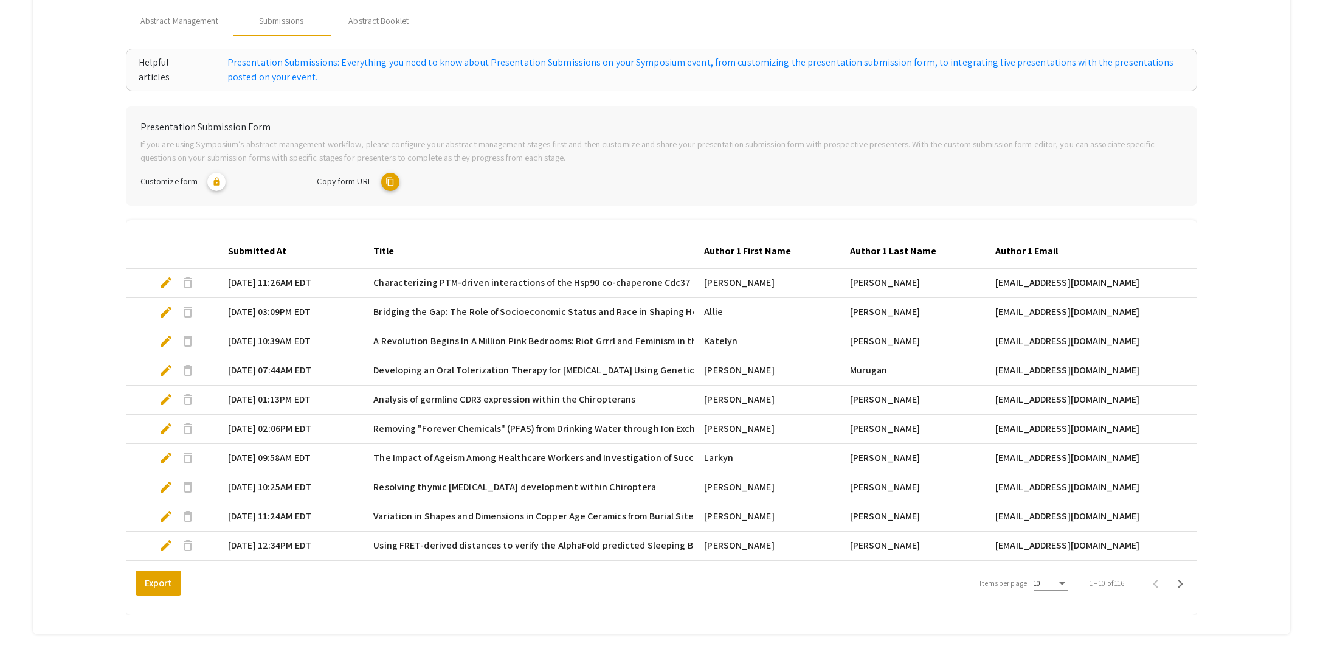
click at [165, 283] on span "edit" at bounding box center [166, 282] width 15 height 15
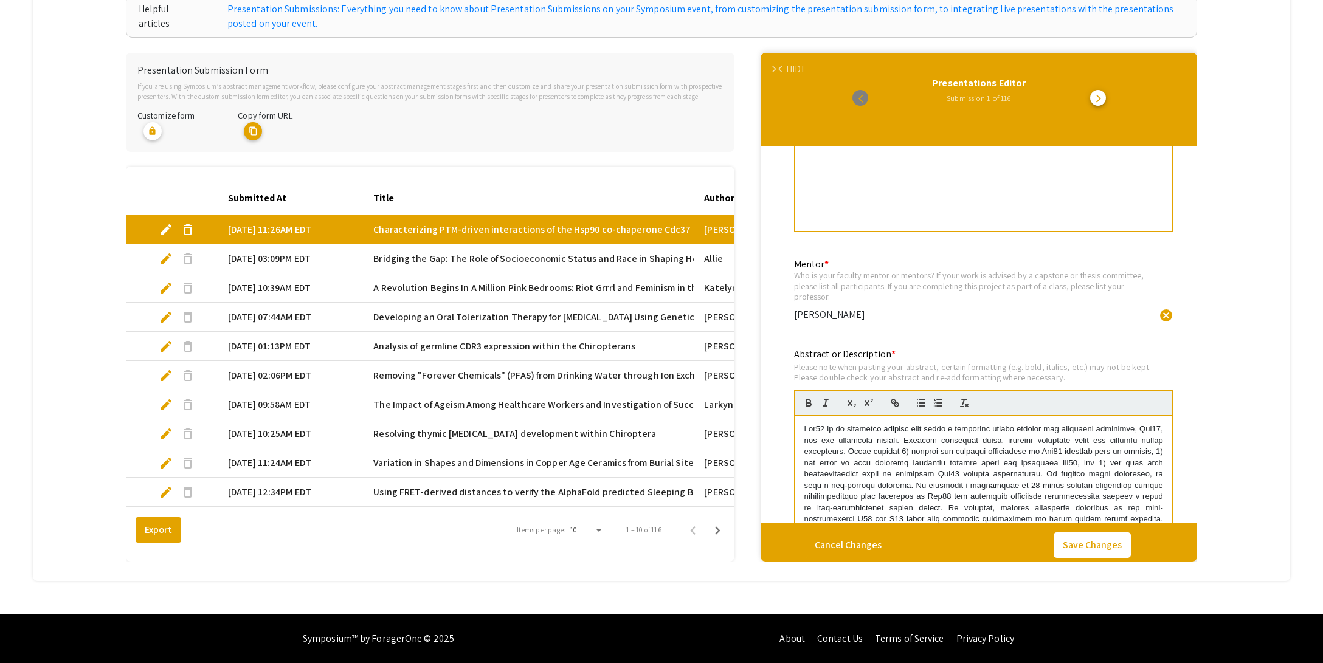
scroll to position [643, 0]
drag, startPoint x: 835, startPoint y: 285, endPoint x: 794, endPoint y: 263, distance: 46.8
click at [794, 265] on div "Who is your faculty mentor or mentors? If your work is advised by a capstone or…" at bounding box center [974, 281] width 360 height 32
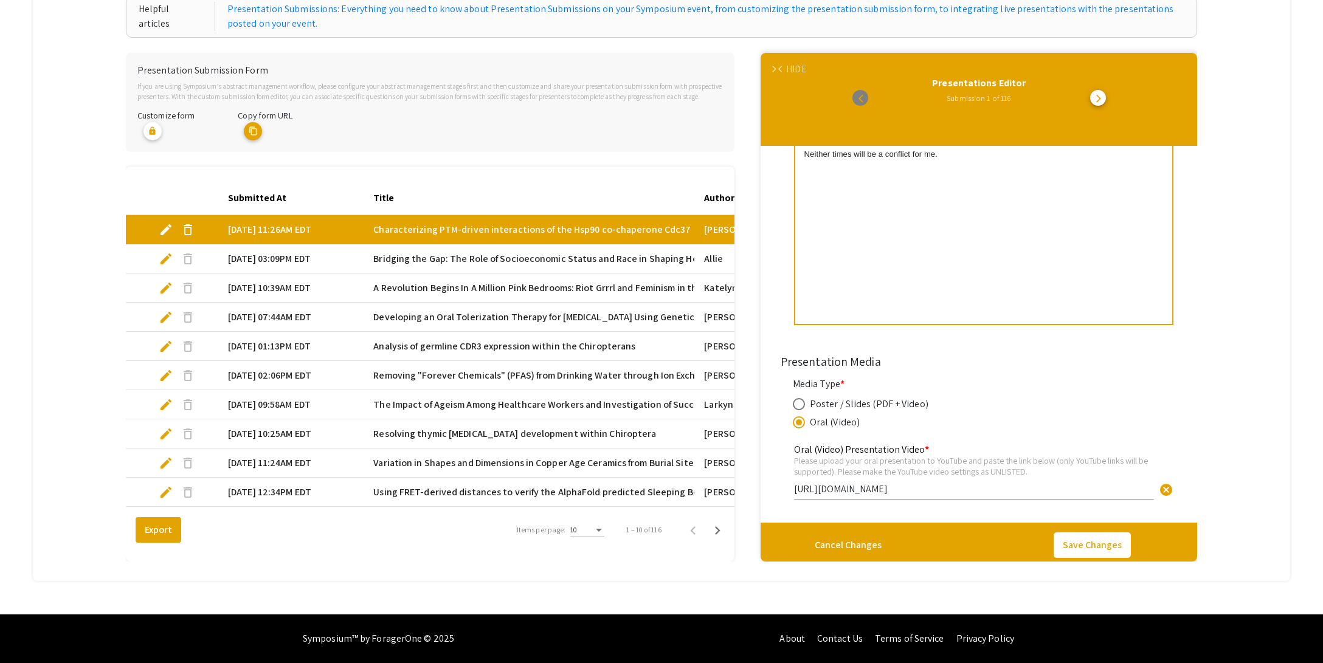
scroll to position [2250, 0]
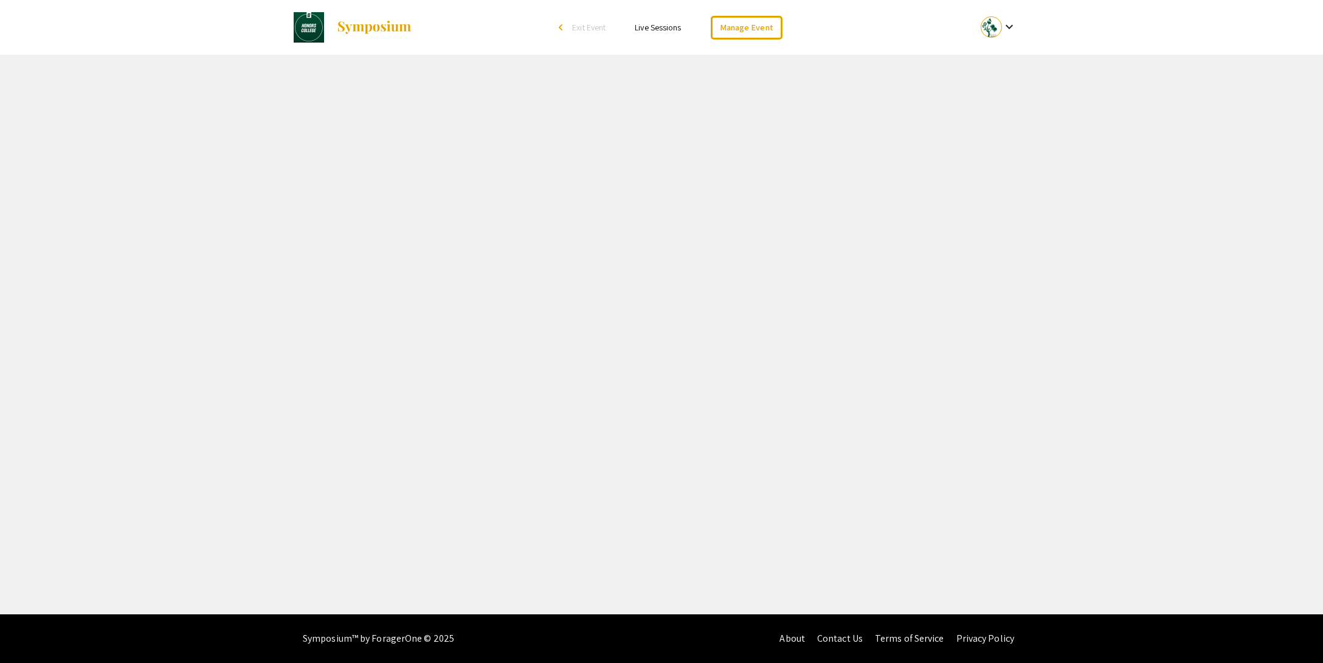
select select "8"
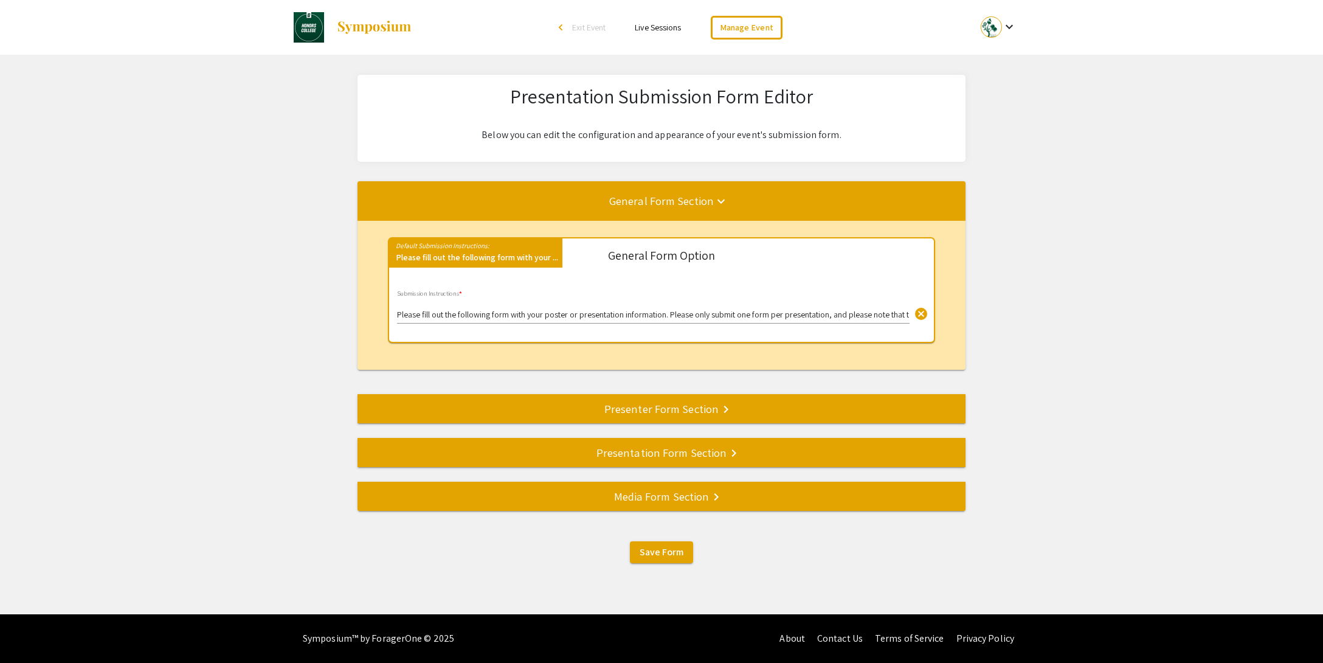
click at [614, 415] on div "Presenter Form Section keyboard_arrow_right" at bounding box center [662, 408] width 608 height 17
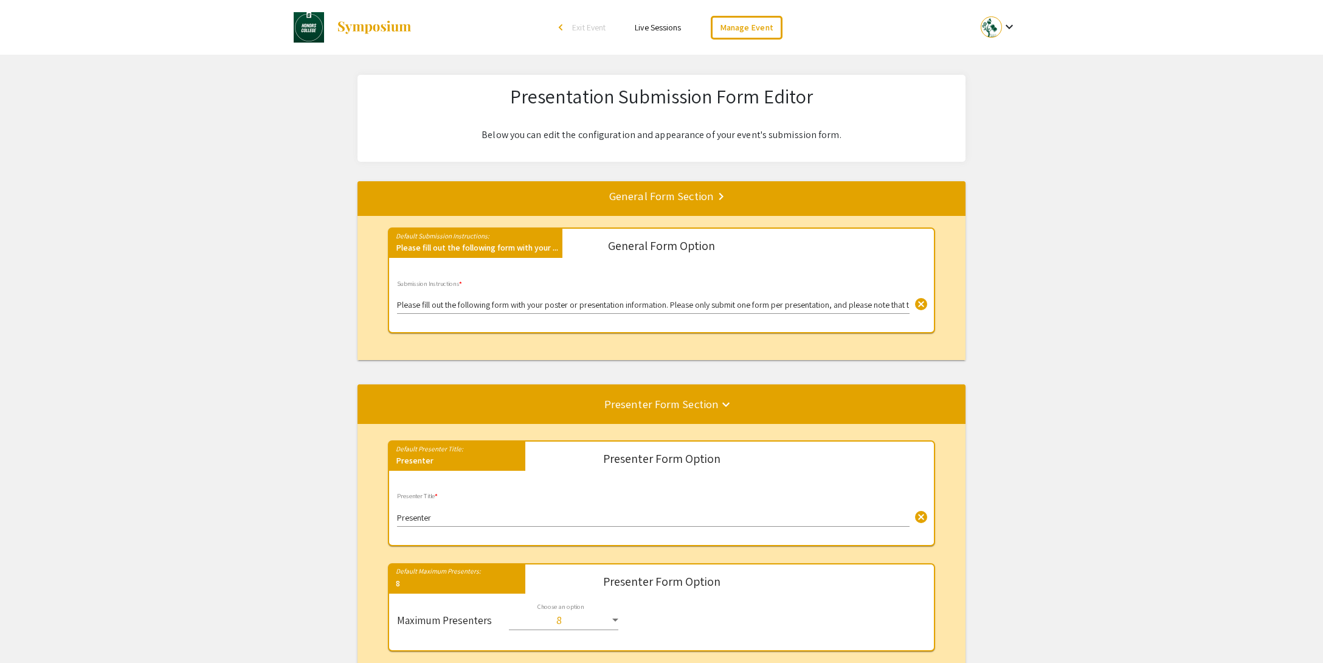
scroll to position [235, 0]
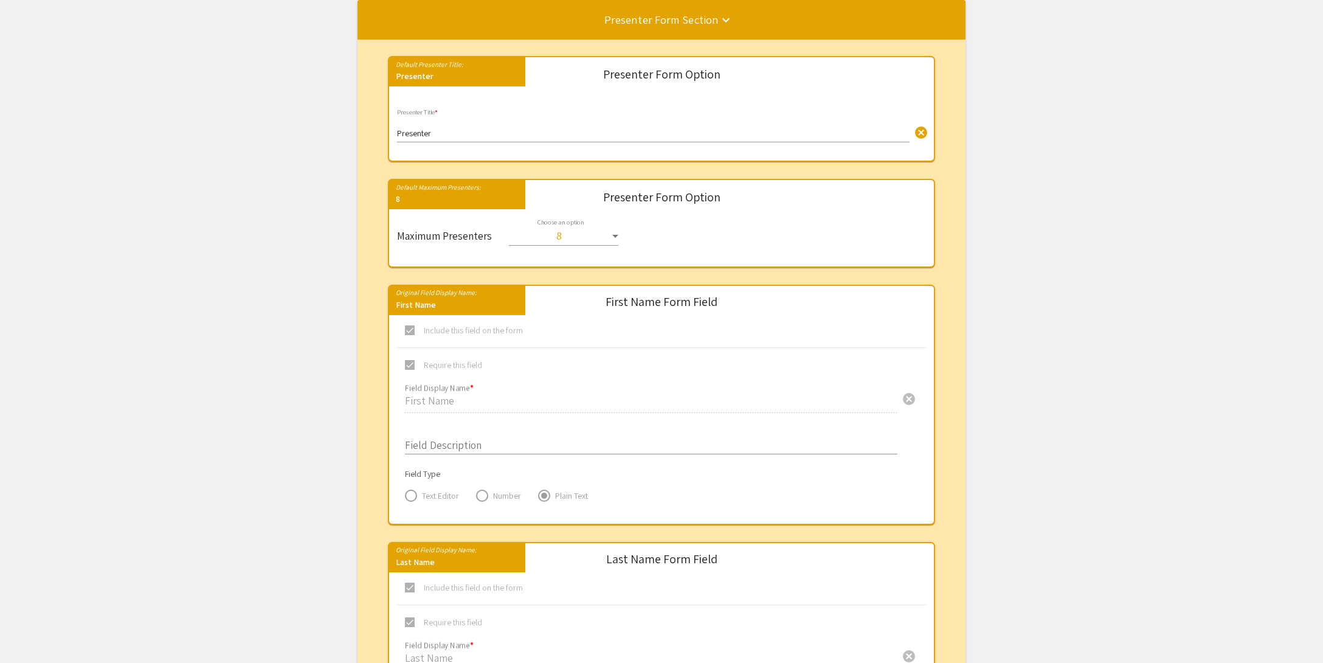
click at [434, 129] on input "Presenter" at bounding box center [653, 134] width 513 height 10
drag, startPoint x: 444, startPoint y: 134, endPoint x: 372, endPoint y: 134, distance: 71.7
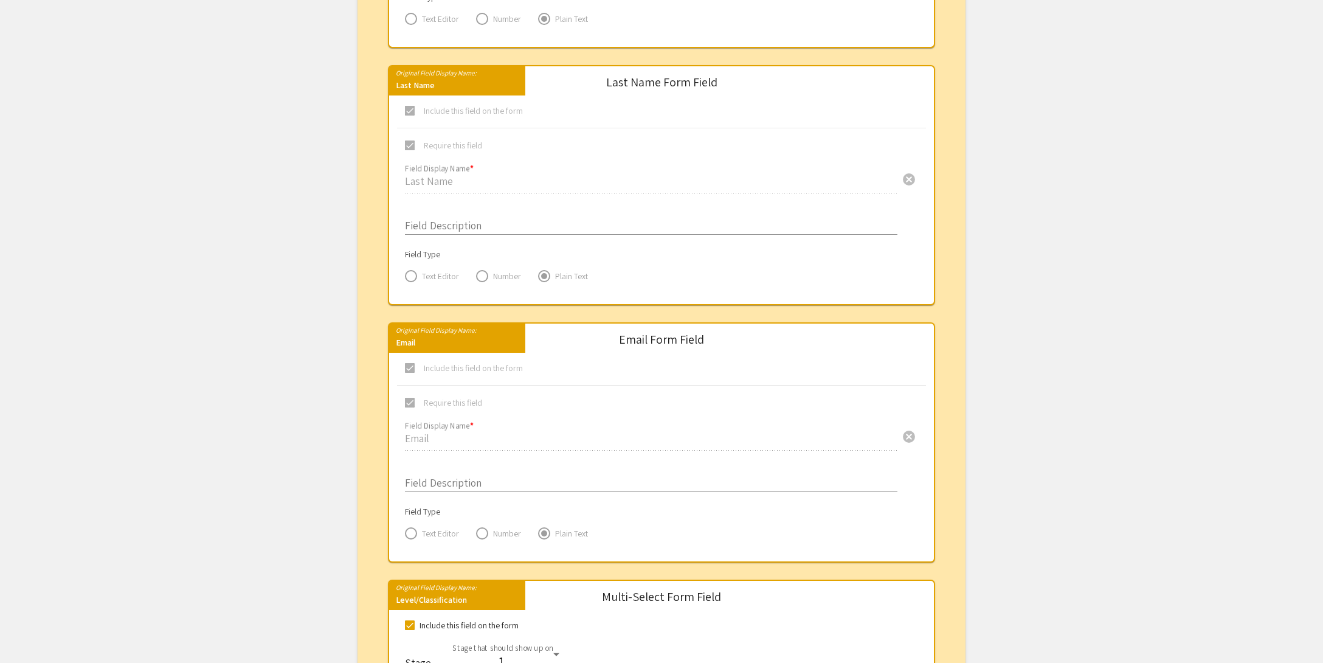
scroll to position [716, 0]
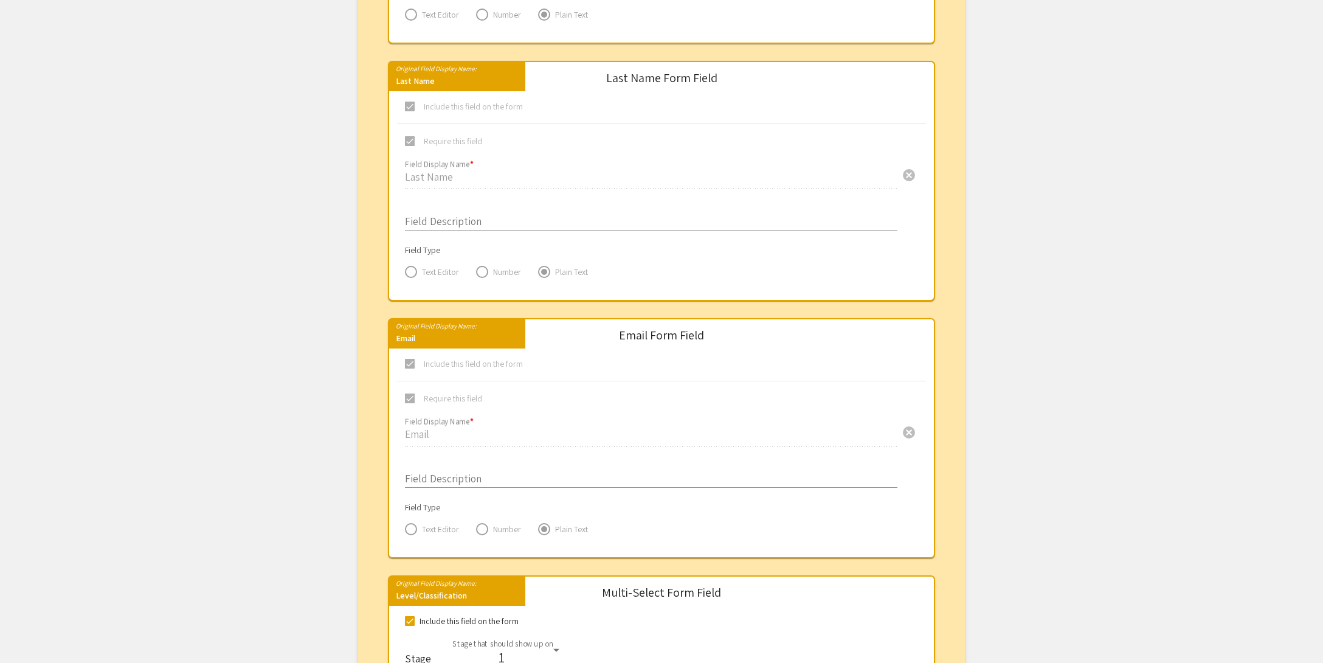
type input "Author Information"
click at [474, 477] on input "Field Description" at bounding box center [651, 476] width 492 height 14
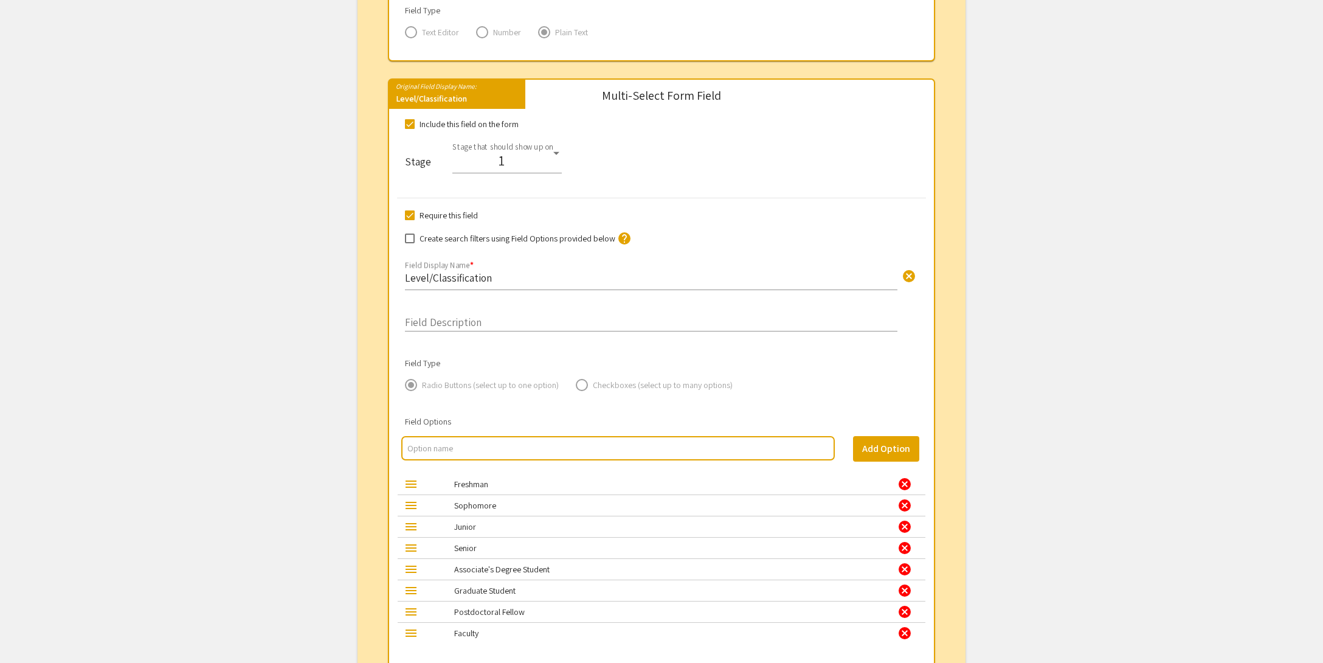
scroll to position [1227, 0]
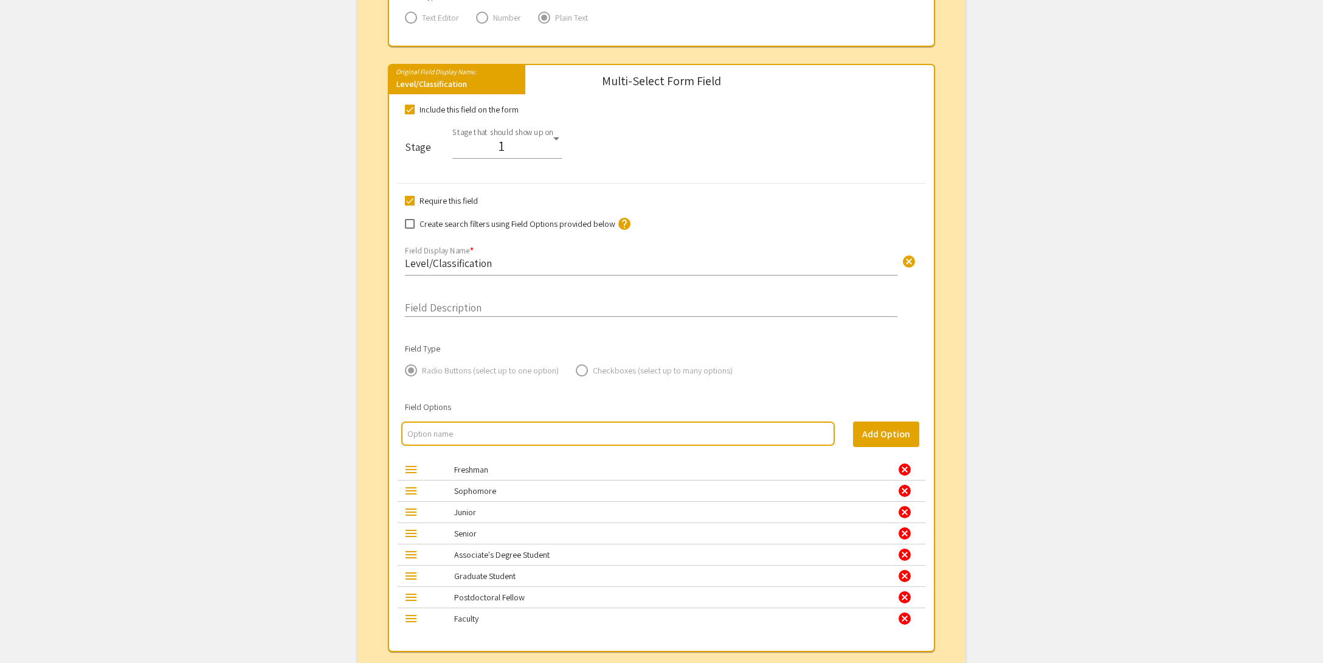
type input "Please enter your UNC Charlotte email address"
click at [905, 463] on div "cancel" at bounding box center [904, 469] width 15 height 15
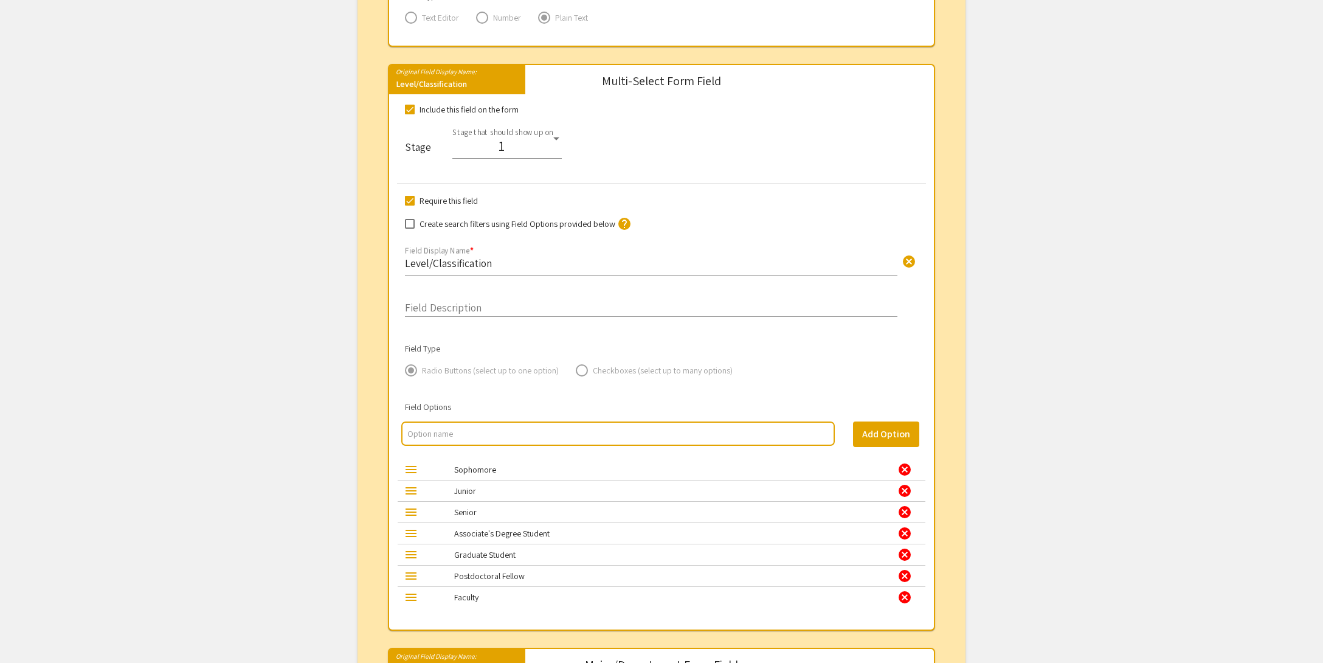
click at [905, 463] on div "cancel" at bounding box center [904, 469] width 15 height 15
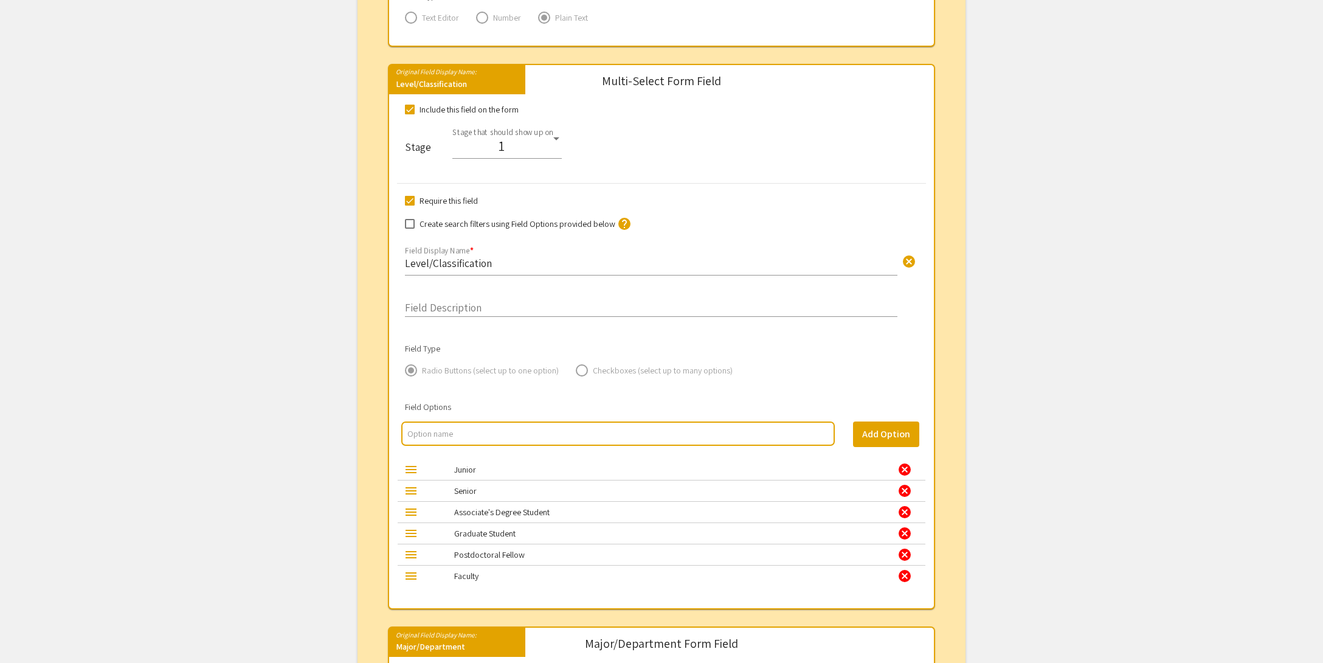
click at [905, 463] on div "cancel" at bounding box center [904, 469] width 15 height 15
click at [905, 483] on div "cancel" at bounding box center [904, 490] width 15 height 15
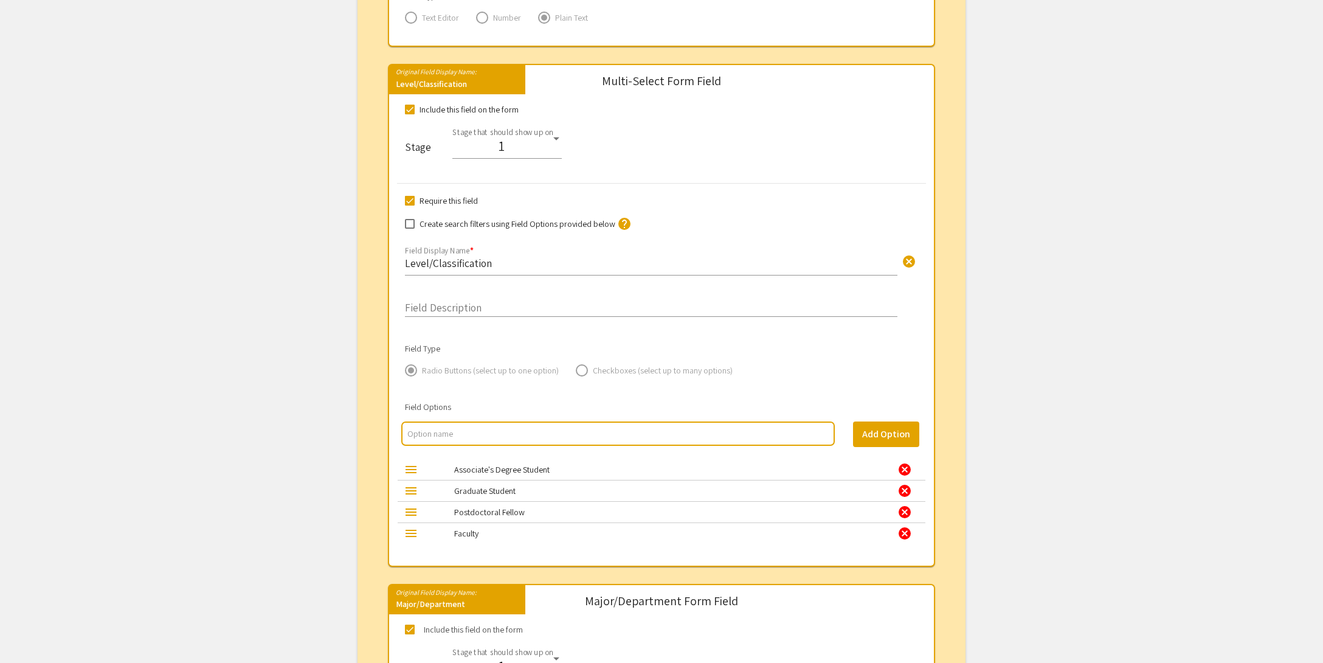
click at [905, 463] on div "cancel" at bounding box center [904, 469] width 15 height 15
click at [905, 483] on div "cancel" at bounding box center [904, 490] width 15 height 15
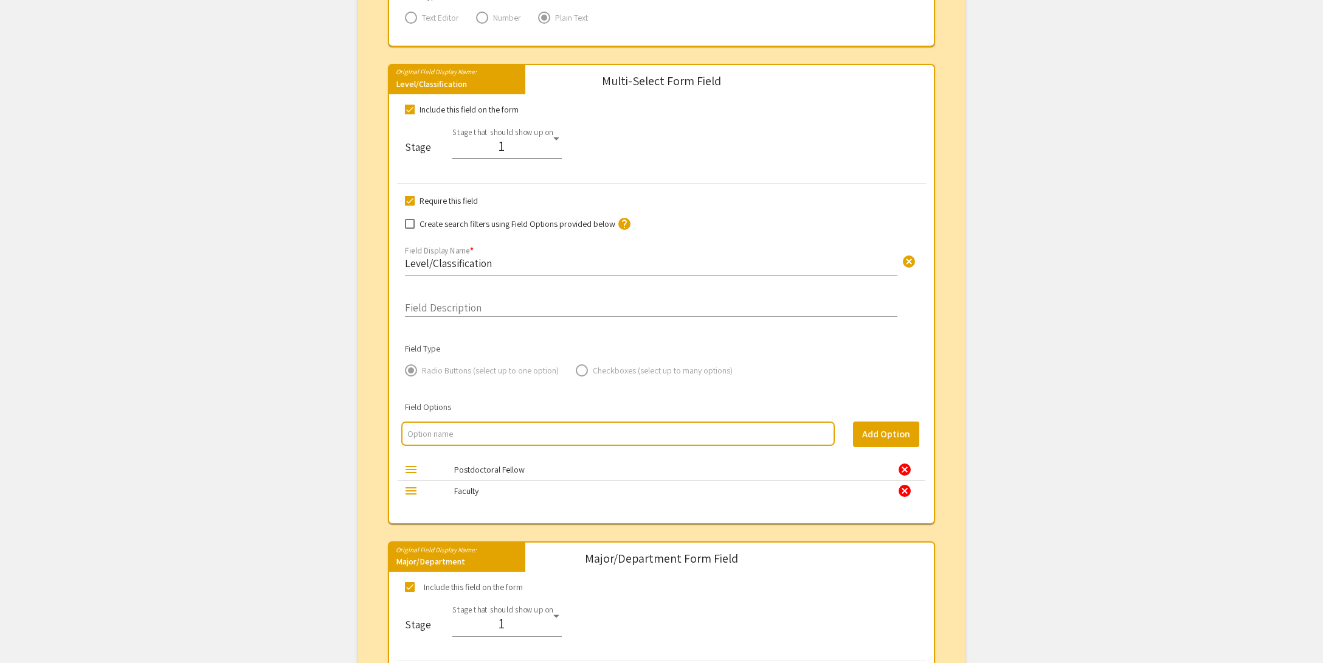
click at [905, 463] on div "cancel" at bounding box center [904, 469] width 15 height 15
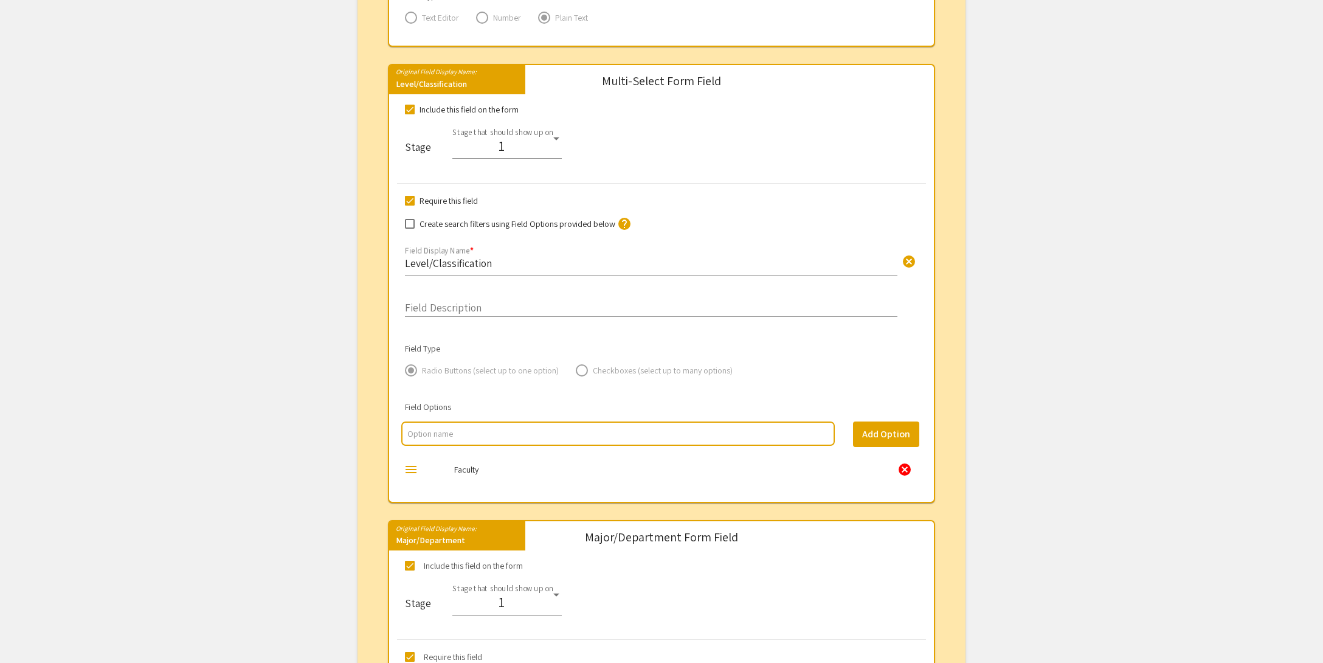
click at [905, 463] on div "cancel" at bounding box center [904, 469] width 15 height 15
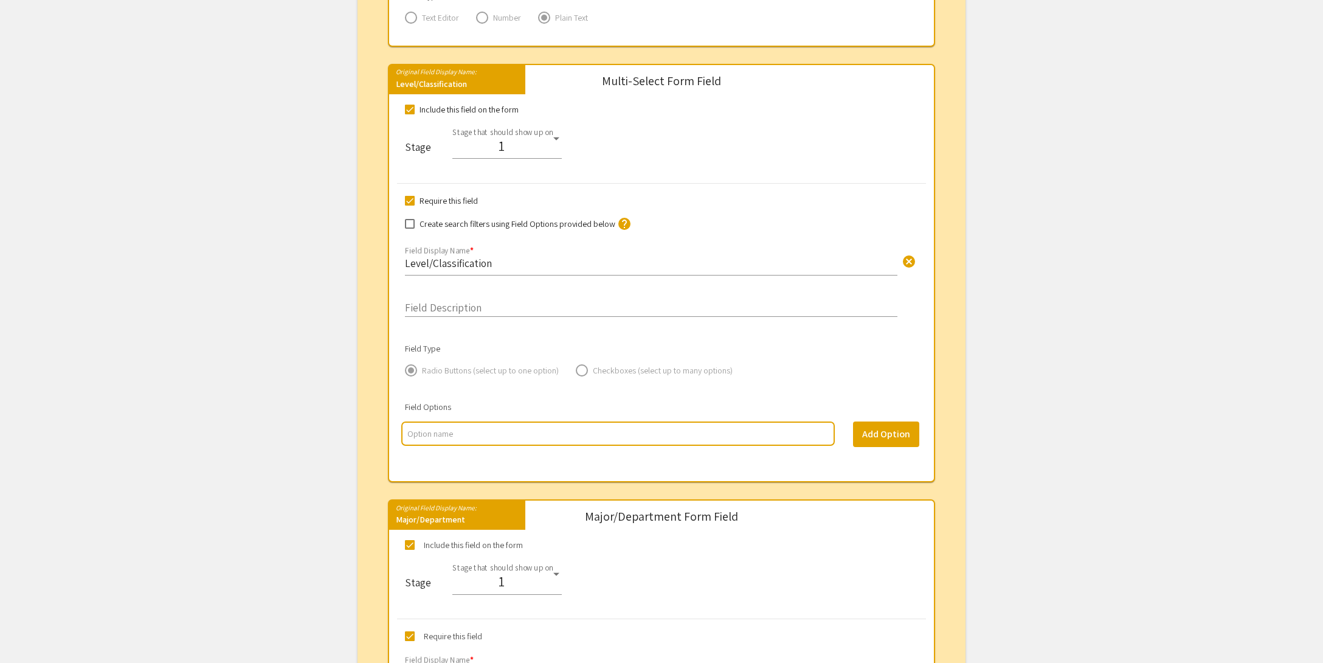
click at [446, 427] on input "multi select option input" at bounding box center [617, 433] width 421 height 12
type input "First Year"
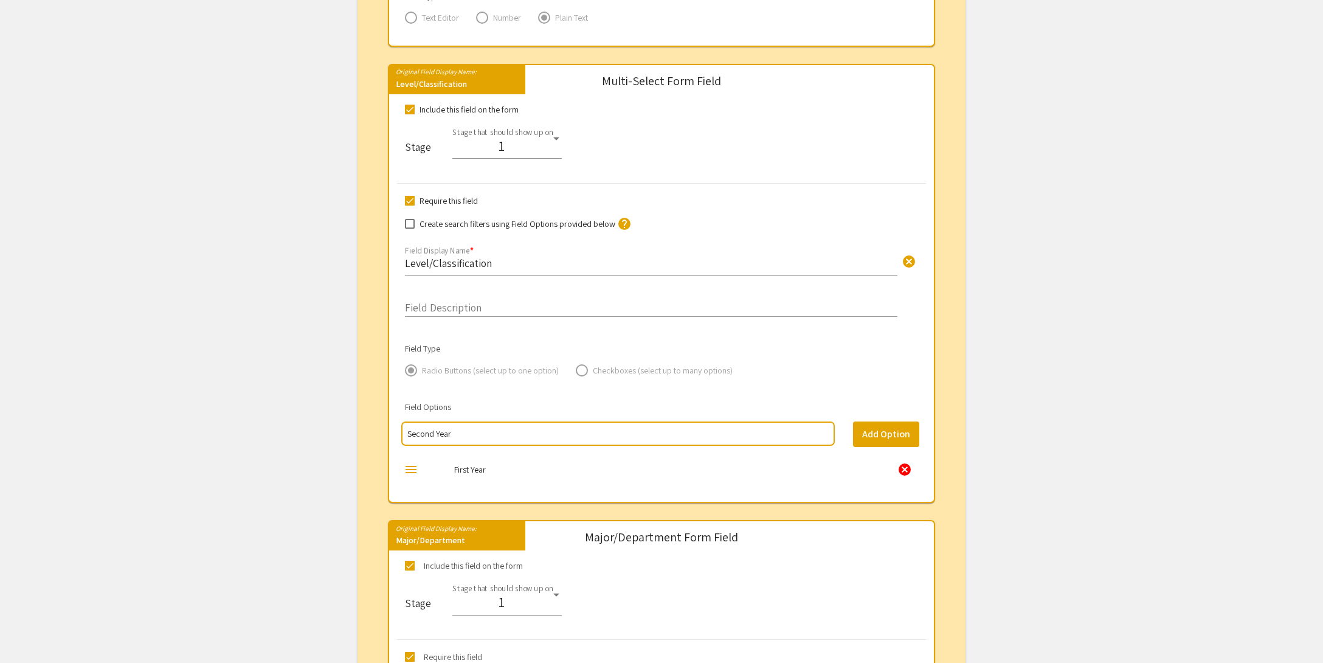
type input "Second Year"
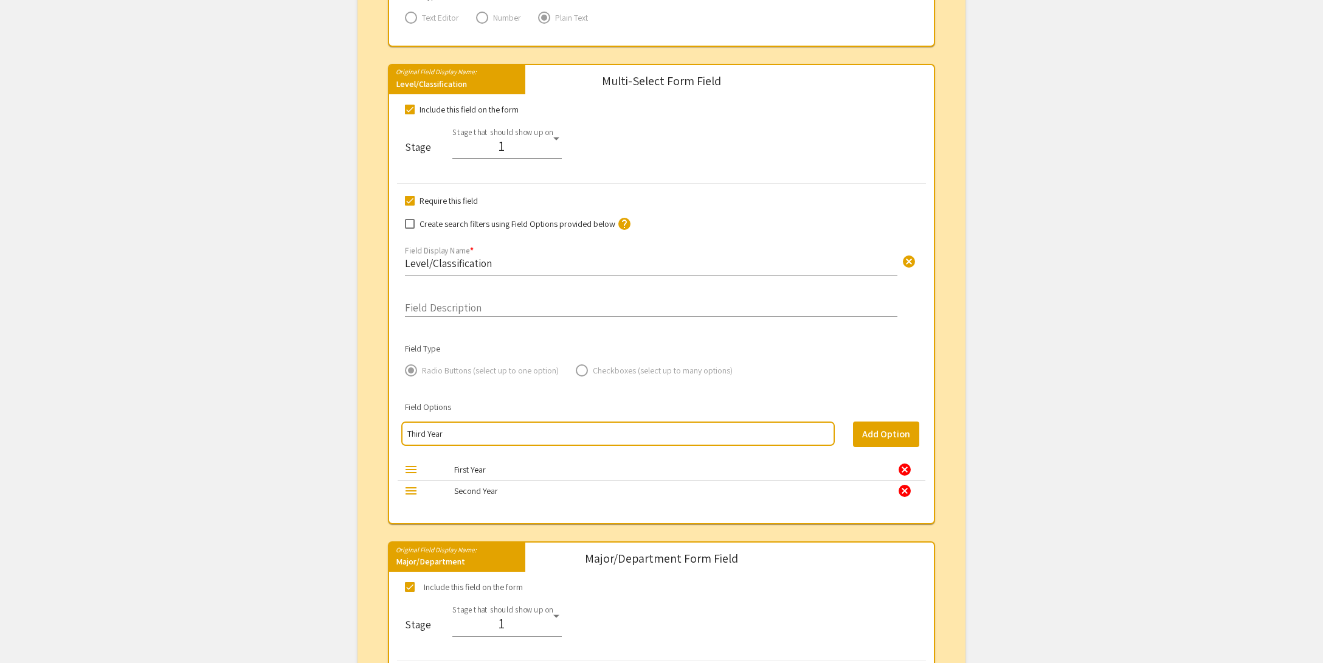
type input "Third Year"
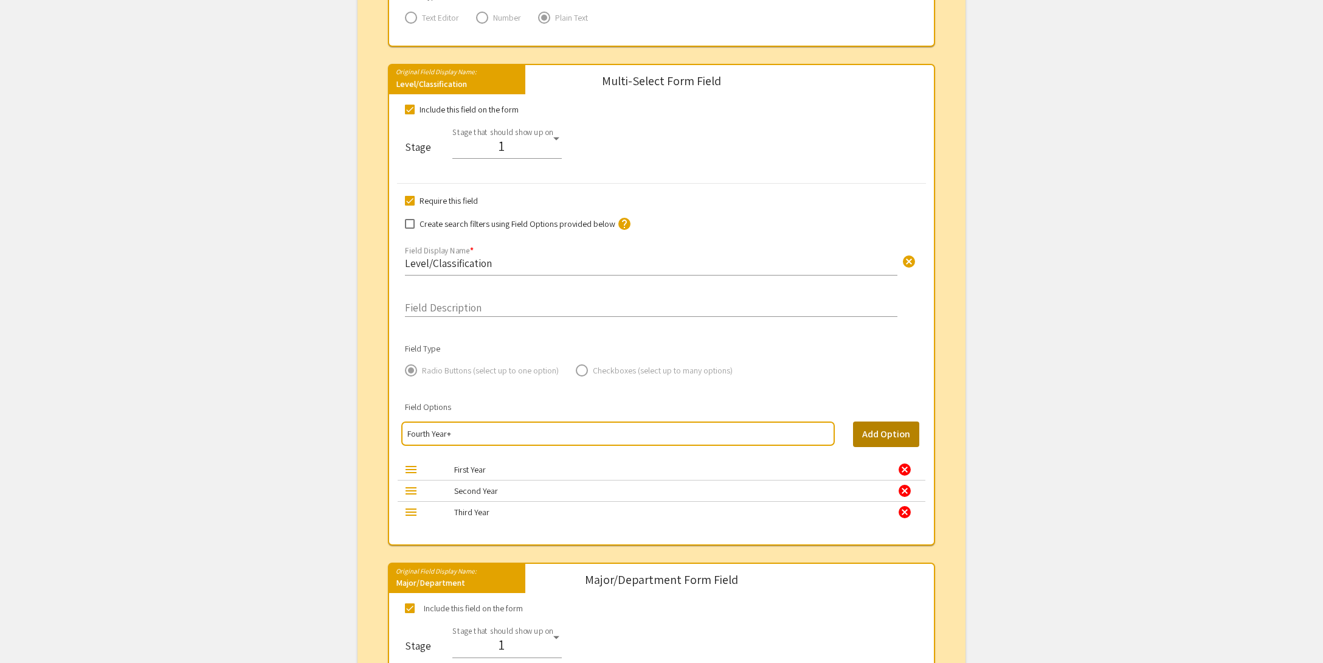
type input "Fourth Year+"
click at [882, 432] on button "Add Option" at bounding box center [886, 434] width 66 height 26
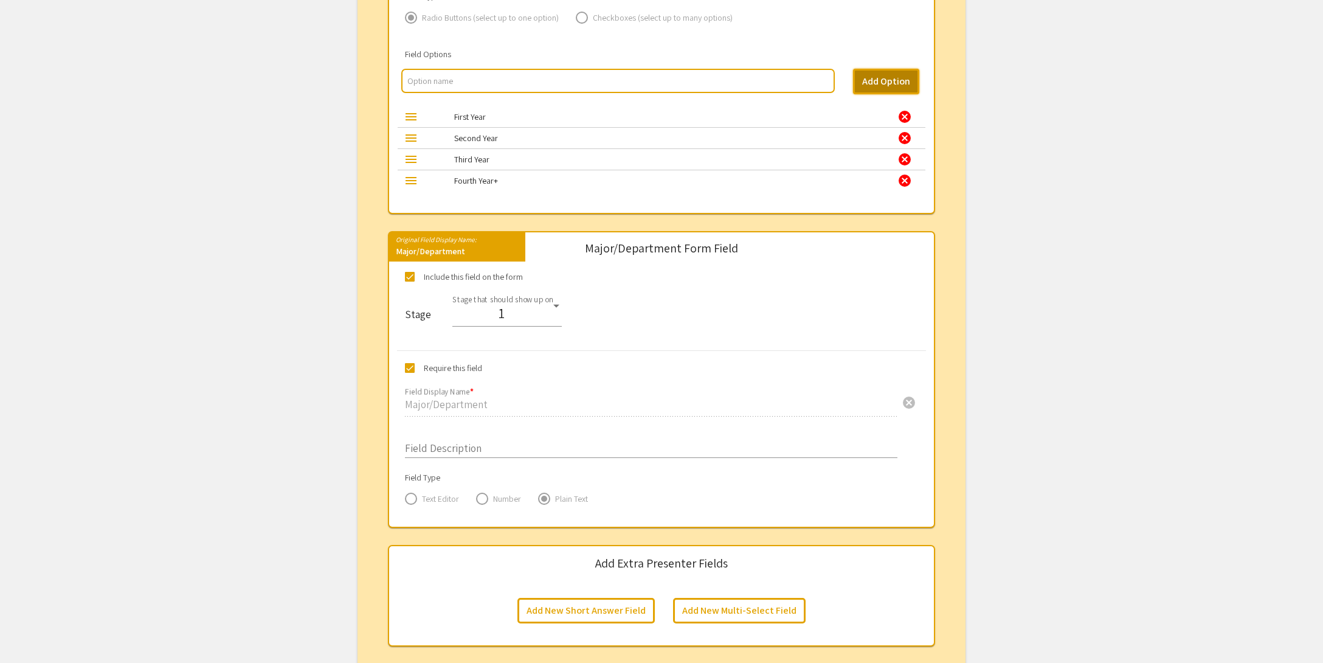
scroll to position [1655, 0]
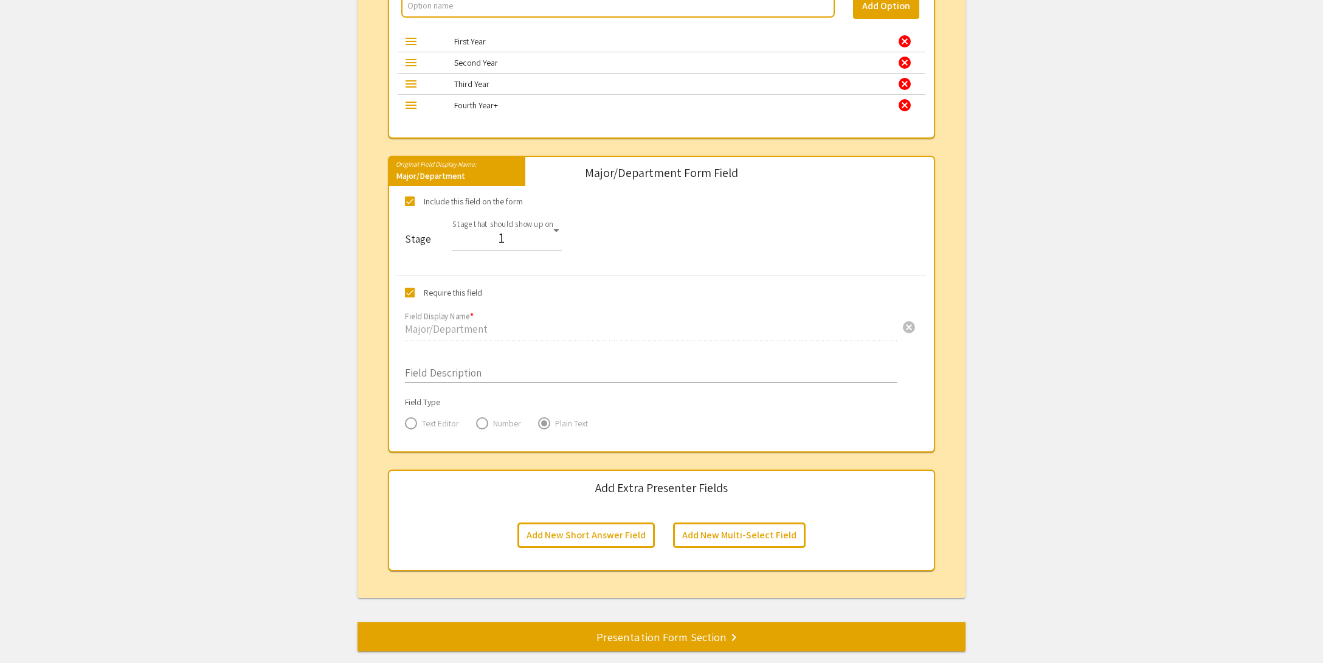
click at [407, 196] on span at bounding box center [410, 201] width 10 height 10
click at [409, 206] on input "Include this field on the form" at bounding box center [409, 206] width 1 height 1
checkbox input "false"
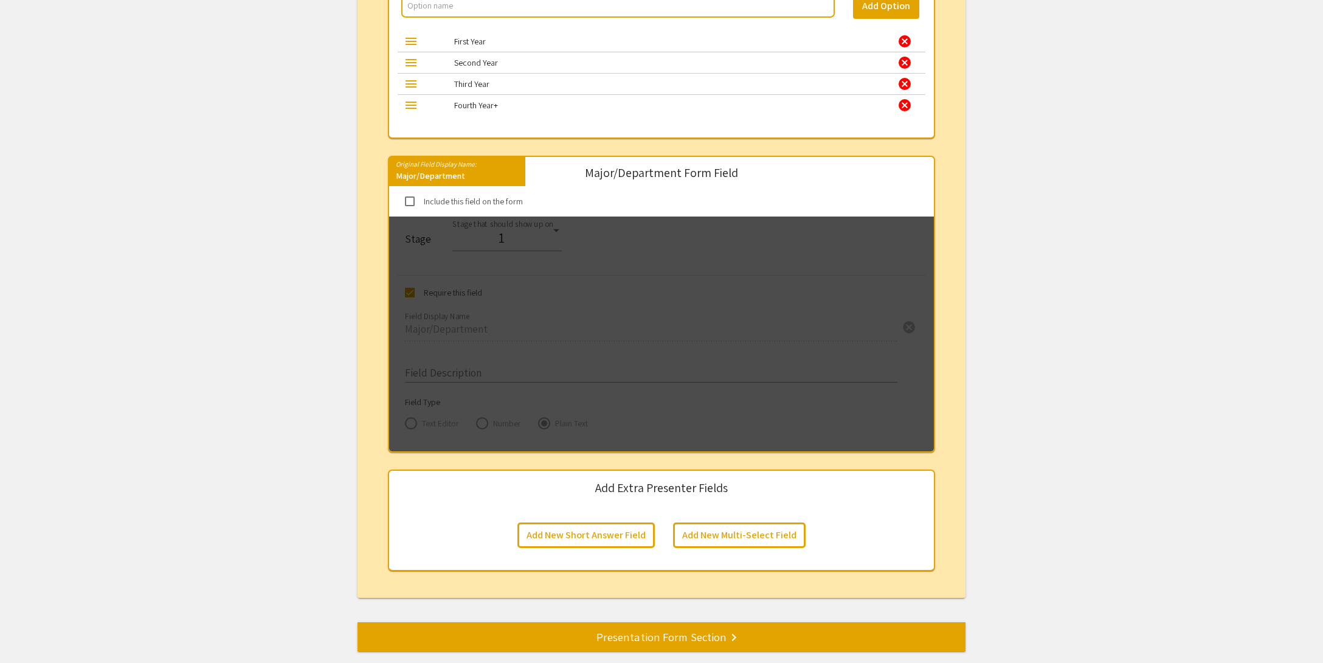
click at [644, 630] on div "Presentation Form Section keyboard_arrow_right" at bounding box center [662, 636] width 608 height 17
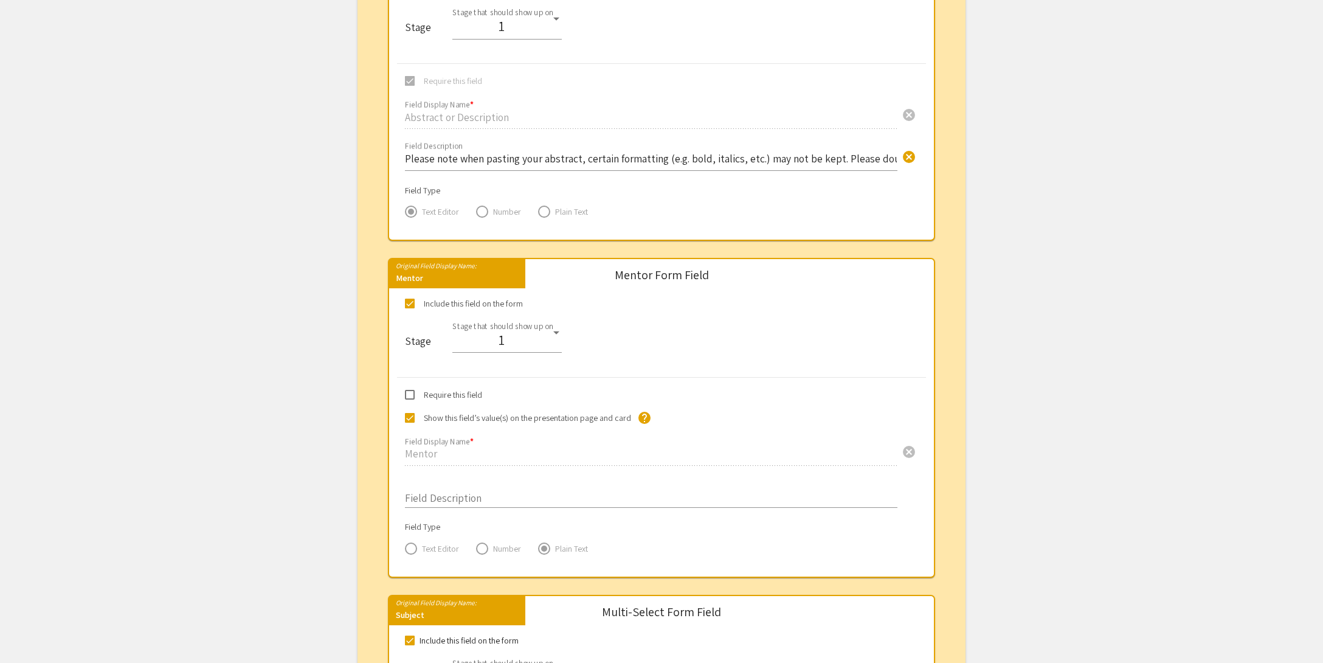
scroll to position [710, 0]
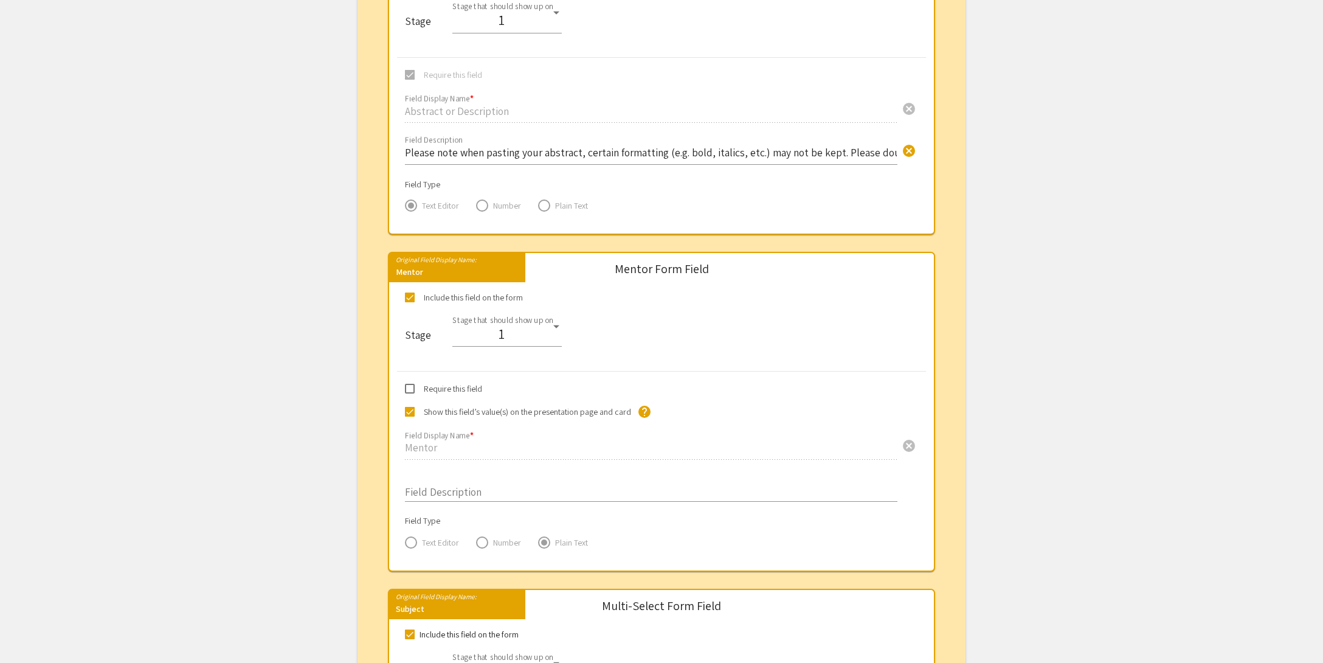
click at [444, 495] on input "Field Description" at bounding box center [651, 489] width 492 height 14
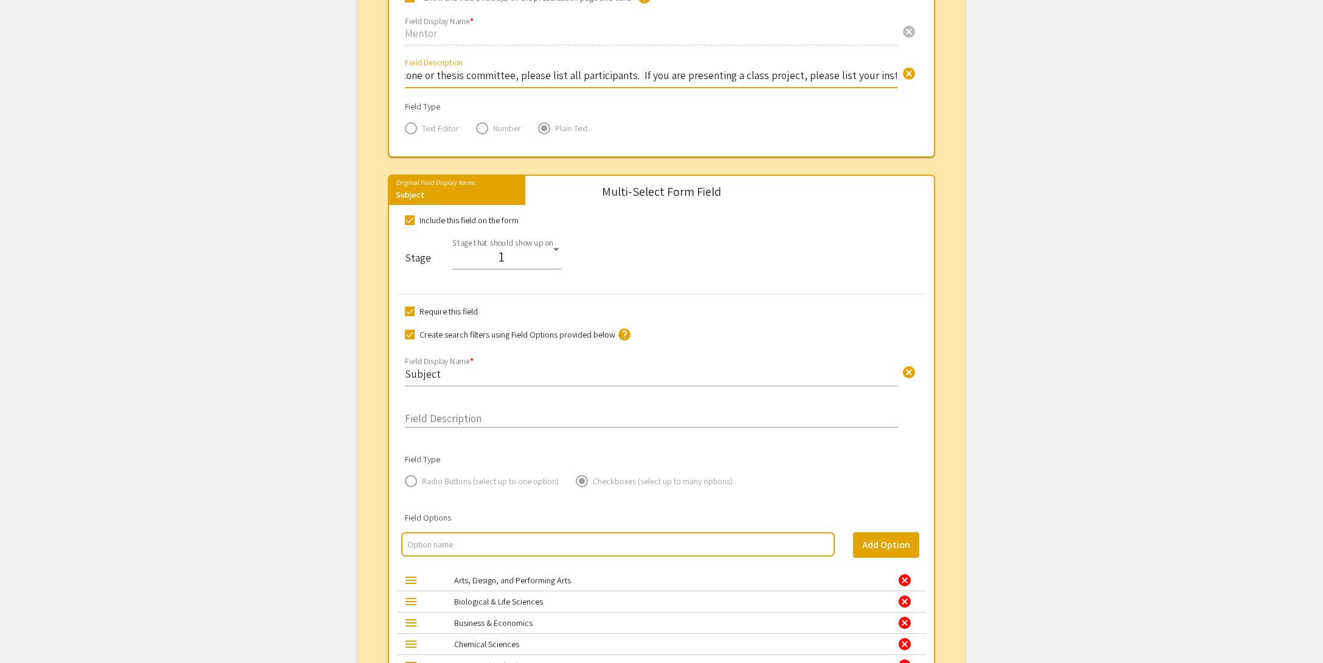
scroll to position [1260, 0]
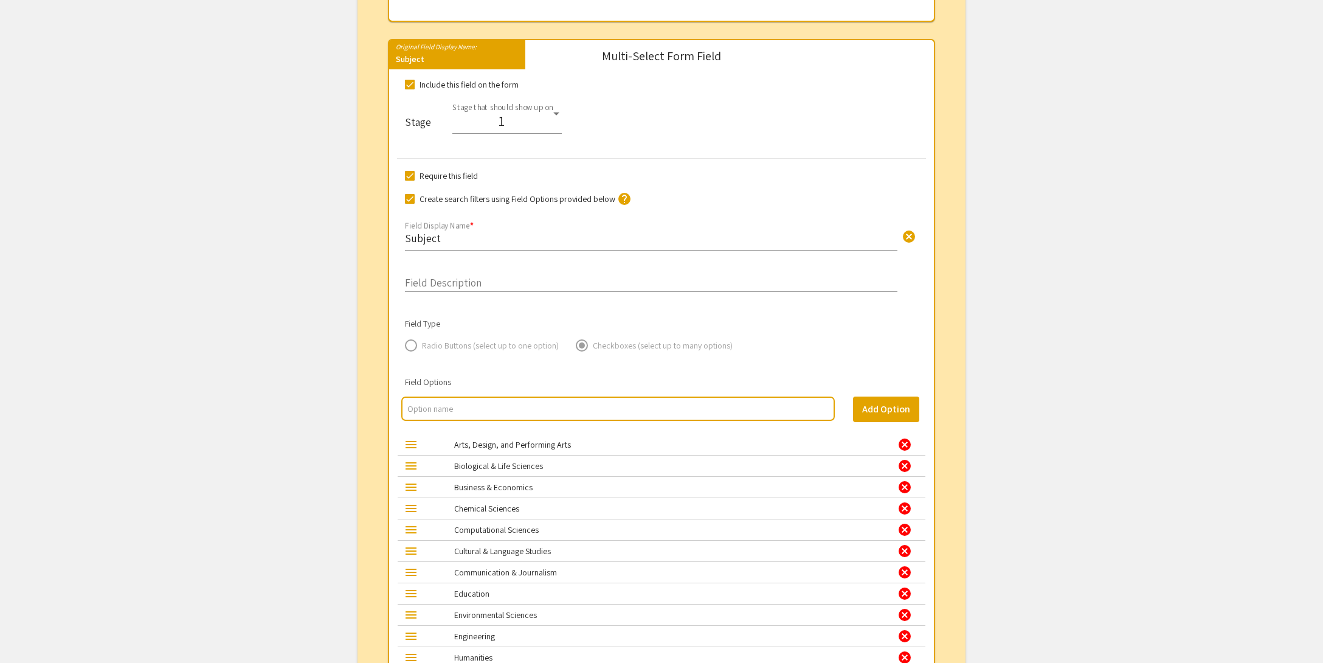
type input "Enter your faculty mentor(s). If your work is advised by a capstone or thesis c…"
click at [449, 240] on input "Subject" at bounding box center [651, 238] width 492 height 14
click at [914, 240] on span "cancel" at bounding box center [909, 236] width 15 height 15
type input "Program"
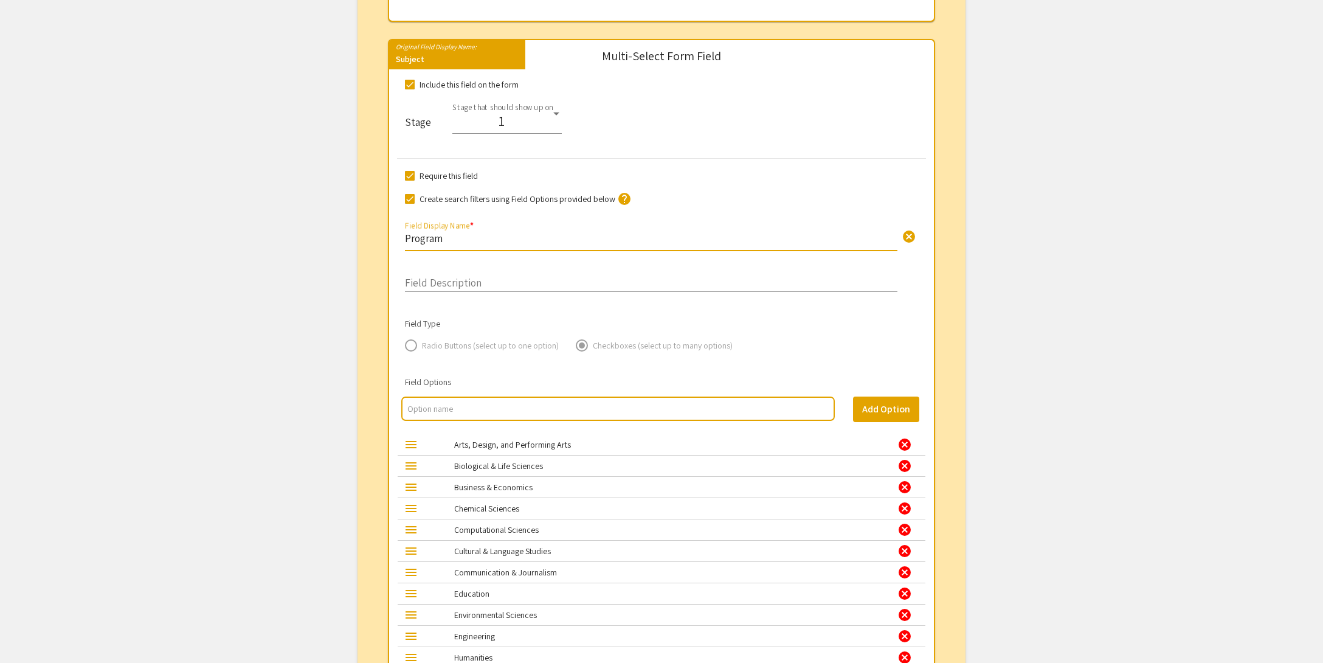
click at [433, 280] on input "Field Description" at bounding box center [651, 280] width 492 height 14
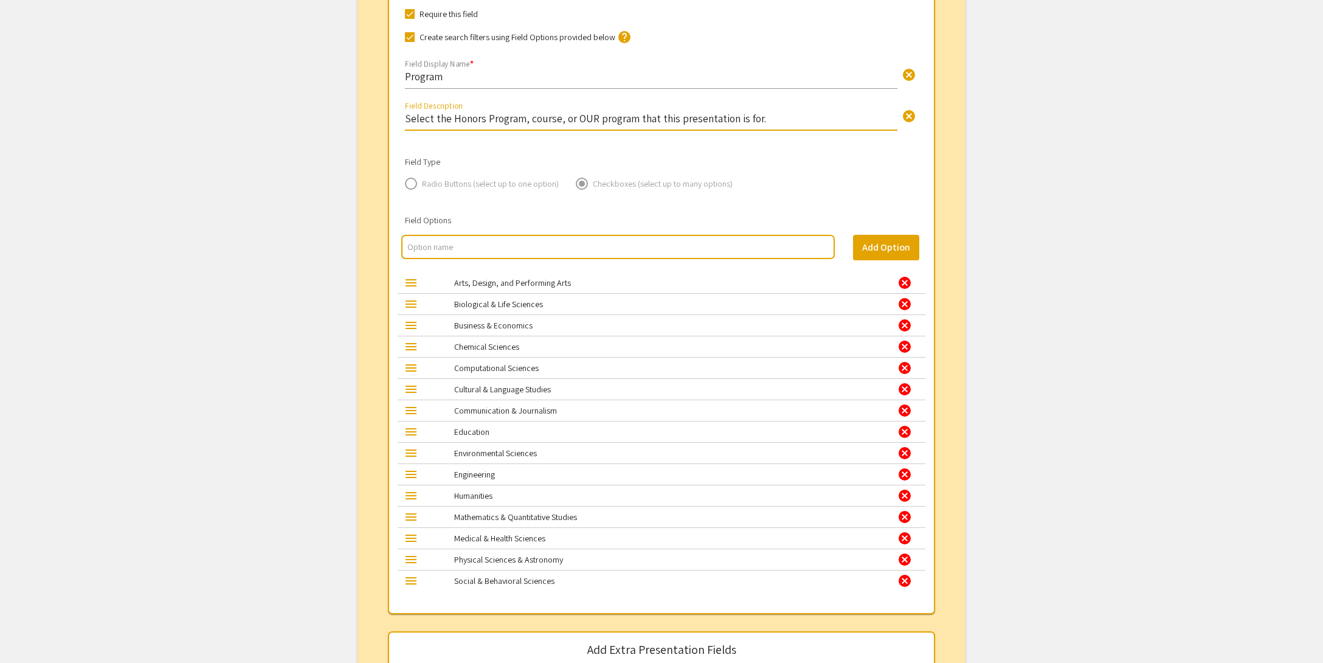
scroll to position [1424, 0]
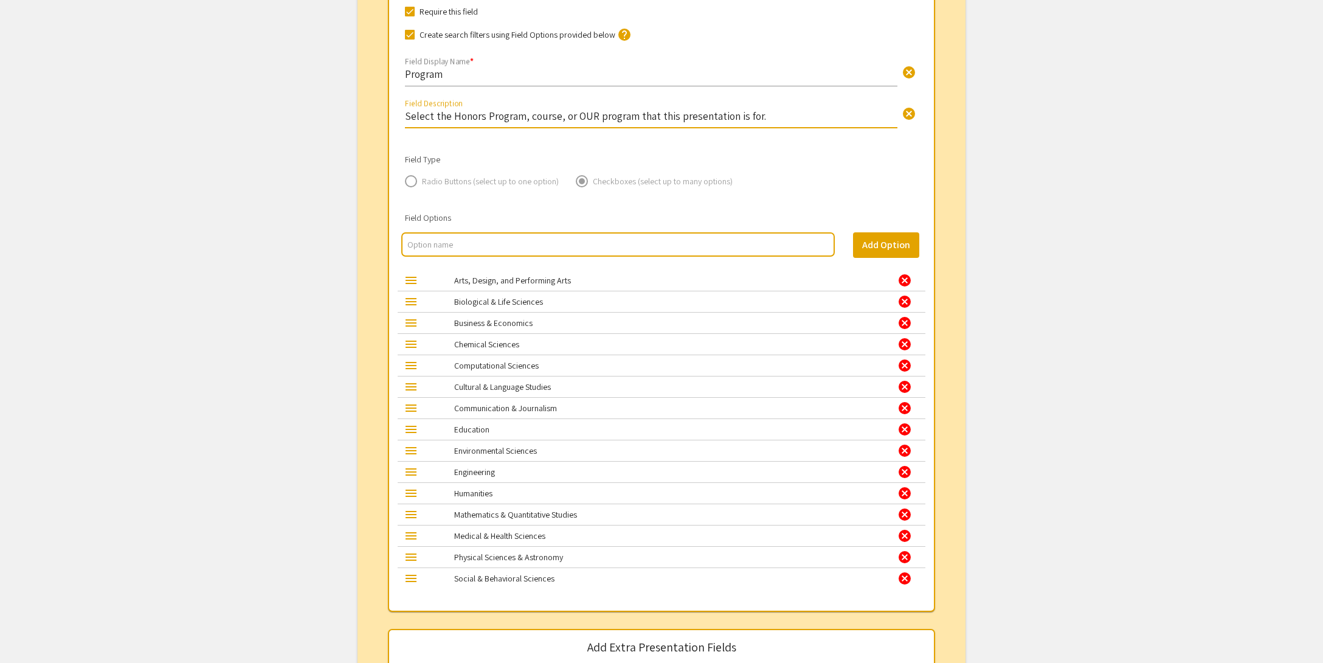
type input "Select the Honors Program, course, or OUR program that this presentation is for."
click at [907, 278] on div "cancel" at bounding box center [904, 280] width 15 height 15
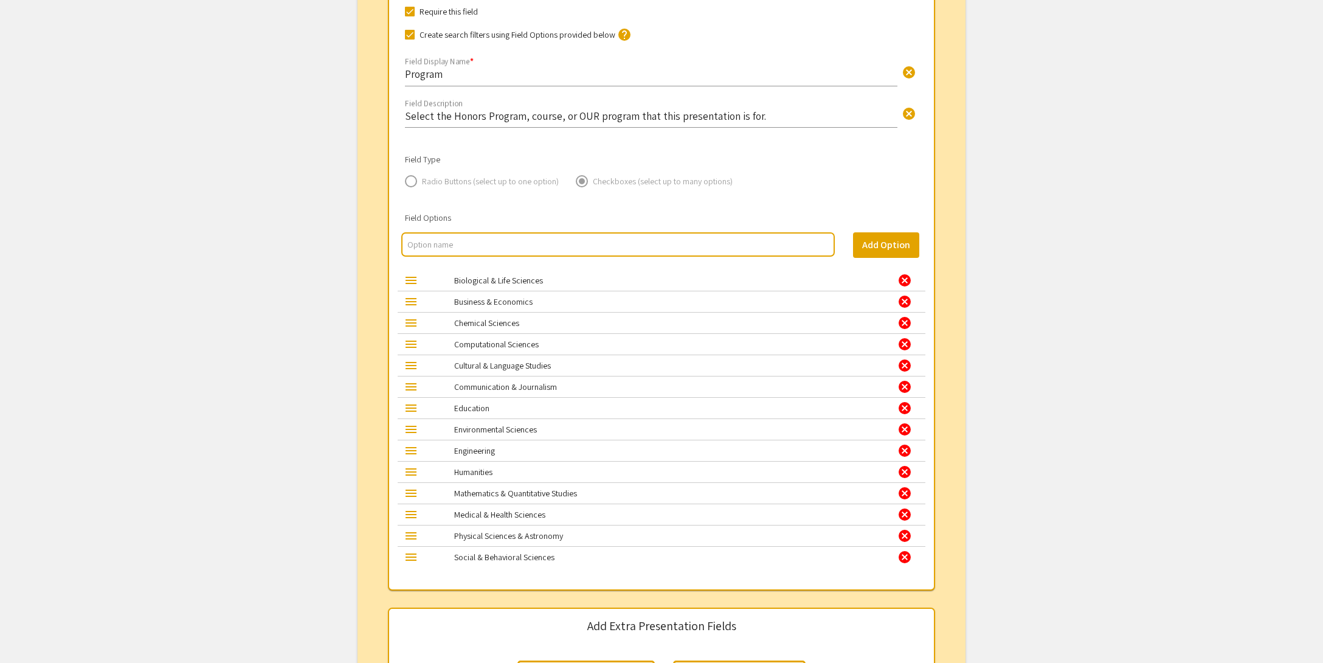
click at [907, 278] on div "cancel" at bounding box center [904, 280] width 15 height 15
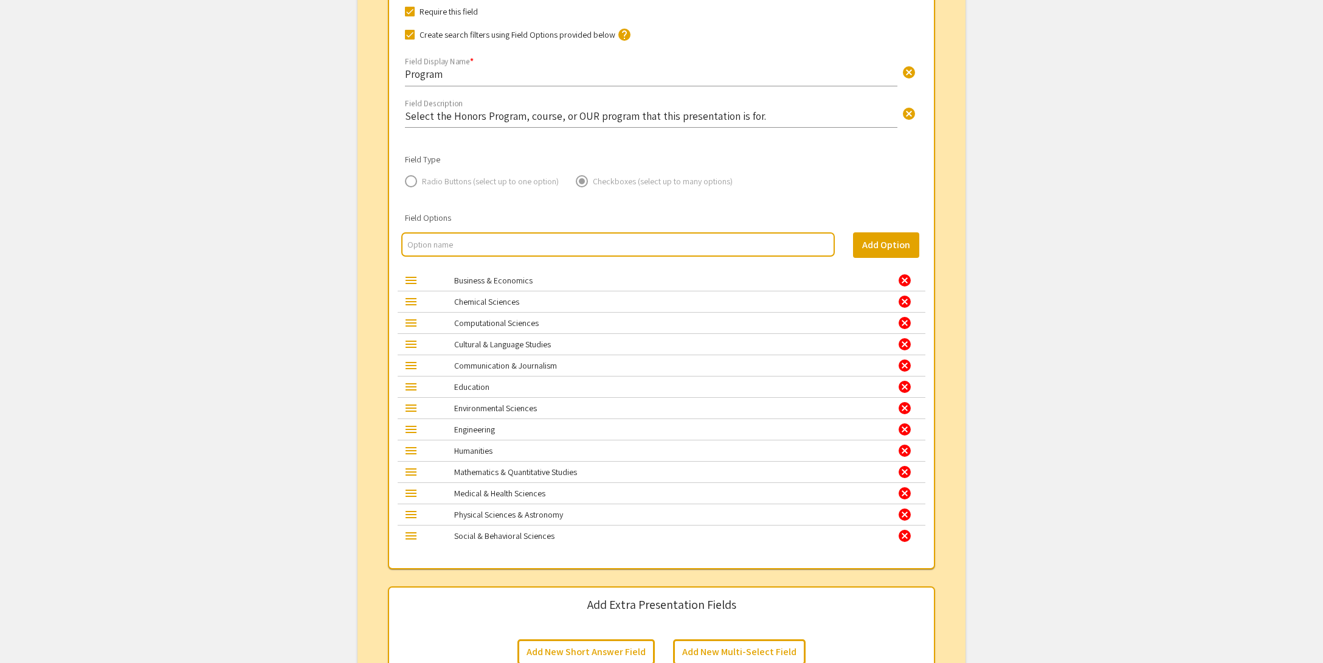
click at [907, 278] on div "cancel" at bounding box center [904, 280] width 15 height 15
click at [907, 294] on div "cancel" at bounding box center [904, 301] width 15 height 15
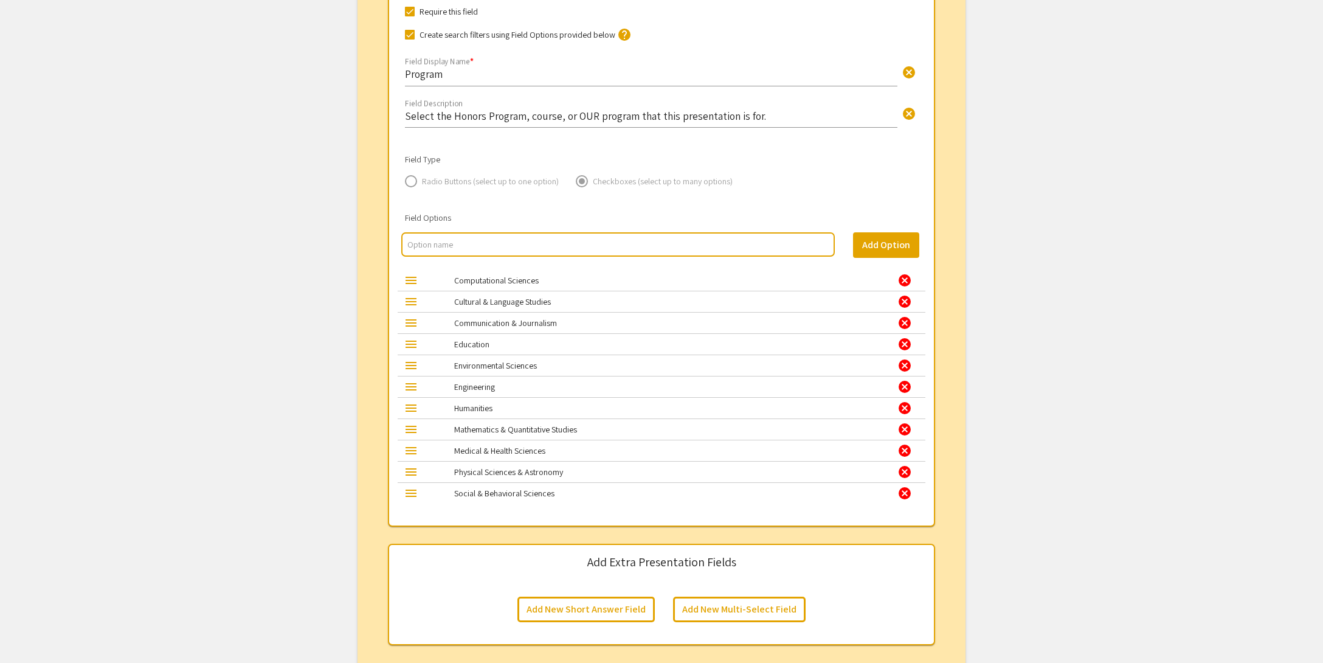
click at [907, 278] on div "cancel" at bounding box center [904, 280] width 15 height 15
click at [907, 294] on div "cancel" at bounding box center [904, 301] width 15 height 15
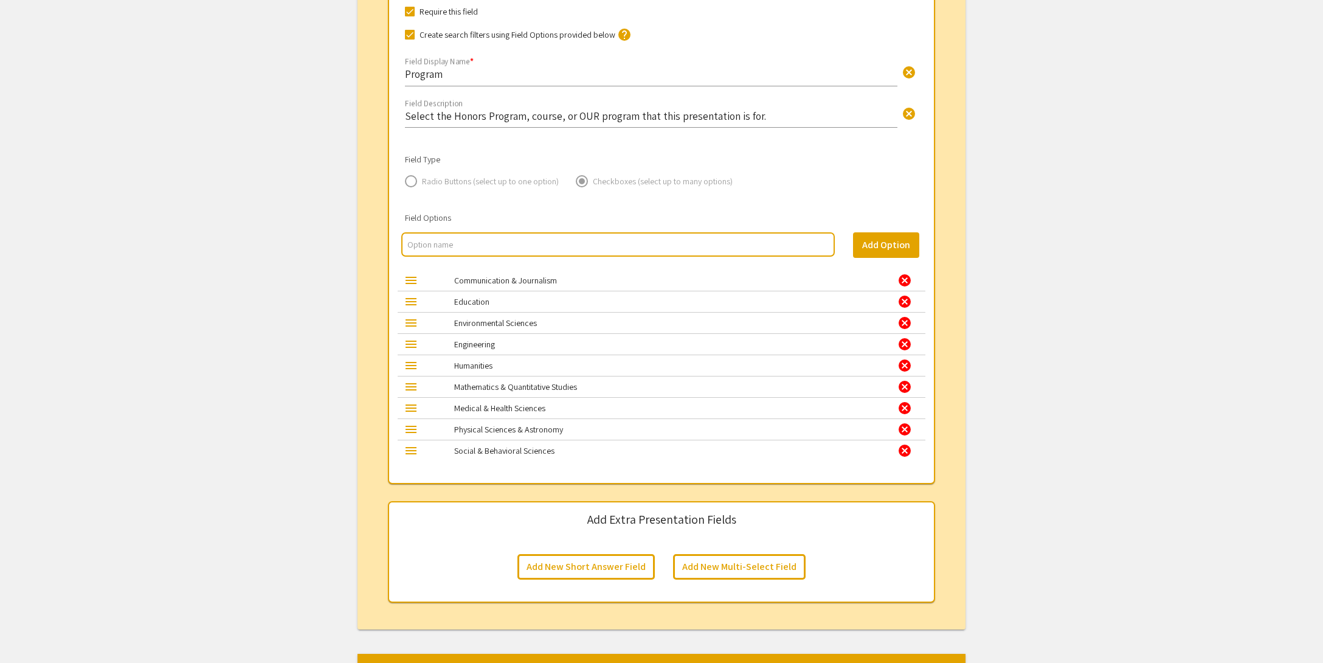
click at [907, 278] on div "cancel" at bounding box center [904, 280] width 15 height 15
click at [907, 294] on div "cancel" at bounding box center [904, 301] width 15 height 15
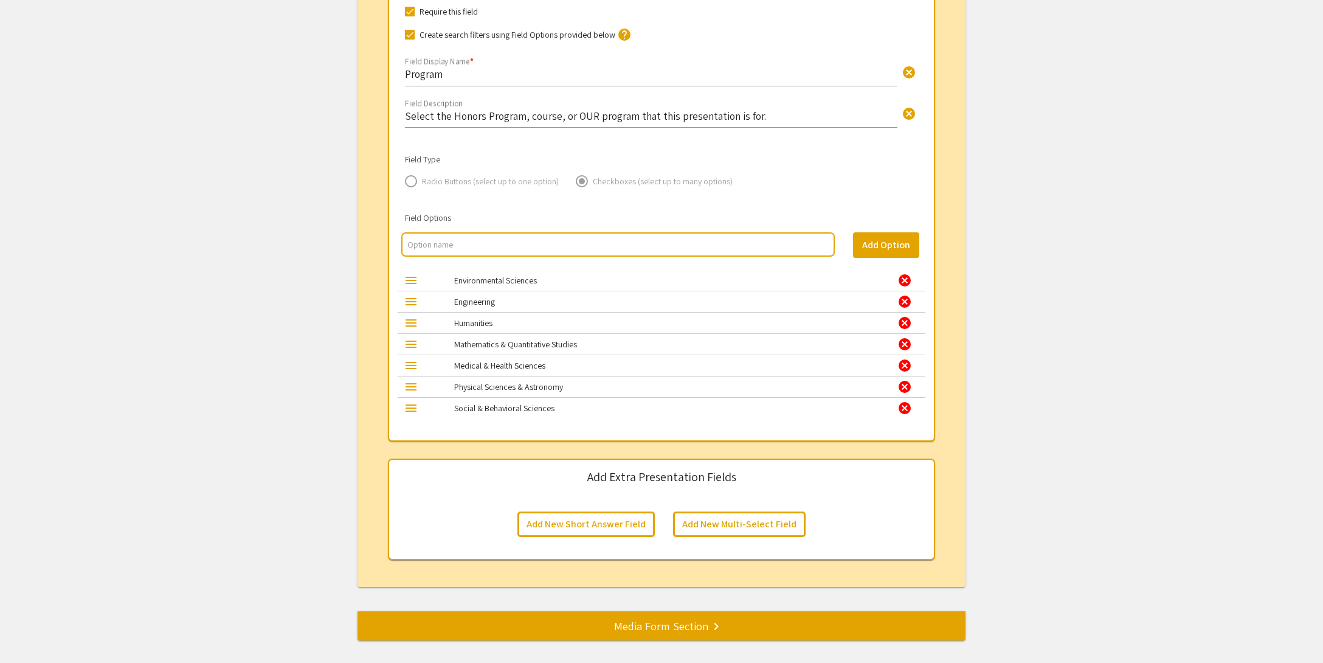
click at [907, 278] on div "cancel" at bounding box center [904, 280] width 15 height 15
click at [907, 294] on div "cancel" at bounding box center [904, 301] width 15 height 15
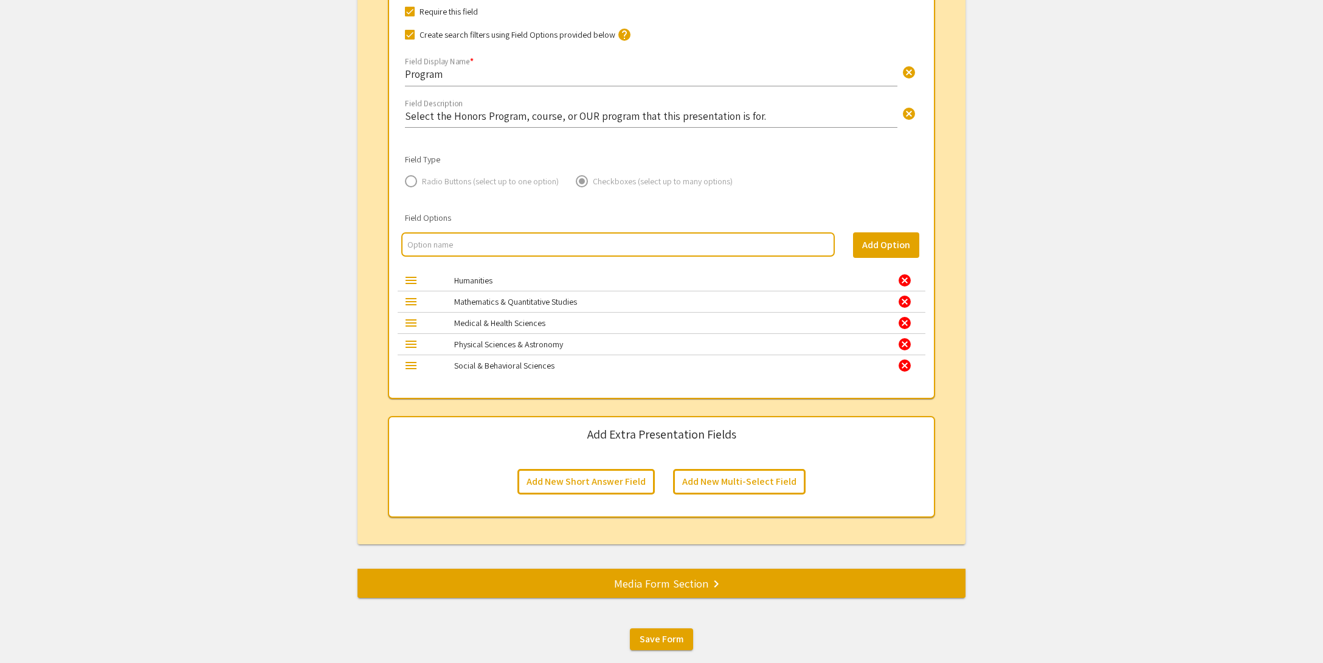
click at [907, 278] on div "cancel" at bounding box center [904, 280] width 15 height 15
click at [907, 294] on div "cancel" at bounding box center [904, 301] width 15 height 15
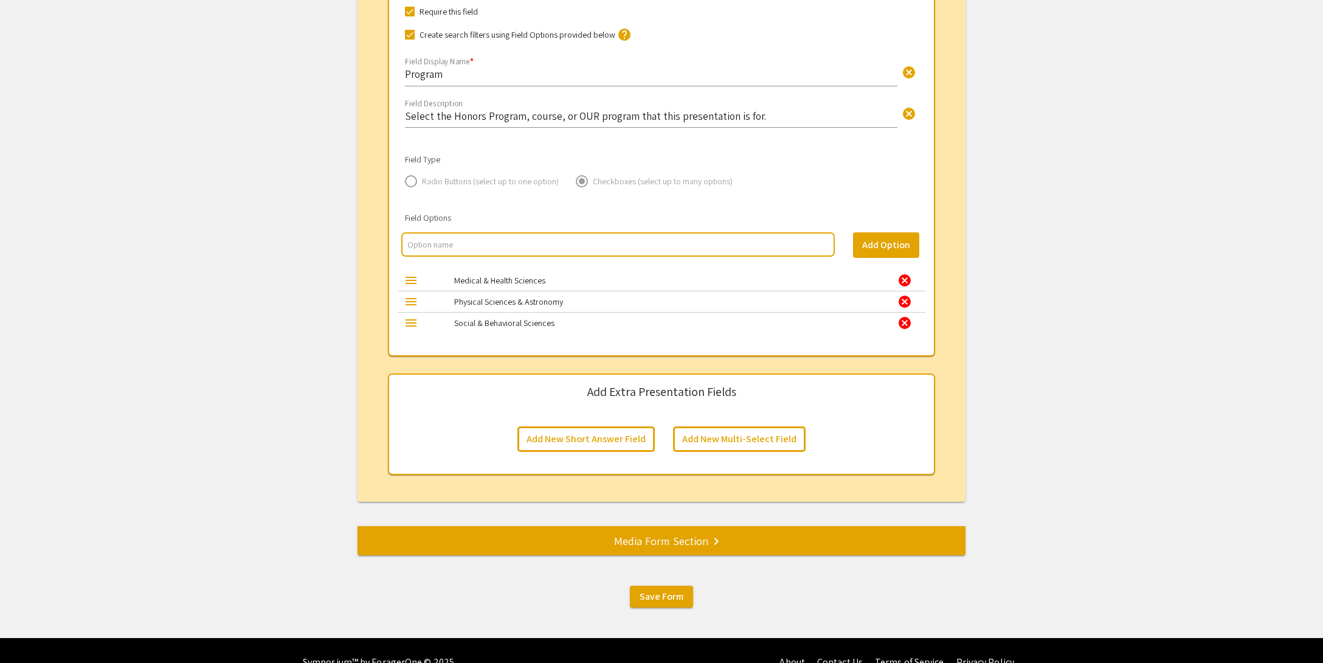
click at [907, 278] on div "cancel" at bounding box center [904, 280] width 15 height 15
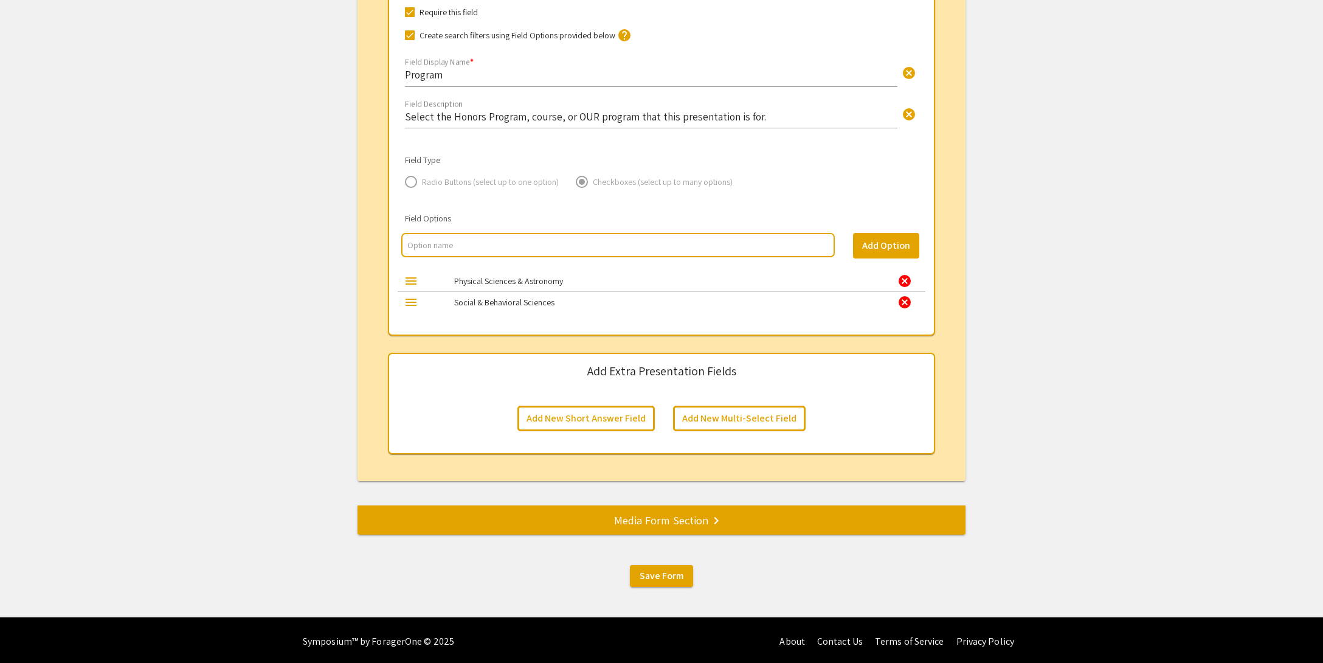
click at [907, 278] on div "cancel" at bounding box center [904, 281] width 15 height 15
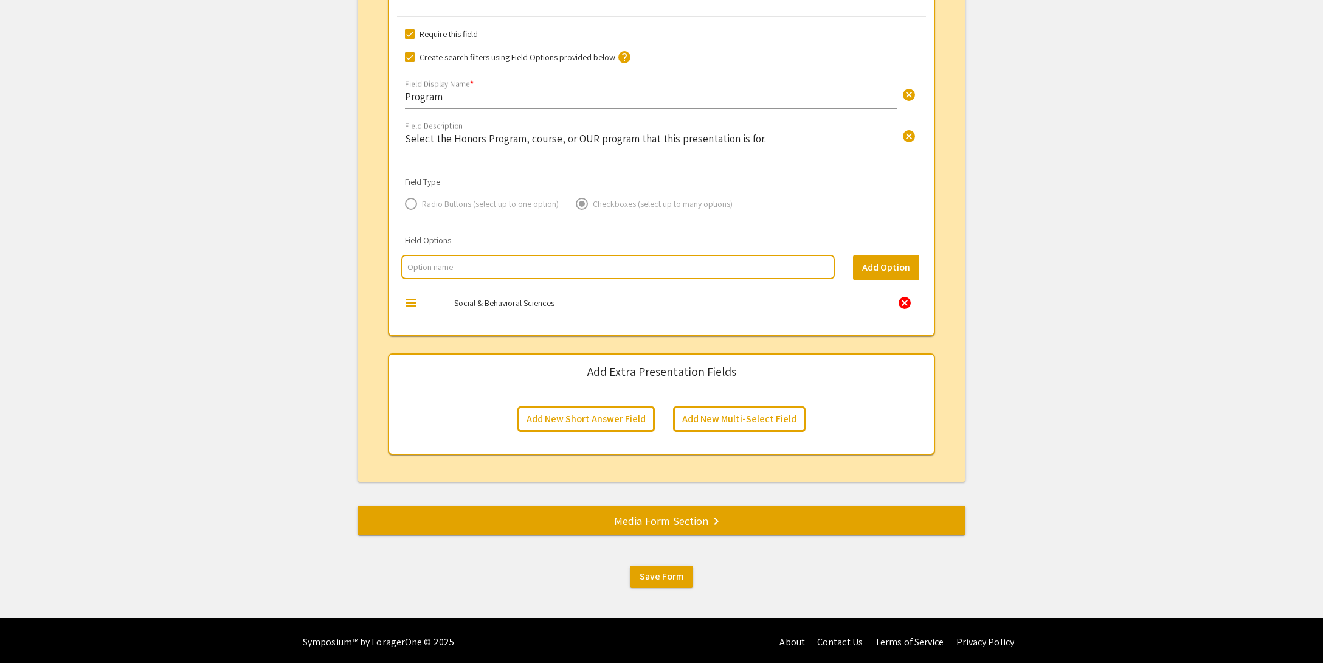
click at [904, 302] on div "cancel" at bounding box center [904, 302] width 15 height 15
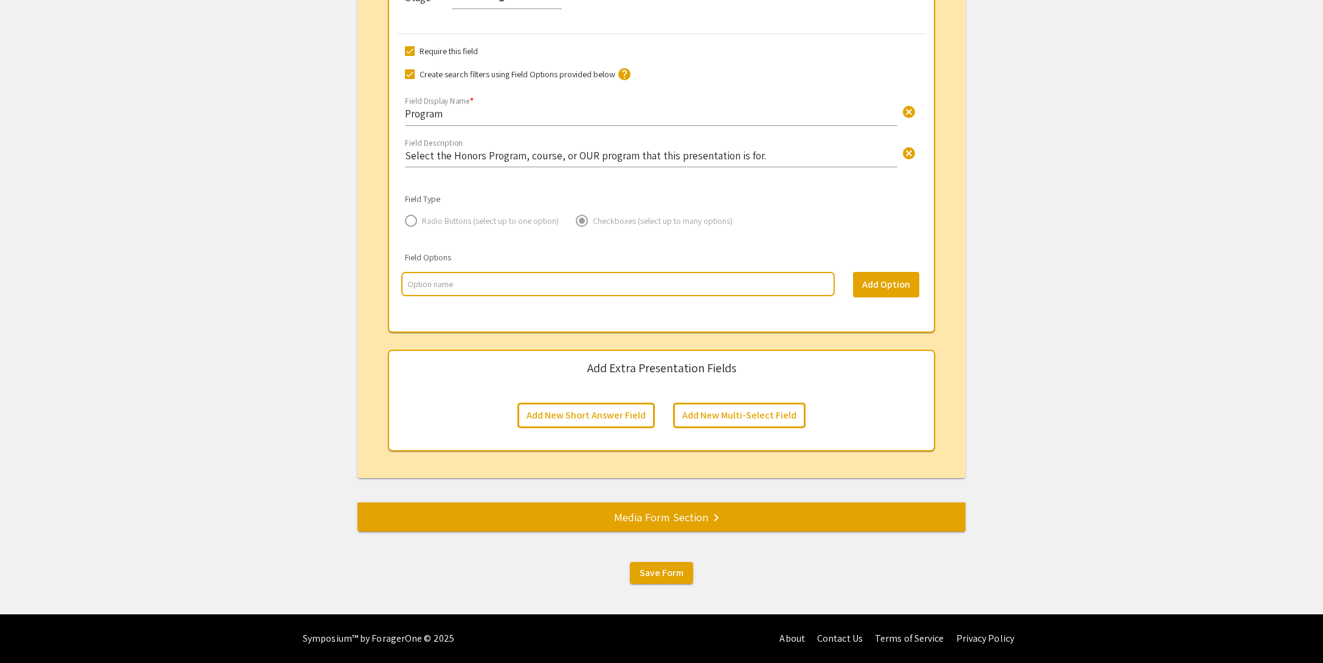
scroll to position [1381, 0]
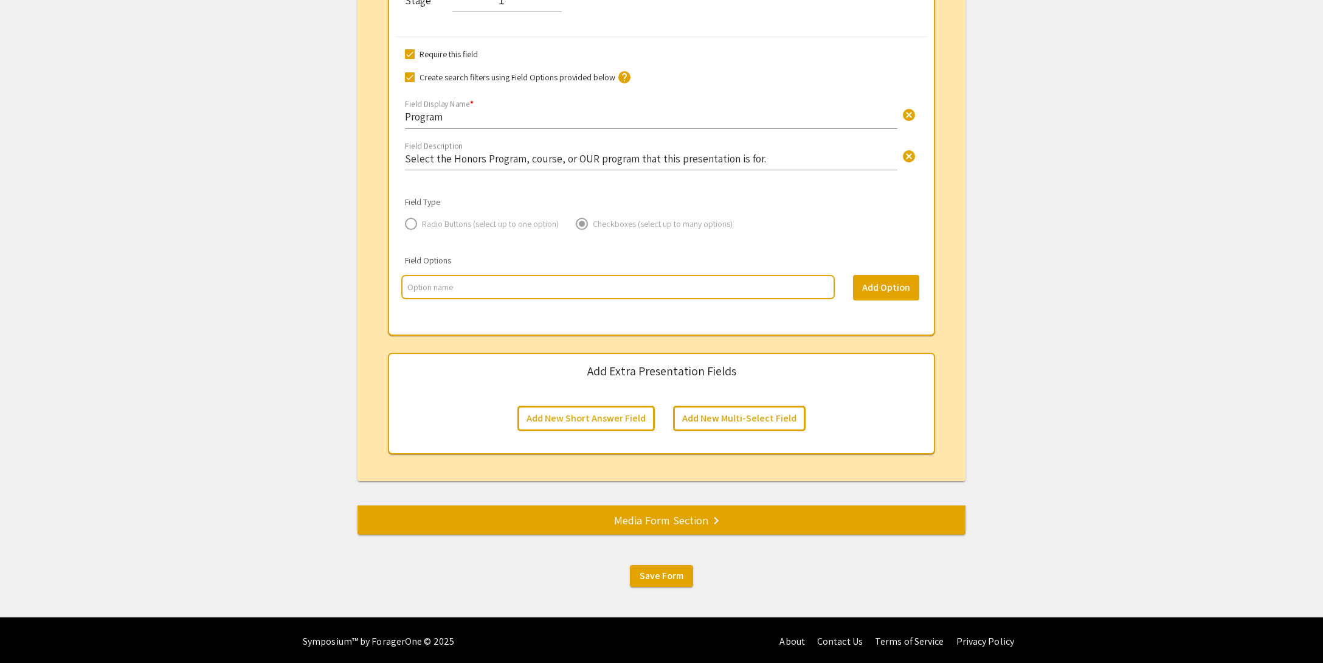
click at [469, 288] on input "multi select option input" at bounding box center [617, 287] width 421 height 12
type input "HONR 1501 (or equivalent)"
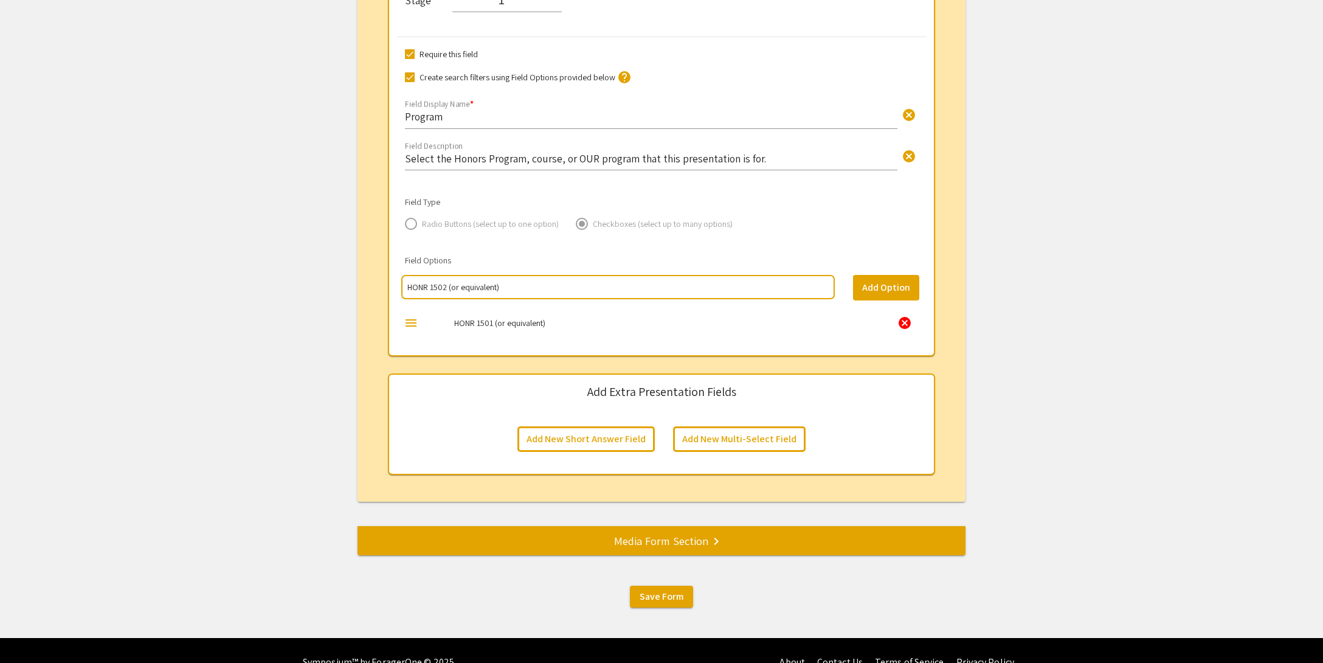
type input "HONR 1502 (or equivalent)"
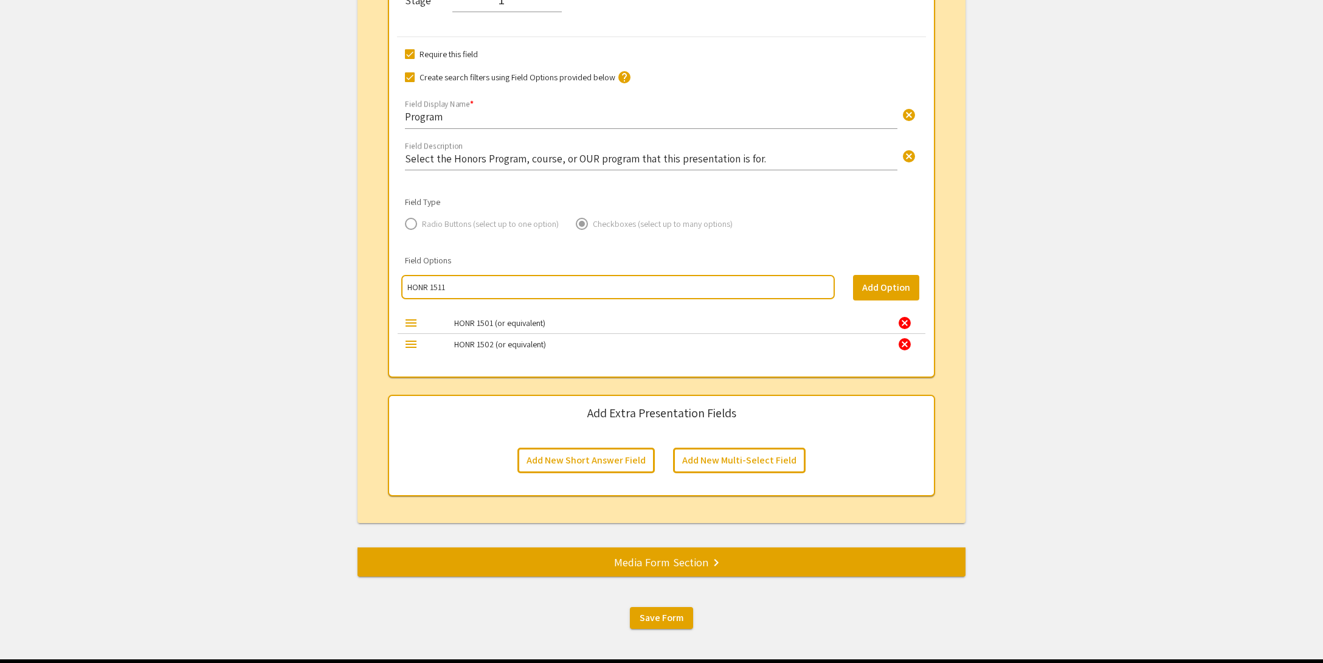
type input "HONR 1511"
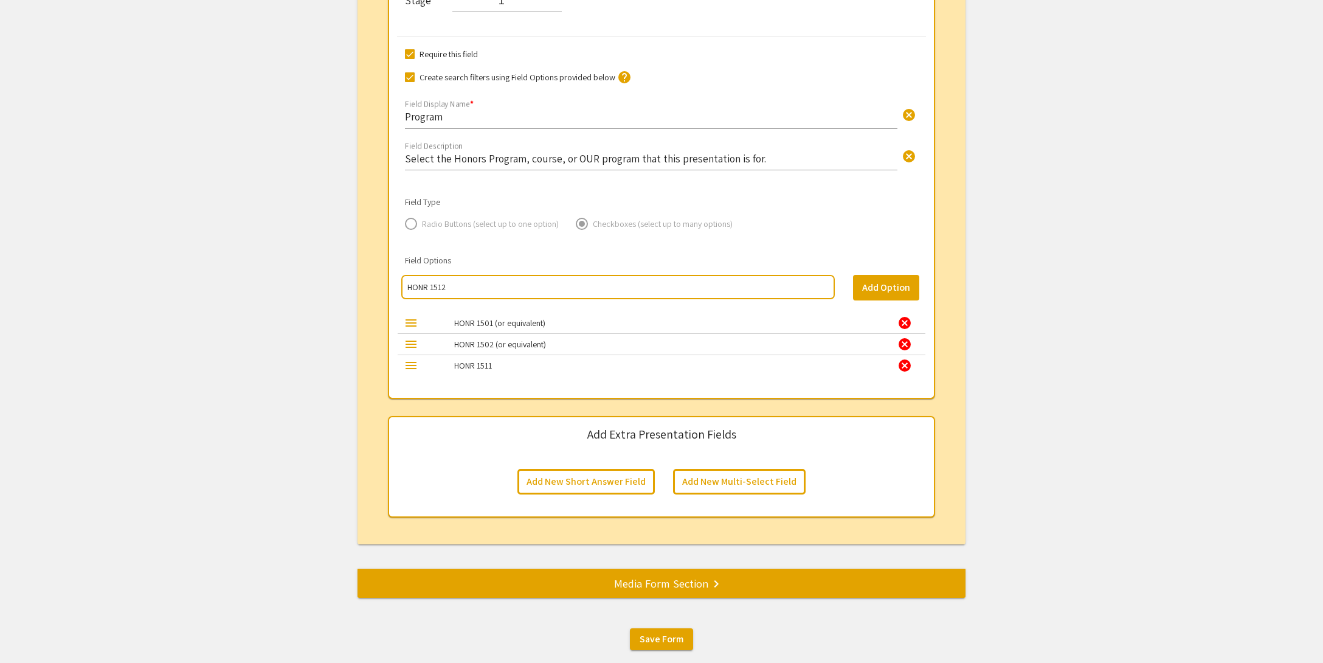
type input "HONR 1512"
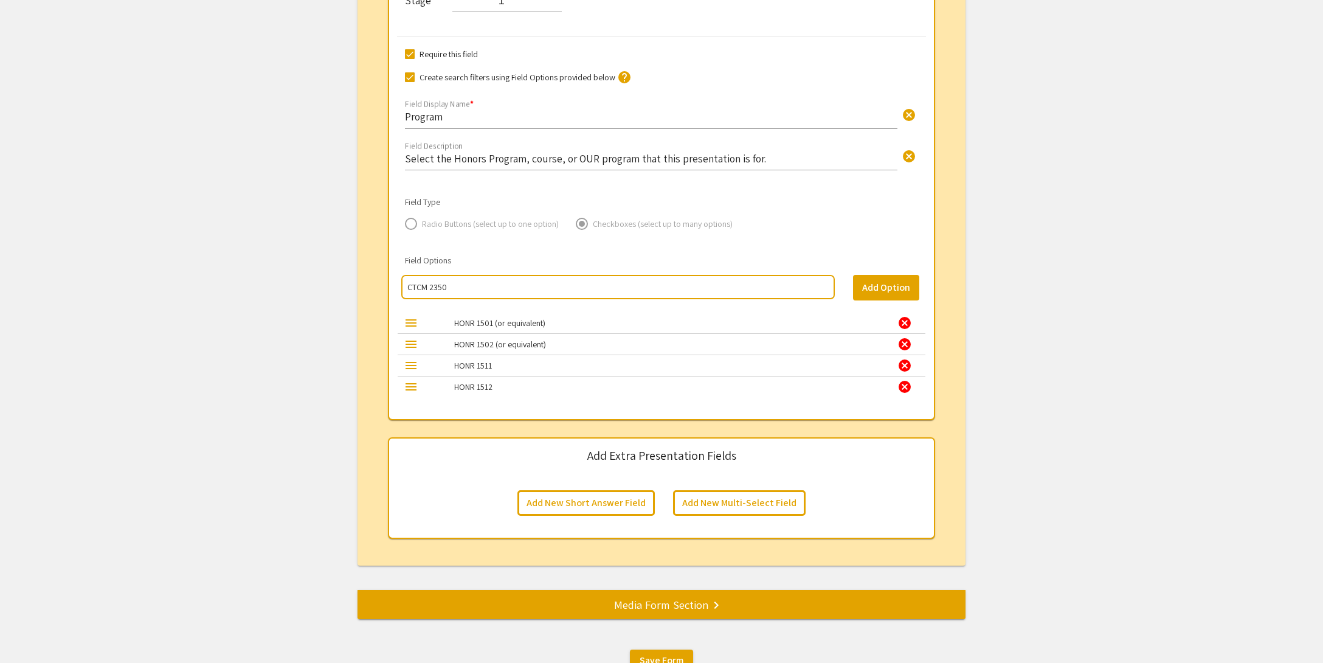
type input "CTCM 2350"
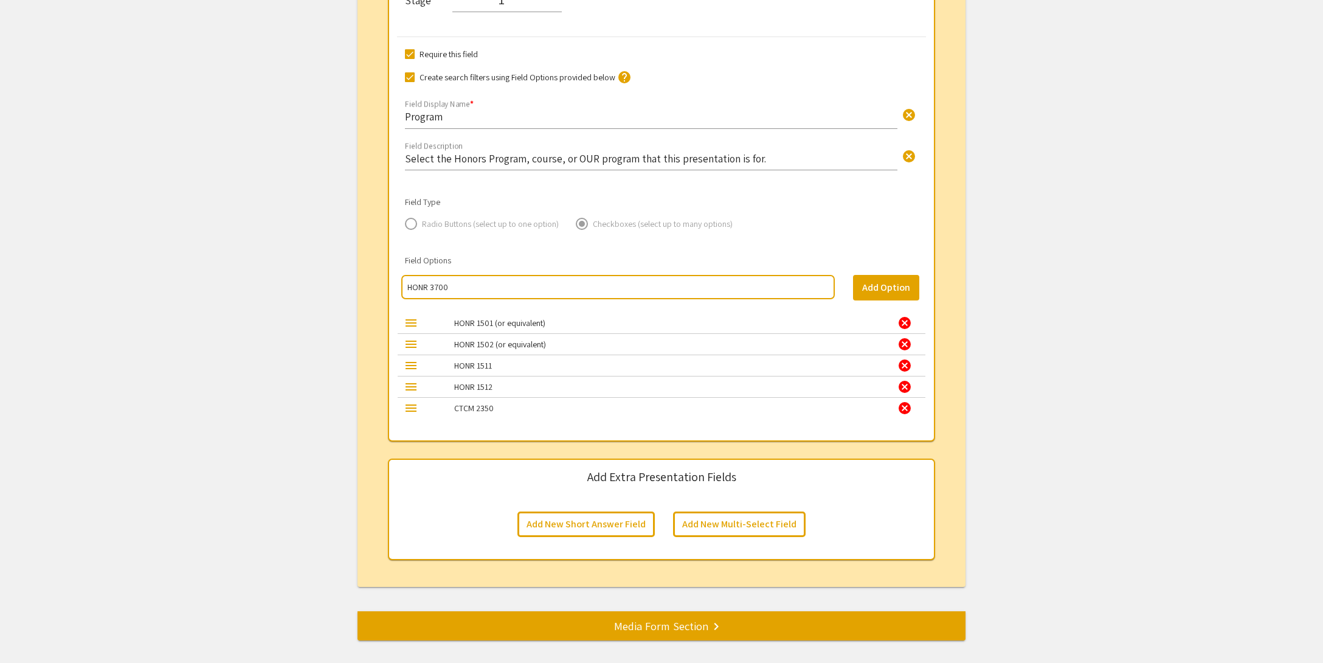
type input "HONR 3700"
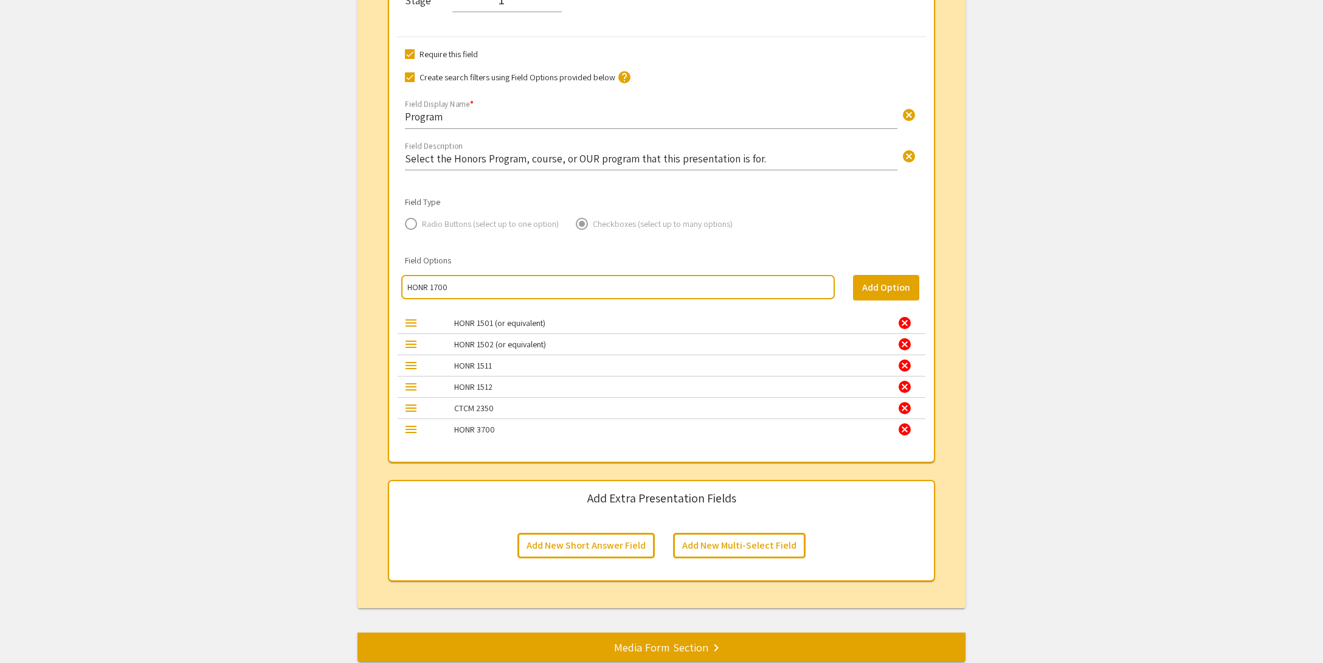
type input "HONR 1700"
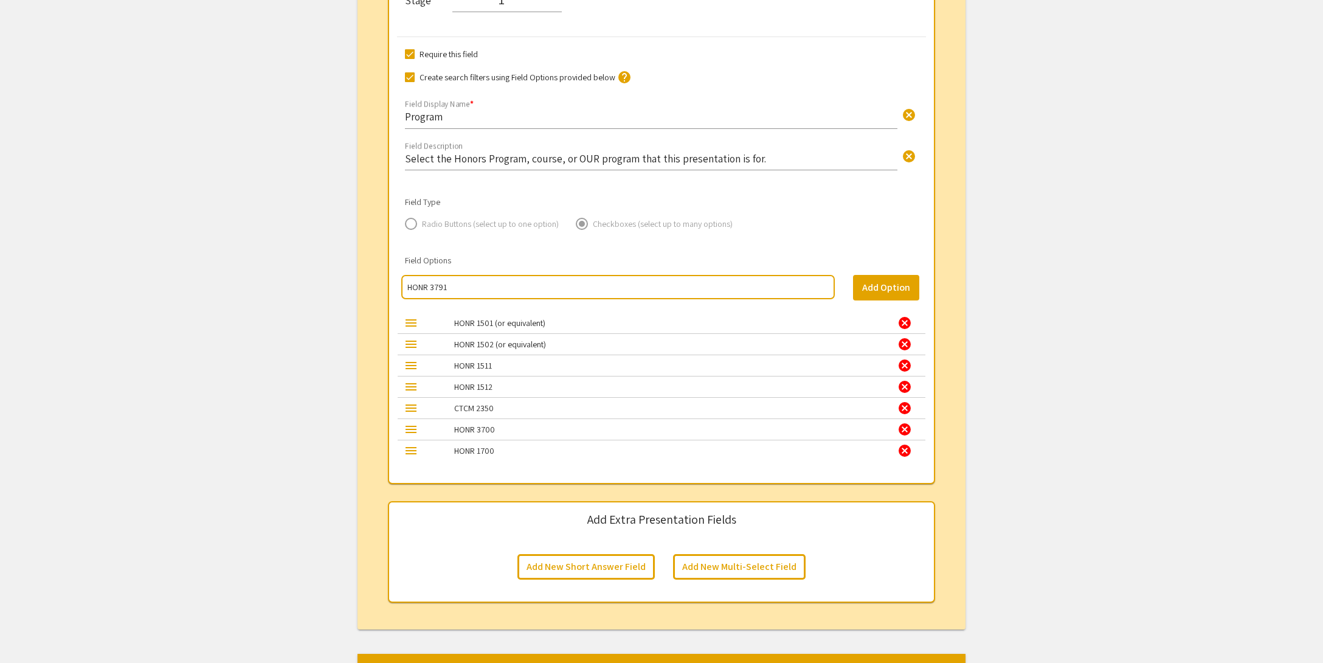
type input "HONR 3791"
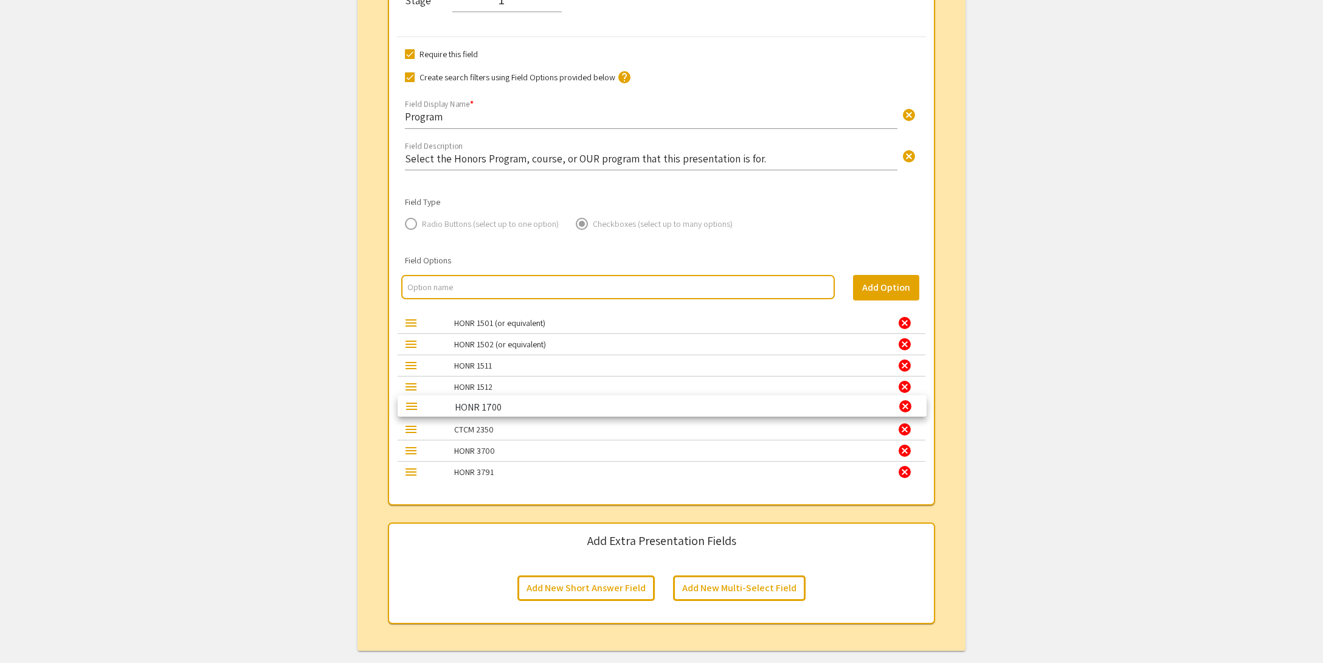
drag, startPoint x: 415, startPoint y: 452, endPoint x: 415, endPoint y: 407, distance: 45.0
click at [489, 283] on input "multi select option input" at bounding box center [617, 287] width 421 height 12
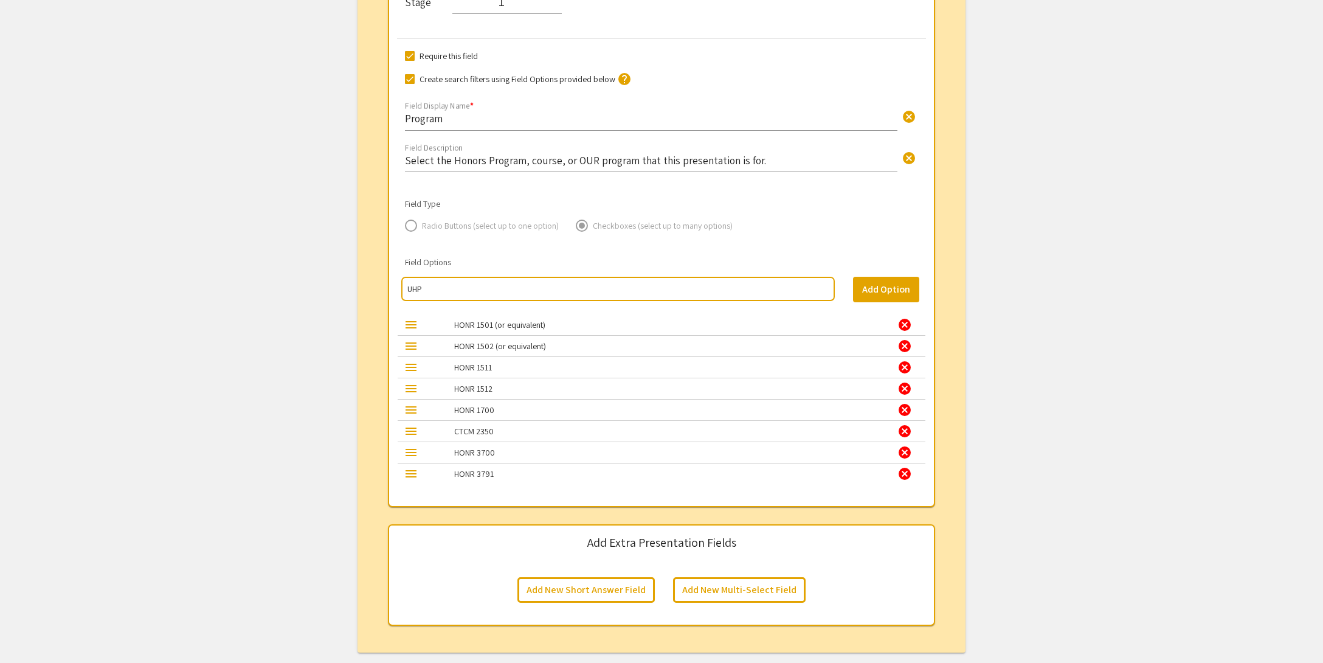
type input "UHP"
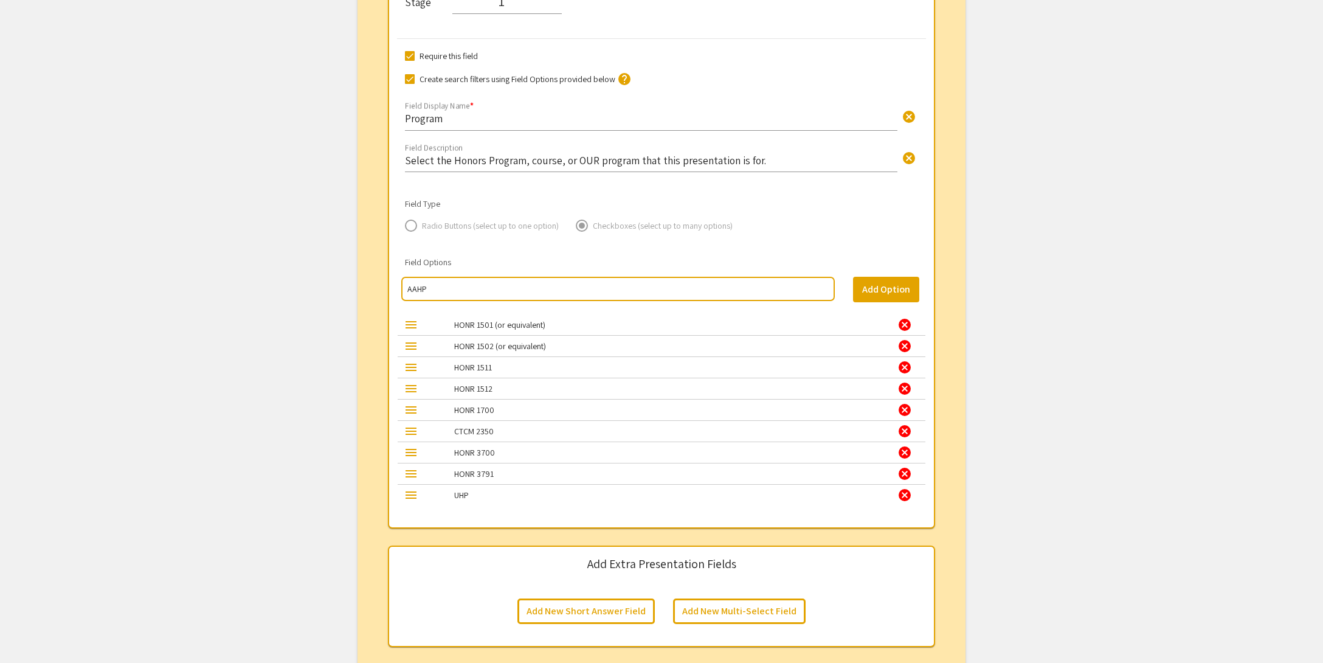
type input "AAHP"
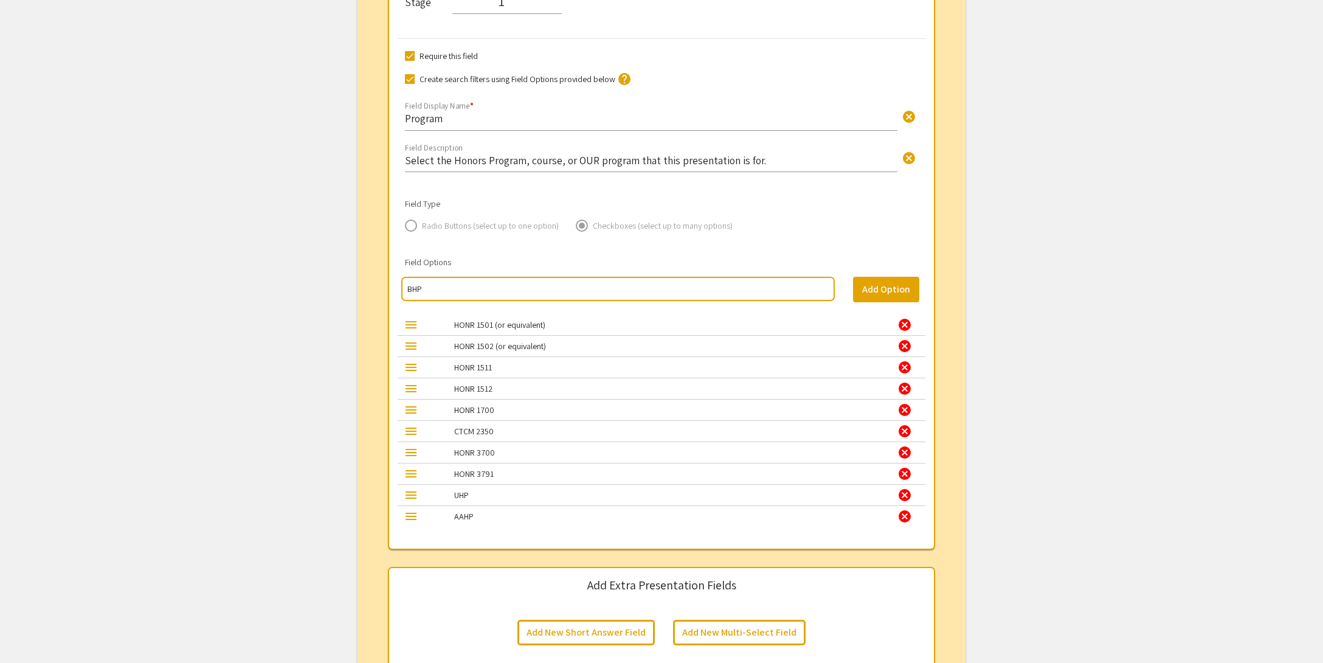
type input "BHP"
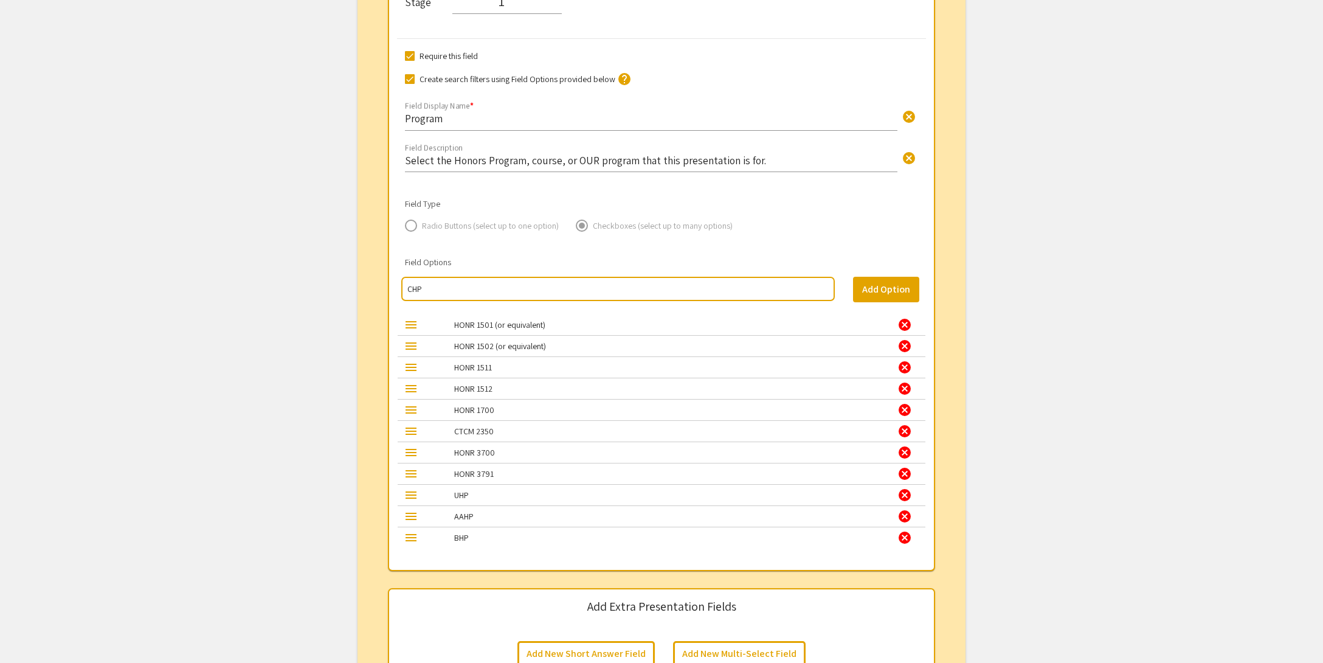
type input "CHP"
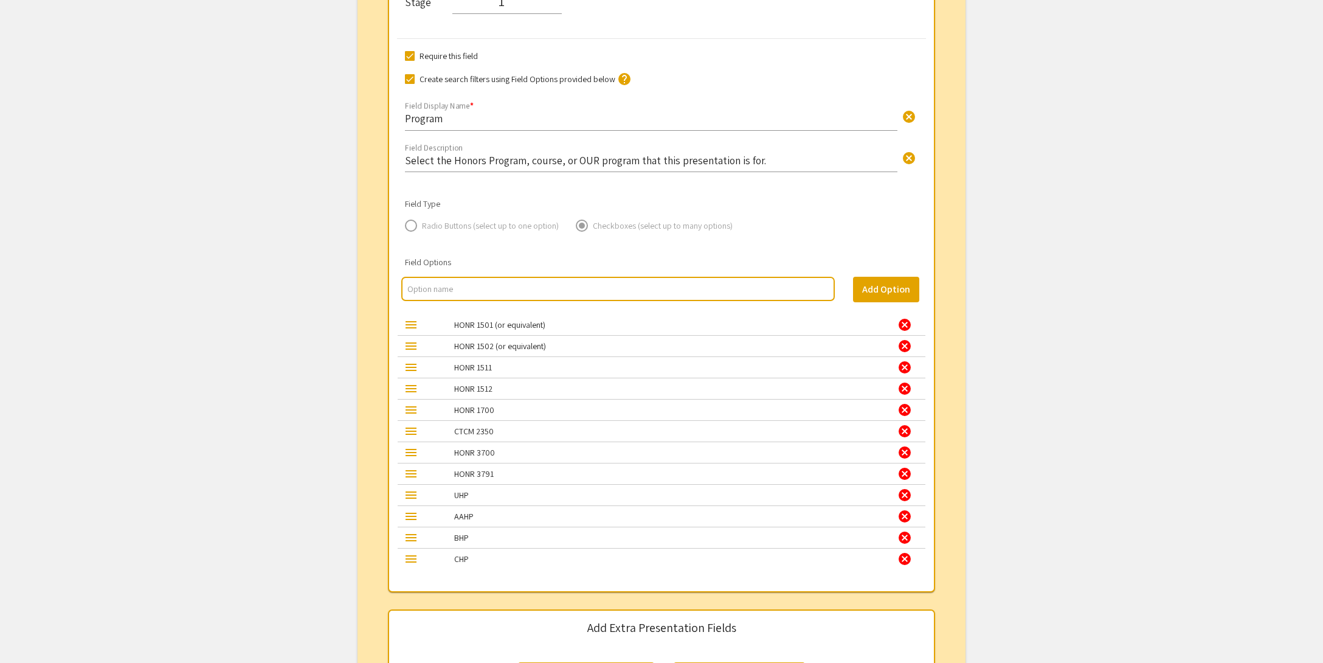
click at [496, 286] on input "multi select option input" at bounding box center [617, 289] width 421 height 12
type input "Africana Studies"
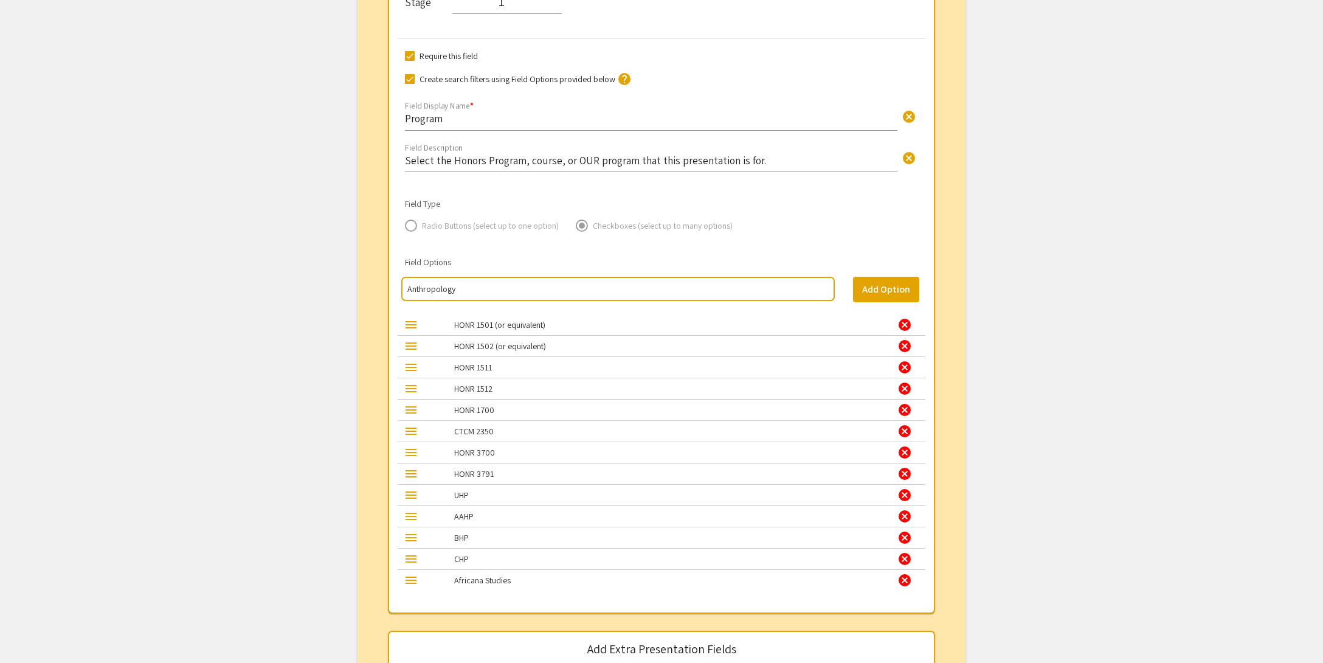
type input "Anthropology"
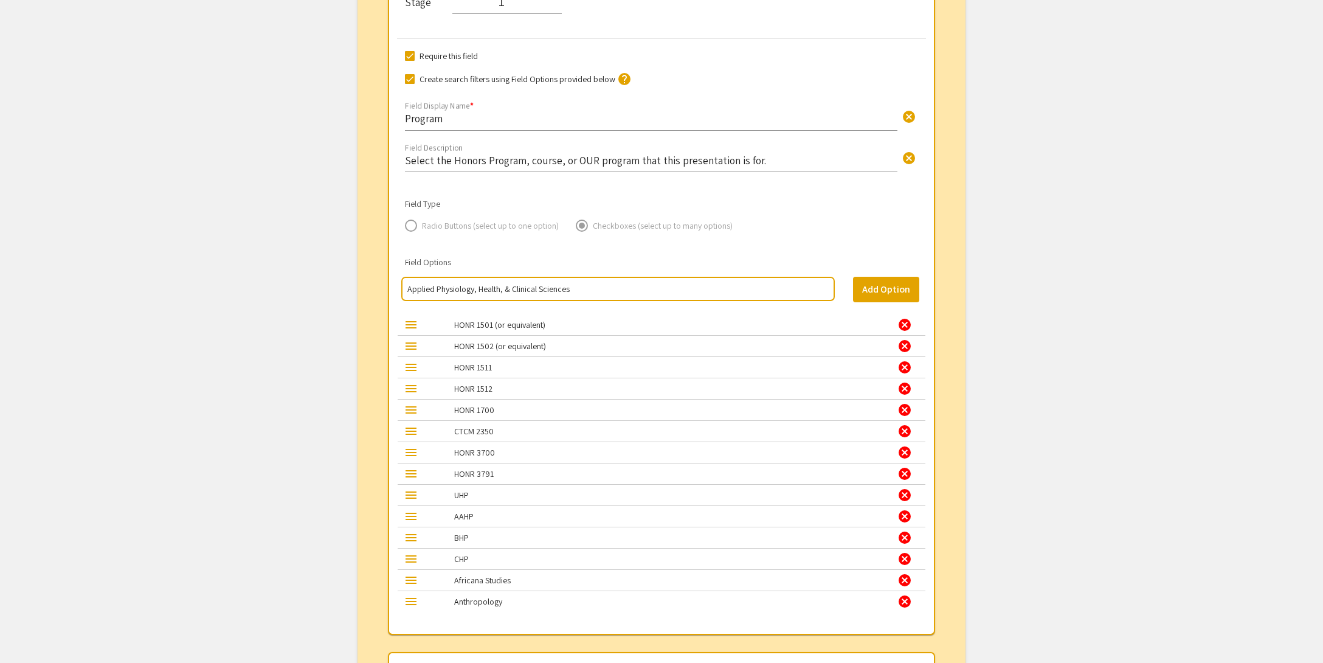
type input "Applied Physiology, Health, & Clinical Sciences"
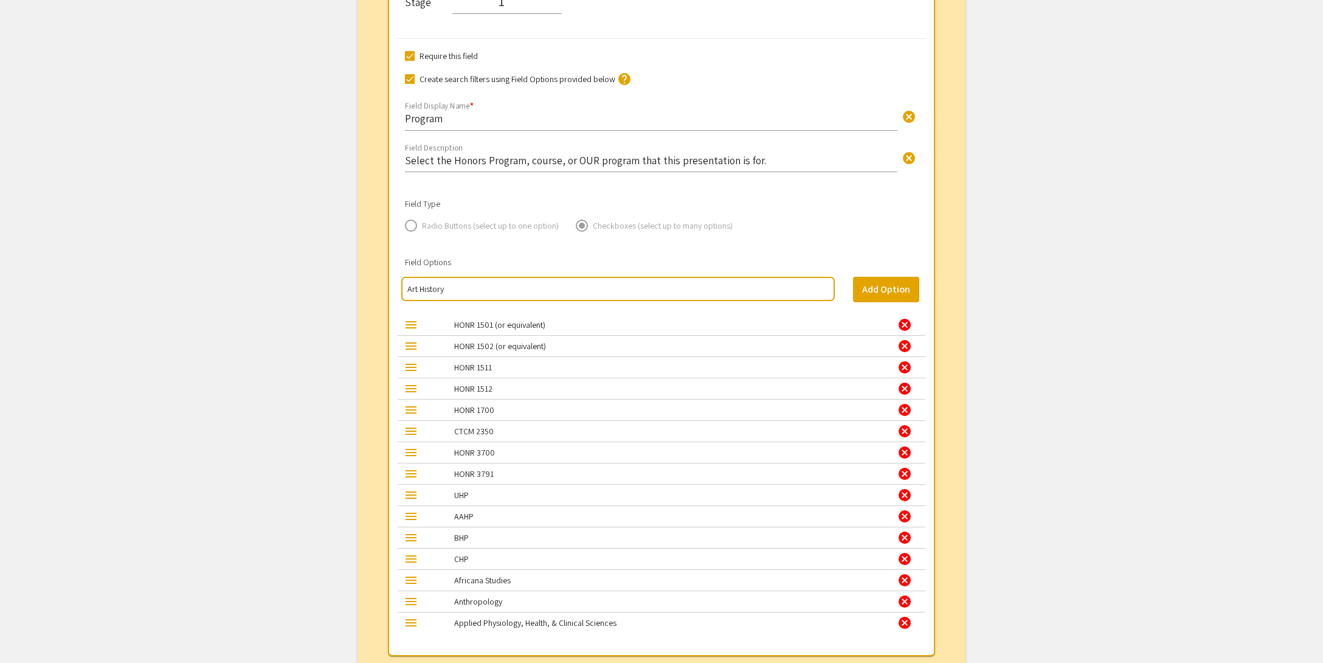
type input "Art History"
type input "Biology"
type input "Chemistry"
type input "Communication Studies"
type input "Criminal Justice"
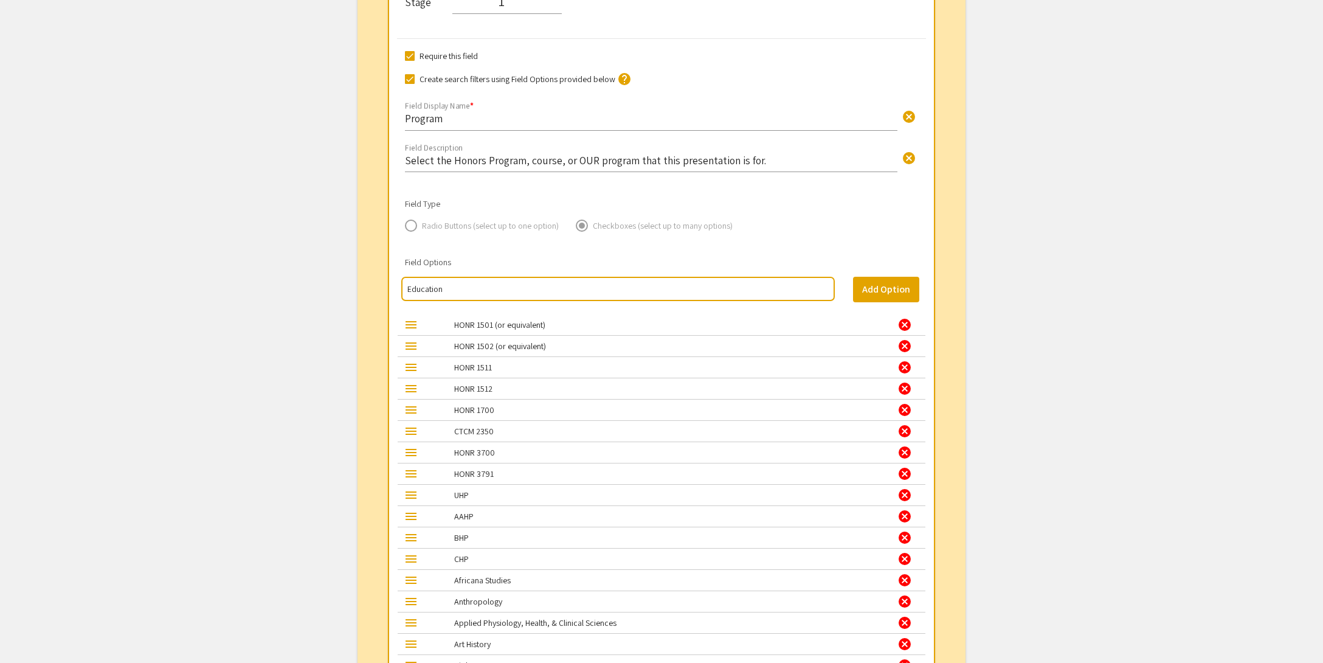
type input "Education"
type input "Engineering"
type input "English"
paste input "EOGRAPHY, GEOLOGY, EARTH AND ENVIRONMENTAL SCIENCES, ENVIRONMENTAL STUDIES, OR …"
type input "EOGRAPHY, GEOLOGY, EARTH AND ENVIRONMENTAL SCIENCES, ENVIRONMENTAL STUDIES, OR …"
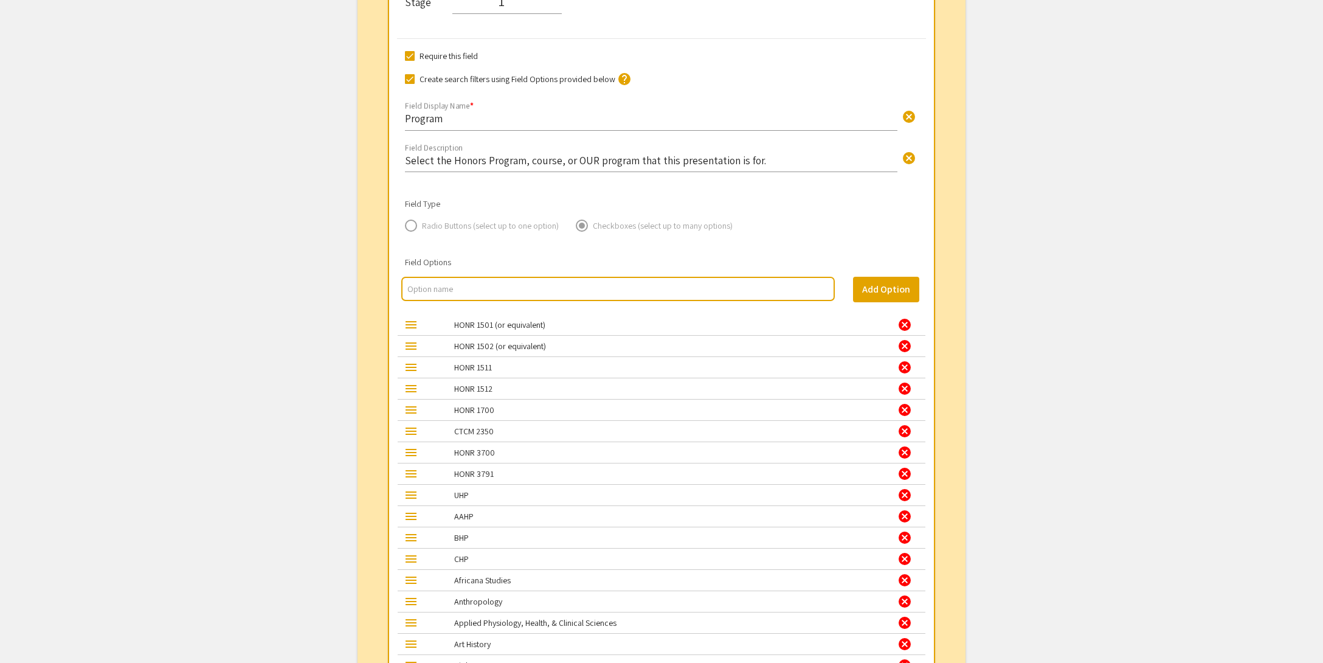
paste input "Geography, Geology, Earth and Environmental Sciences, Environmental Studies, or…"
type input "Geography, Geology, Earth and Environmental Sciences, Environmental Studies, or…"
click at [871, 288] on button "Add Option" at bounding box center [886, 290] width 66 height 26
click at [457, 285] on input "multi select option input" at bounding box center [617, 289] width 421 height 12
type input "Global Studies"
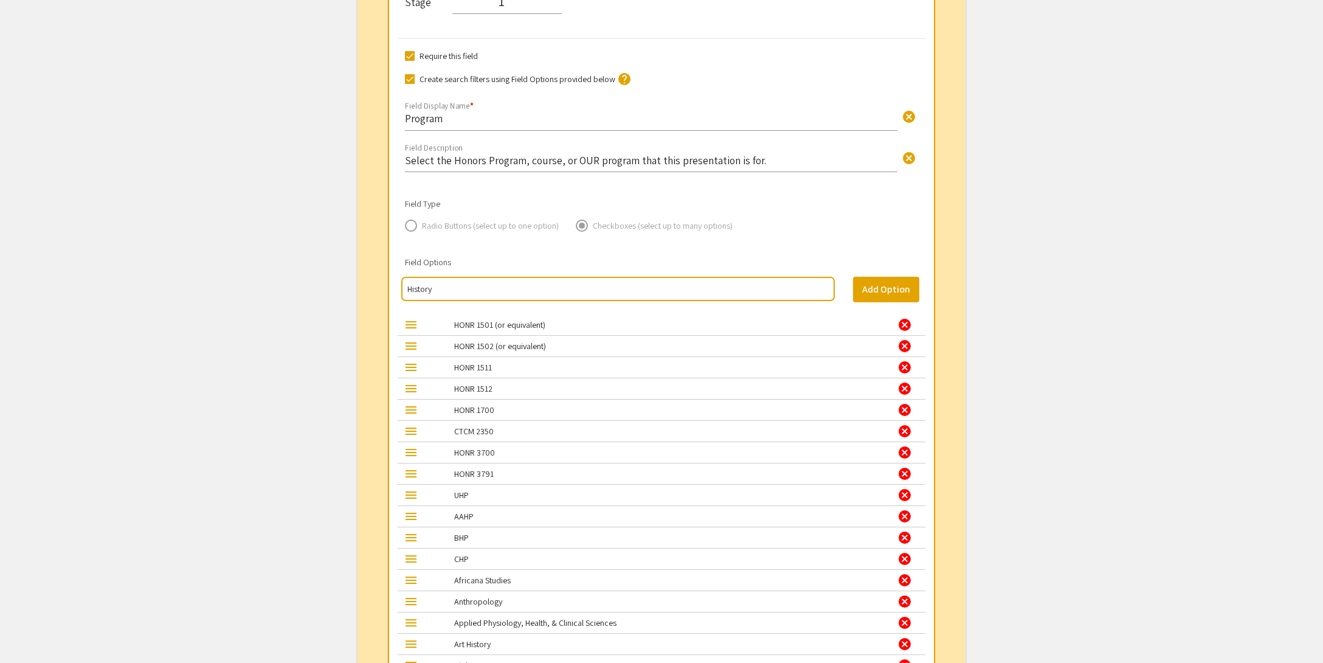
type input "History"
type input "Languages, Cultures, and Translation"
type input "Latin American Studies"
type input "Mathematics"
type input "Nursing"
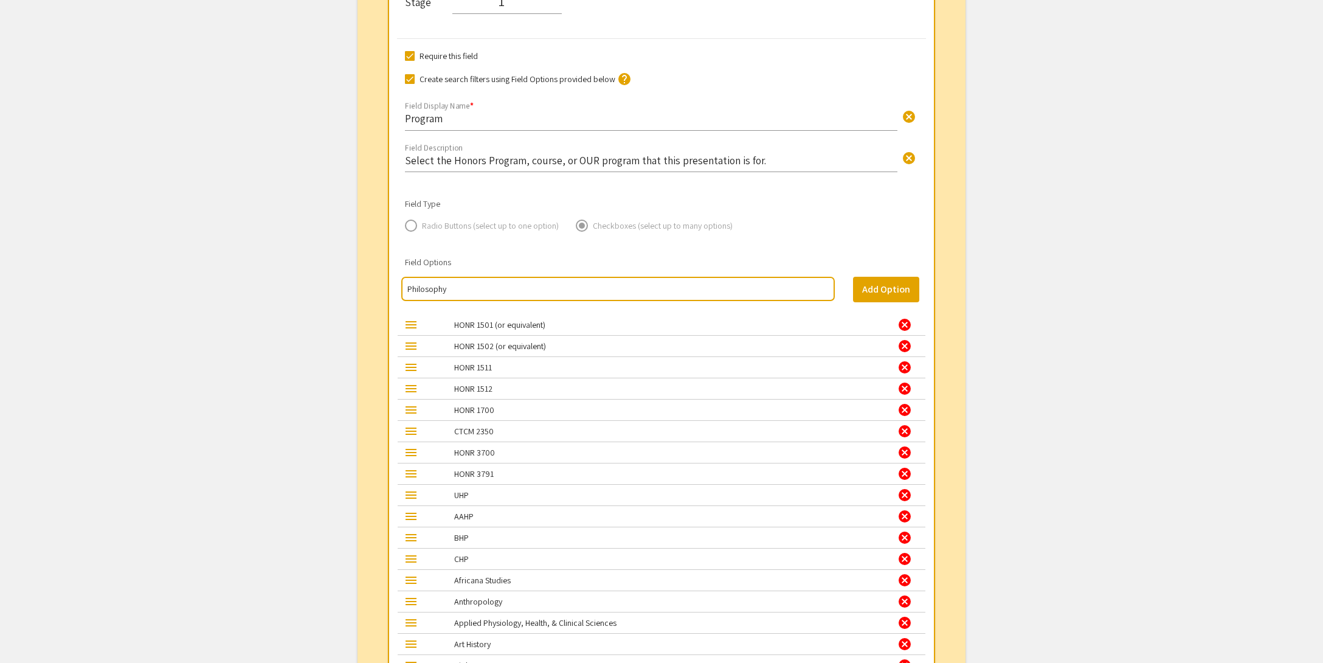
type input "Philosophy"
click at [510, 286] on input "multi select option input" at bounding box center [617, 289] width 421 height 12
type input "Physics and Optical Science"
type input "Political Science"
type input "Psychological Sciences"
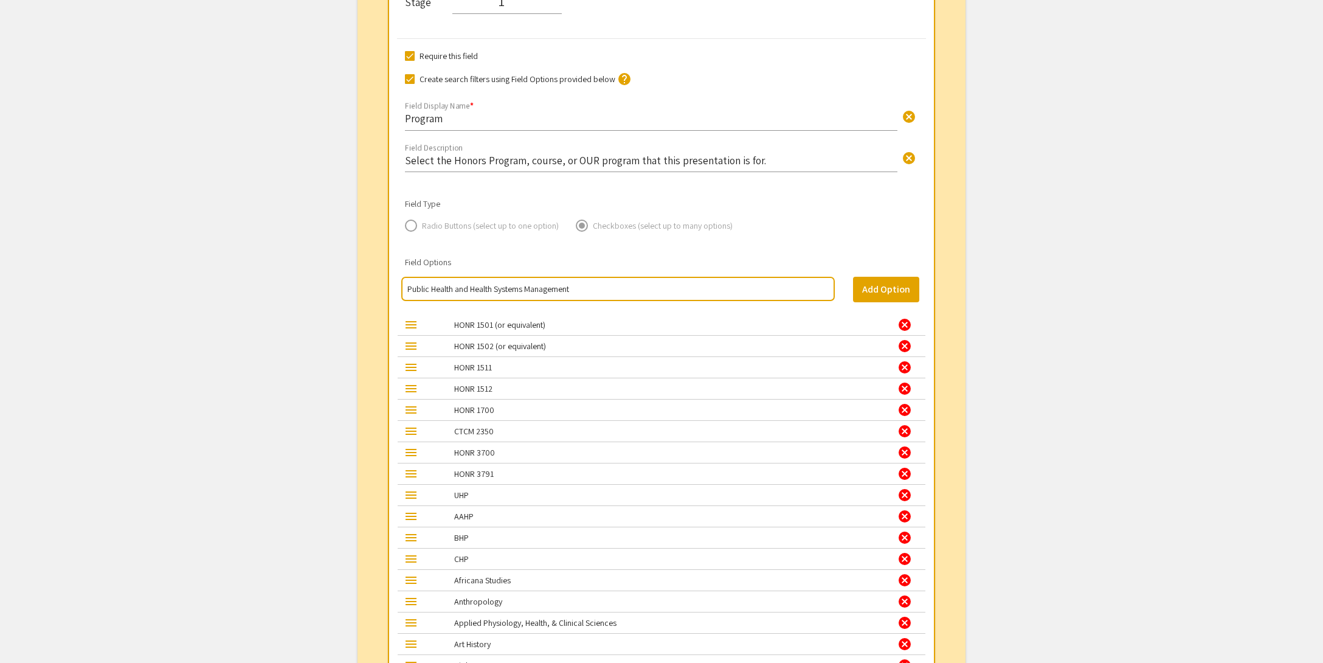
type input "Public Health and Health Systems Management"
type input "Religious Studies"
type input "Social Work"
type input "Sociology"
type input "OUR Scholars"
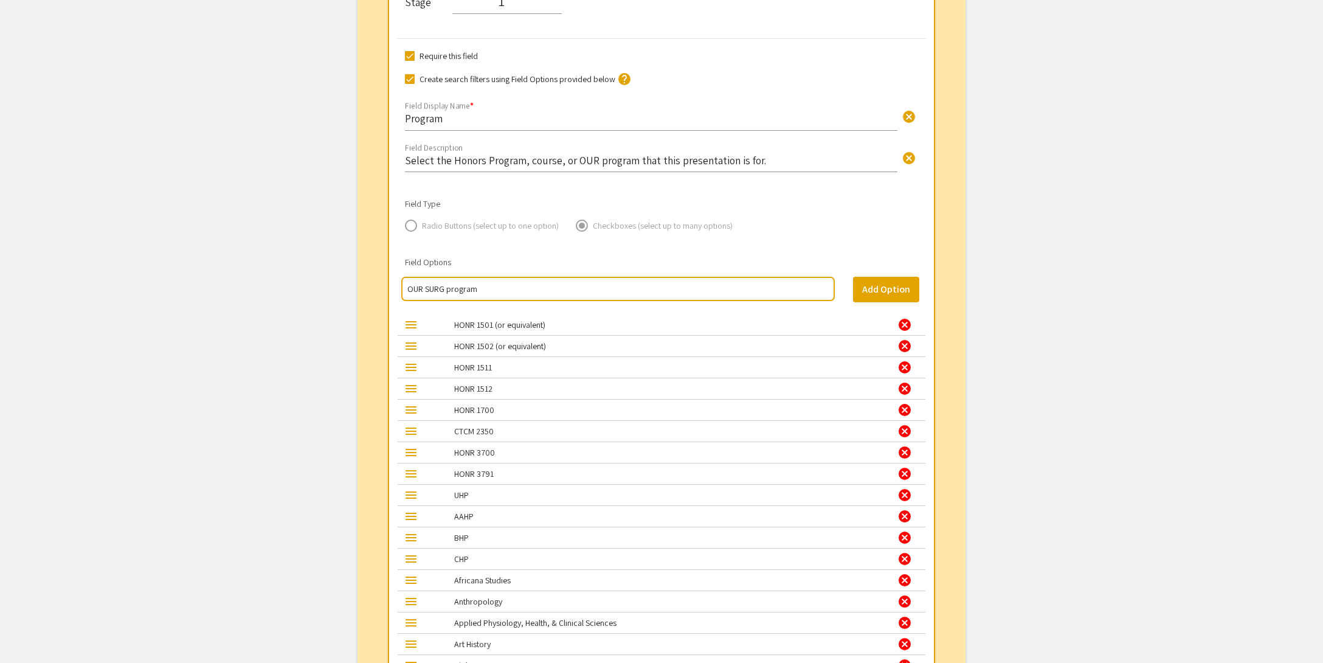
type input "OUR SURG program"
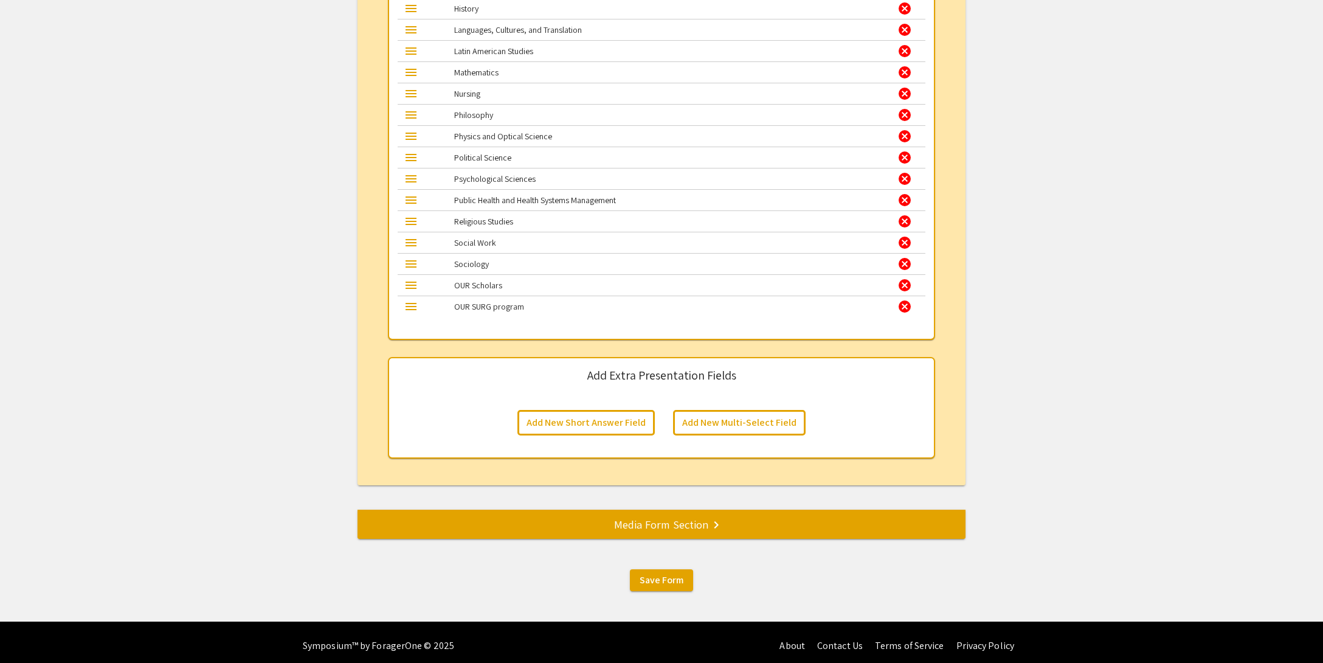
scroll to position [2240, 0]
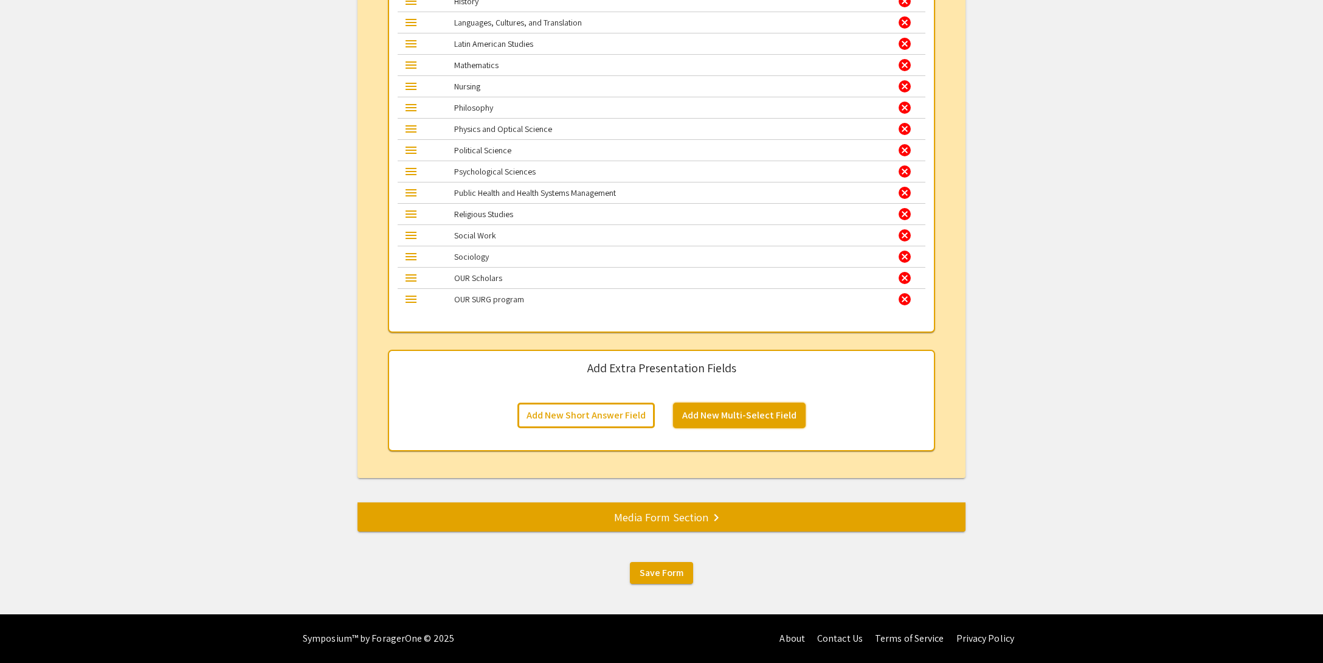
click at [719, 422] on button "Add New Multi-Select Field" at bounding box center [739, 416] width 133 height 26
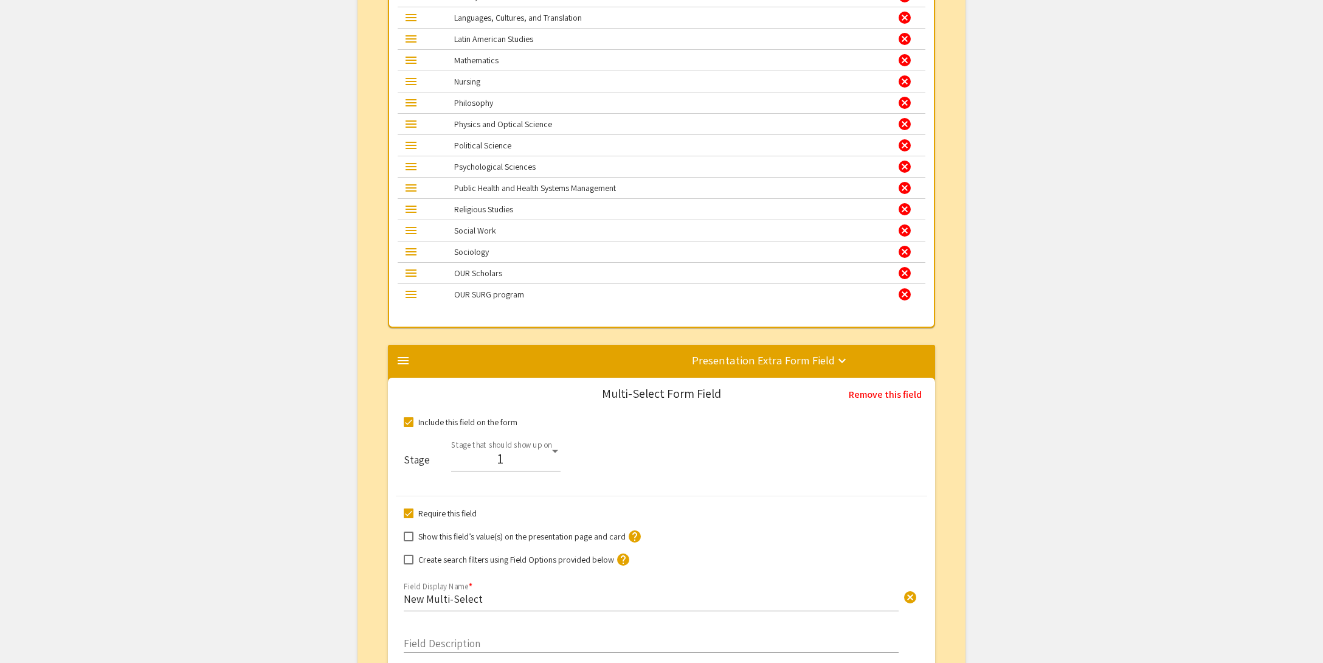
scroll to position [2591, 0]
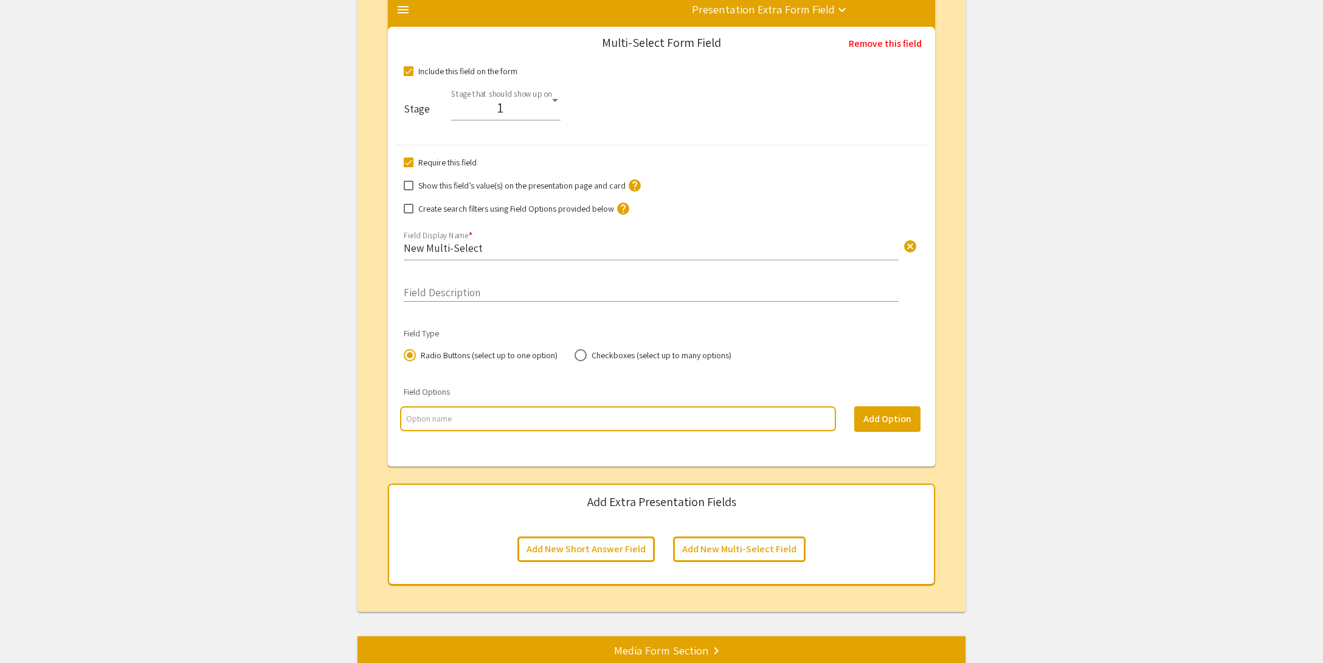
click at [407, 213] on span at bounding box center [409, 209] width 10 height 10
click at [408, 214] on input "Create search filters using Field Options provided below" at bounding box center [408, 213] width 1 height 1
checkbox input "true"
drag, startPoint x: 905, startPoint y: 257, endPoint x: 886, endPoint y: 254, distance: 19.2
click at [905, 254] on span "cancel" at bounding box center [910, 246] width 15 height 15
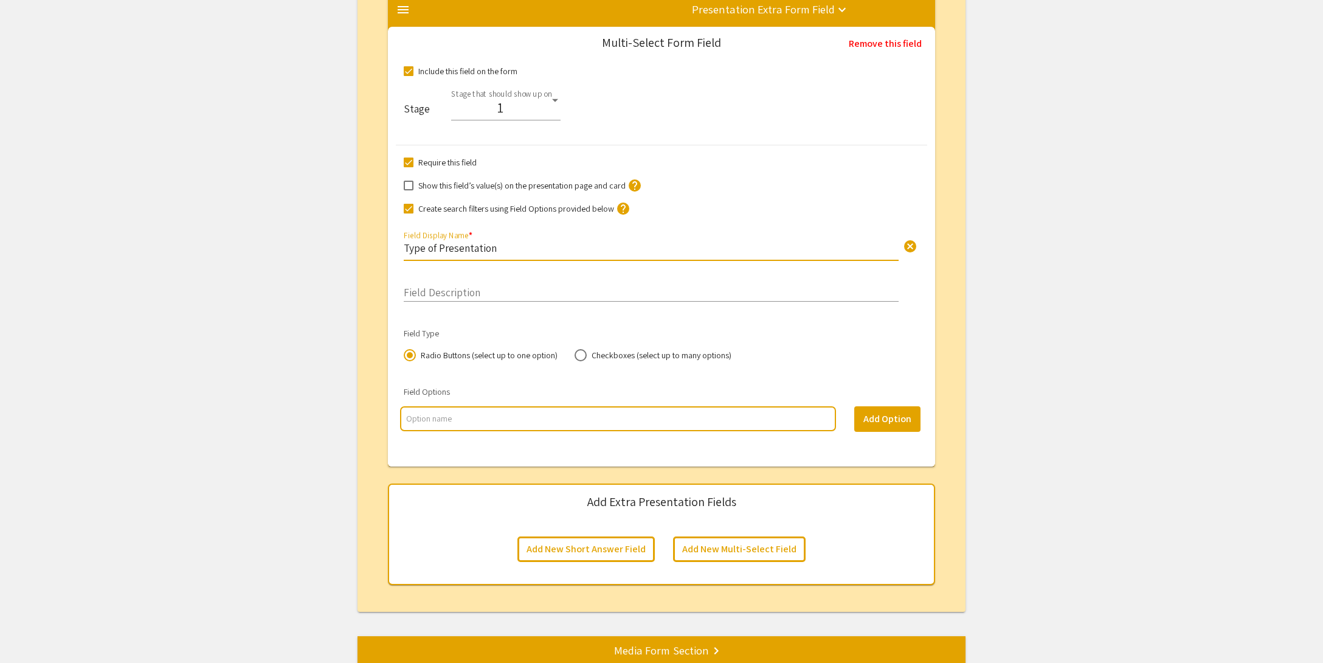
type input "Type of Presentation"
click at [475, 297] on input "Field Description" at bounding box center [651, 290] width 495 height 14
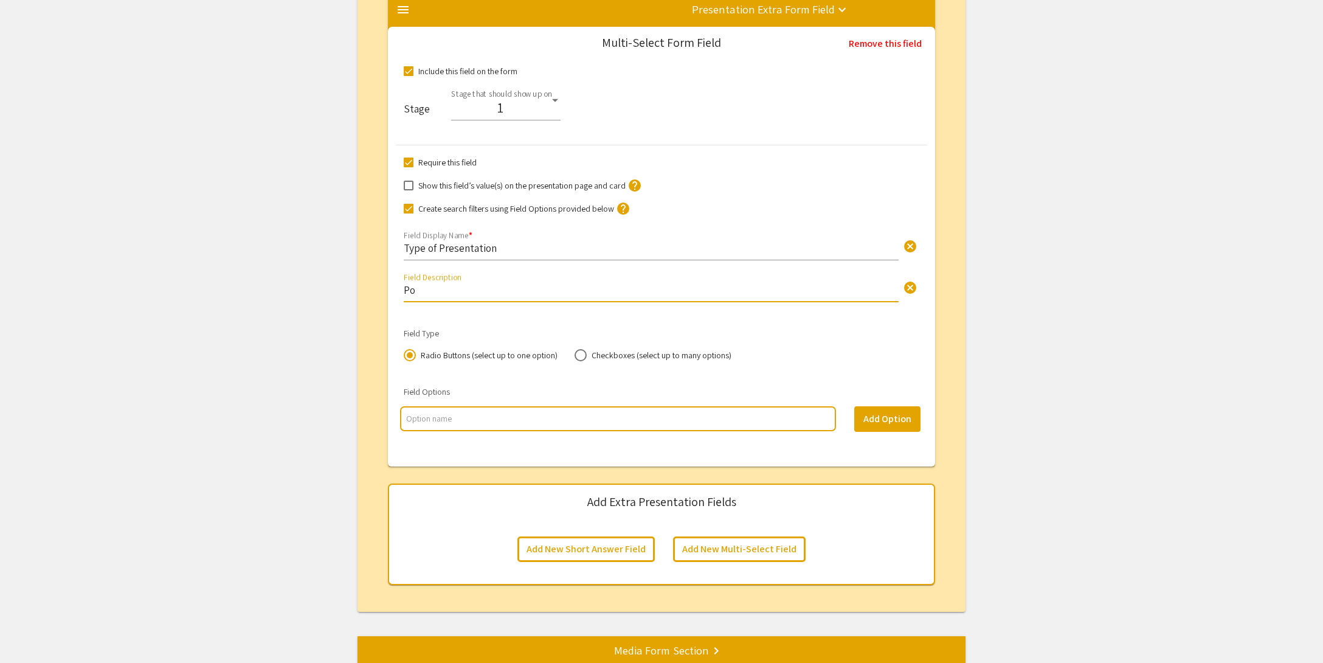
type input "P"
click at [461, 424] on input "multi select option input" at bounding box center [617, 418] width 423 height 12
type input "Poster Presentation"
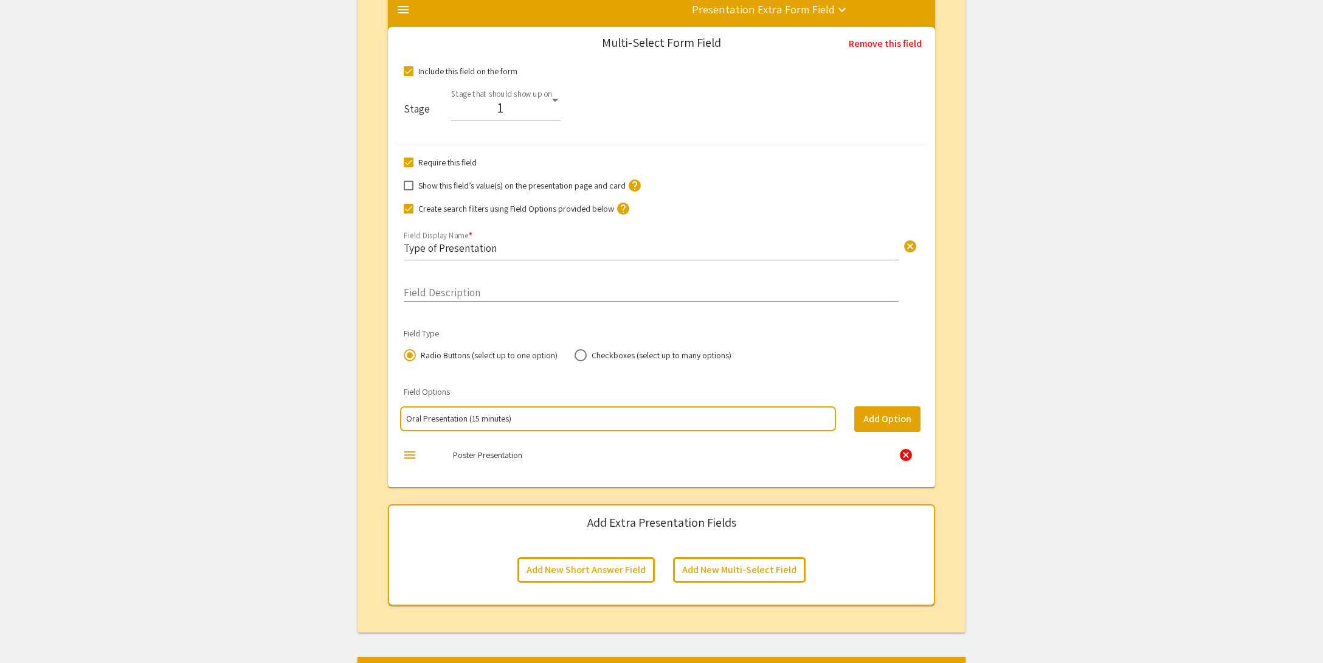
type input "Oral Presentation (15 minutes)"
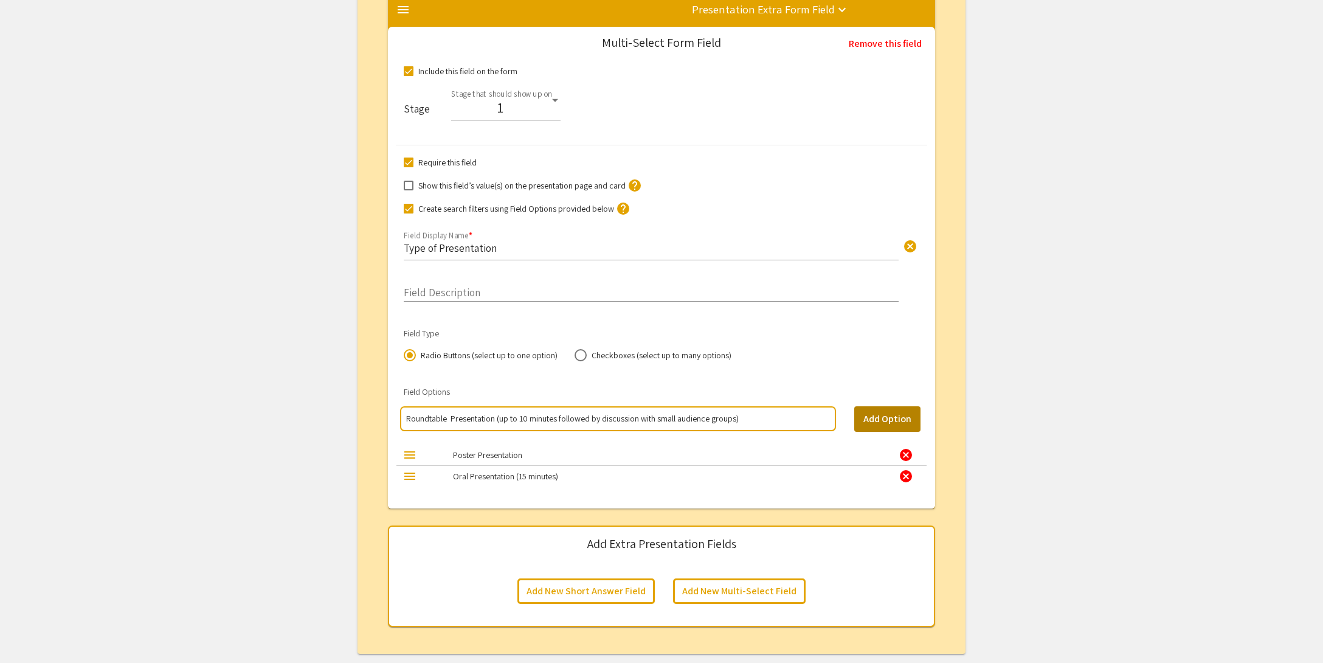
type input "Roundtable Presentation (up to 10 minutes followed by discussion with small aud…"
click at [874, 428] on button "Add Option" at bounding box center [887, 419] width 66 height 26
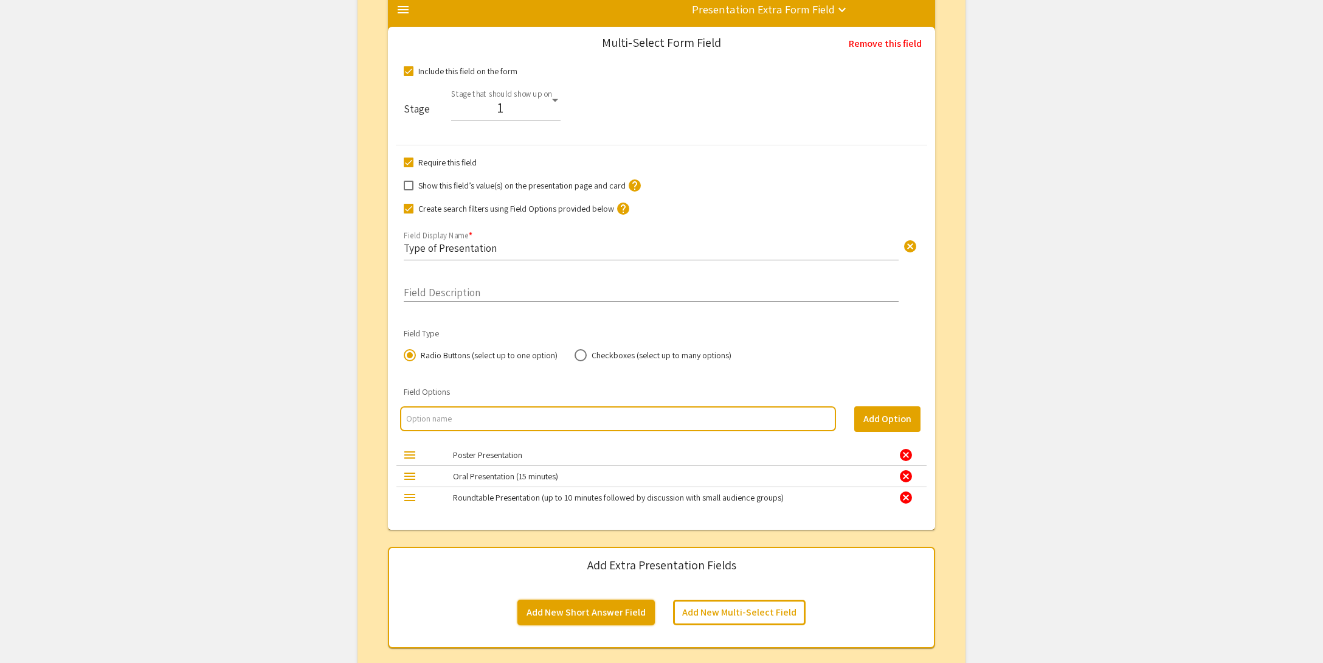
click at [592, 618] on button "Add New Short Answer Field" at bounding box center [585, 612] width 137 height 26
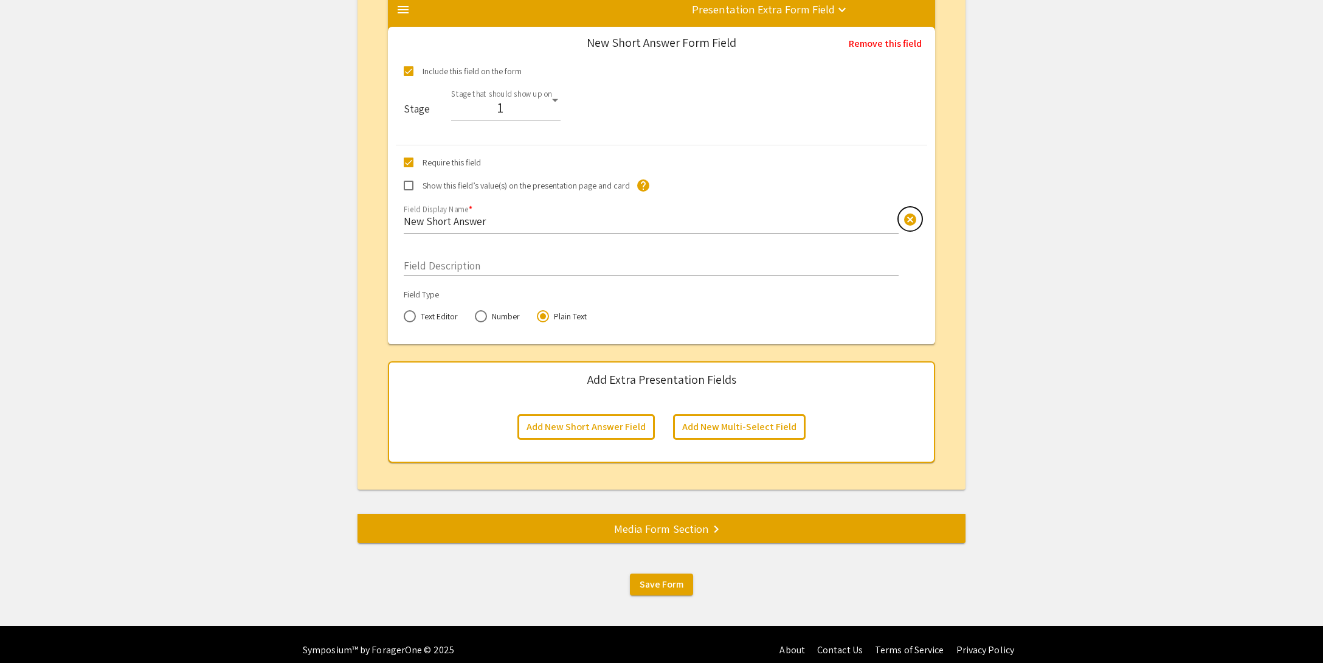
click at [900, 226] on button "cancel" at bounding box center [910, 219] width 24 height 24
type input "Scheduling Information"
click at [466, 264] on input "Field Description" at bounding box center [651, 263] width 495 height 14
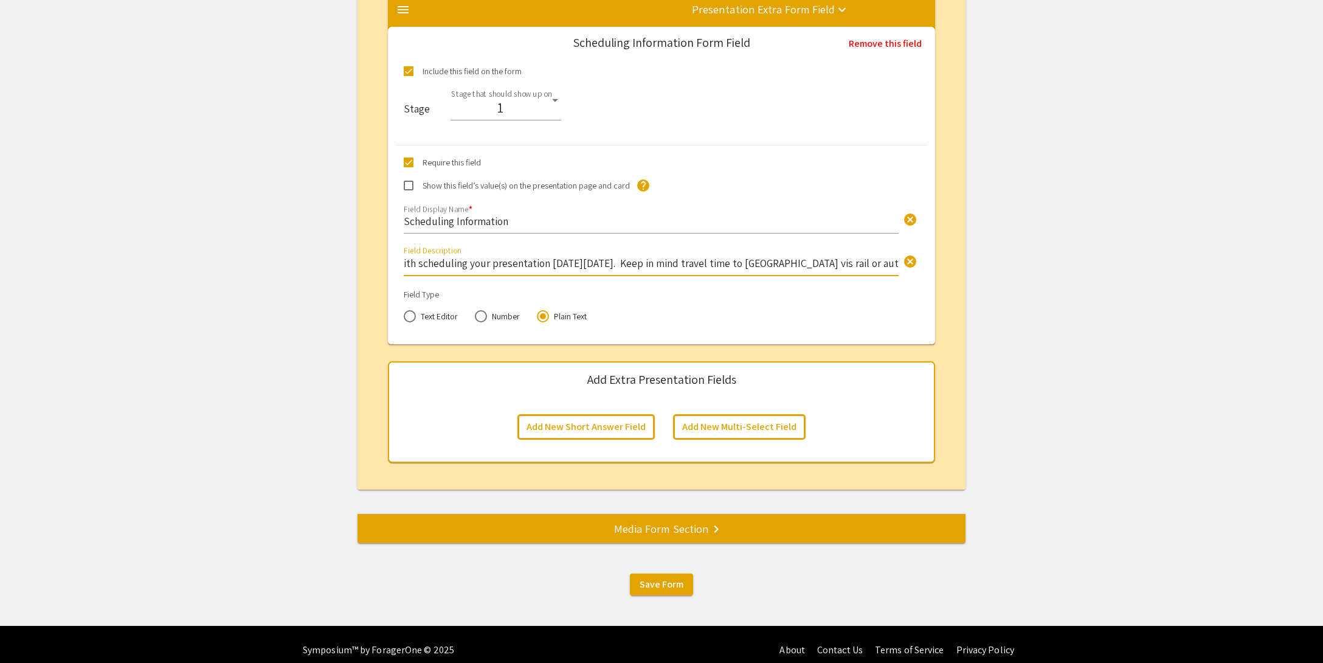
scroll to position [0, 1340]
click at [847, 270] on input "The Honors Research Symposium includes live, in-person events where attendance …" at bounding box center [651, 263] width 495 height 14
type input "The Honors Research Symposium includes live, in-person events where attendance …"
click at [668, 531] on div "Media Form Section keyboard_arrow_right" at bounding box center [662, 528] width 608 height 17
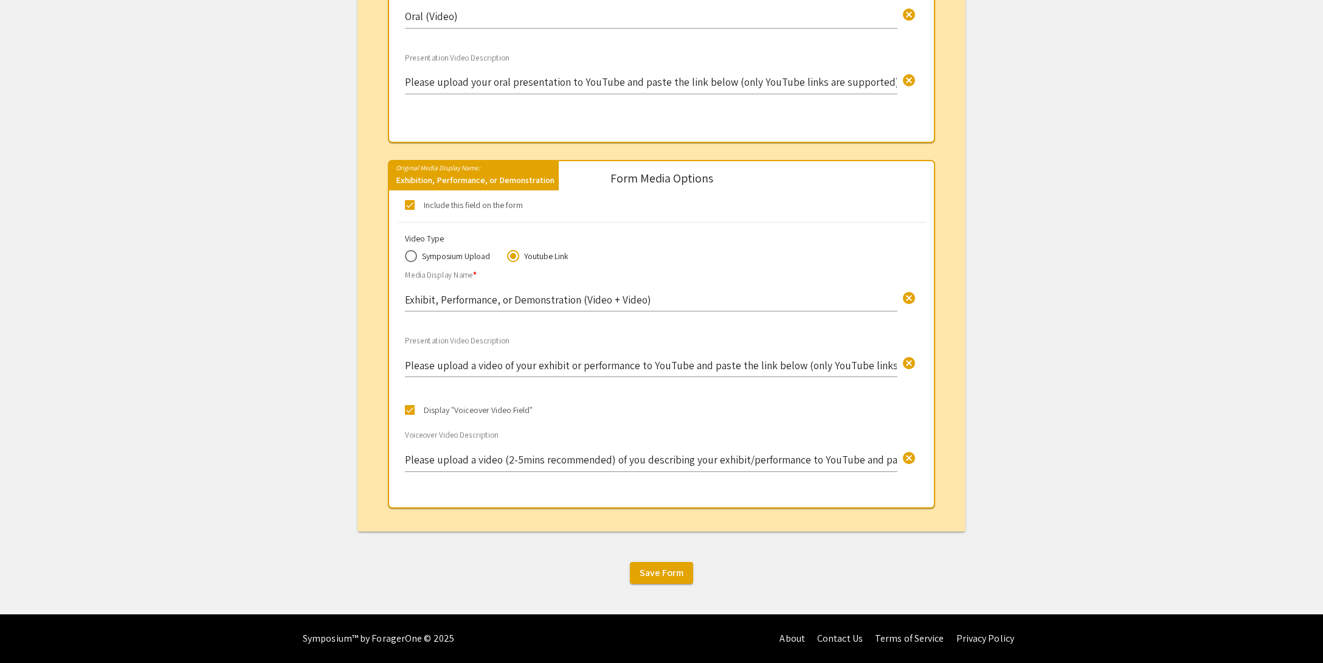
scroll to position [322, 0]
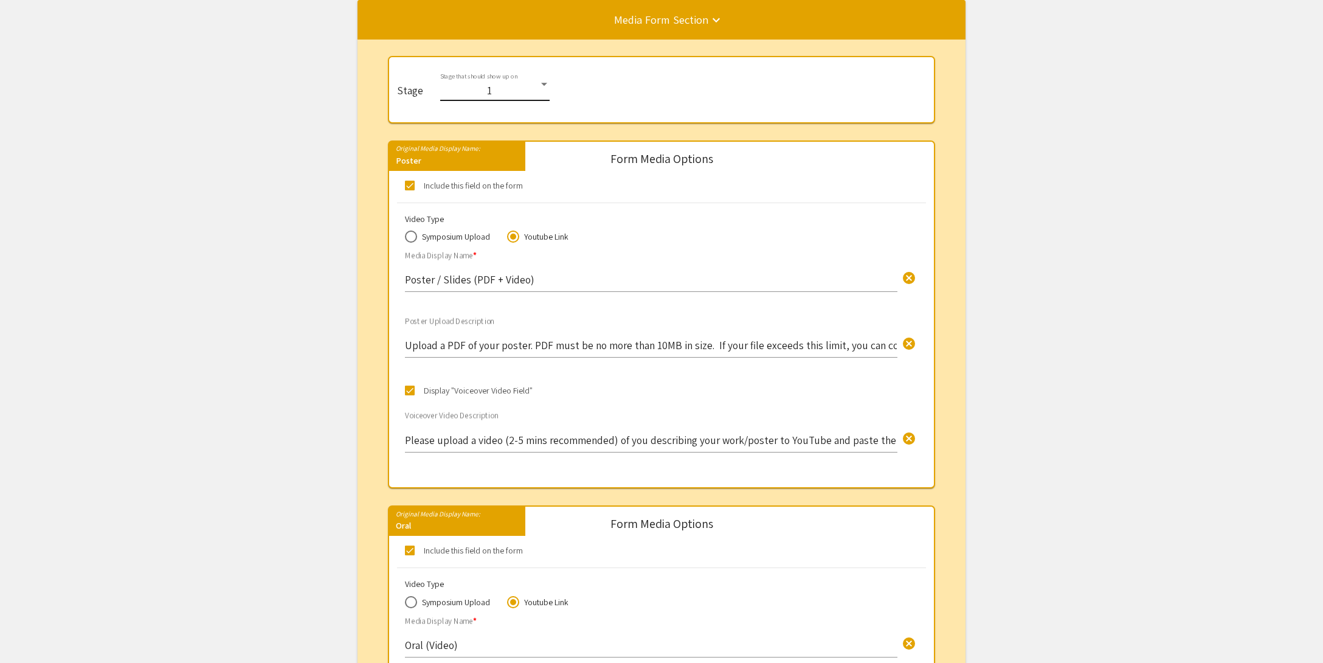
click at [530, 85] on div "1" at bounding box center [489, 91] width 98 height 12
click at [489, 118] on span "2" at bounding box center [492, 120] width 109 height 31
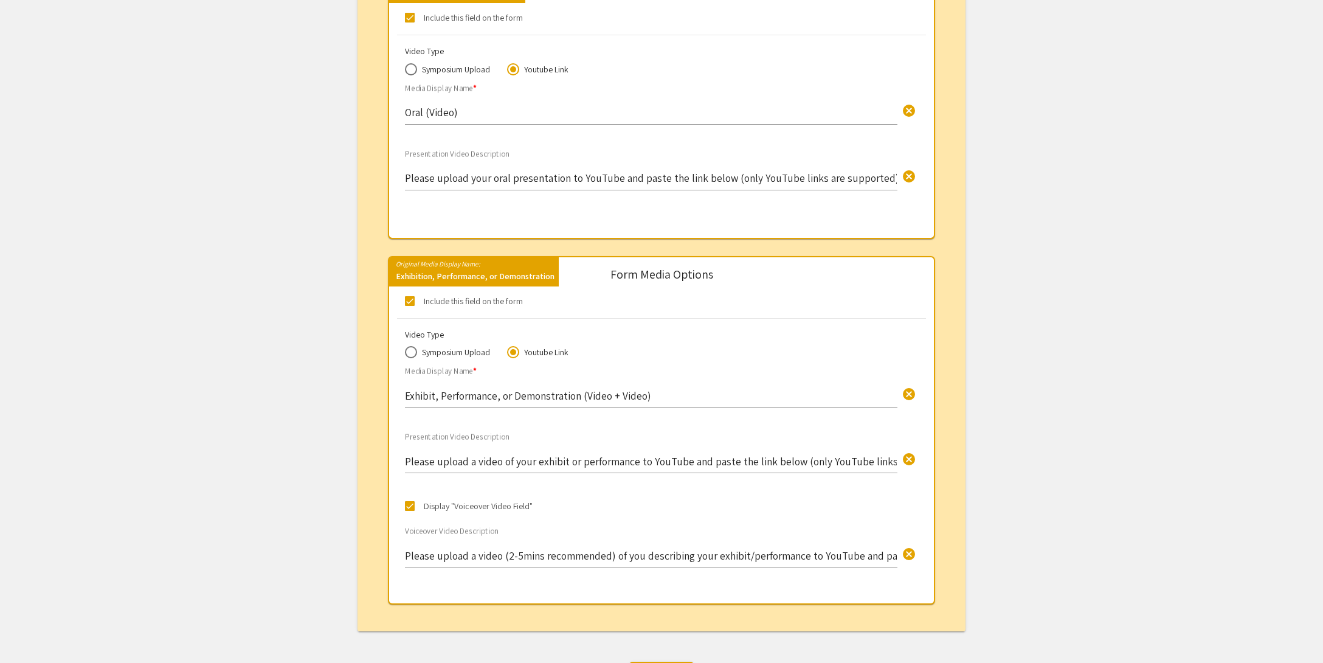
scroll to position [868, 0]
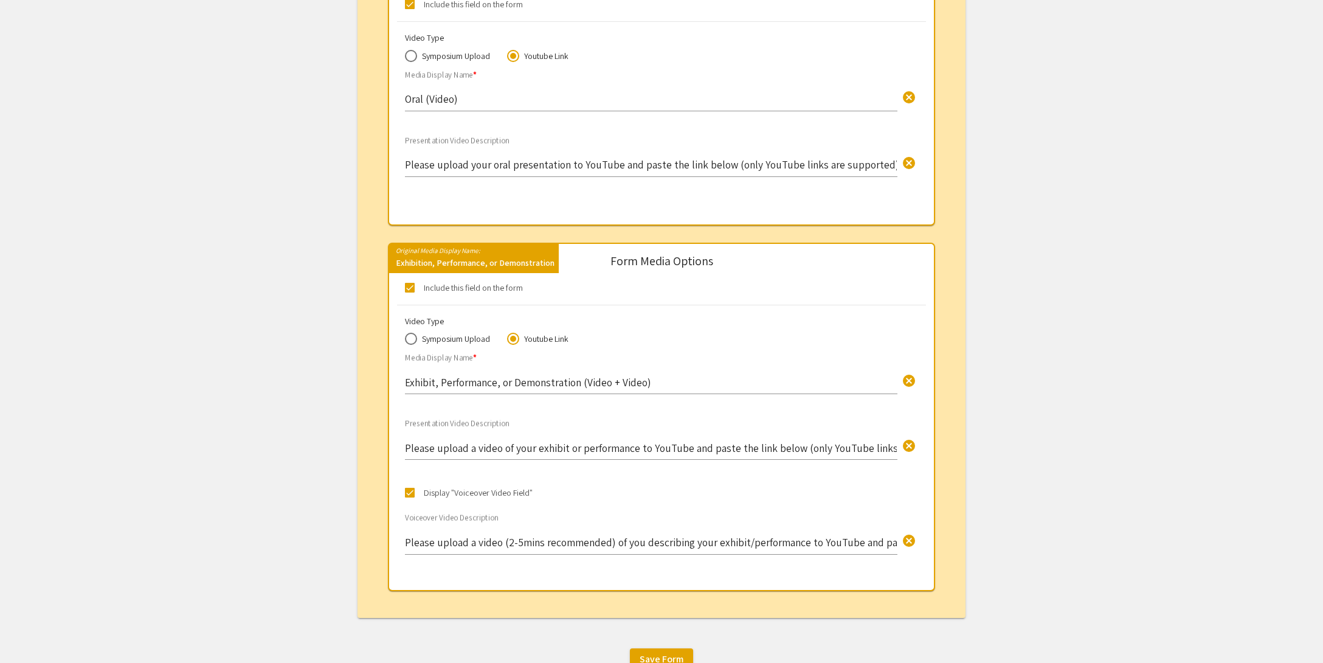
click at [411, 287] on span at bounding box center [410, 288] width 10 height 10
click at [410, 292] on input "Include this field on the form" at bounding box center [409, 292] width 1 height 1
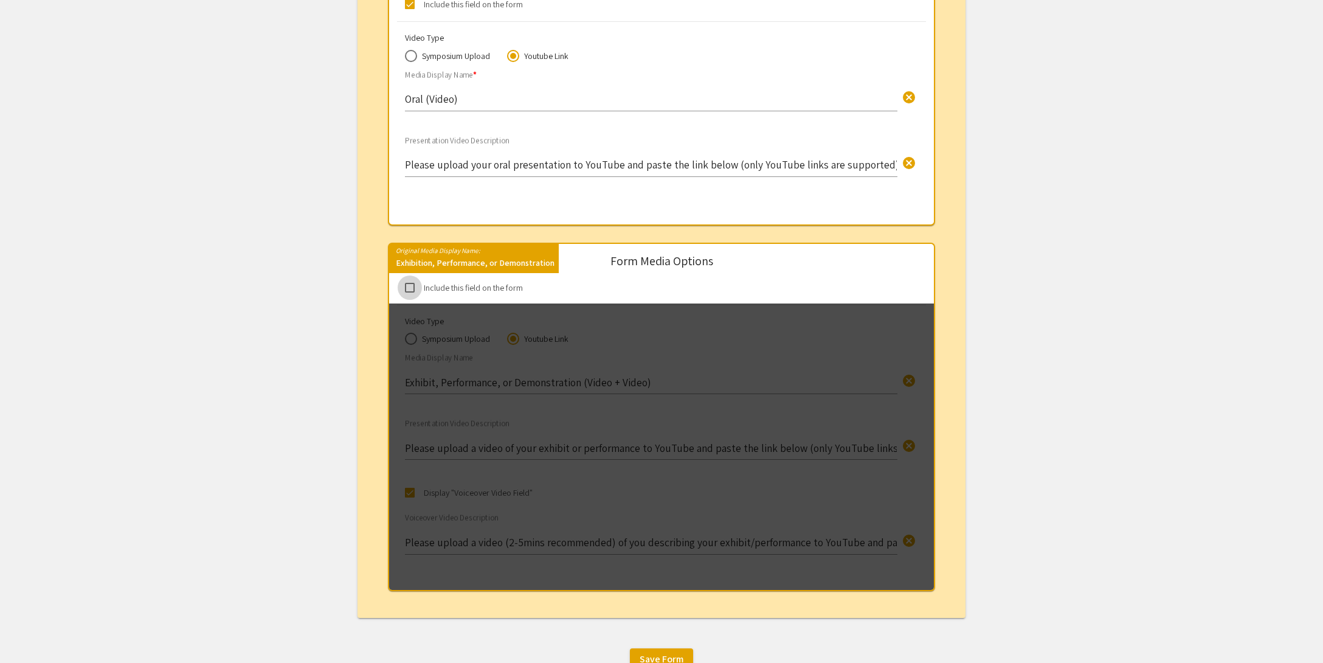
click at [411, 287] on span at bounding box center [410, 288] width 10 height 10
click at [410, 292] on input "Include this field on the form" at bounding box center [409, 292] width 1 height 1
checkbox input "true"
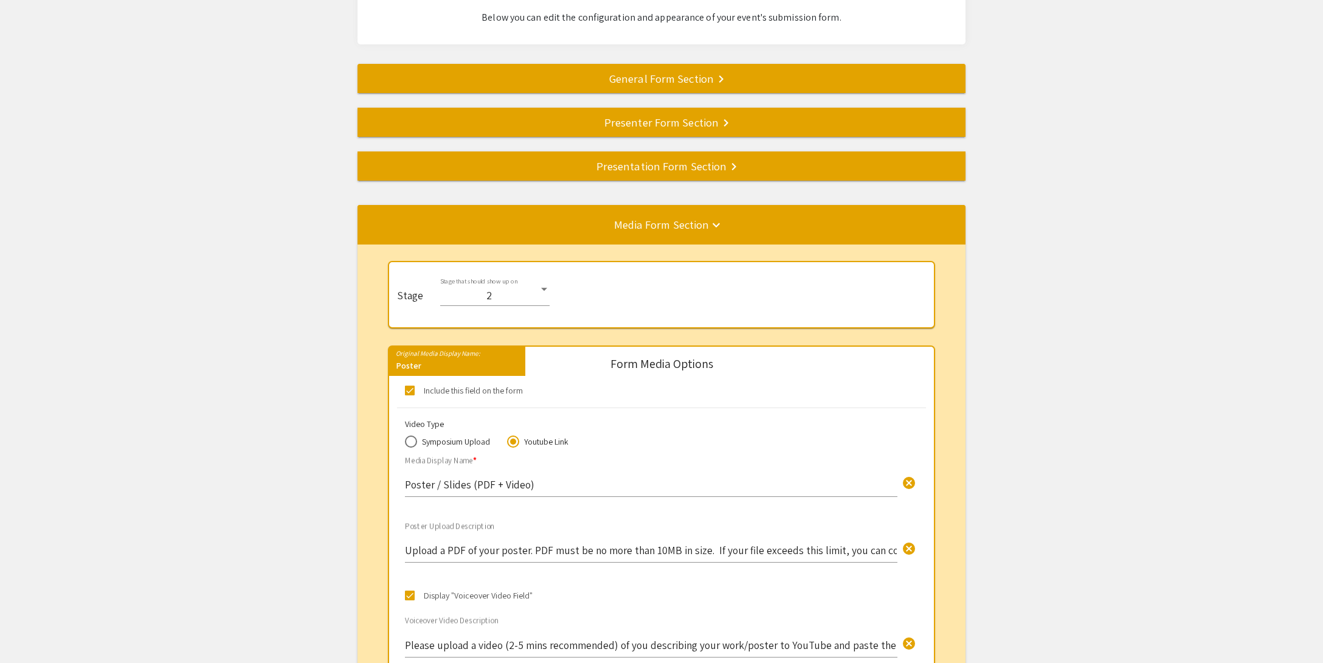
scroll to position [118, 0]
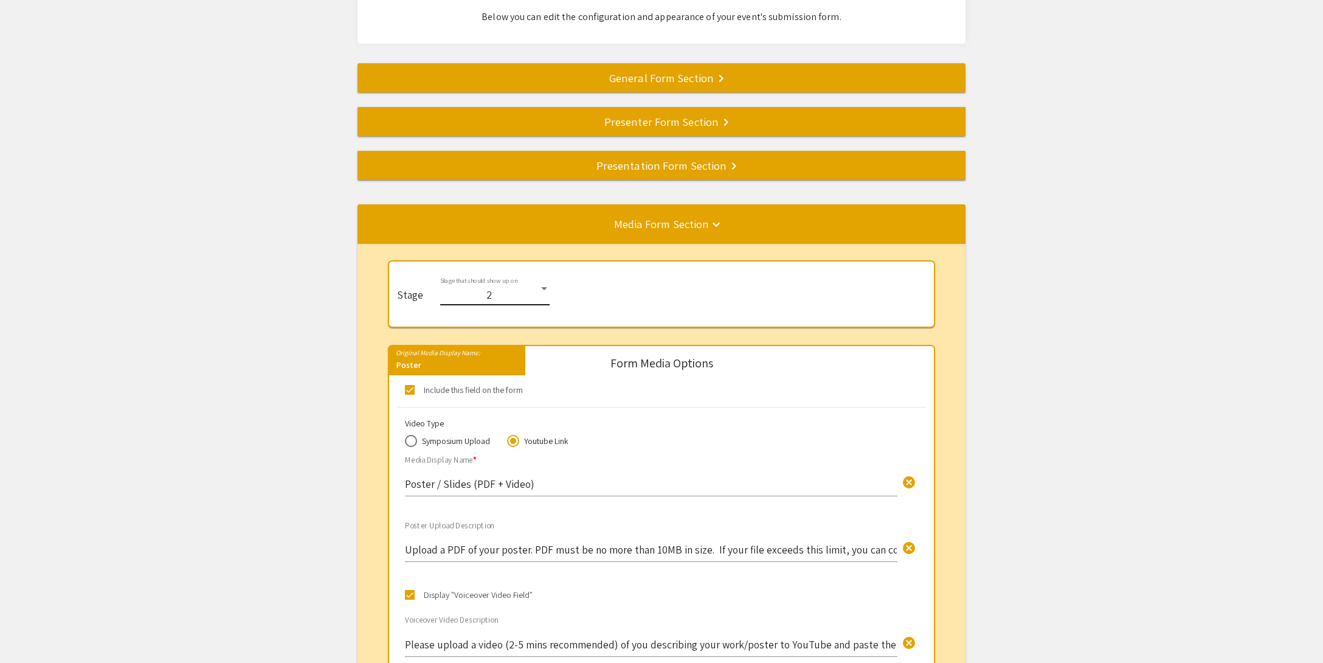
click at [542, 294] on div "2" at bounding box center [494, 295] width 109 height 12
click at [508, 272] on span "1" at bounding box center [492, 262] width 109 height 31
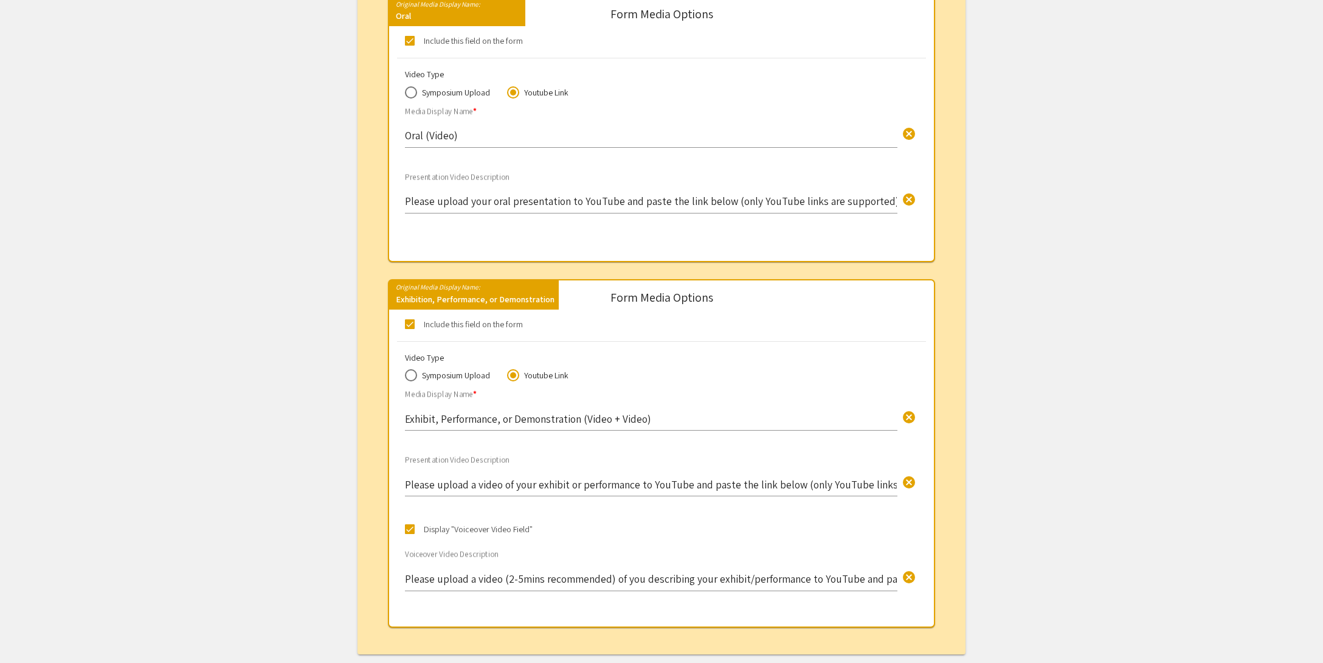
scroll to position [825, 0]
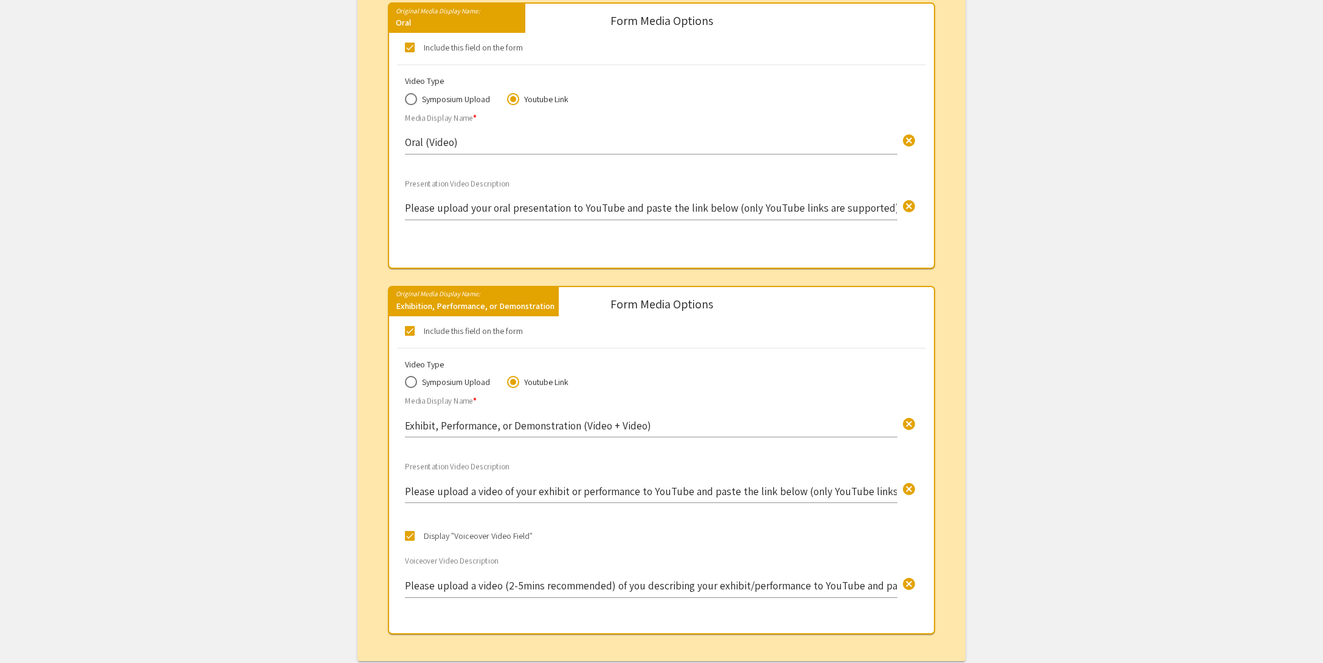
click at [461, 143] on input "Oral (Video)" at bounding box center [651, 142] width 492 height 14
click at [425, 141] on input "Oral (Video)" at bounding box center [651, 142] width 492 height 14
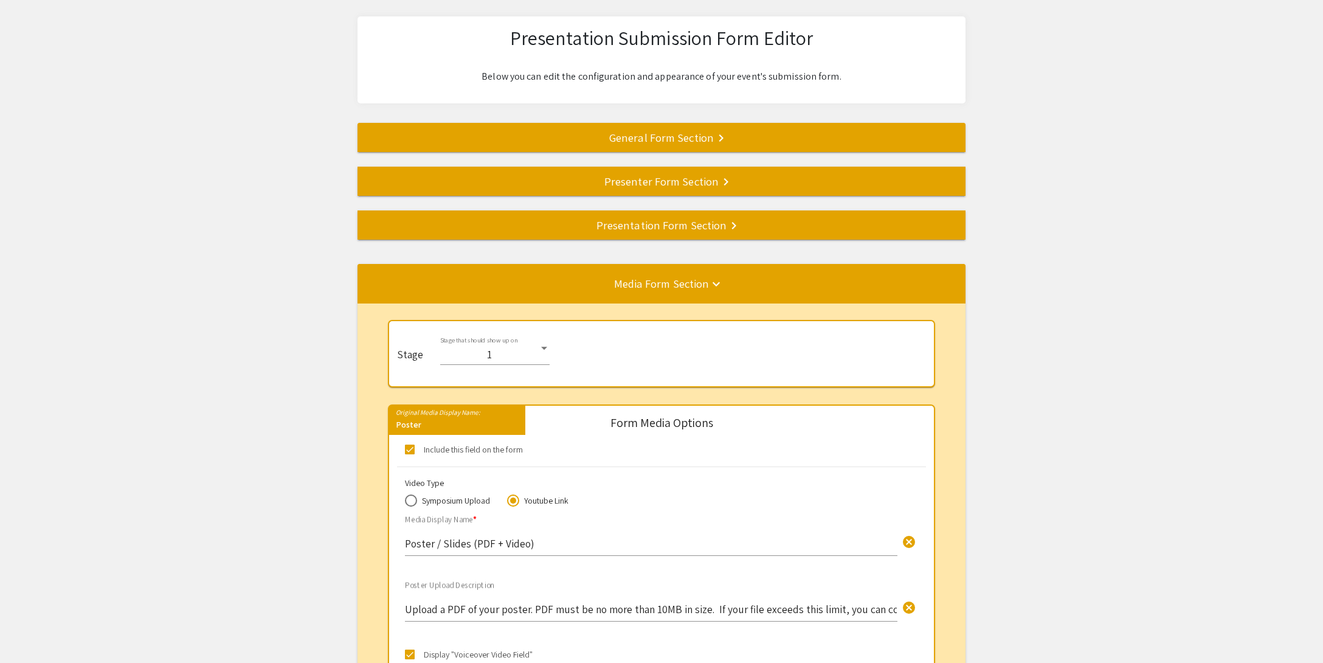
scroll to position [951, 0]
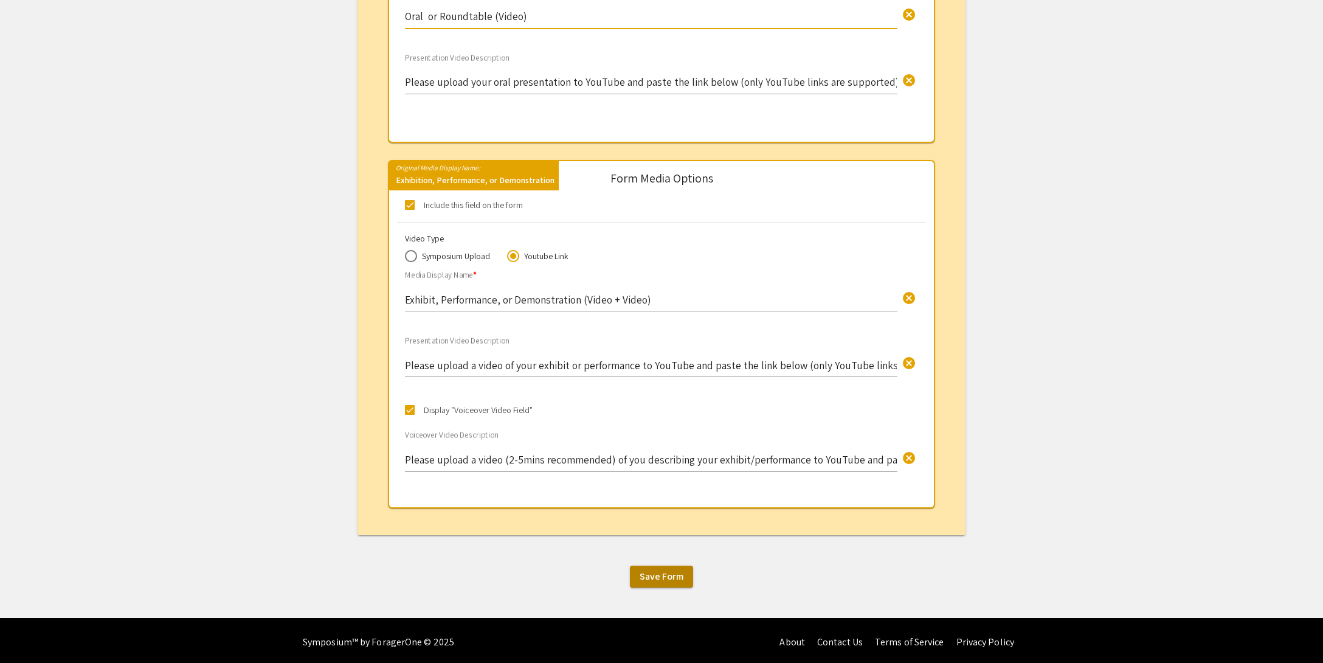
type input "Oral or Roundtable (Video)"
click at [658, 575] on span "Save Form" at bounding box center [662, 576] width 44 height 13
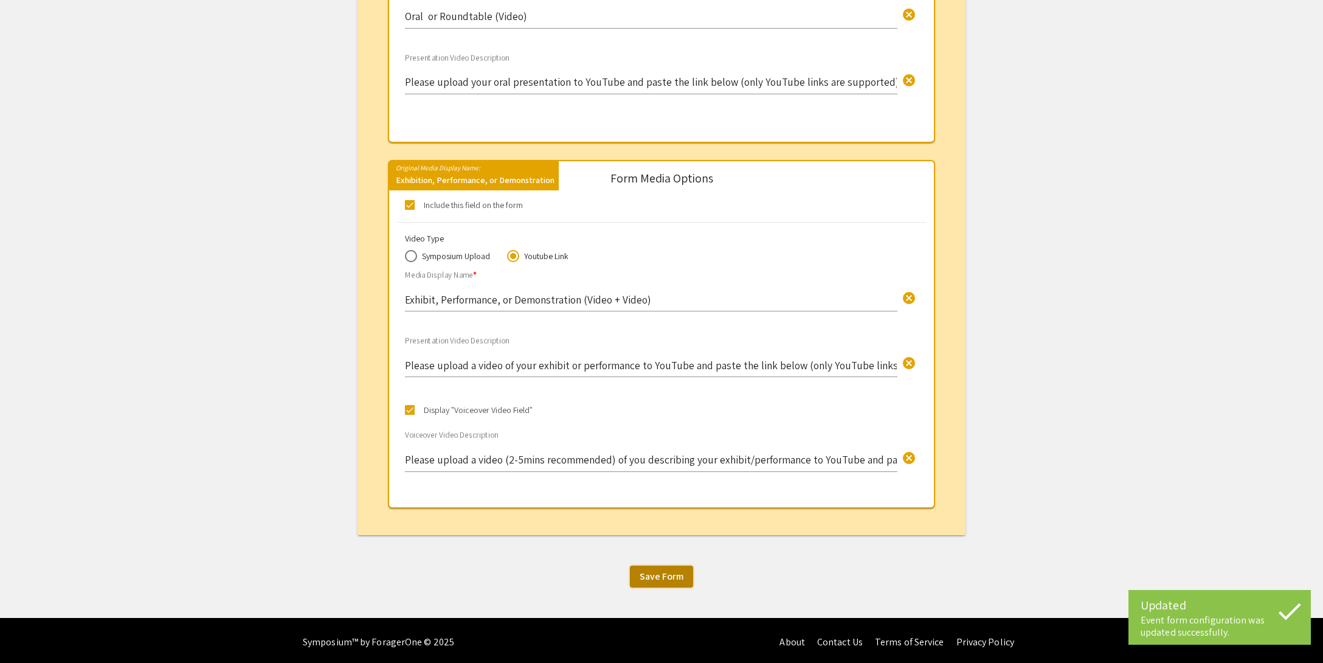
scroll to position [0, 0]
